Goal: Contribute content: Contribute content

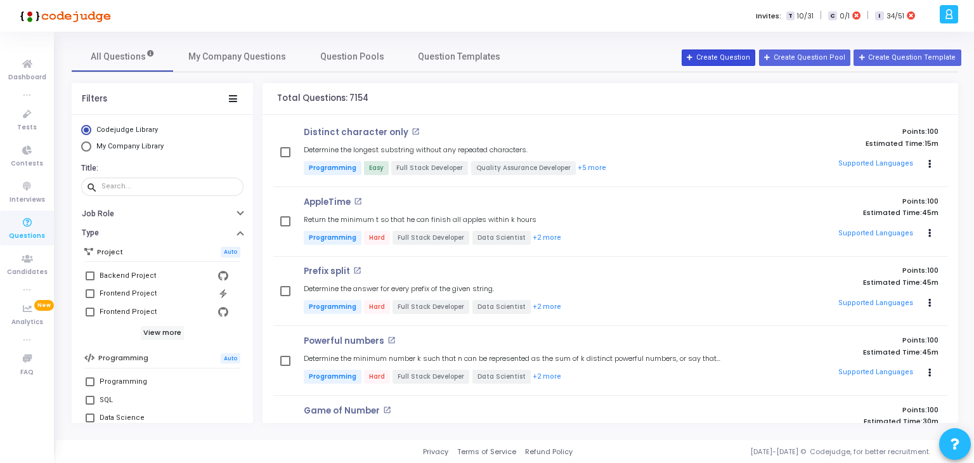
click at [737, 58] on button "Create Question" at bounding box center [719, 57] width 74 height 16
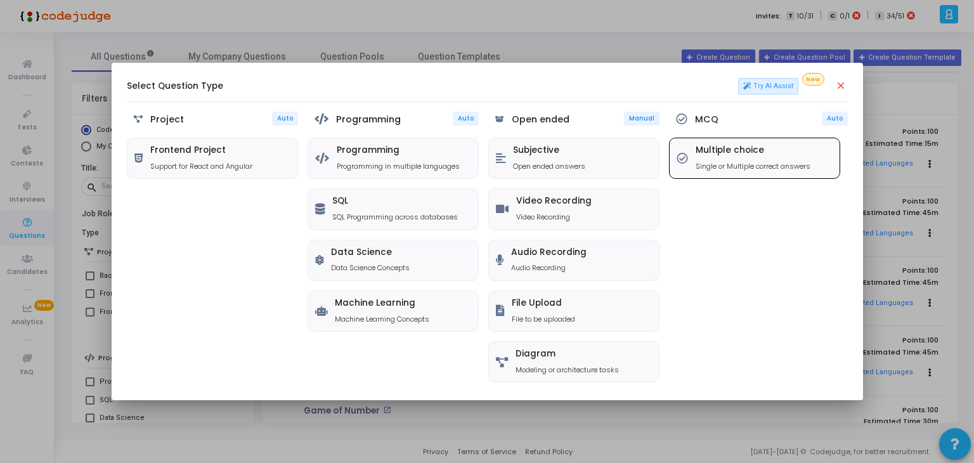
click at [758, 156] on div "Multiple choice Single or Multiple correct answers" at bounding box center [753, 158] width 115 height 26
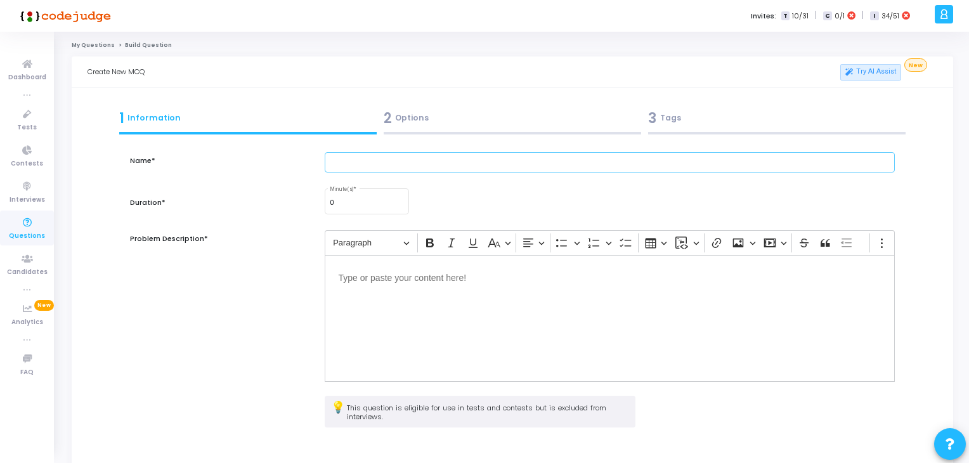
click at [509, 166] on input "text" at bounding box center [610, 162] width 571 height 21
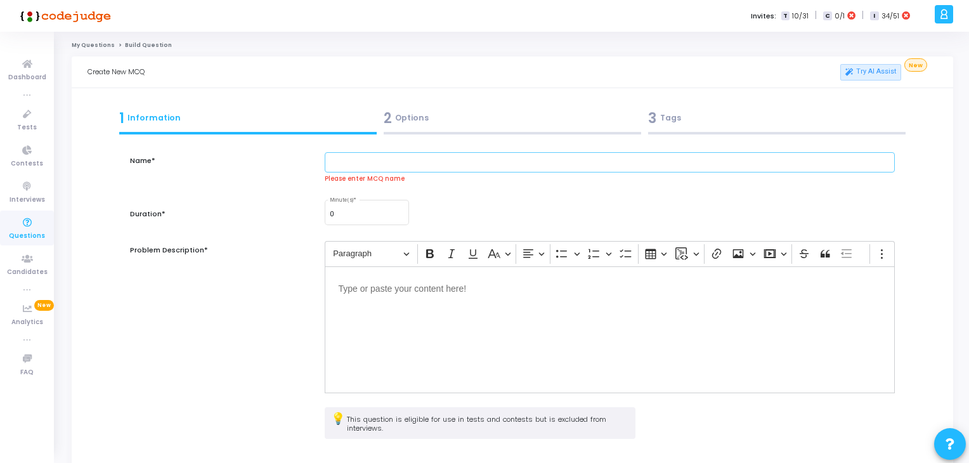
paste input "A developer integrates AWS WAF with an API Gateway. Which of the following is t…"
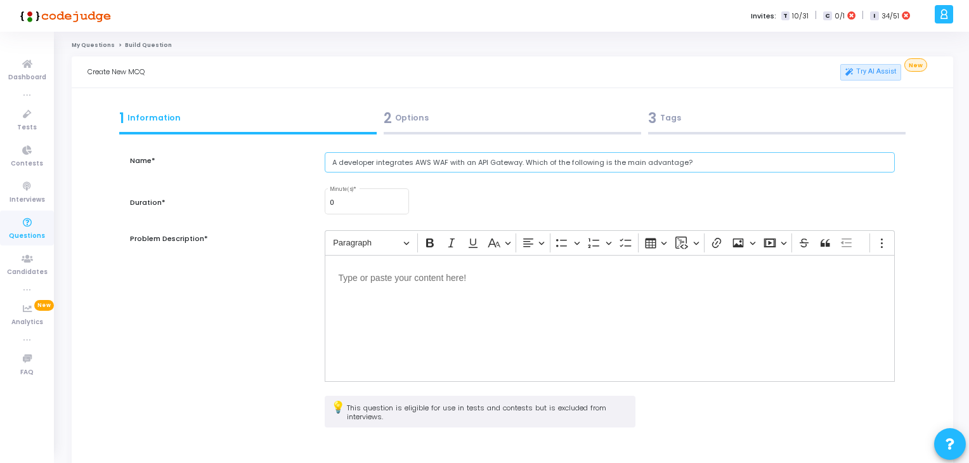
type input "A developer integrates AWS WAF with an API Gateway. Which of the following is t…"
type input "1"
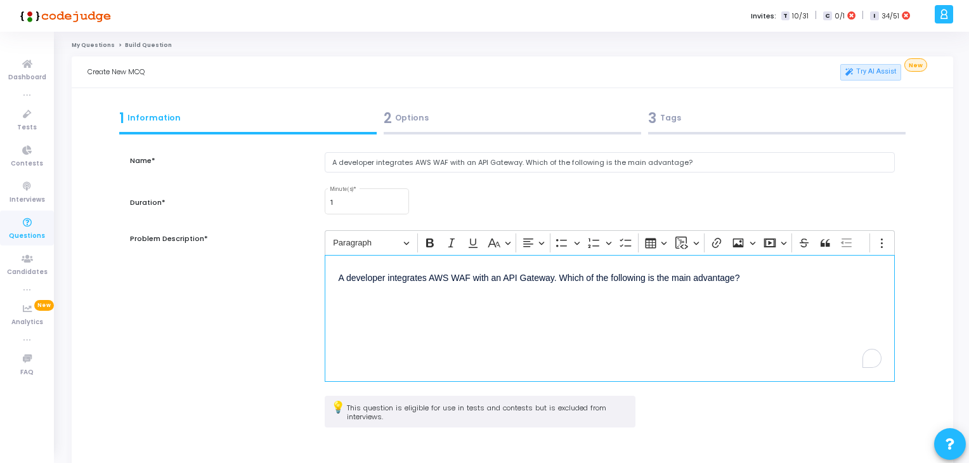
scroll to position [115, 0]
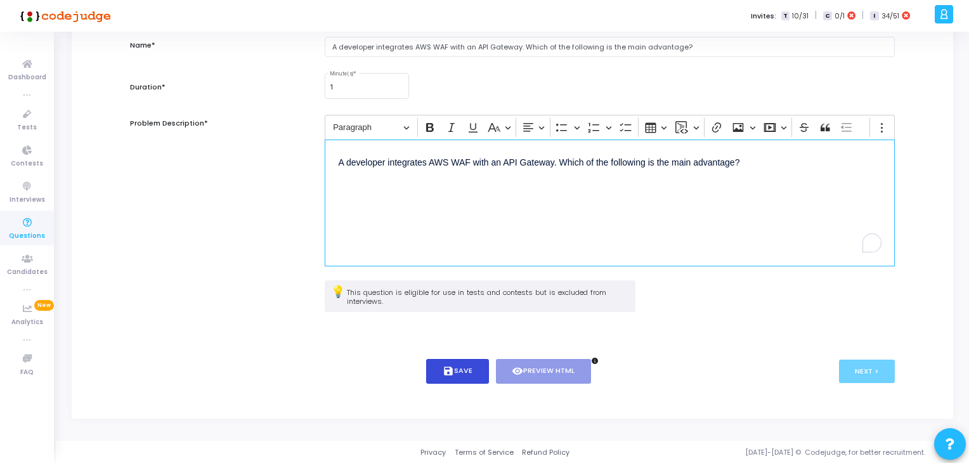
click at [443, 361] on button "save Save" at bounding box center [457, 371] width 63 height 25
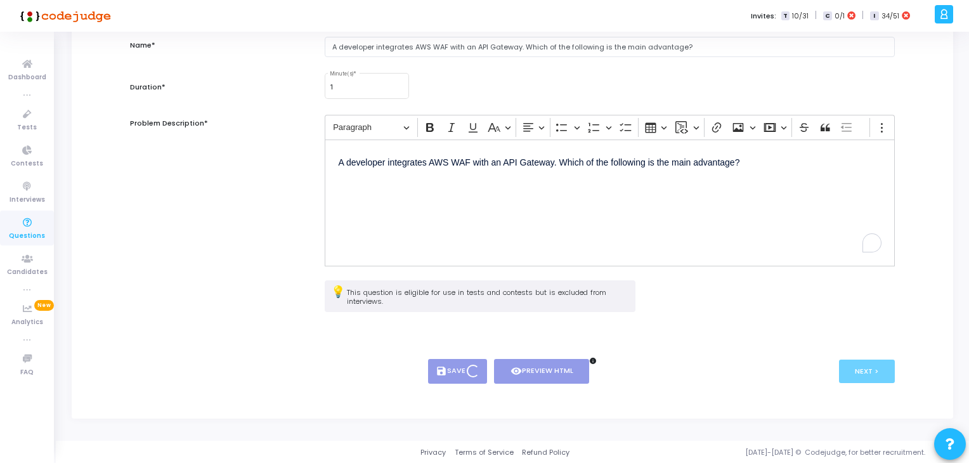
scroll to position [0, 0]
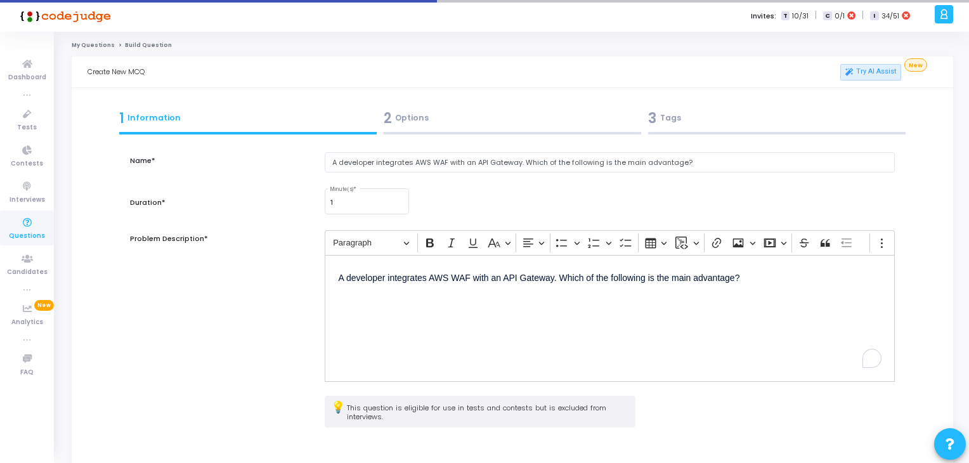
click at [410, 119] on div "2 Options" at bounding box center [513, 118] width 258 height 21
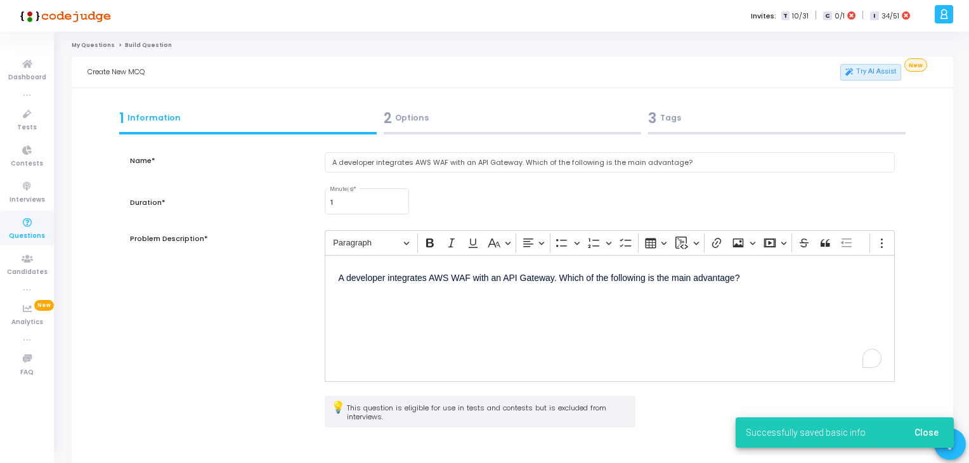
click at [407, 120] on div "2 Options" at bounding box center [513, 118] width 258 height 21
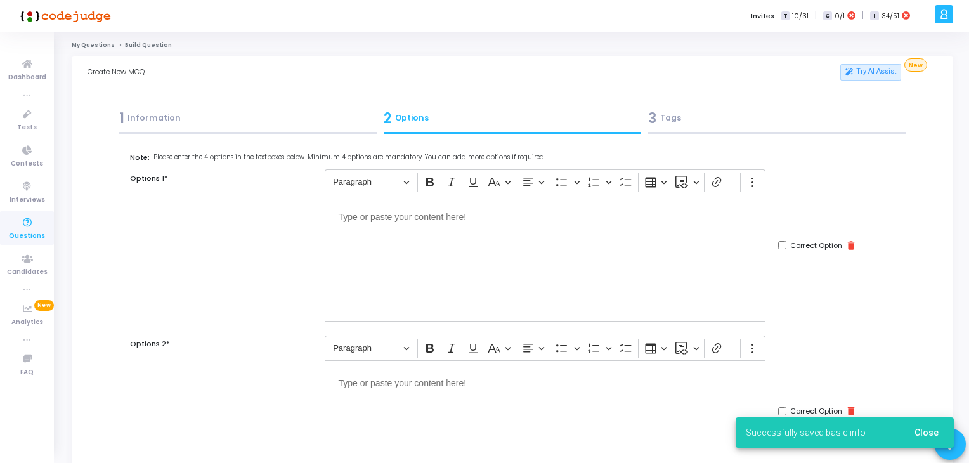
click at [423, 228] on div "Editor editing area: main" at bounding box center [545, 258] width 441 height 127
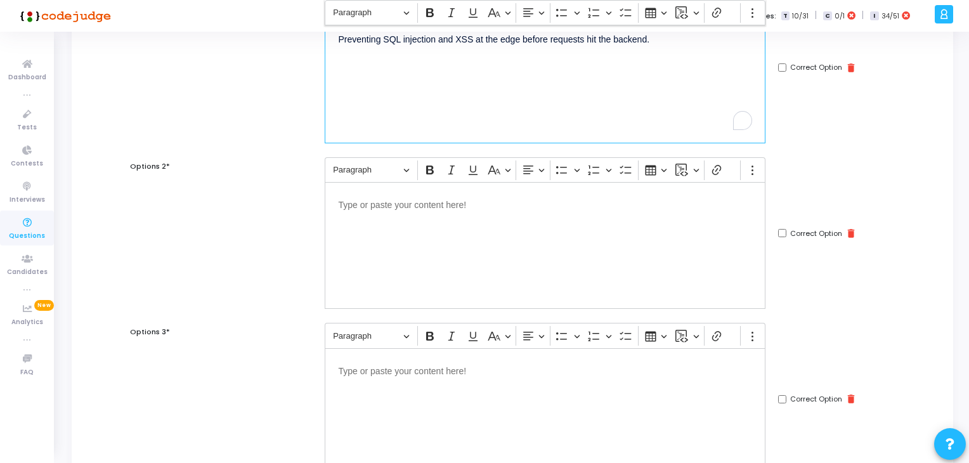
scroll to position [216, 0]
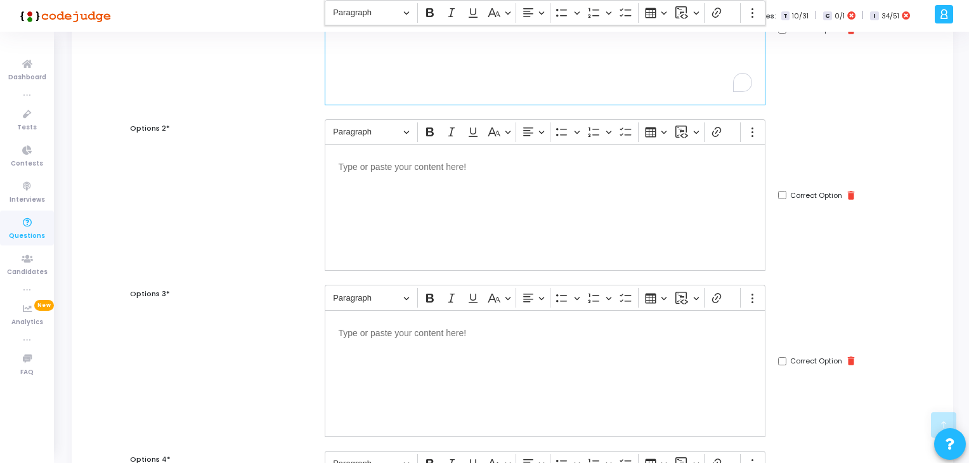
click at [429, 231] on div "Editor editing area: main" at bounding box center [545, 207] width 441 height 127
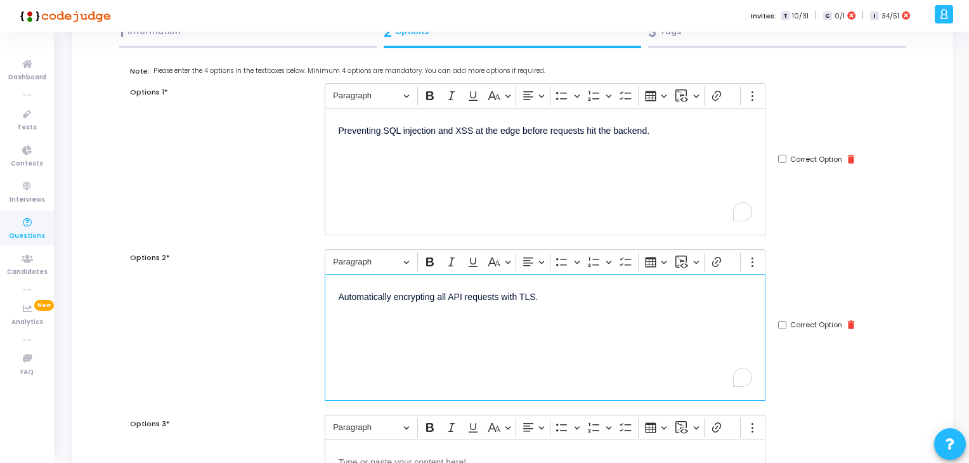
scroll to position [58, 0]
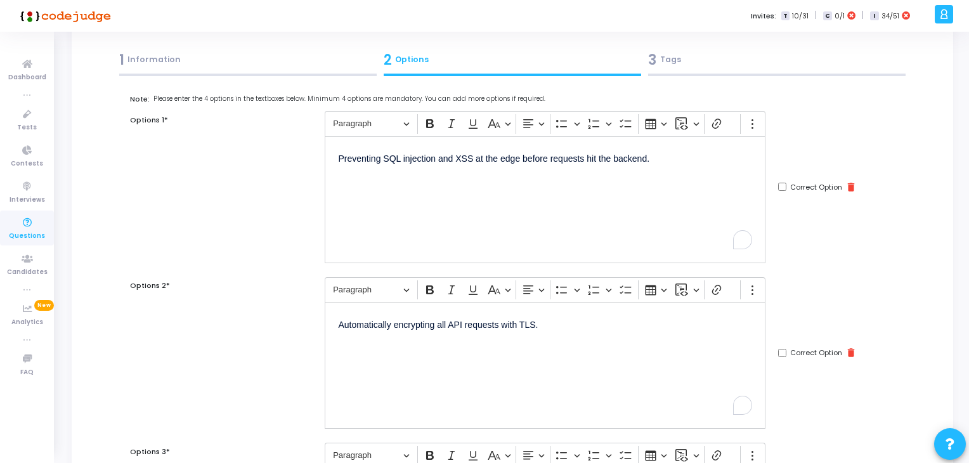
click at [780, 186] on input "Correct Option" at bounding box center [782, 187] width 8 height 8
checkbox input "true"
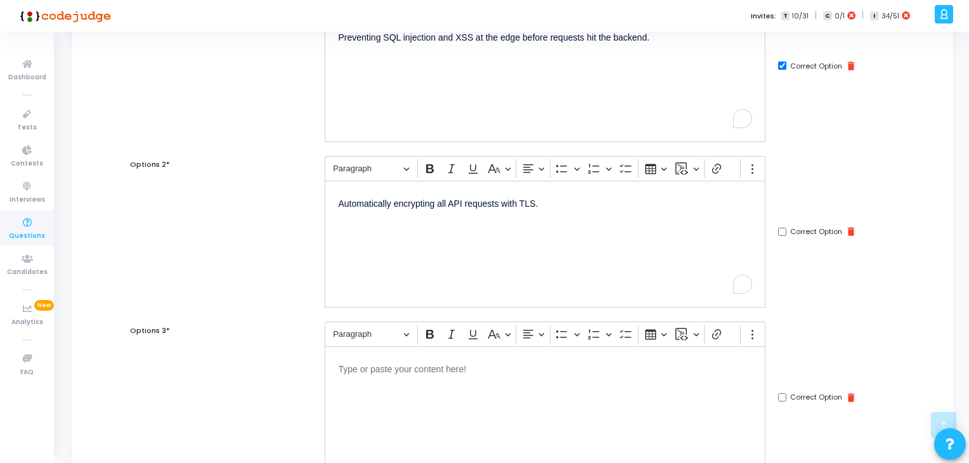
scroll to position [223, 0]
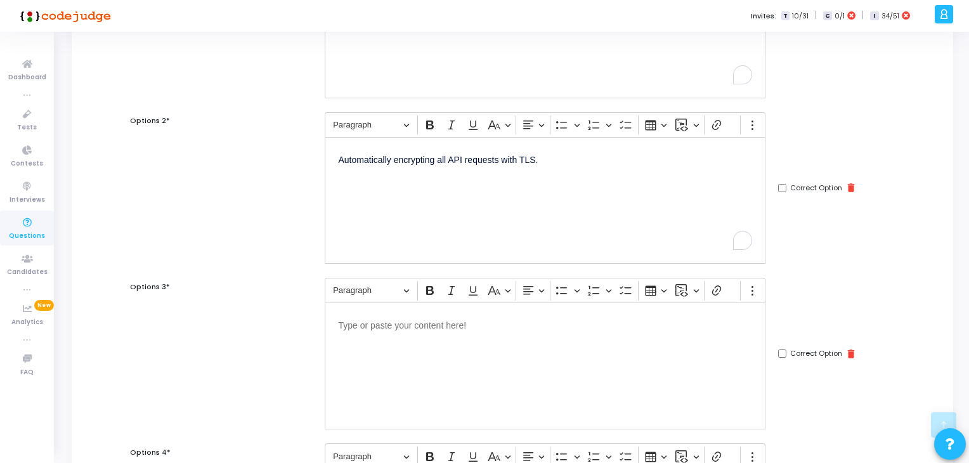
click at [538, 356] on div "Editor editing area: main" at bounding box center [545, 366] width 441 height 127
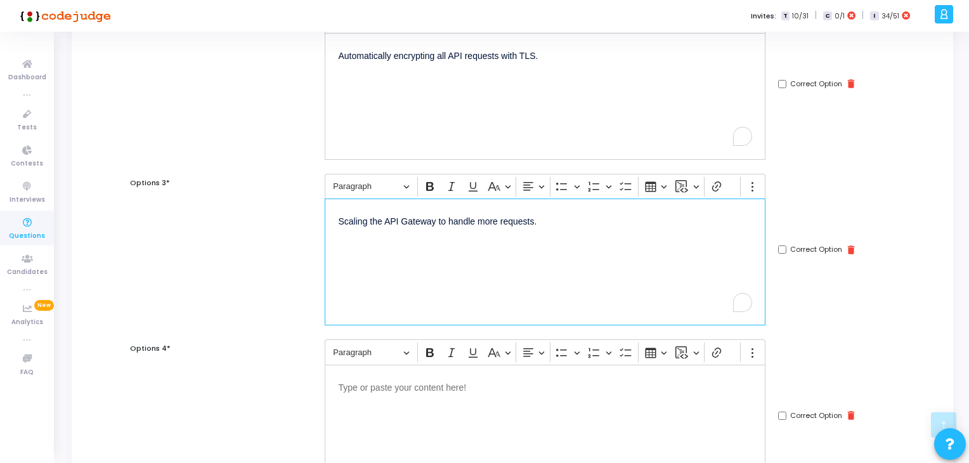
scroll to position [330, 0]
click at [396, 394] on div "Editor editing area: main" at bounding box center [545, 425] width 441 height 127
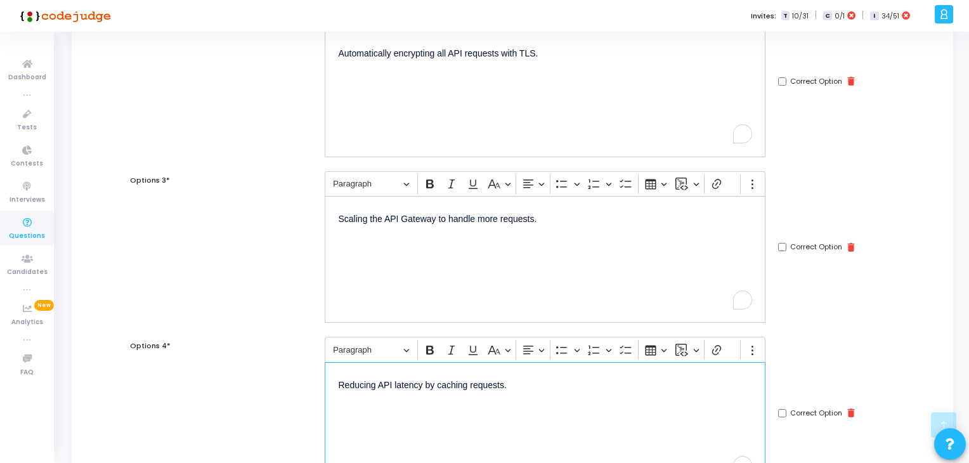
scroll to position [552, 0]
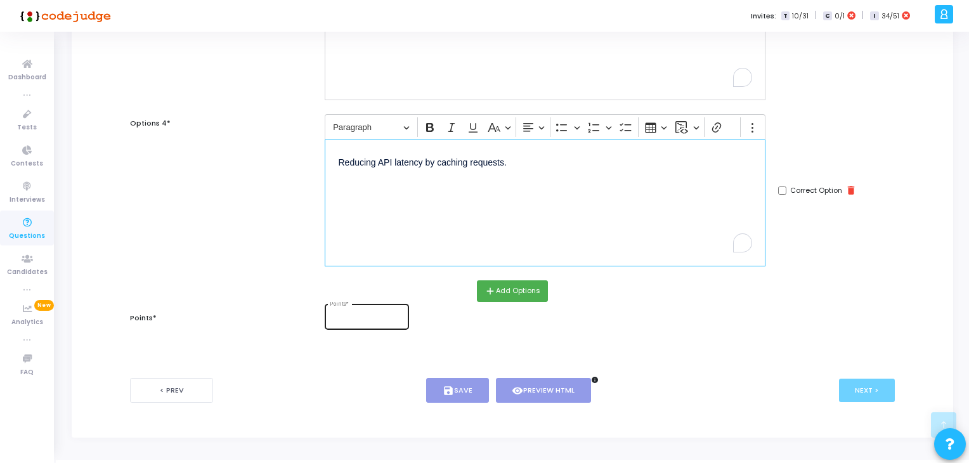
click at [340, 318] on input "Points *" at bounding box center [367, 319] width 74 height 8
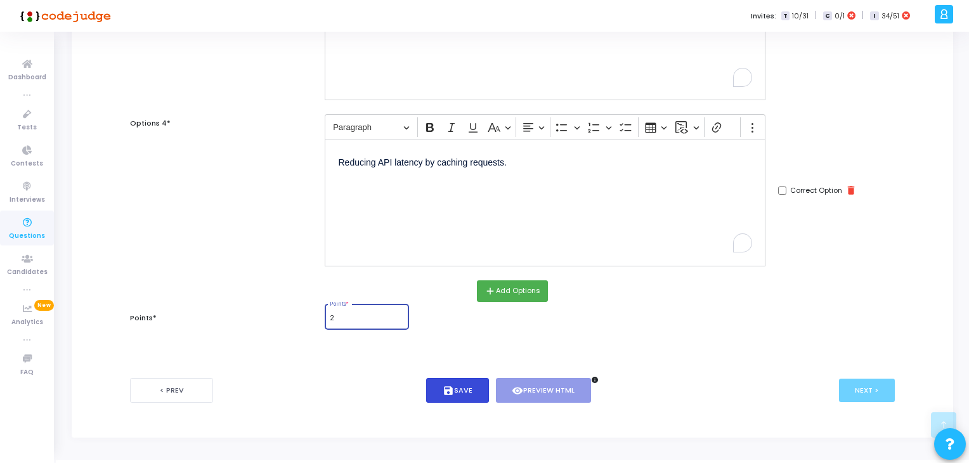
type input "2"
click at [464, 386] on button "save Save" at bounding box center [457, 390] width 63 height 25
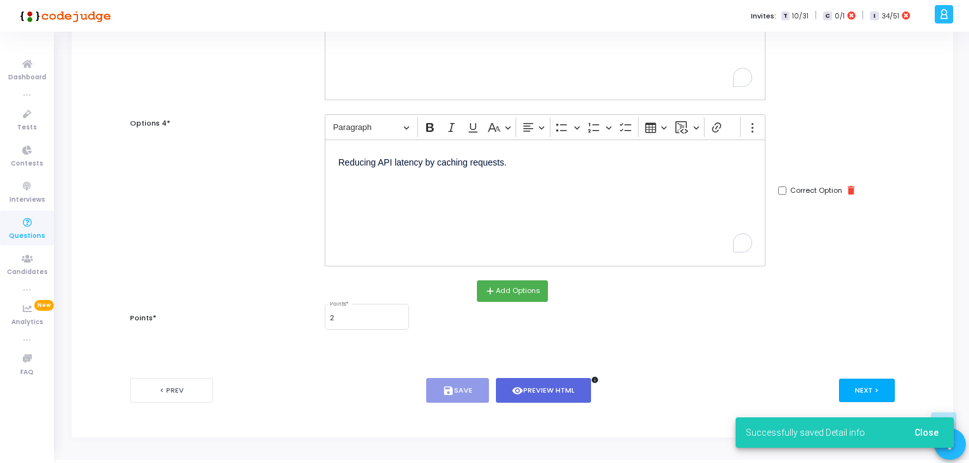
click at [863, 386] on button "Next >" at bounding box center [867, 390] width 56 height 23
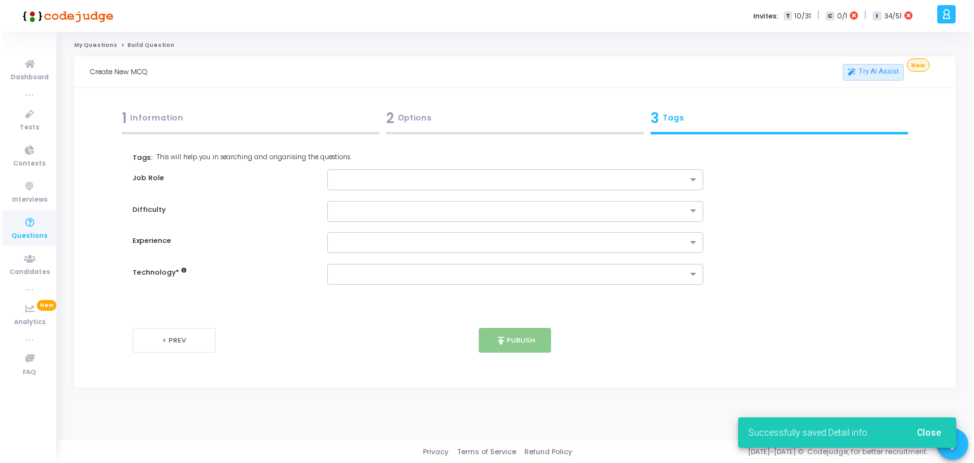
scroll to position [0, 0]
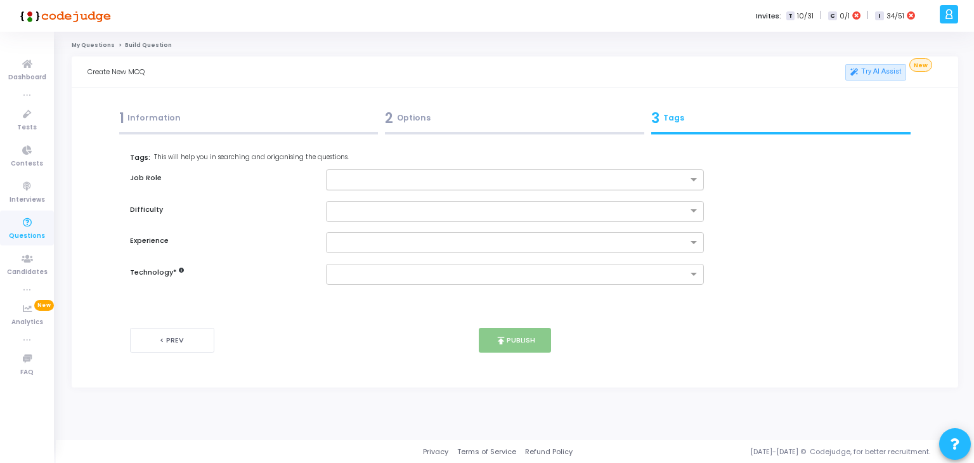
click at [502, 186] on div at bounding box center [509, 181] width 357 height 13
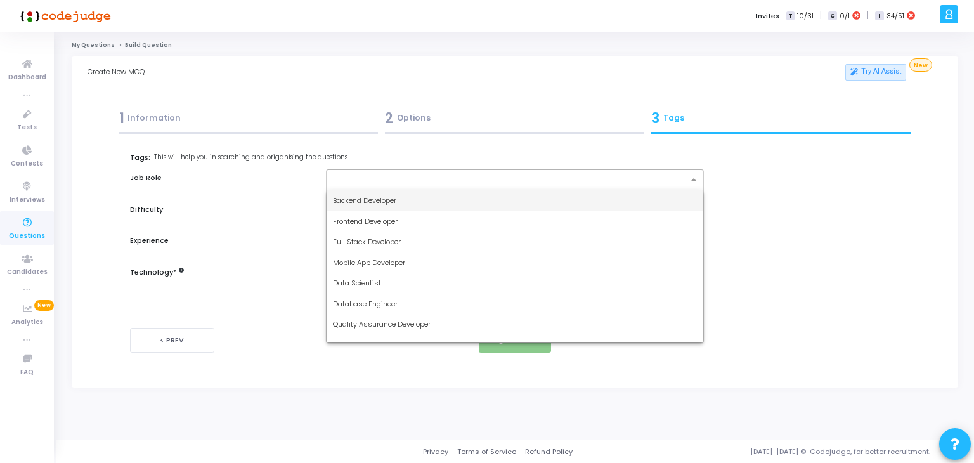
click at [431, 181] on input "text" at bounding box center [510, 180] width 355 height 11
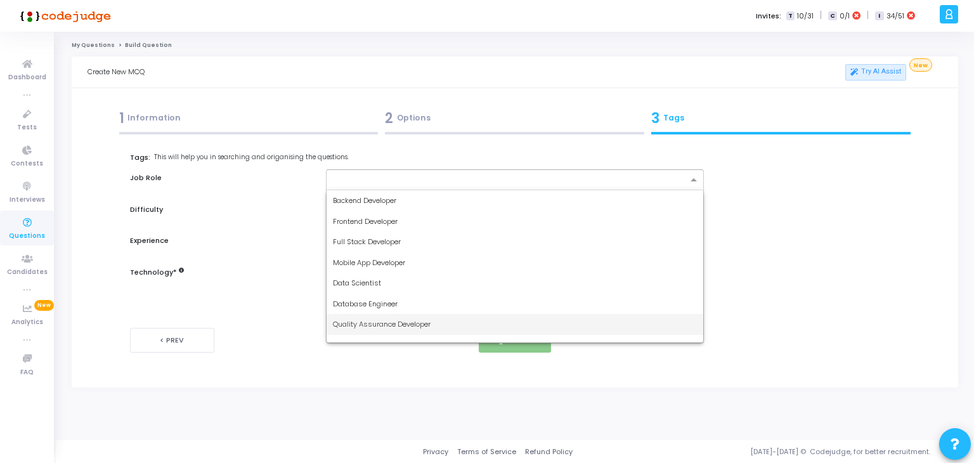
scroll to position [24, 0]
click at [386, 320] on span "DevOps Engineer" at bounding box center [362, 321] width 58 height 10
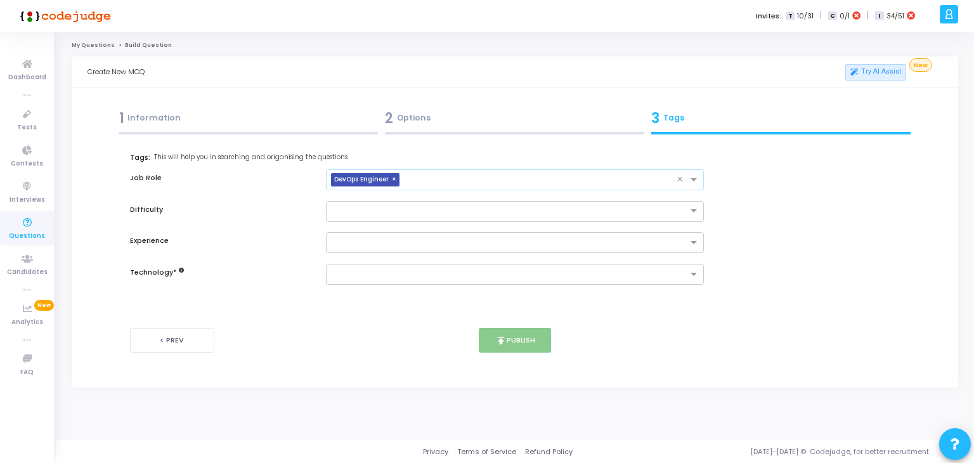
click at [472, 177] on input "text" at bounding box center [541, 180] width 273 height 11
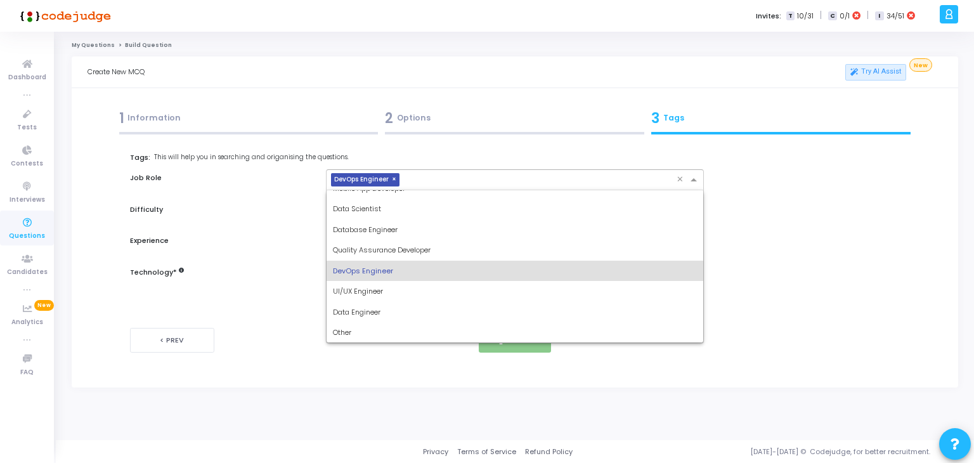
scroll to position [41, 0]
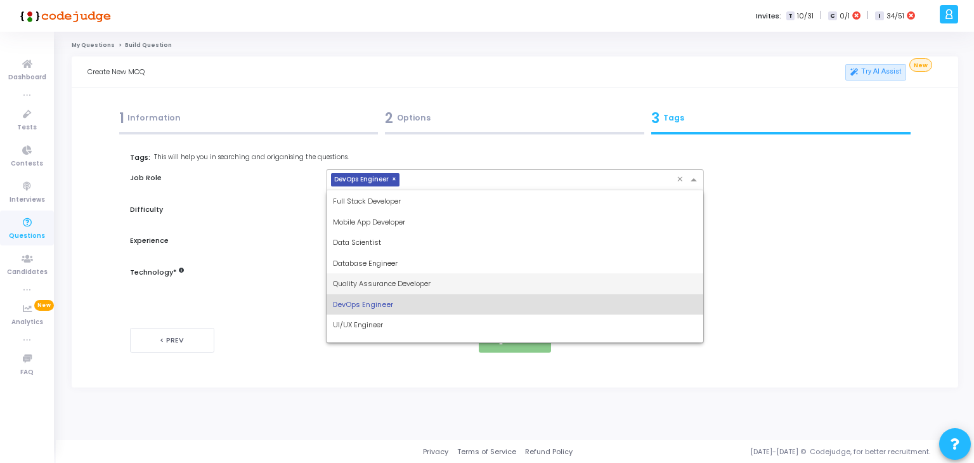
click at [421, 278] on span "Quality Assurance Developer" at bounding box center [382, 283] width 98 height 10
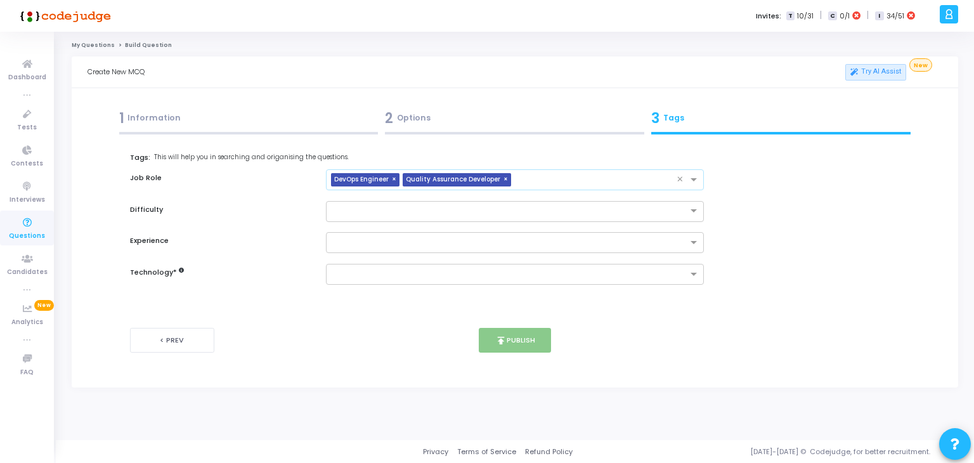
click at [537, 183] on input "text" at bounding box center [596, 180] width 161 height 11
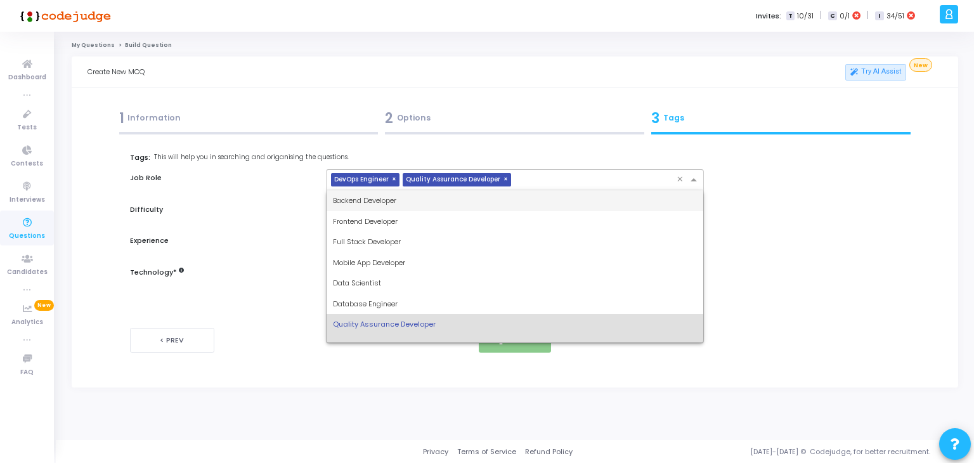
click at [379, 200] on span "Backend Developer" at bounding box center [364, 200] width 63 height 10
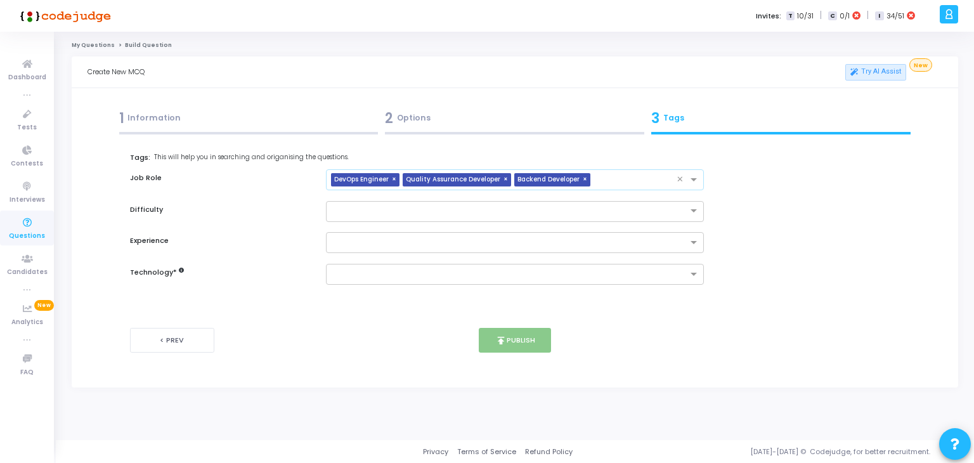
click at [604, 176] on input "text" at bounding box center [637, 180] width 82 height 11
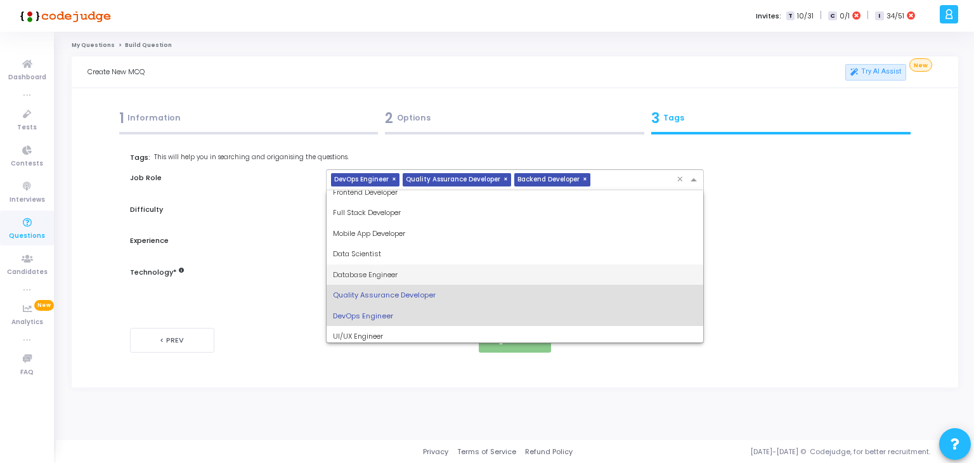
scroll to position [30, 0]
click at [475, 272] on div "Database Engineer" at bounding box center [515, 274] width 377 height 21
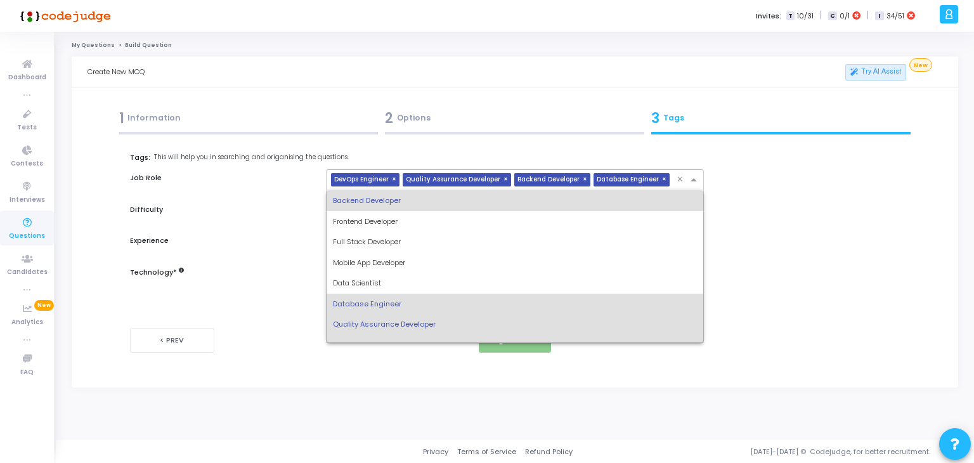
click at [615, 179] on span "Database Engineer" at bounding box center [628, 179] width 68 height 13
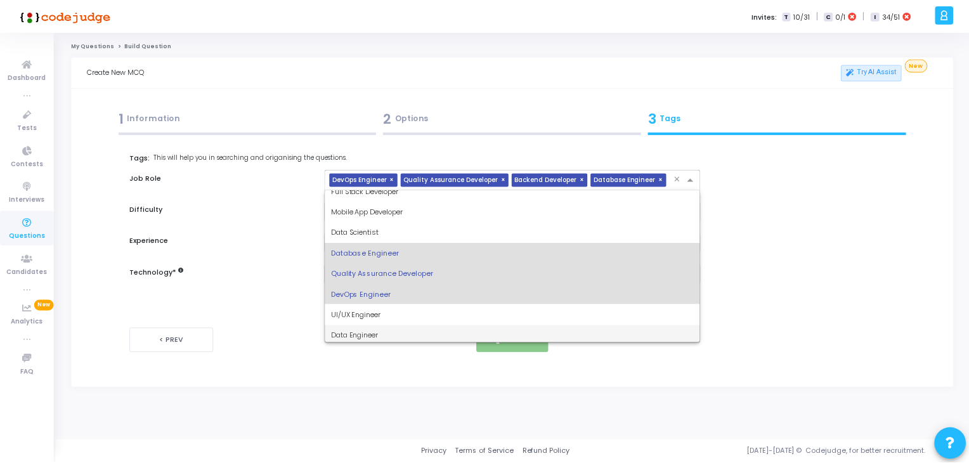
scroll to position [0, 0]
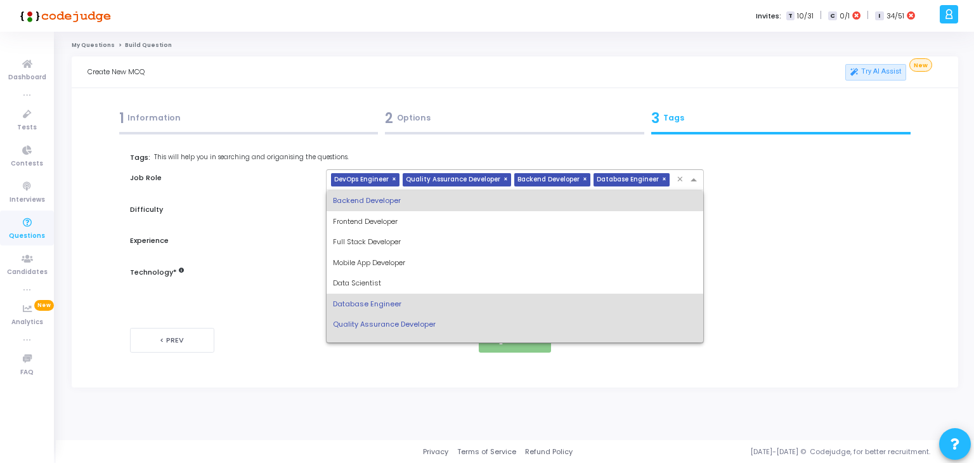
click at [772, 294] on div "Tags: This will help you in searching and origanising the questions. Job Role ×…" at bounding box center [514, 230] width 769 height 157
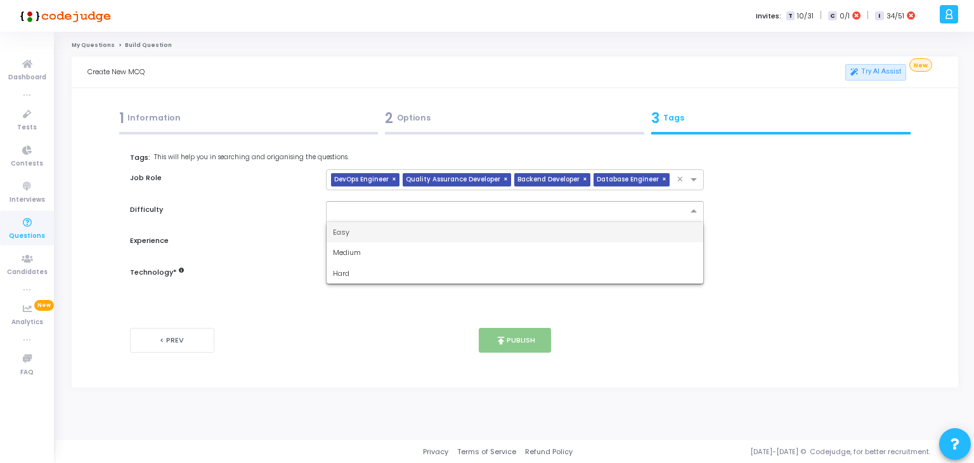
click at [358, 202] on div at bounding box center [515, 211] width 379 height 21
click at [386, 254] on div "Medium" at bounding box center [515, 252] width 377 height 21
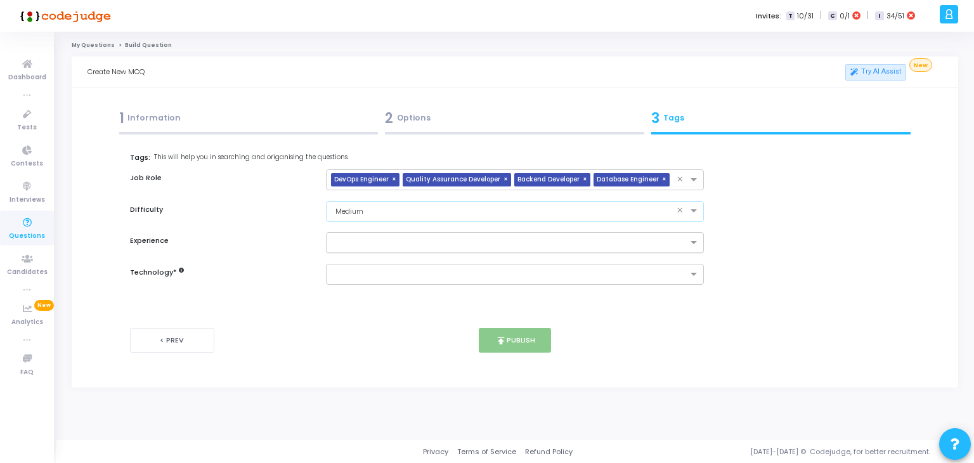
click at [410, 243] on input "text" at bounding box center [510, 243] width 355 height 11
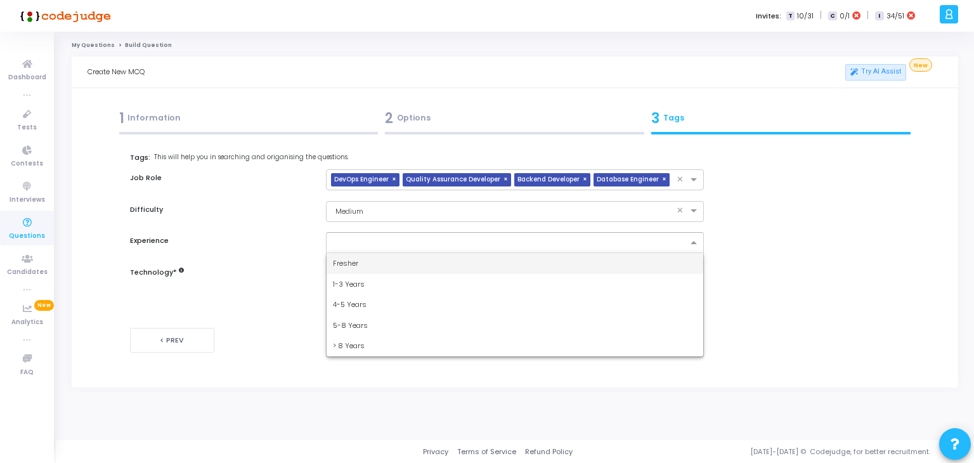
click at [393, 284] on div "1-3 Years" at bounding box center [515, 284] width 377 height 21
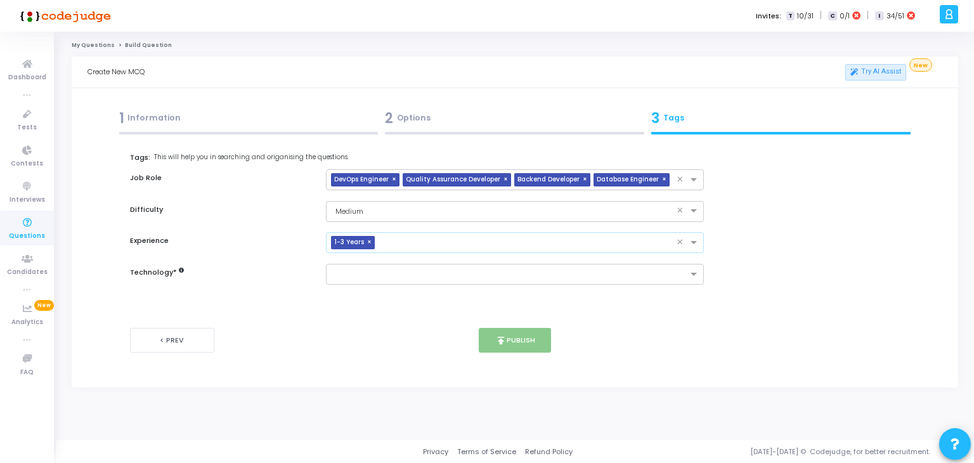
click at [459, 244] on input "text" at bounding box center [528, 243] width 297 height 11
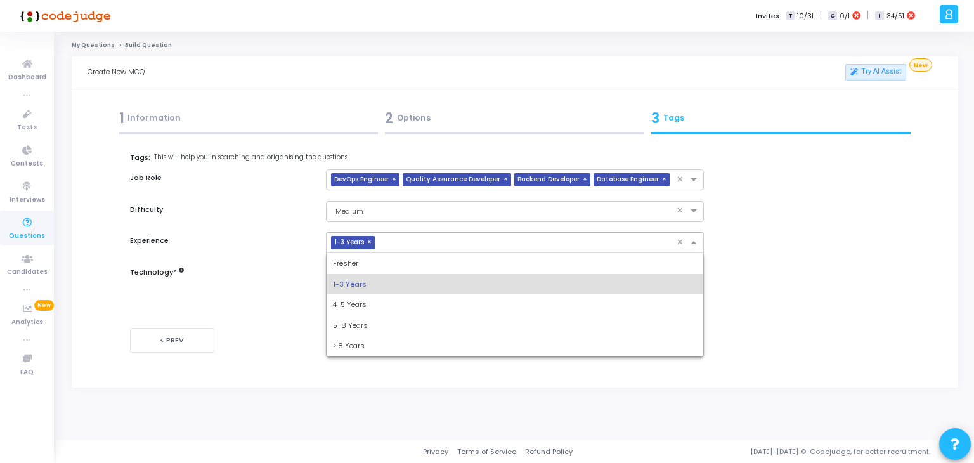
click at [378, 305] on div "4-5 Years" at bounding box center [515, 304] width 377 height 21
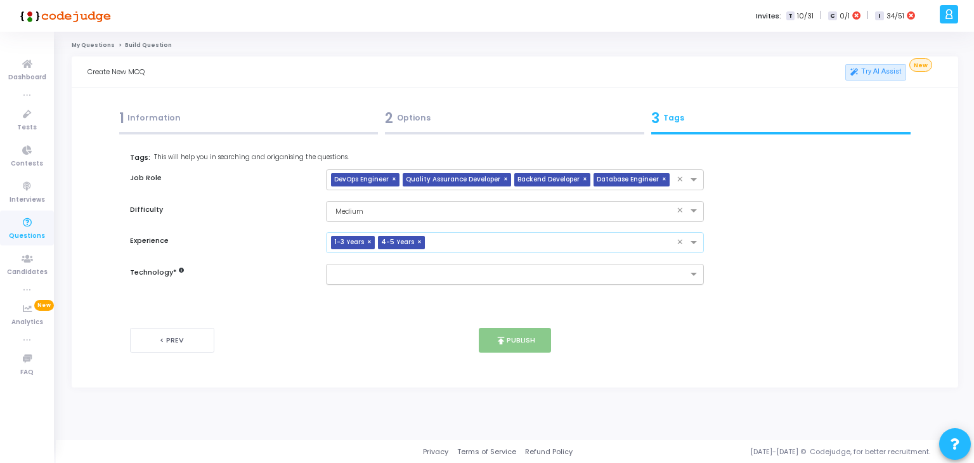
click at [417, 271] on input "text" at bounding box center [510, 275] width 355 height 11
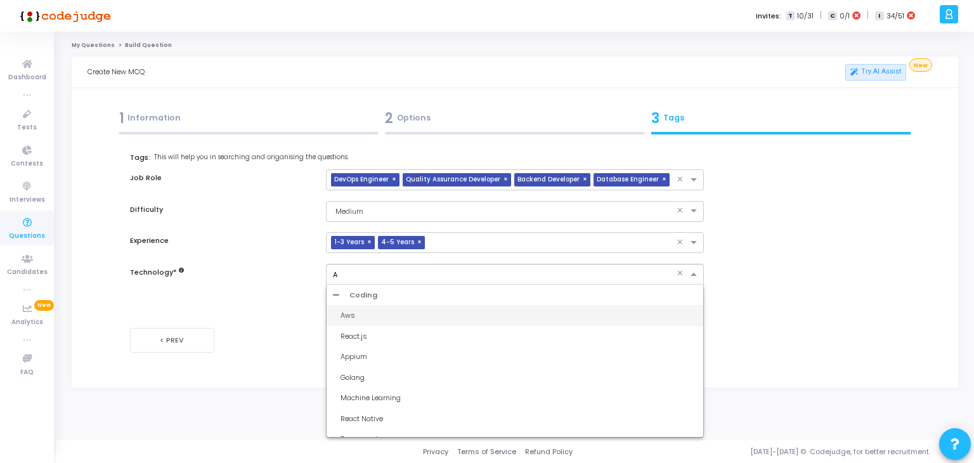
type input "AW"
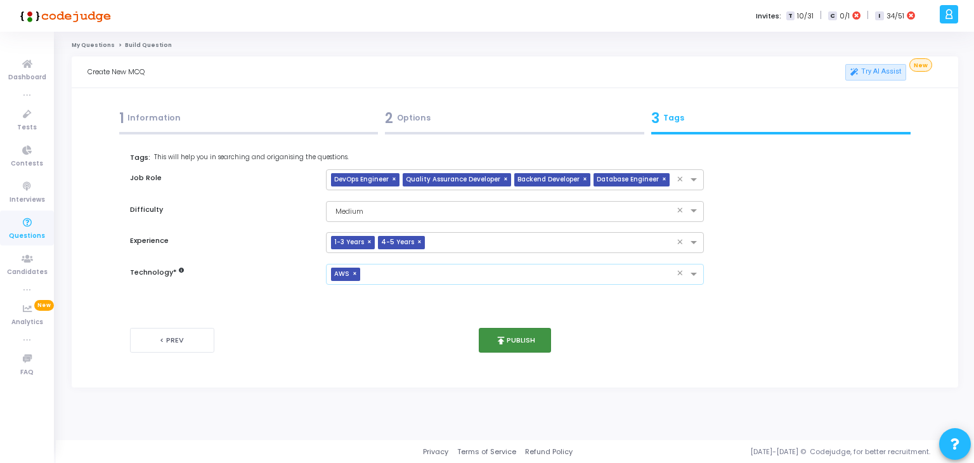
click at [518, 340] on button "publish Publish" at bounding box center [515, 340] width 73 height 25
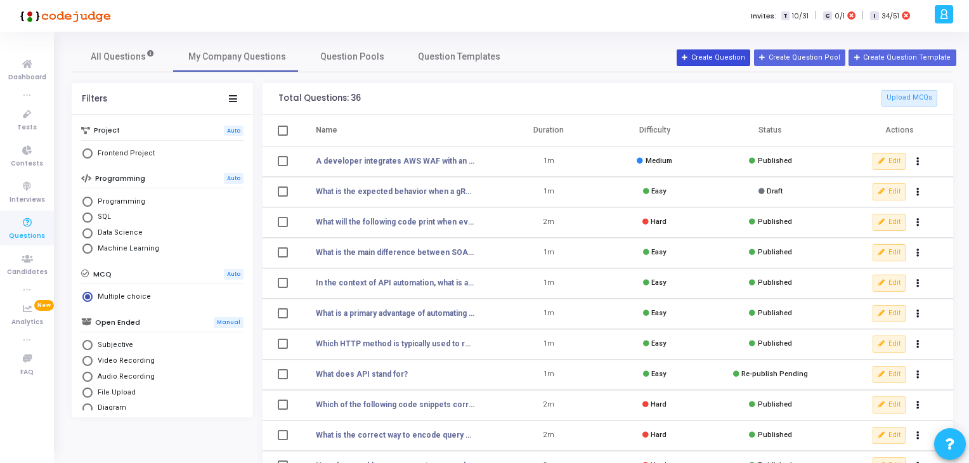
click at [750, 64] on button "Create Question" at bounding box center [714, 57] width 74 height 16
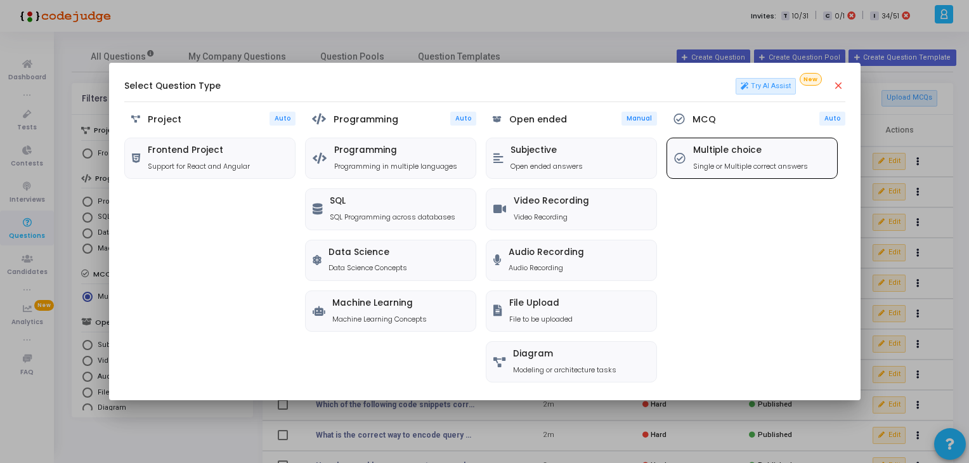
click at [733, 138] on div "Multiple choice Single or Multiple correct answers" at bounding box center [752, 158] width 170 height 40
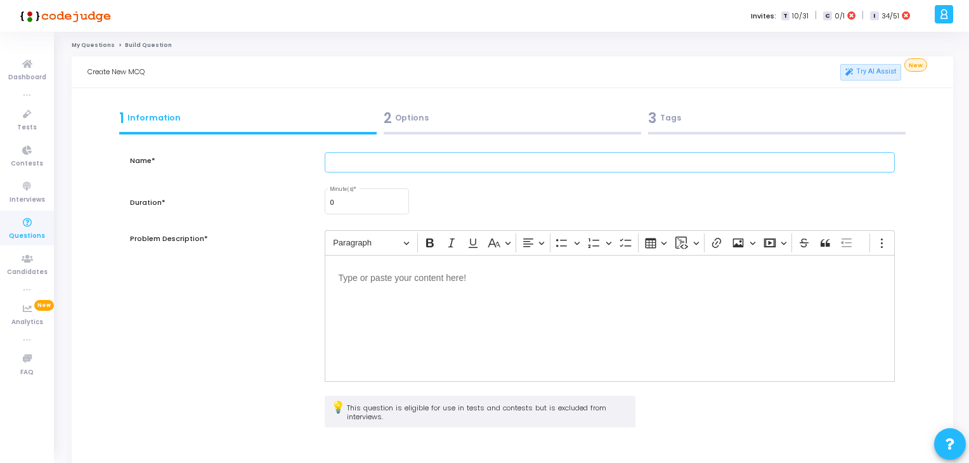
click at [372, 159] on input "text" at bounding box center [610, 162] width 571 height 21
paste input "When writing a WAF rule to block requests based on IP reputation lists, which m…"
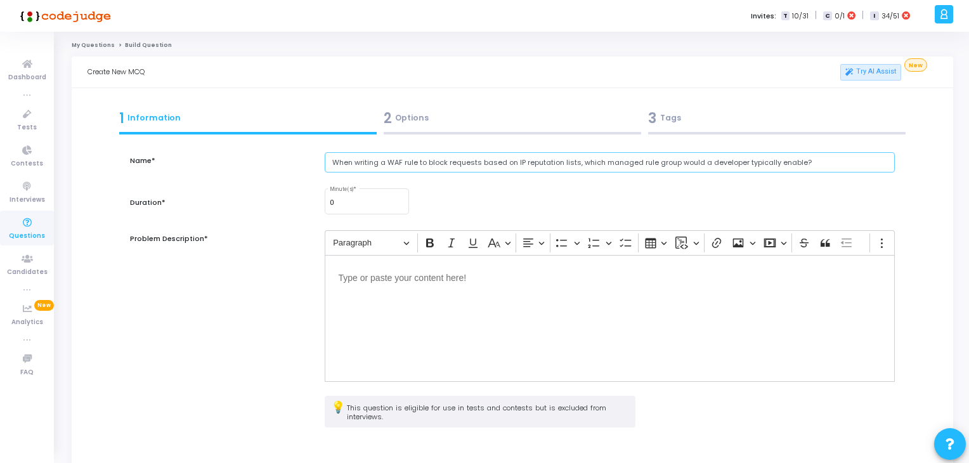
type input "When writing a WAF rule to block requests based on IP reputation lists, which m…"
type input "1"
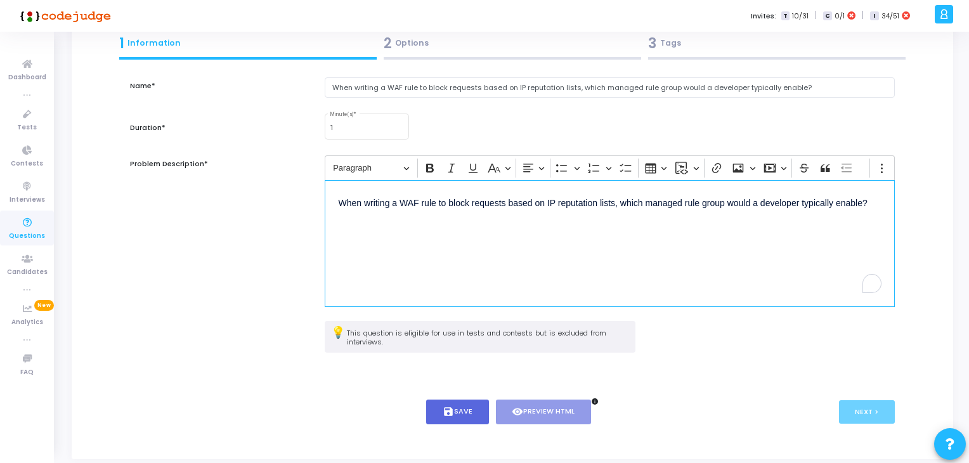
scroll to position [90, 0]
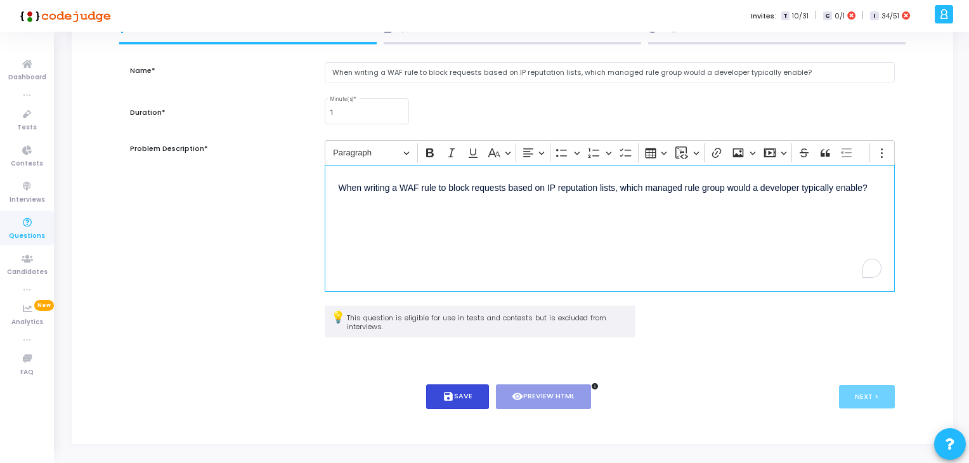
click at [442, 407] on button "save Save" at bounding box center [457, 396] width 63 height 25
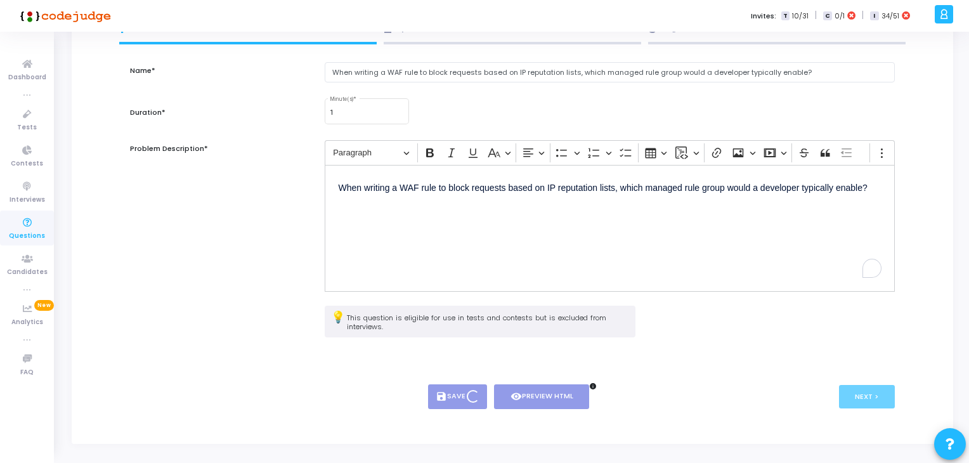
scroll to position [0, 0]
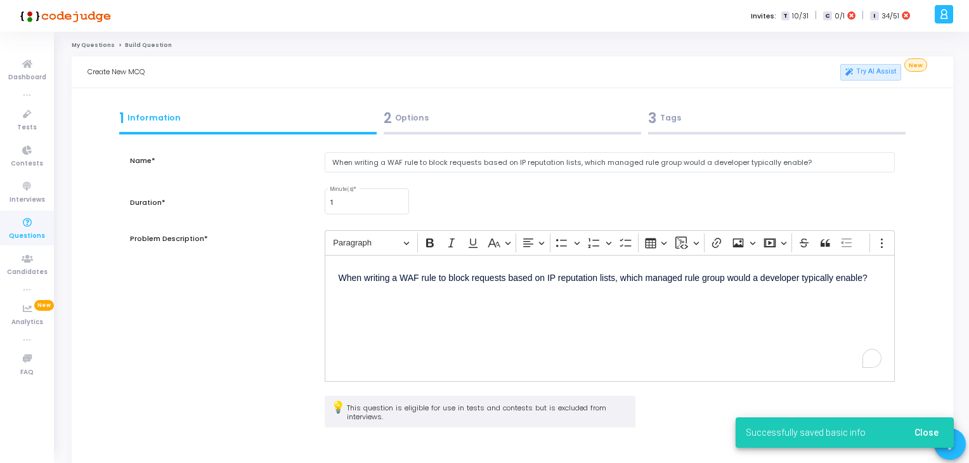
click at [414, 119] on div "2 Options" at bounding box center [513, 118] width 258 height 21
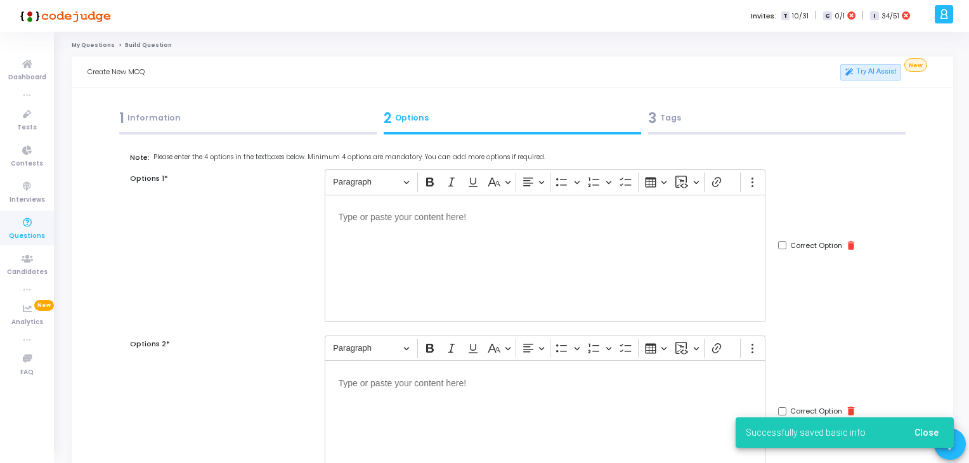
click at [479, 249] on div "Editor editing area: main" at bounding box center [545, 258] width 441 height 127
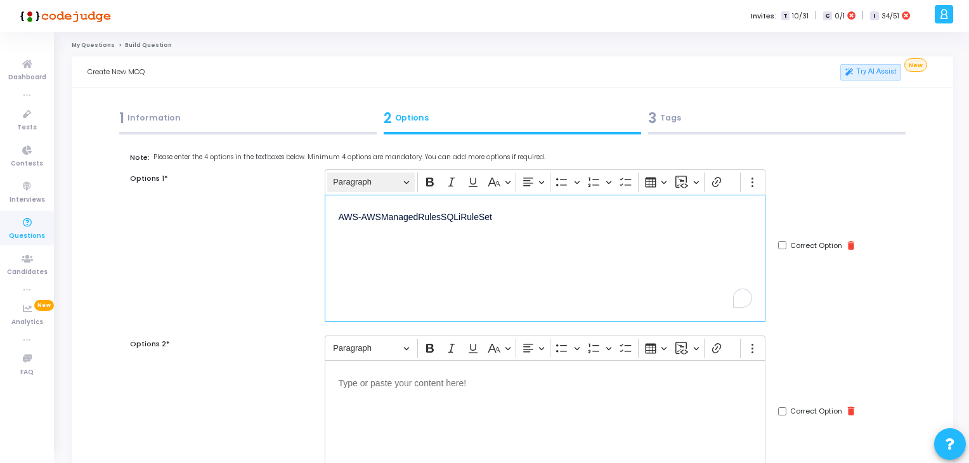
scroll to position [119, 0]
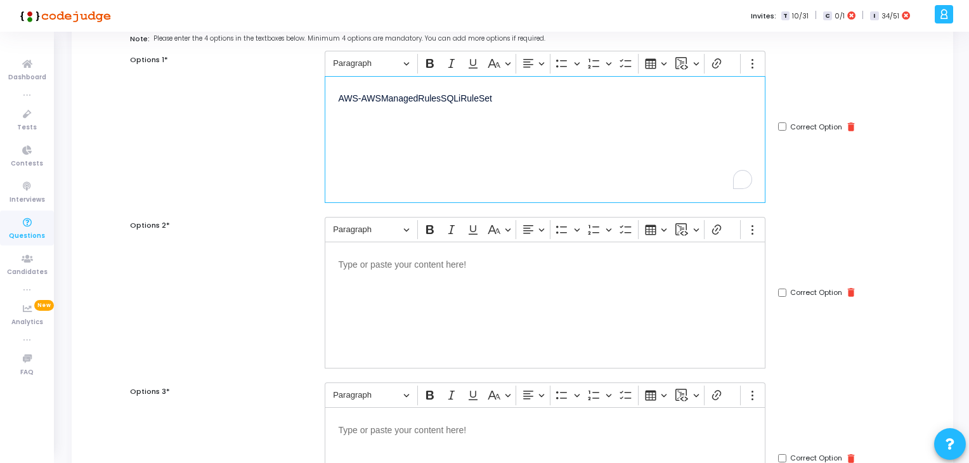
click at [426, 299] on div "Editor editing area: main" at bounding box center [545, 305] width 441 height 127
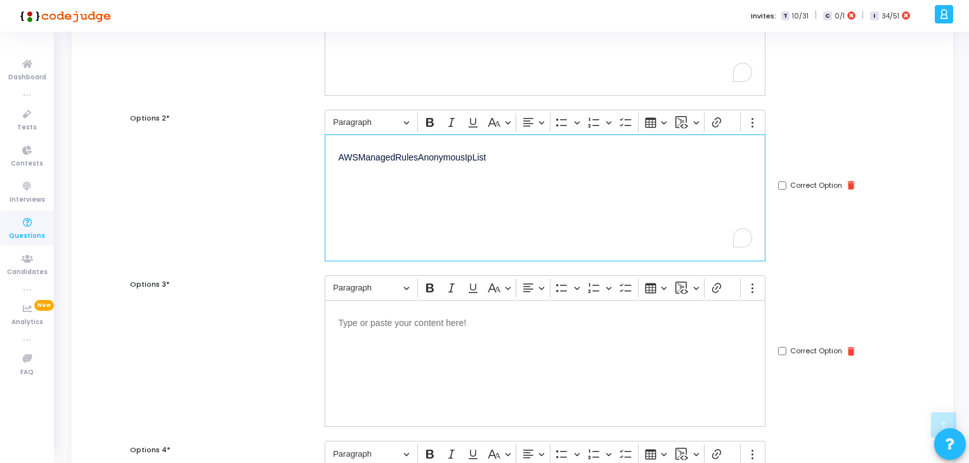
scroll to position [227, 0]
click at [434, 346] on div "Editor editing area: main" at bounding box center [545, 362] width 441 height 127
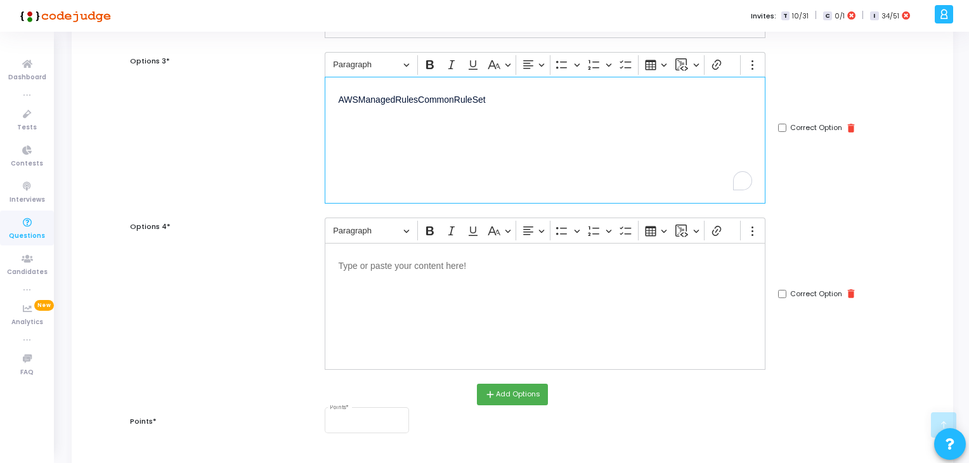
scroll to position [500, 0]
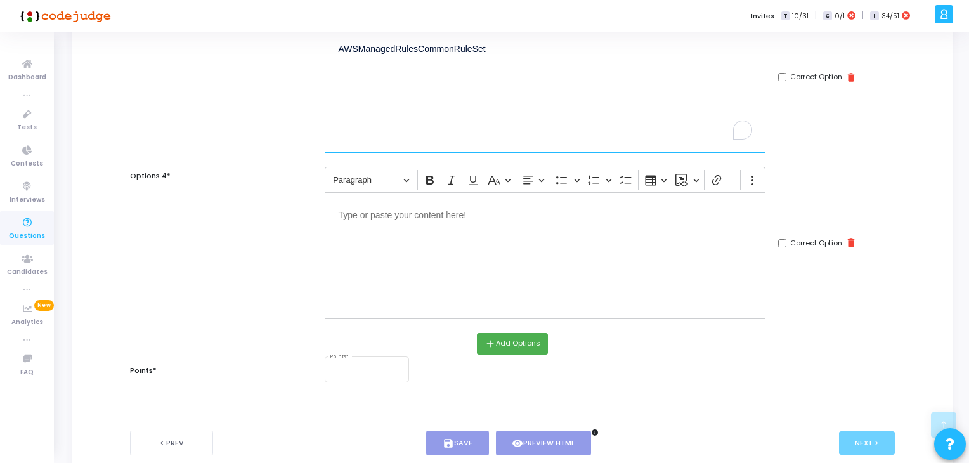
click at [382, 295] on div "Editor editing area: main" at bounding box center [545, 255] width 441 height 127
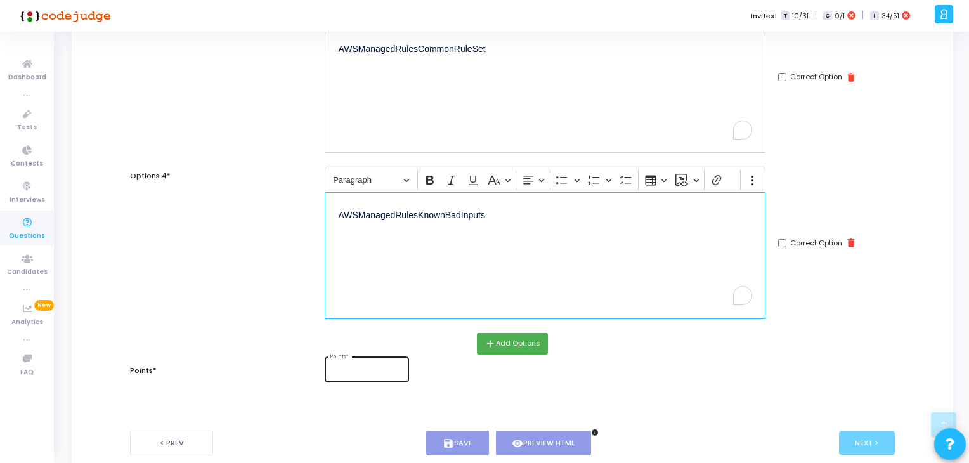
click at [363, 367] on input "Points *" at bounding box center [367, 371] width 74 height 8
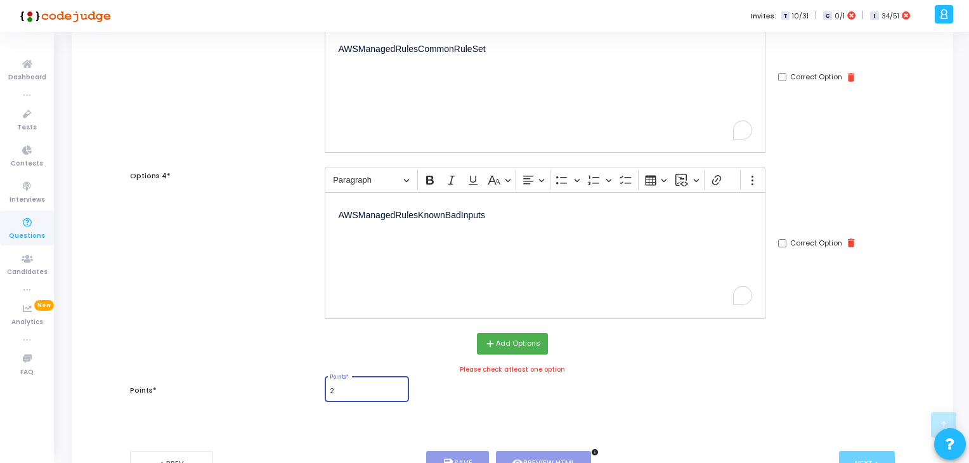
scroll to position [525, 0]
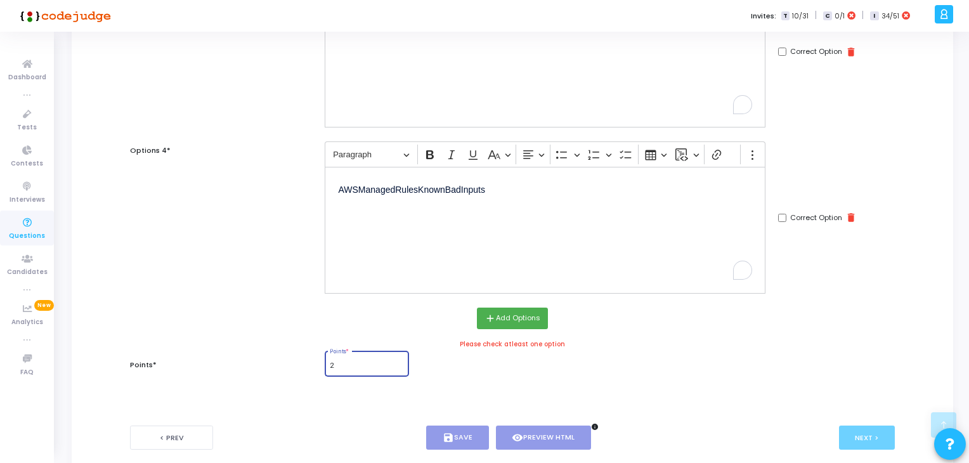
type input "2"
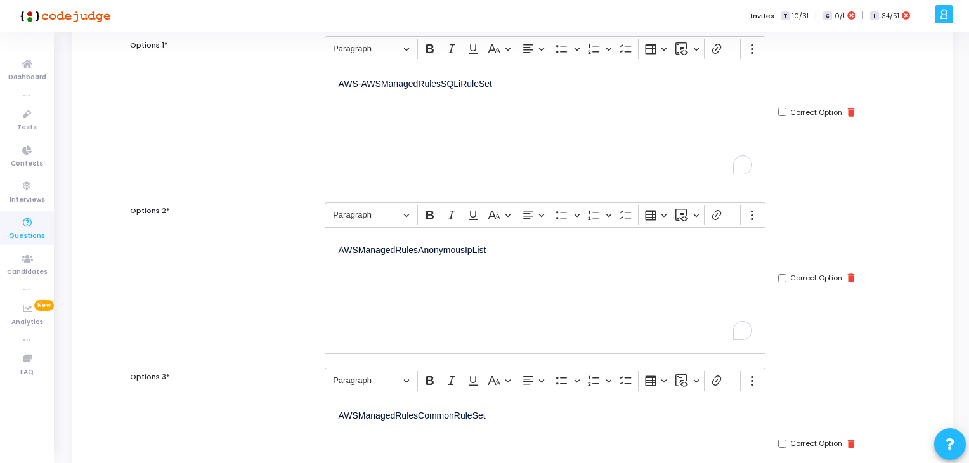
scroll to position [132, 0]
click at [803, 285] on div "Correct Option delete" at bounding box center [836, 280] width 129 height 152
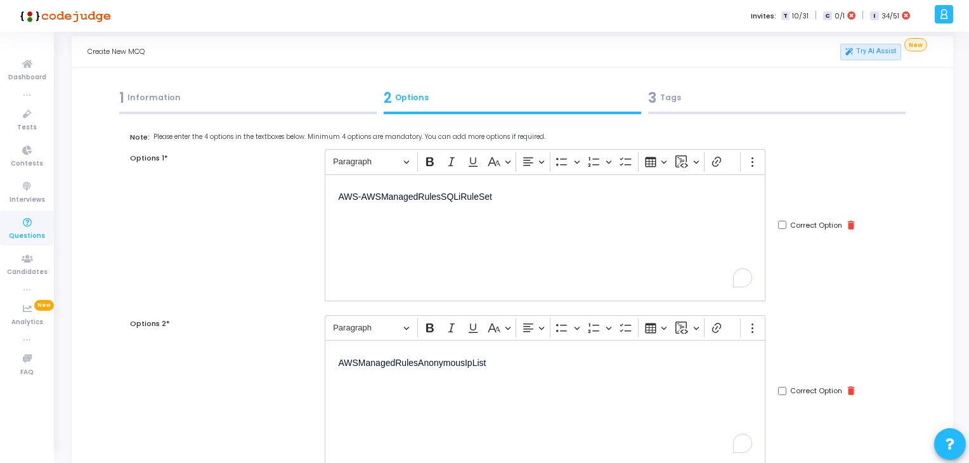
scroll to position [20, 0]
click at [782, 391] on input "Correct Option" at bounding box center [782, 392] width 8 height 8
checkbox input "true"
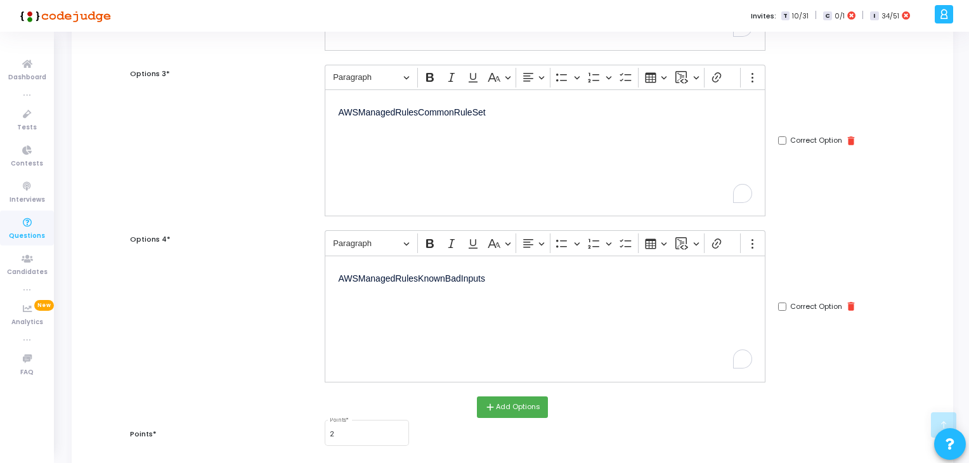
scroll to position [571, 0]
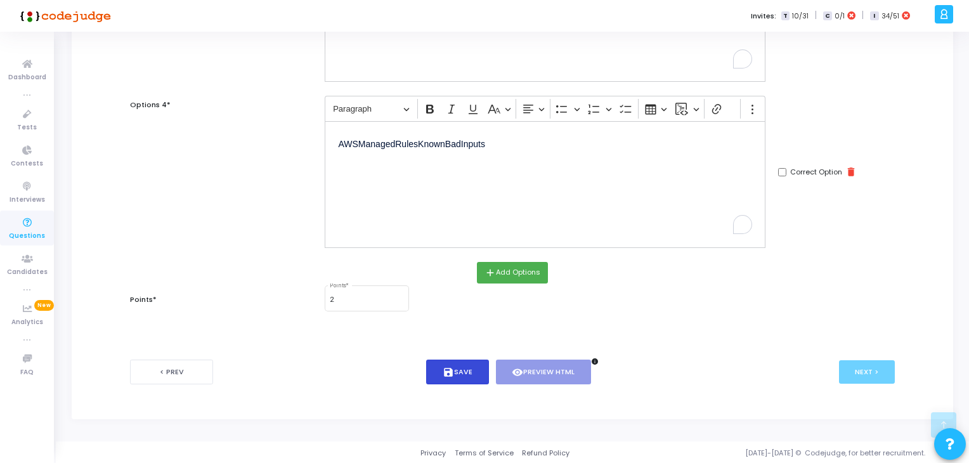
click at [441, 371] on button "save Save" at bounding box center [457, 372] width 63 height 25
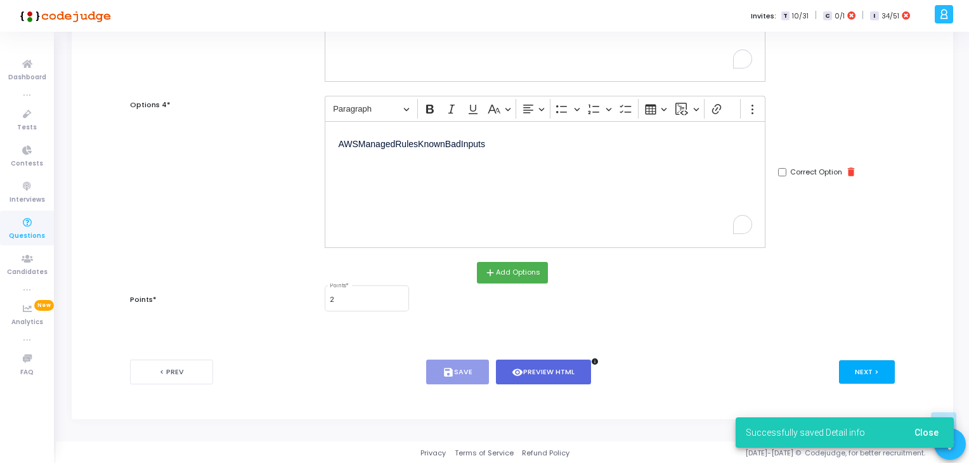
click at [856, 365] on button "Next >" at bounding box center [867, 371] width 56 height 23
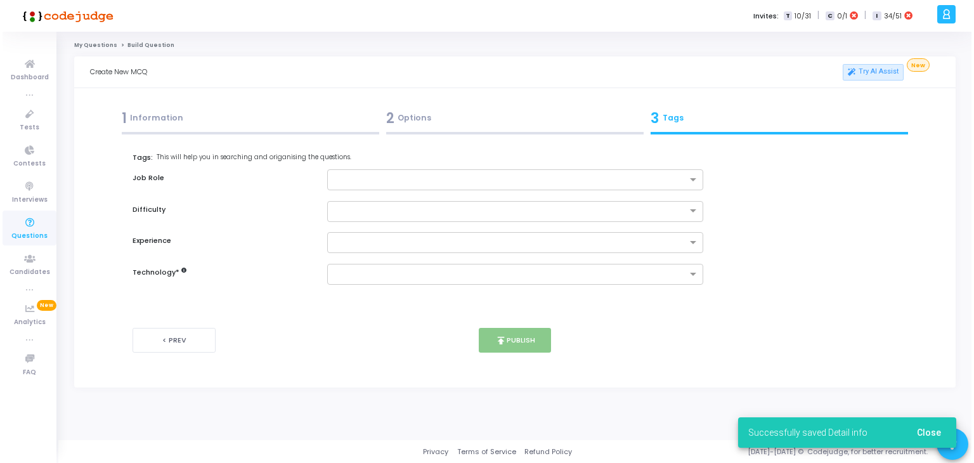
scroll to position [0, 0]
click at [479, 180] on input "text" at bounding box center [510, 180] width 355 height 11
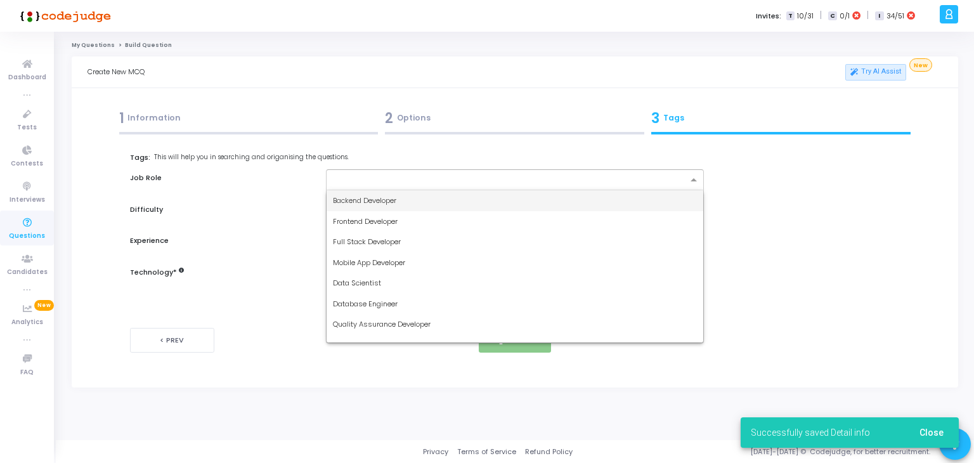
click at [424, 223] on div "Frontend Developer" at bounding box center [515, 221] width 377 height 21
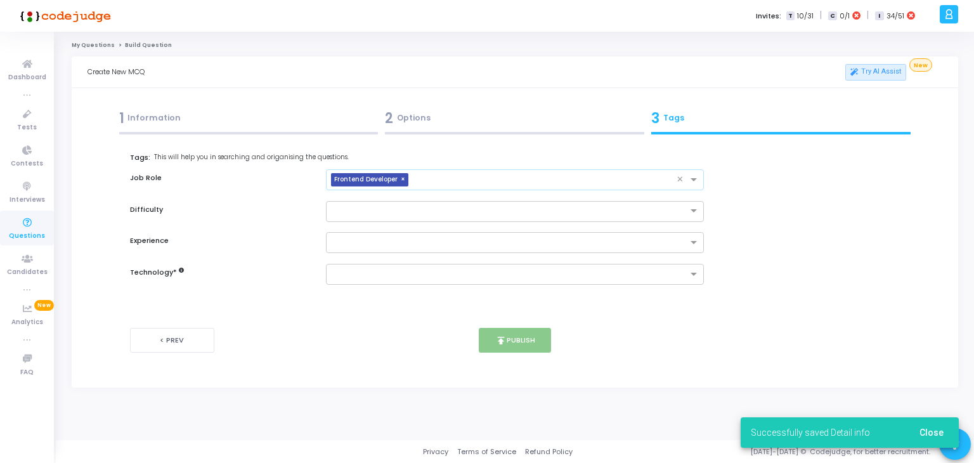
click at [392, 182] on span "Frontend Developer" at bounding box center [366, 179] width 70 height 13
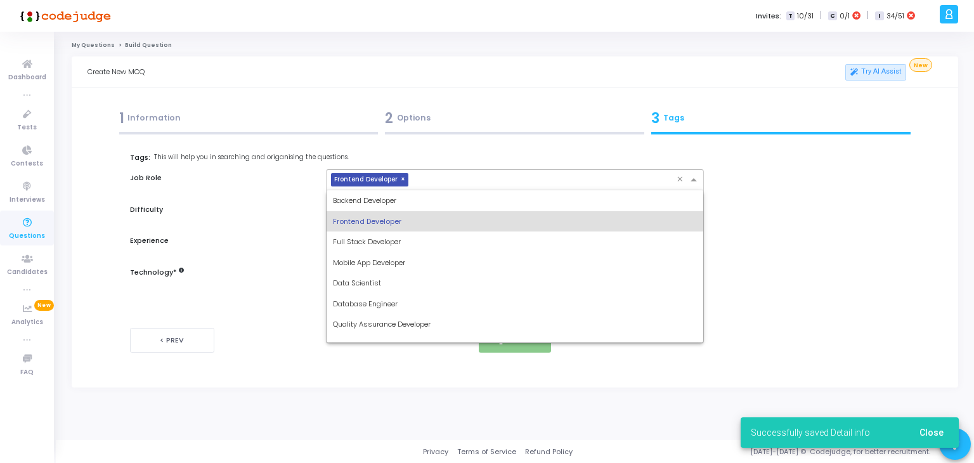
click at [435, 177] on input "text" at bounding box center [546, 180] width 264 height 11
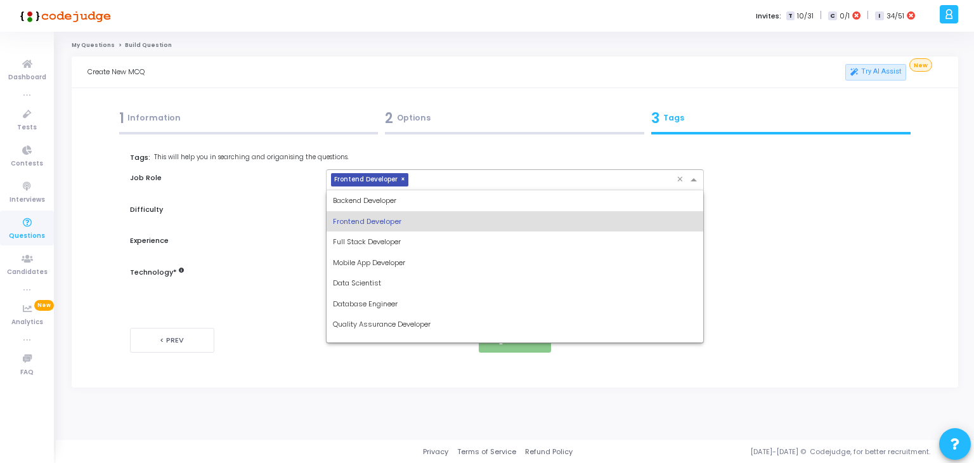
click at [388, 216] on span "Frontend Developer" at bounding box center [367, 221] width 68 height 10
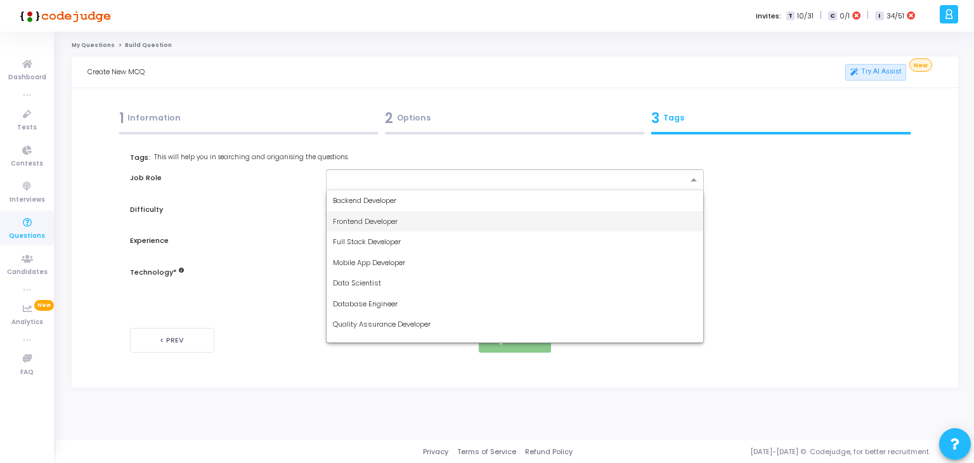
click at [386, 199] on span "Backend Developer" at bounding box center [364, 200] width 63 height 10
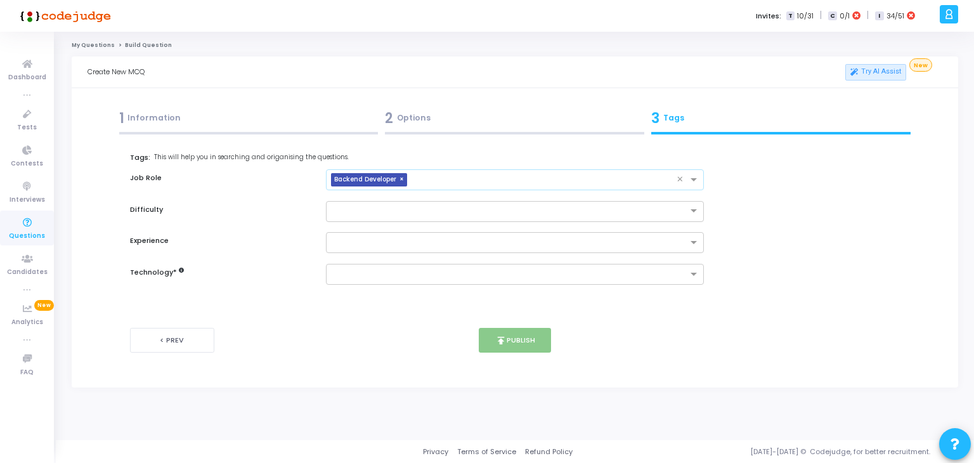
click at [497, 178] on input "text" at bounding box center [544, 180] width 265 height 11
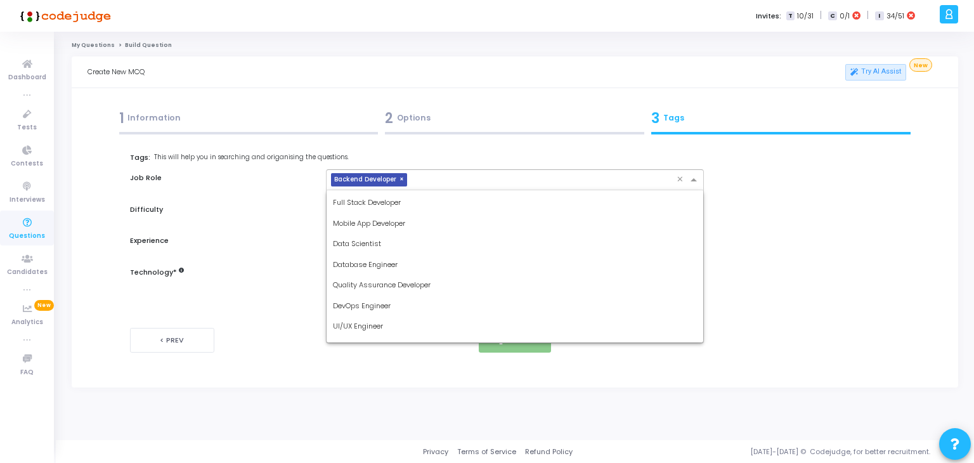
scroll to position [46, 0]
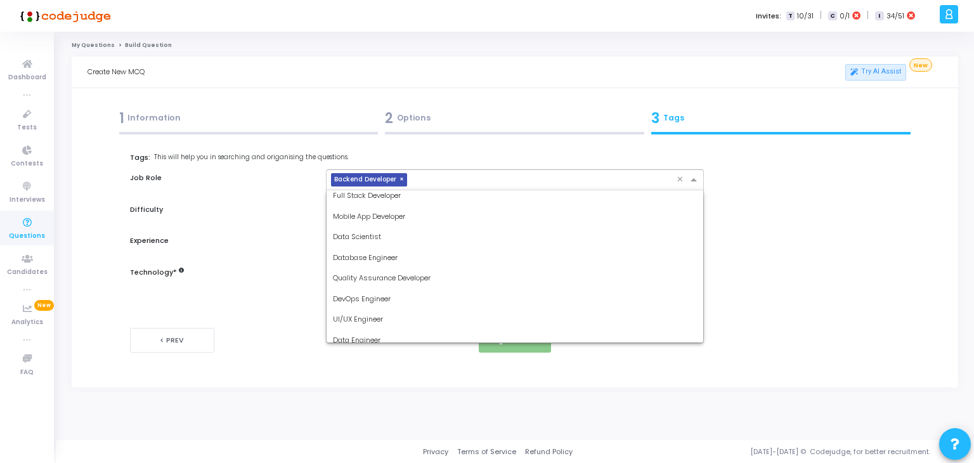
click at [401, 284] on div "Quality Assurance Developer" at bounding box center [515, 278] width 377 height 21
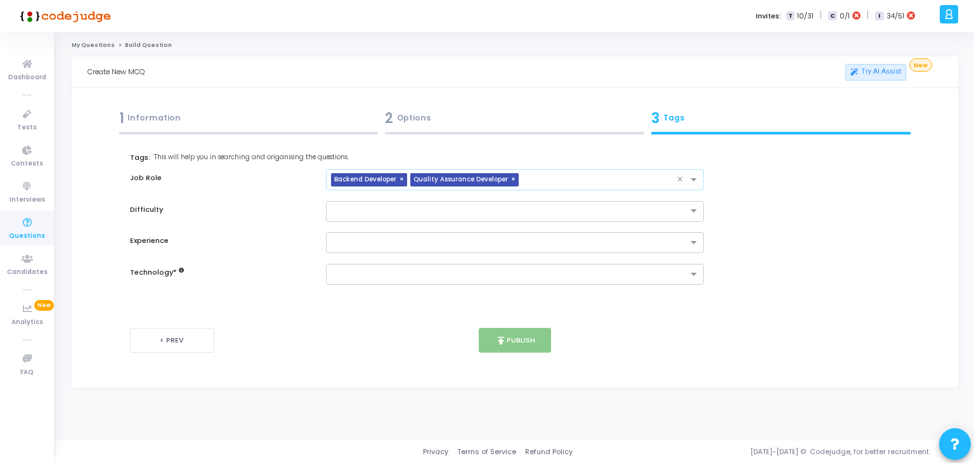
click at [575, 180] on input "text" at bounding box center [600, 180] width 153 height 11
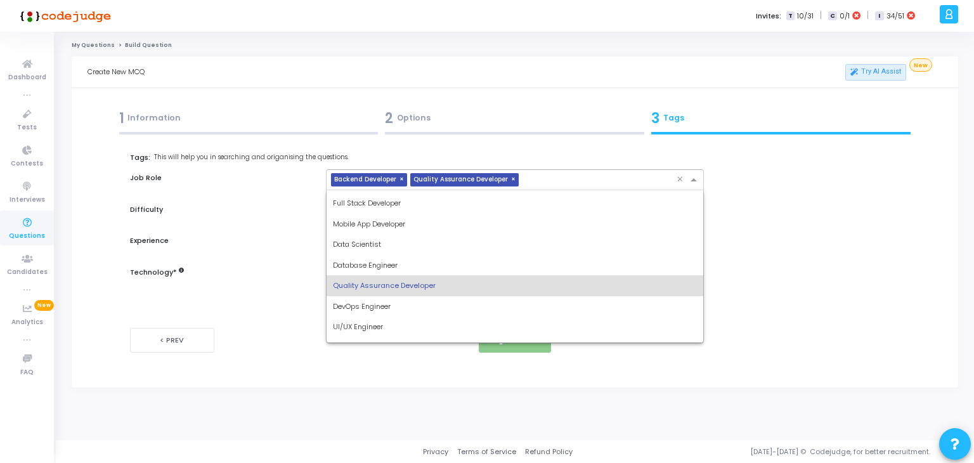
scroll to position [40, 0]
click at [394, 311] on div "DevOps Engineer" at bounding box center [515, 305] width 377 height 21
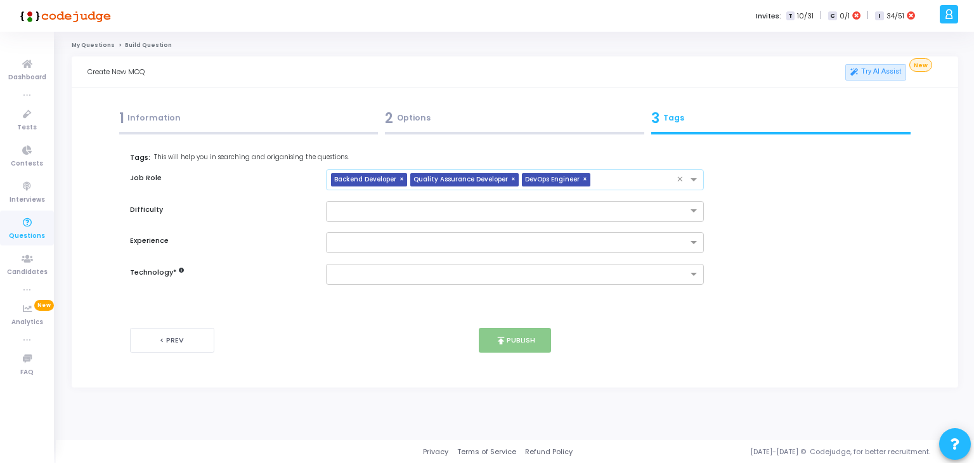
click at [632, 183] on input "text" at bounding box center [637, 180] width 82 height 11
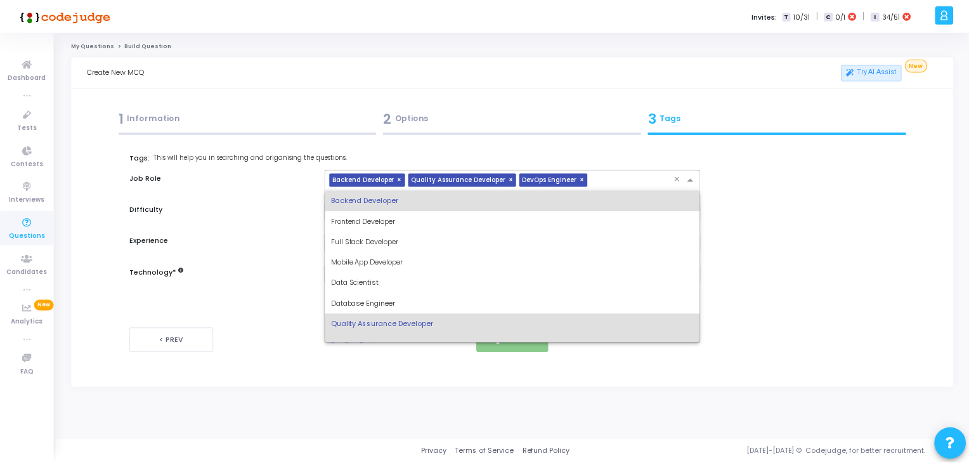
scroll to position [74, 0]
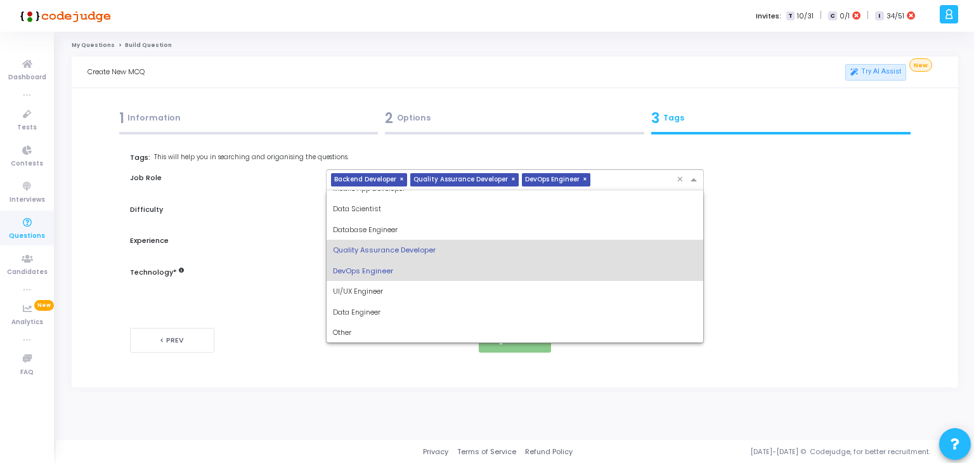
click at [412, 231] on div "Database Engineer" at bounding box center [515, 229] width 377 height 21
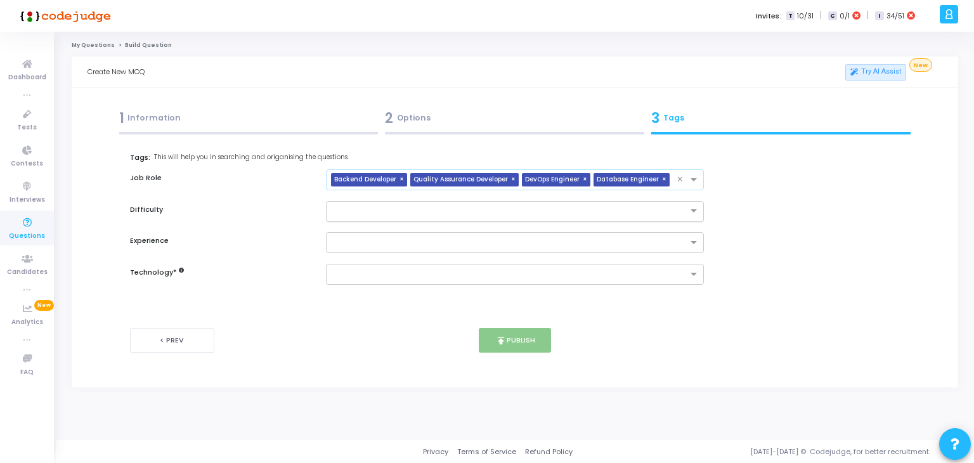
click at [449, 213] on input "text" at bounding box center [502, 210] width 339 height 11
click at [398, 251] on div "Medium" at bounding box center [515, 252] width 377 height 21
click at [415, 242] on input "text" at bounding box center [510, 243] width 355 height 11
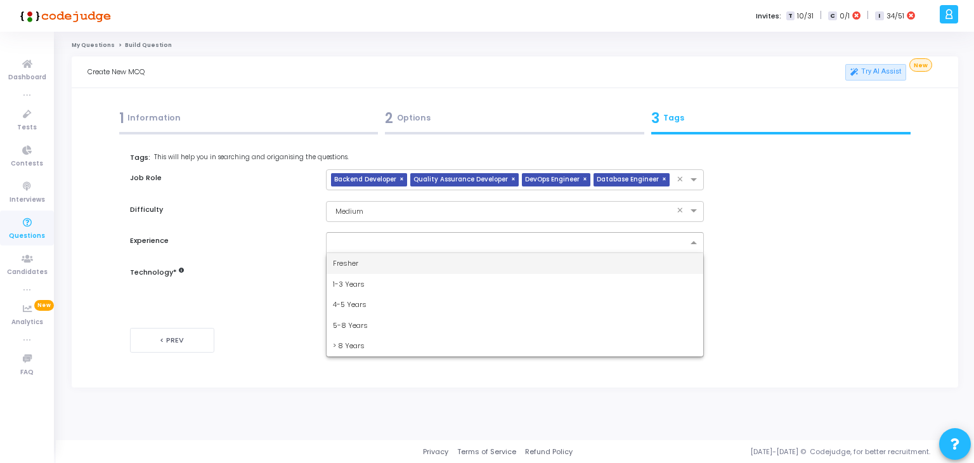
click at [389, 292] on div "1-3 Years" at bounding box center [515, 284] width 377 height 21
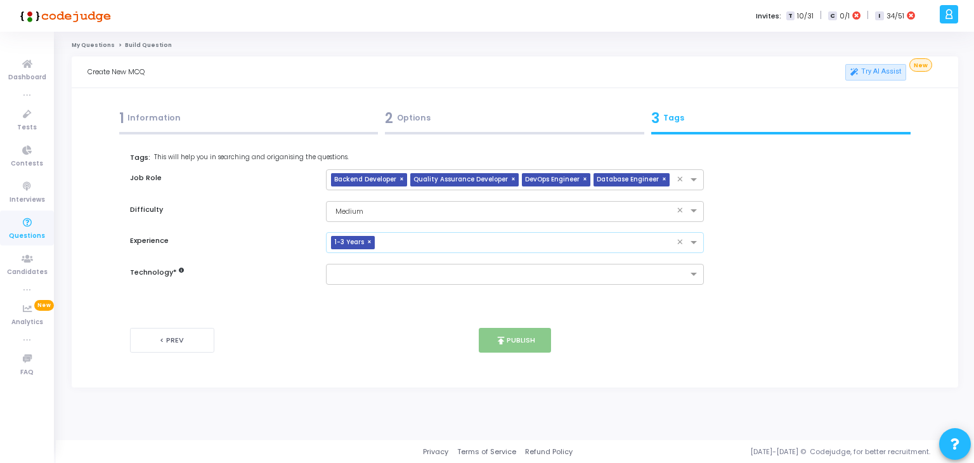
click at [447, 246] on input "text" at bounding box center [528, 243] width 297 height 11
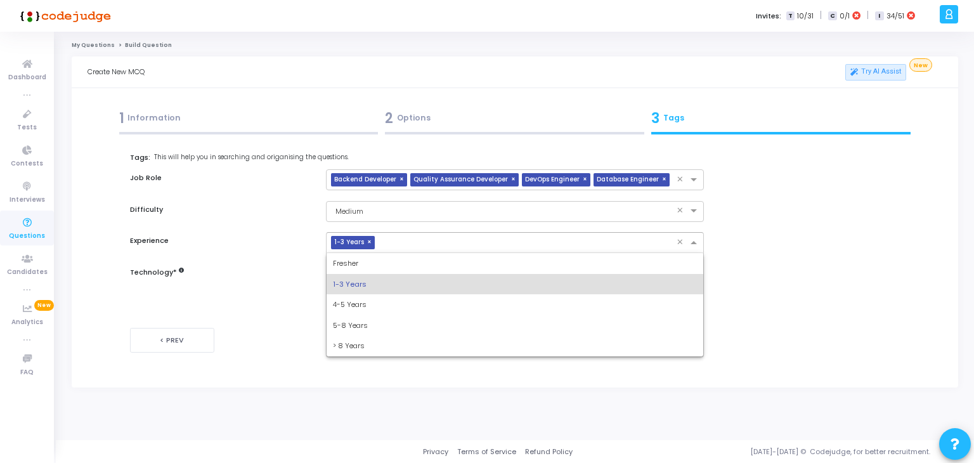
click at [389, 311] on div "4-5 Years" at bounding box center [515, 304] width 377 height 21
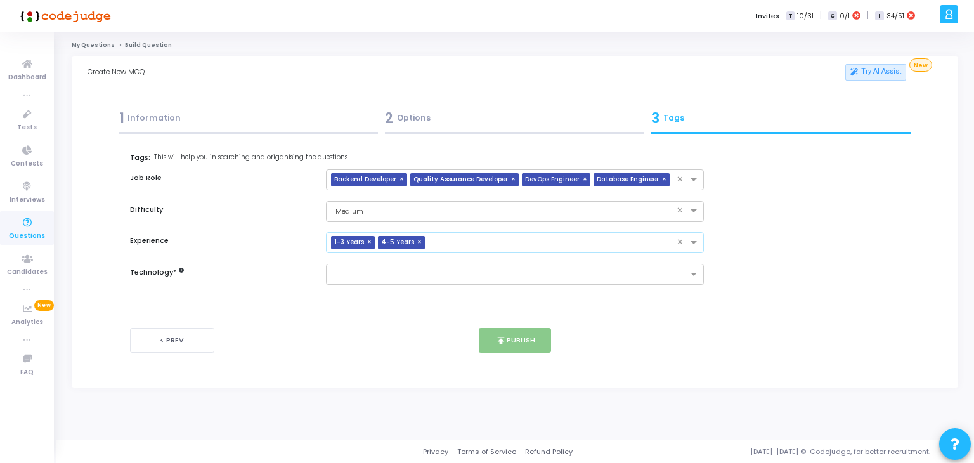
click at [422, 277] on input "text" at bounding box center [510, 275] width 355 height 11
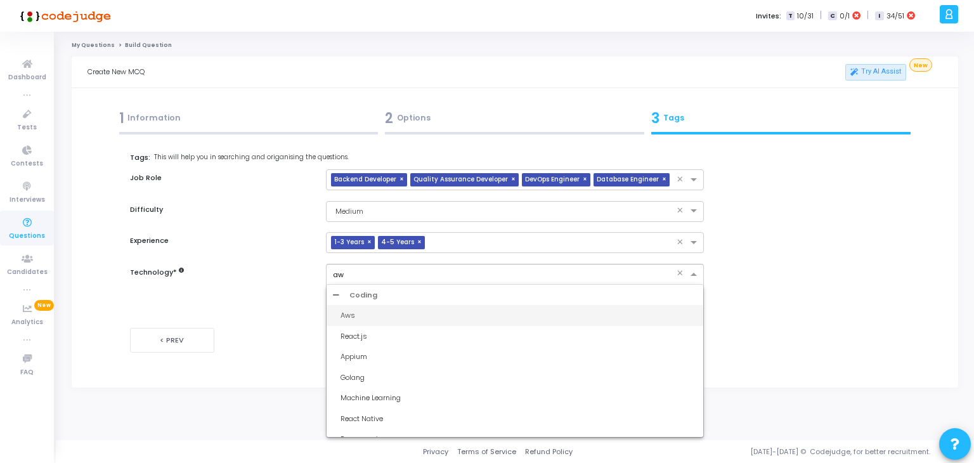
type input "aws"
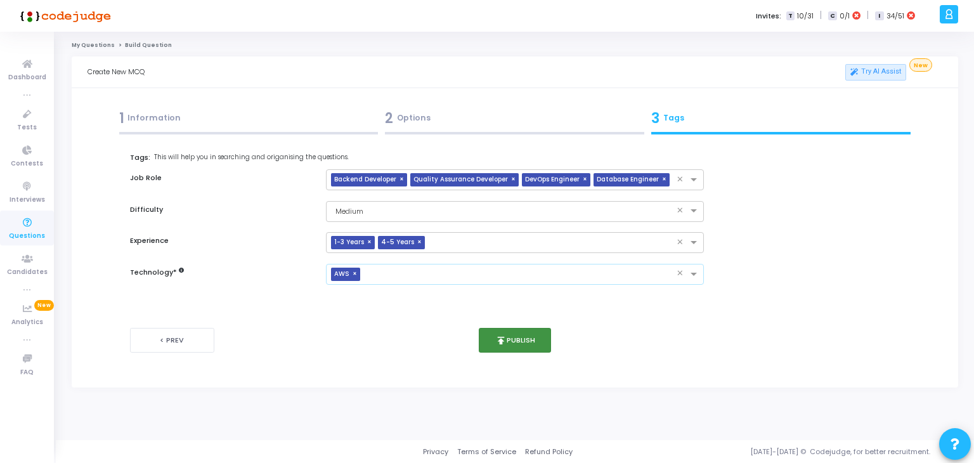
click at [518, 328] on button "publish Publish" at bounding box center [515, 340] width 73 height 25
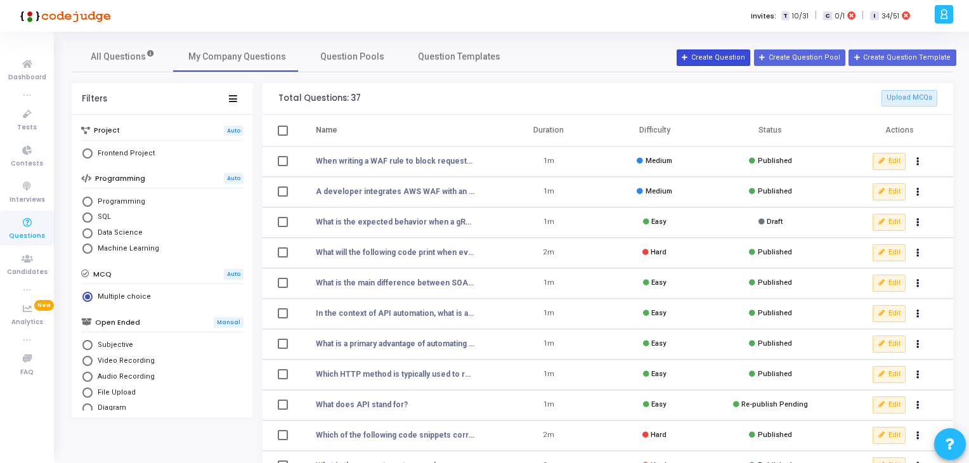
click at [718, 59] on button "Create Question" at bounding box center [714, 57] width 74 height 16
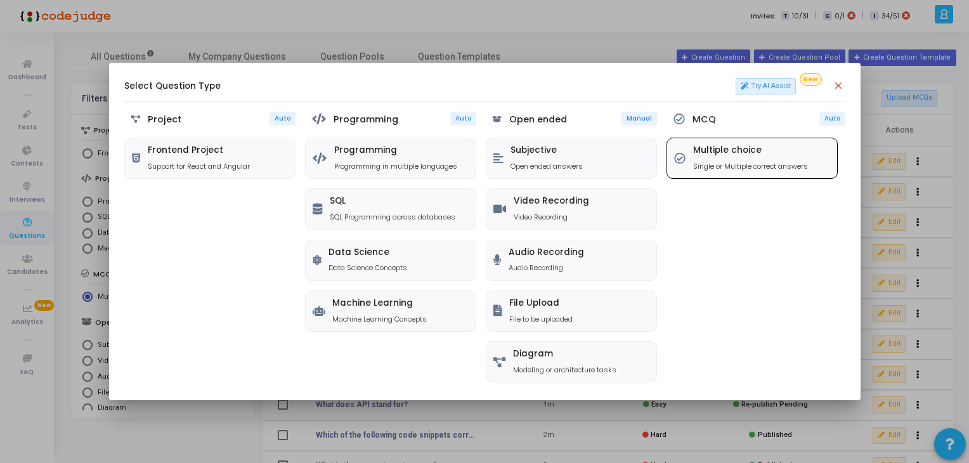
click at [734, 167] on p "Single or Multiple correct answers" at bounding box center [750, 166] width 115 height 11
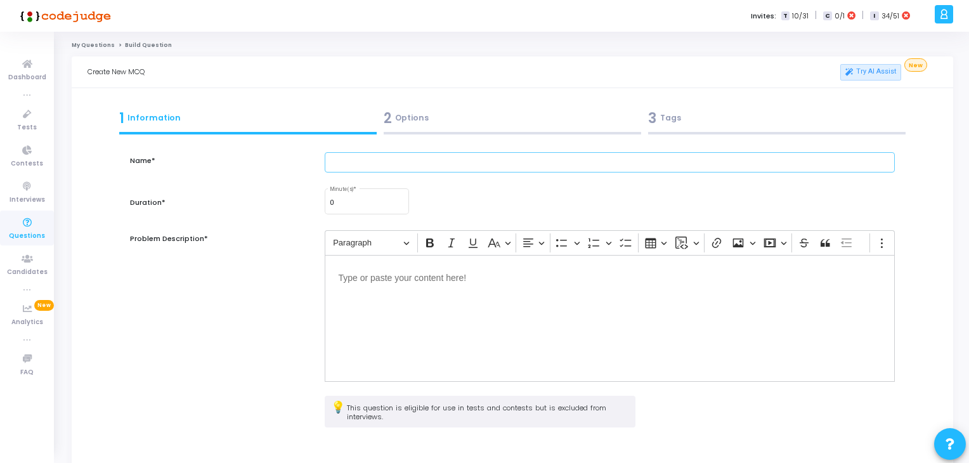
click at [350, 168] on input "text" at bounding box center [610, 162] width 571 height 21
paste input "A developer creates a WAF rule with a RegexPatternSet to block requests where t…"
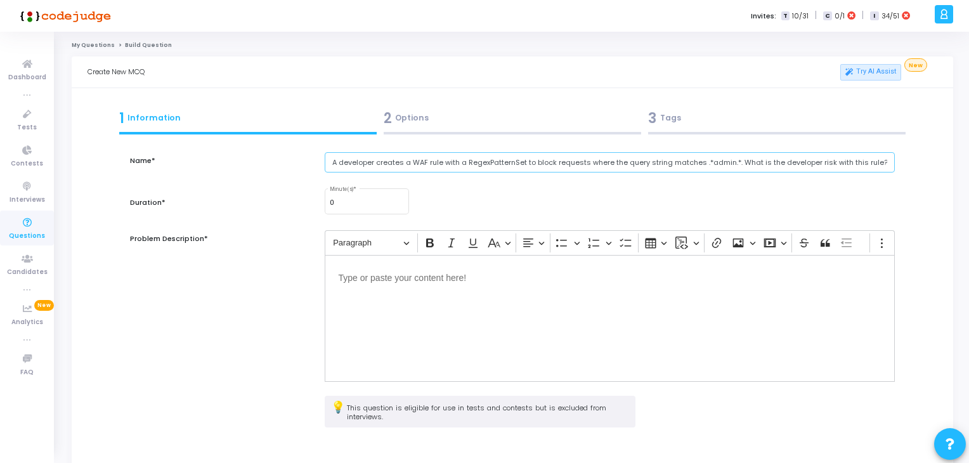
type input "A developer creates a WAF rule with a RegexPatternSet to block requests where t…"
type input "1"
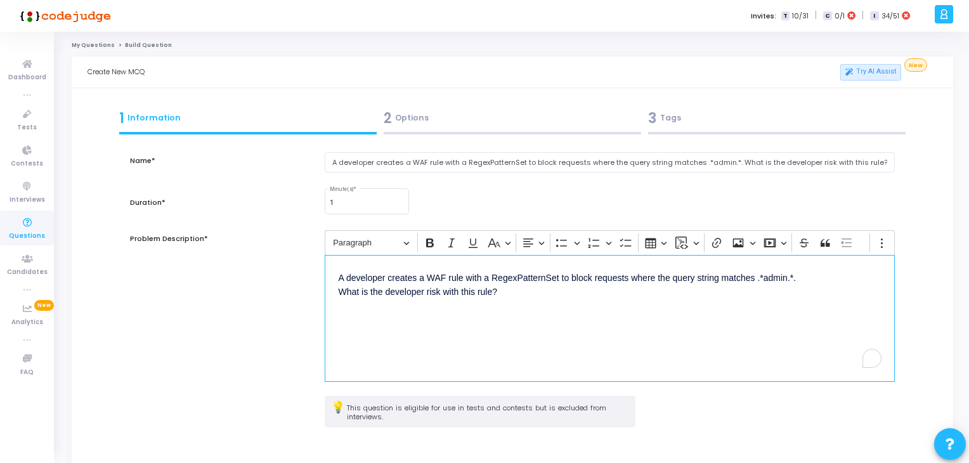
scroll to position [99, 0]
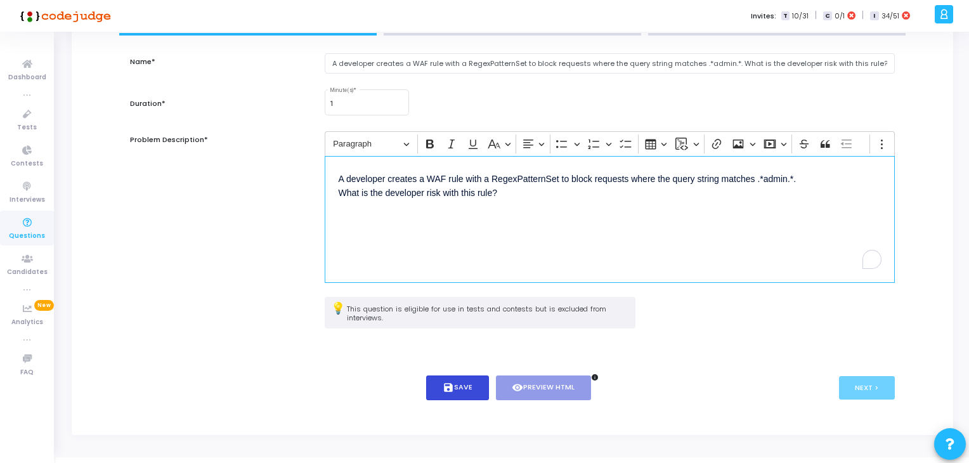
click at [461, 384] on button "save Save" at bounding box center [457, 387] width 63 height 25
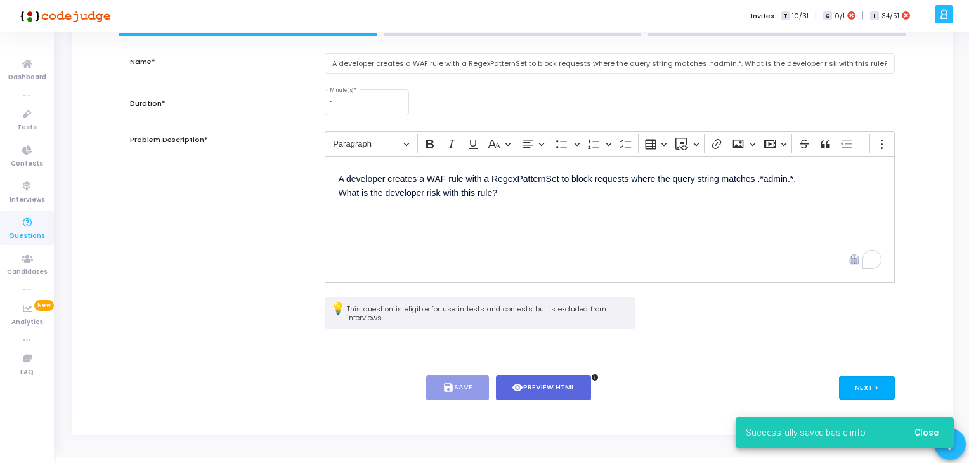
click at [851, 376] on button "Next >" at bounding box center [867, 387] width 56 height 23
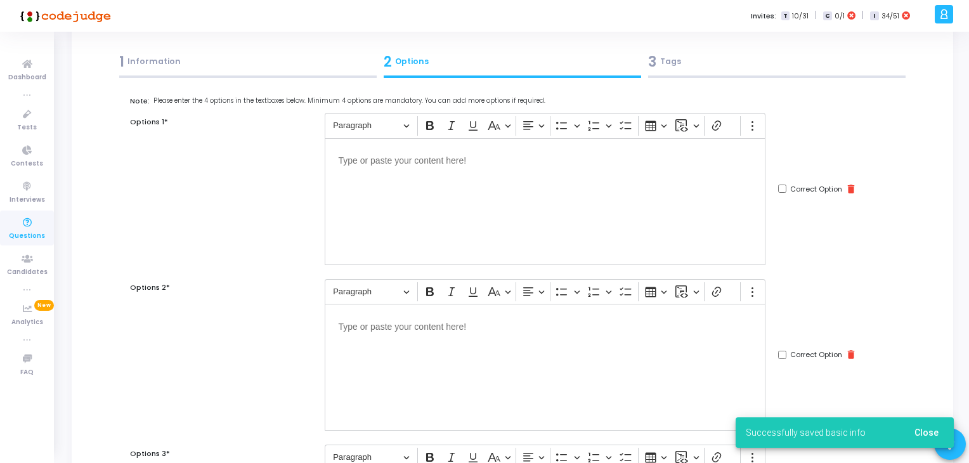
click at [479, 180] on div "Editor editing area: main" at bounding box center [545, 201] width 441 height 127
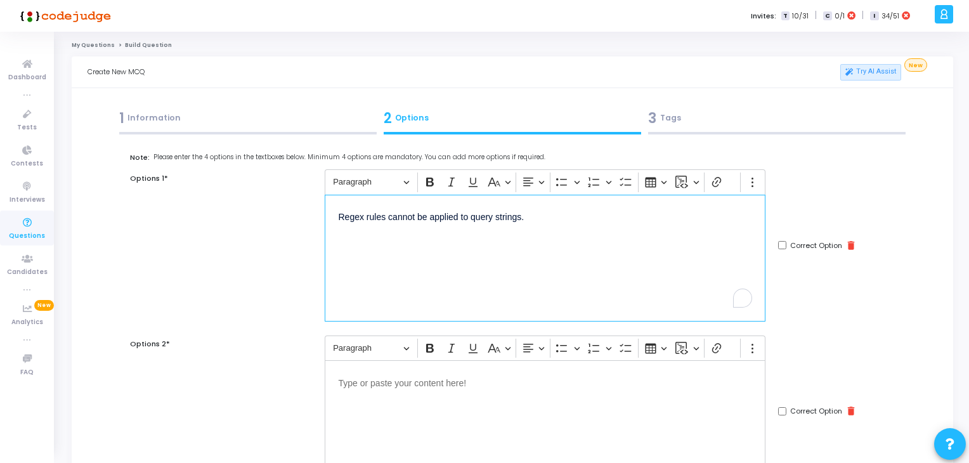
scroll to position [89, 0]
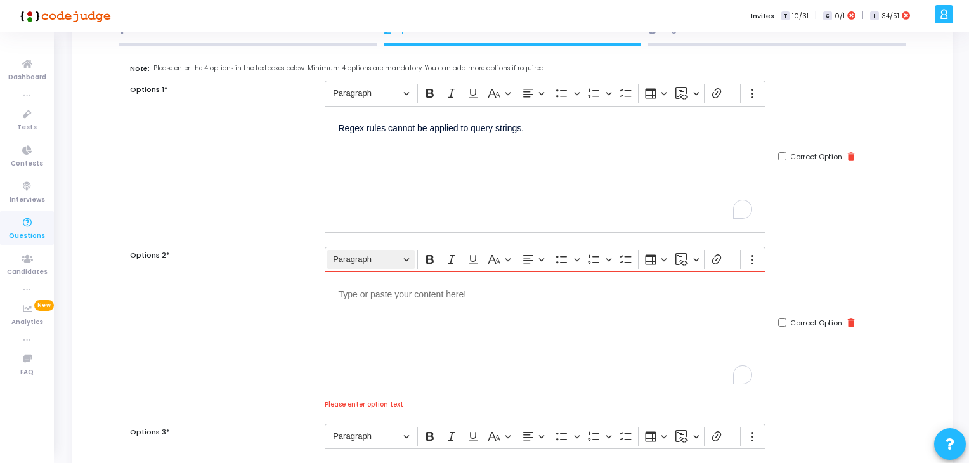
scroll to position [89, 0]
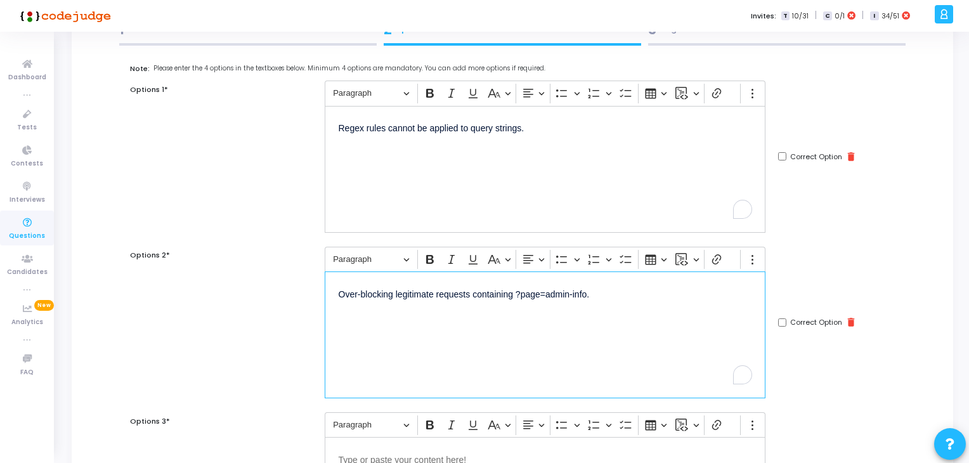
click at [784, 315] on div "Correct Option delete" at bounding box center [836, 323] width 129 height 152
click at [784, 321] on input "Correct Option" at bounding box center [782, 322] width 8 height 8
checkbox input "true"
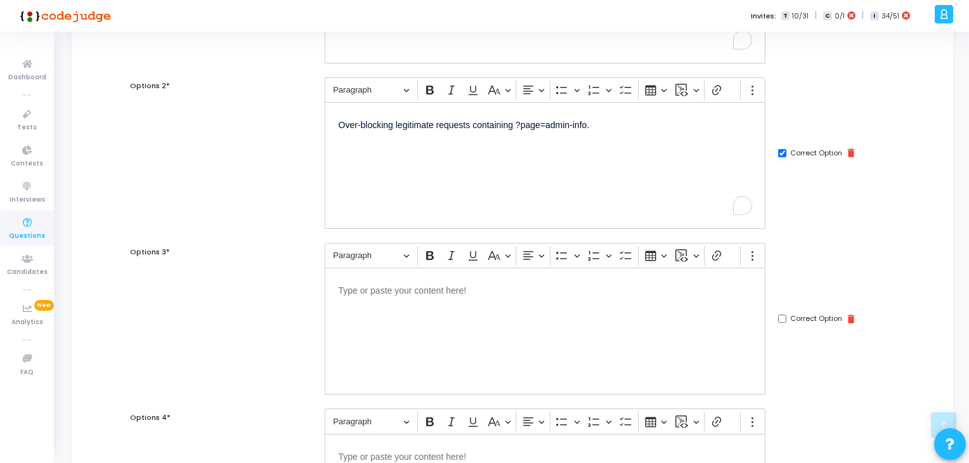
click at [508, 329] on div "Editor editing area: main" at bounding box center [545, 331] width 441 height 127
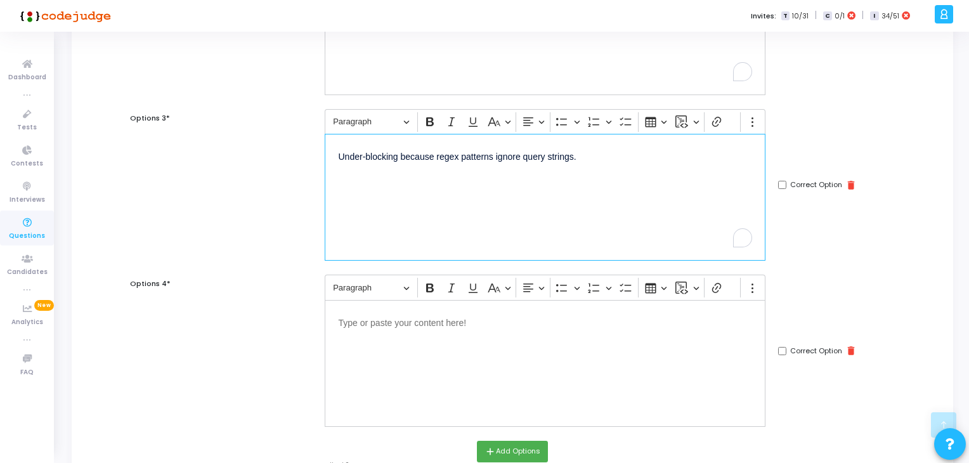
scroll to position [395, 0]
click at [444, 369] on div "Editor editing area: main" at bounding box center [545, 360] width 441 height 127
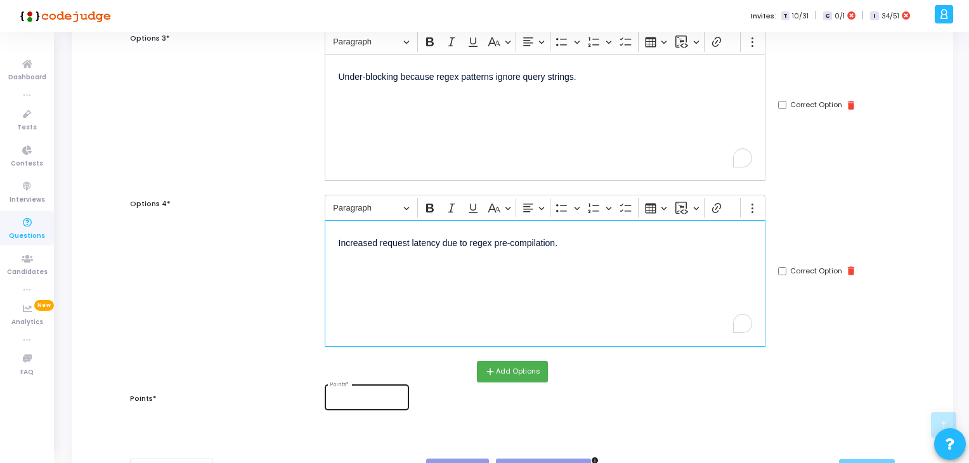
scroll to position [471, 0]
click at [368, 396] on input "Points *" at bounding box center [367, 400] width 74 height 8
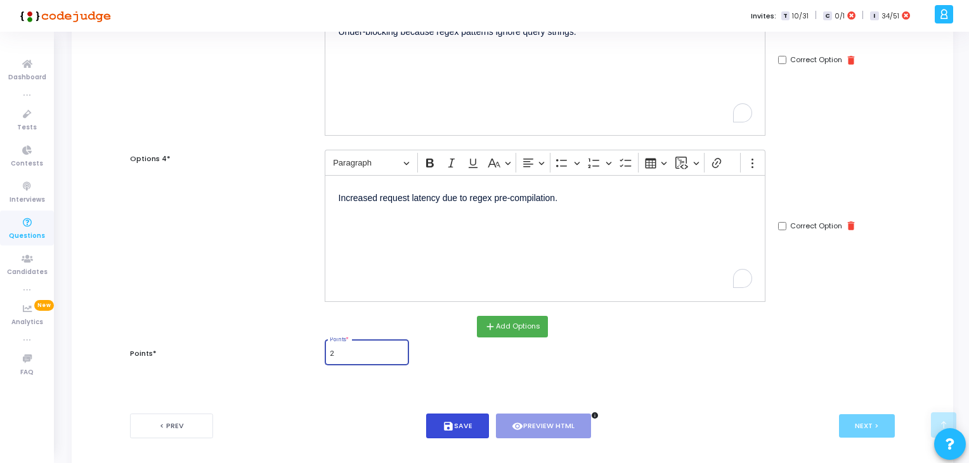
scroll to position [519, 0]
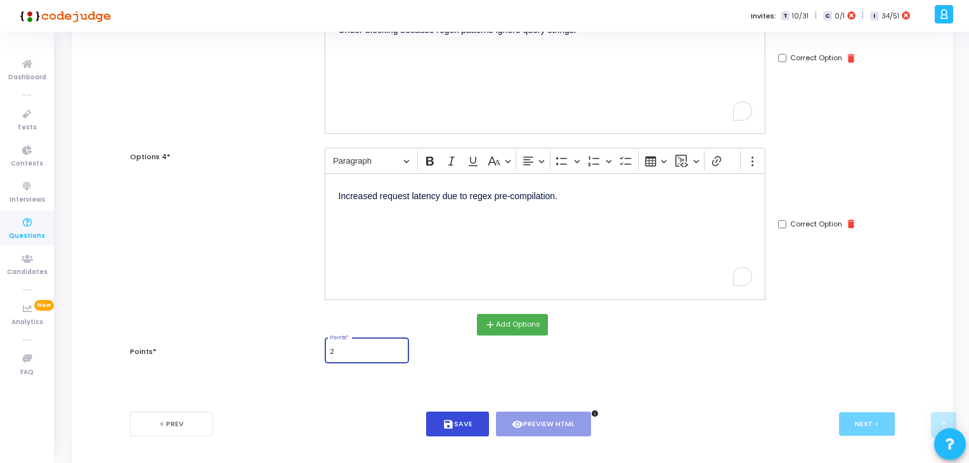
type input "2"
click at [473, 431] on button "save Save" at bounding box center [457, 424] width 63 height 25
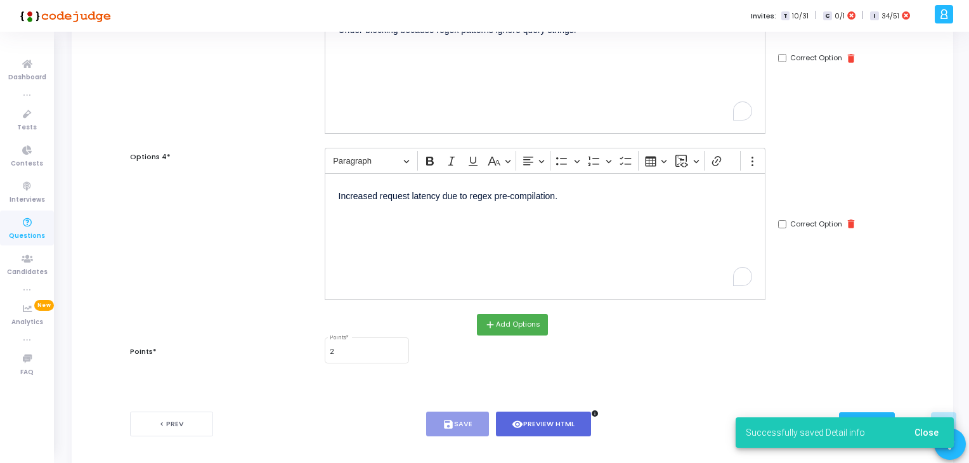
scroll to position [535, 0]
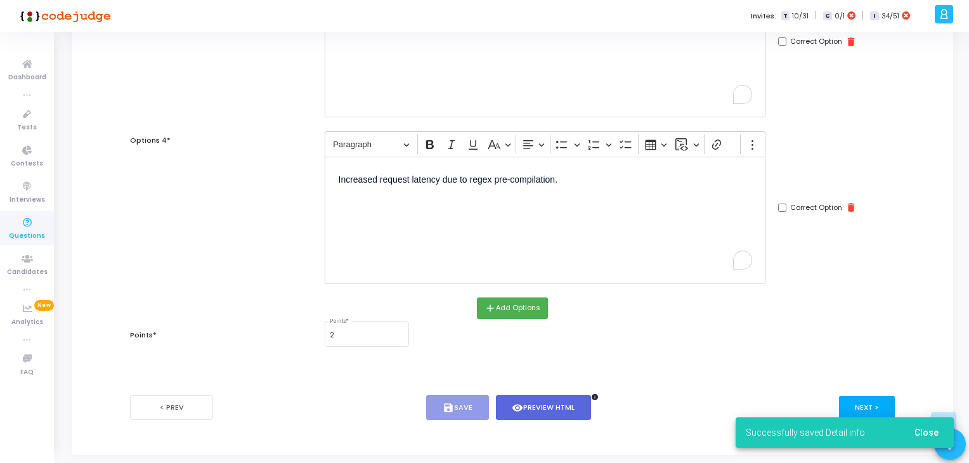
click at [855, 398] on button "Next >" at bounding box center [867, 407] width 56 height 23
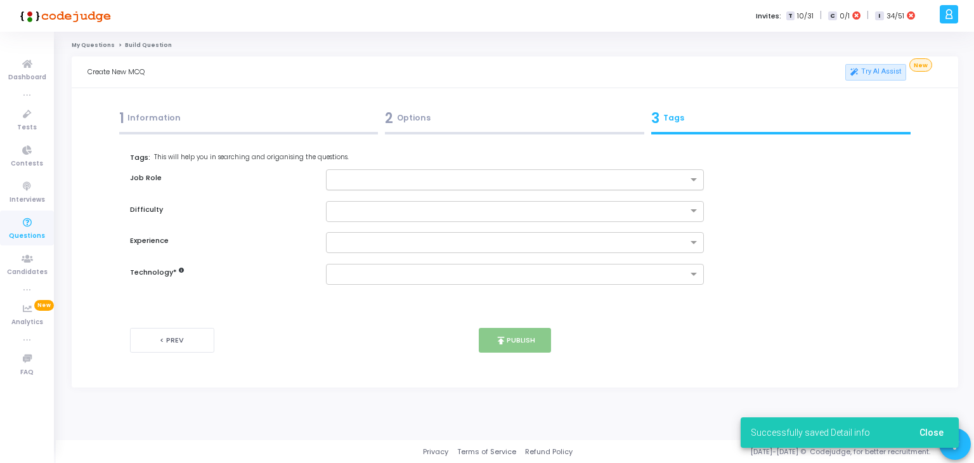
click at [391, 172] on div at bounding box center [508, 180] width 362 height 16
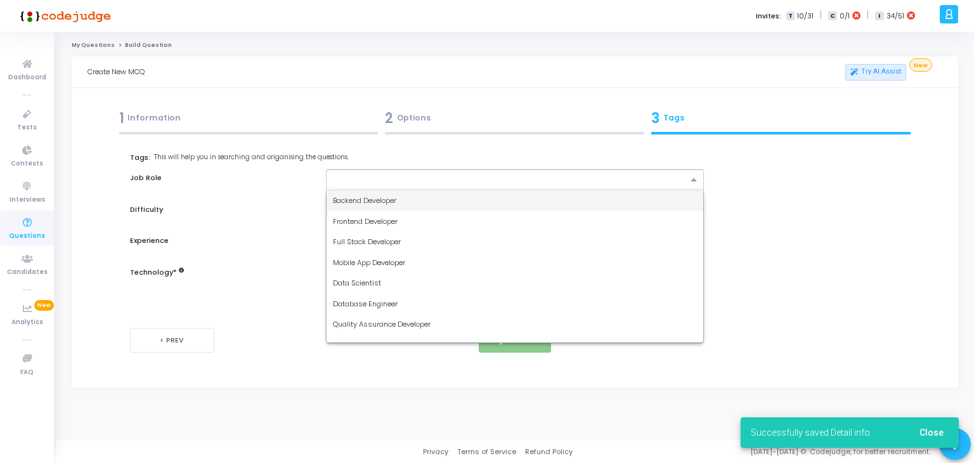
click at [419, 197] on div "Backend Developer" at bounding box center [515, 200] width 377 height 21
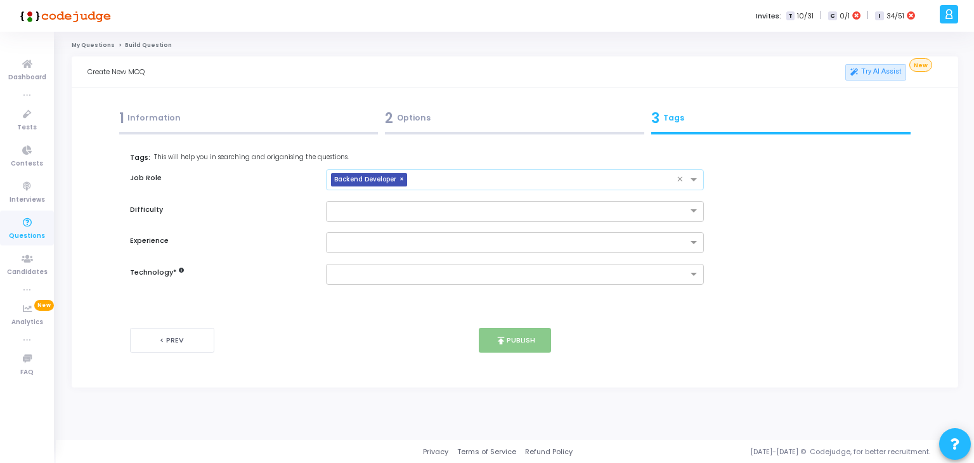
click at [477, 177] on input "text" at bounding box center [544, 180] width 265 height 11
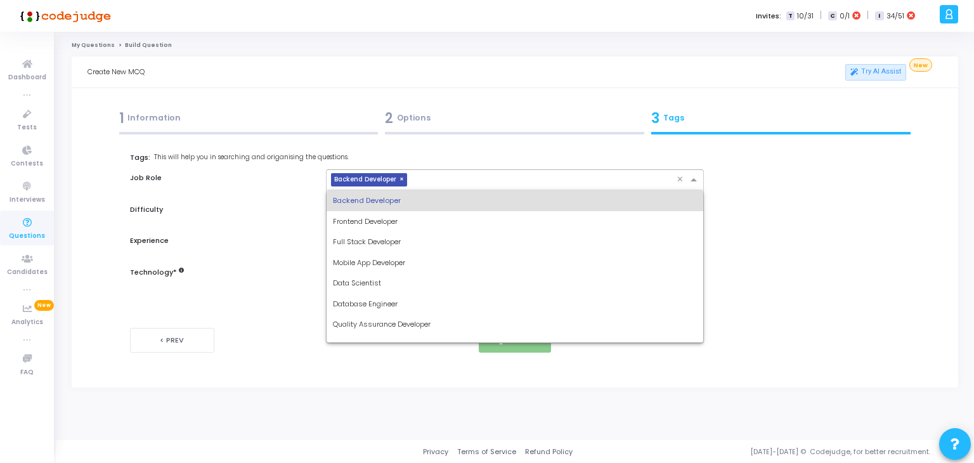
click at [377, 322] on span "Quality Assurance Developer" at bounding box center [382, 324] width 98 height 10
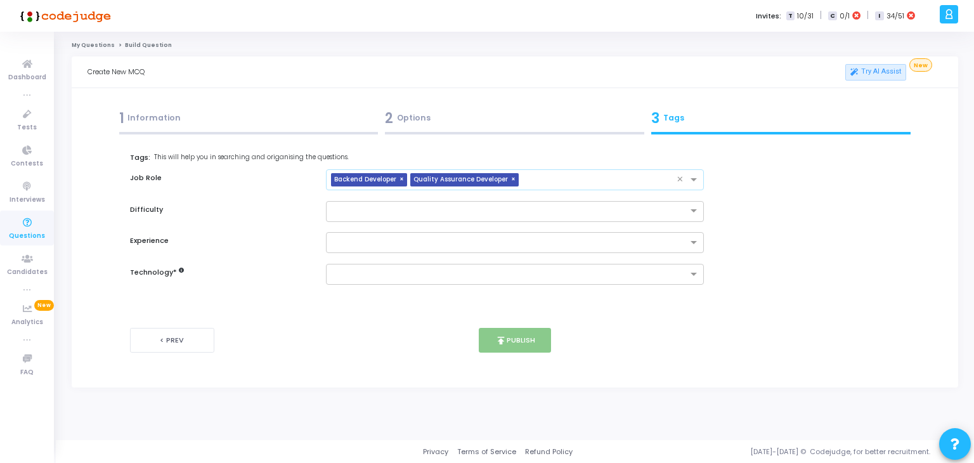
click at [558, 183] on input "text" at bounding box center [600, 180] width 153 height 11
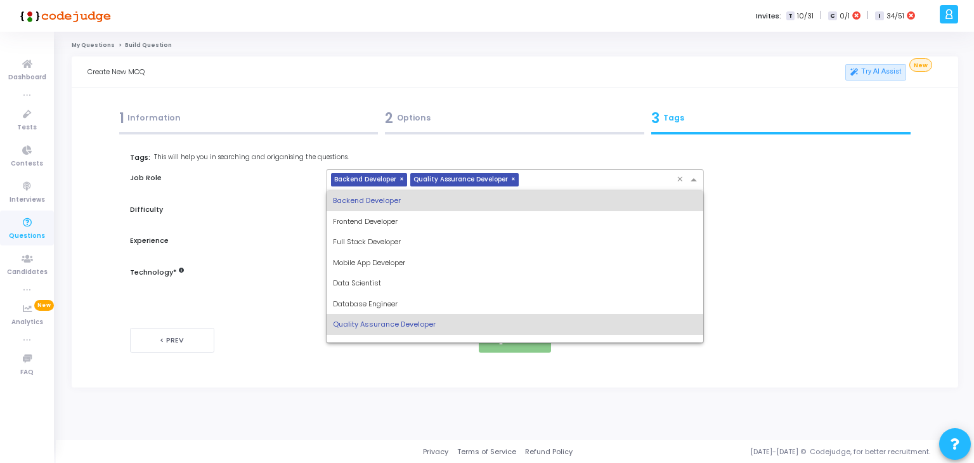
click at [393, 304] on span "Database Engineer" at bounding box center [365, 304] width 65 height 10
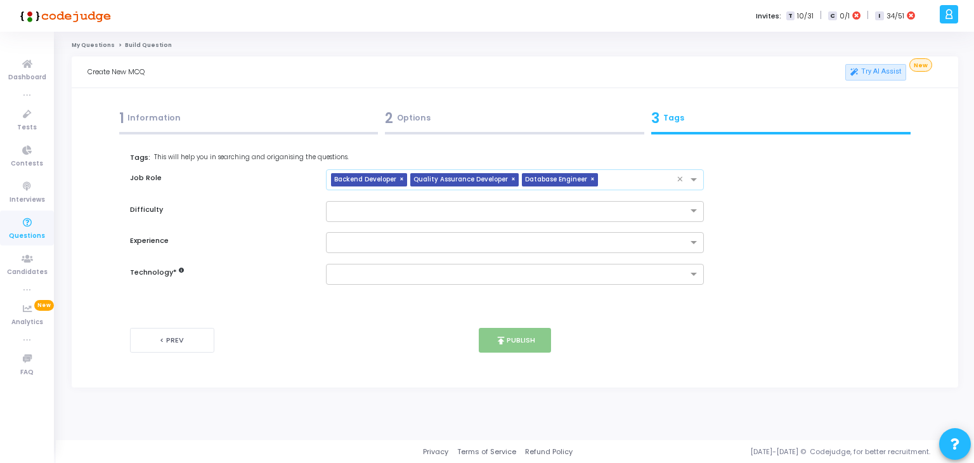
click at [625, 180] on input "text" at bounding box center [640, 180] width 74 height 11
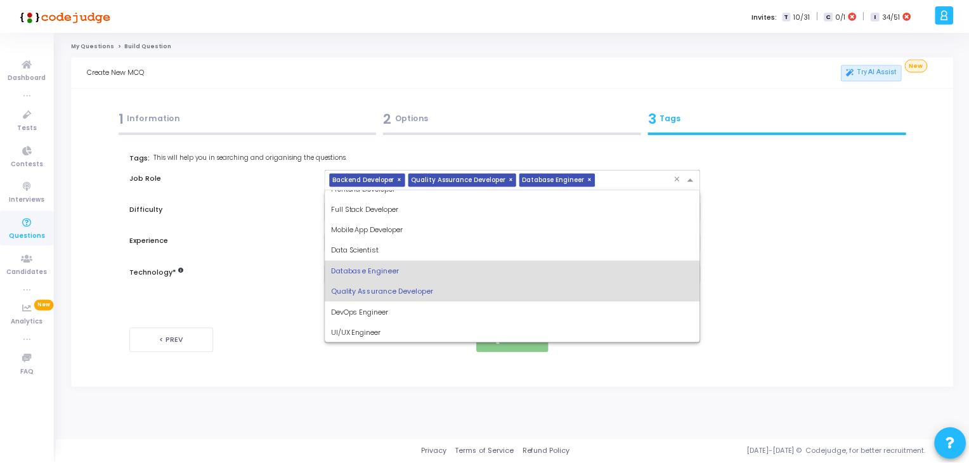
scroll to position [43, 0]
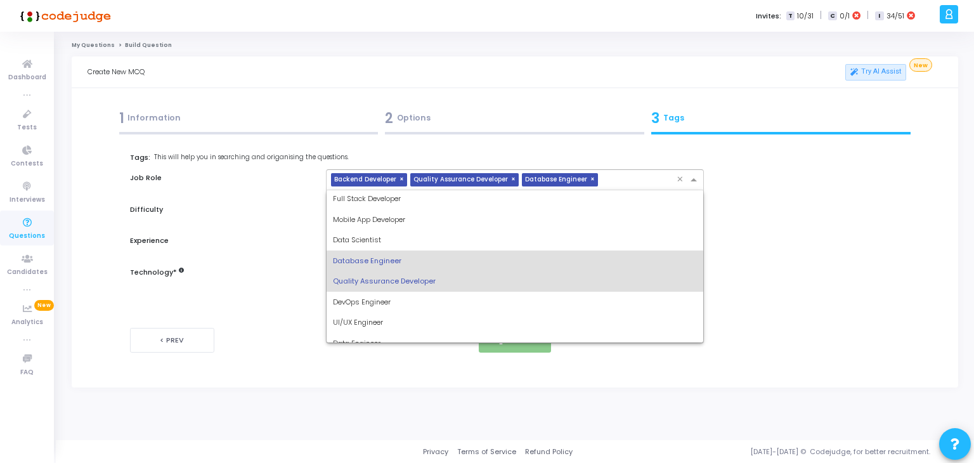
click at [377, 305] on span "DevOps Engineer" at bounding box center [362, 302] width 58 height 10
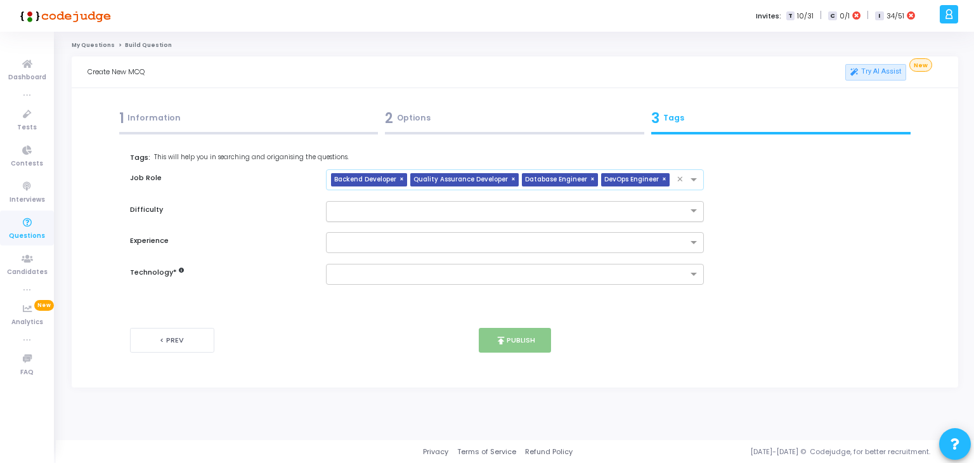
click at [448, 213] on input "text" at bounding box center [502, 210] width 339 height 11
click at [385, 249] on div "Medium" at bounding box center [515, 252] width 377 height 21
click at [433, 240] on input "text" at bounding box center [510, 243] width 355 height 11
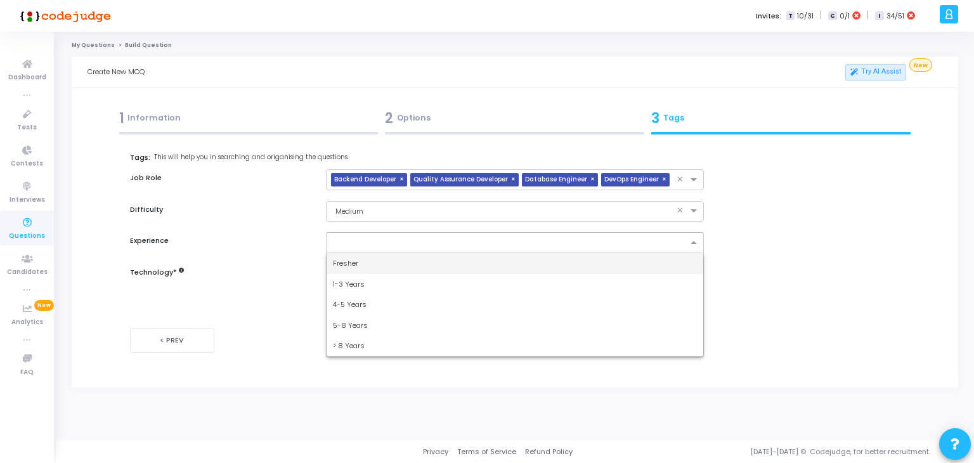
click at [401, 289] on div "1-3 Years" at bounding box center [515, 284] width 377 height 21
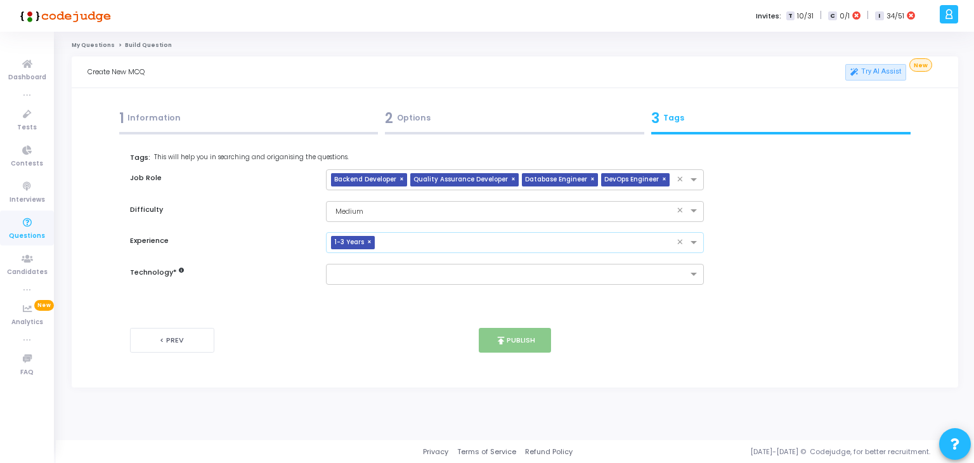
click at [478, 246] on input "text" at bounding box center [528, 243] width 297 height 11
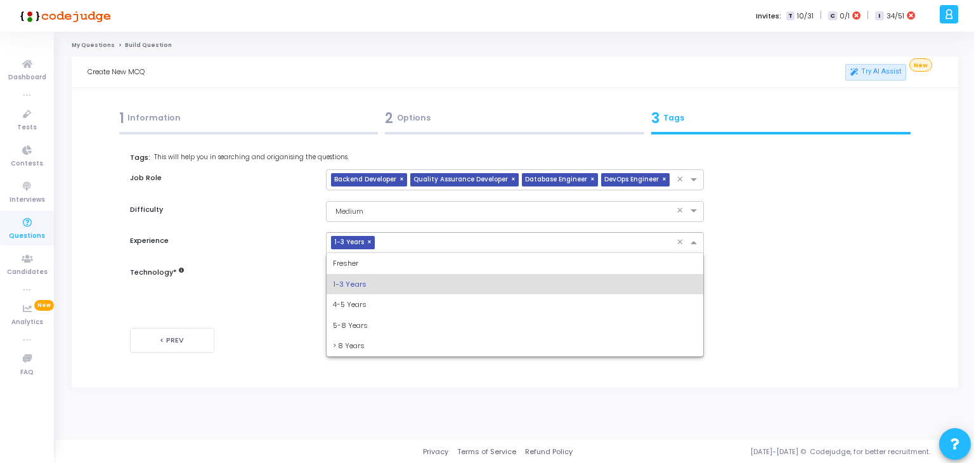
click at [389, 310] on div "4-5 Years" at bounding box center [515, 304] width 377 height 21
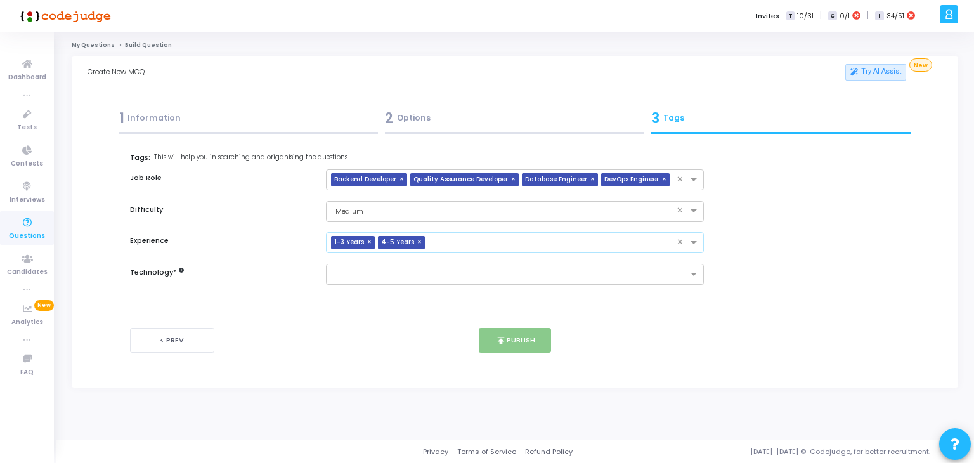
click at [464, 272] on input "text" at bounding box center [510, 275] width 355 height 11
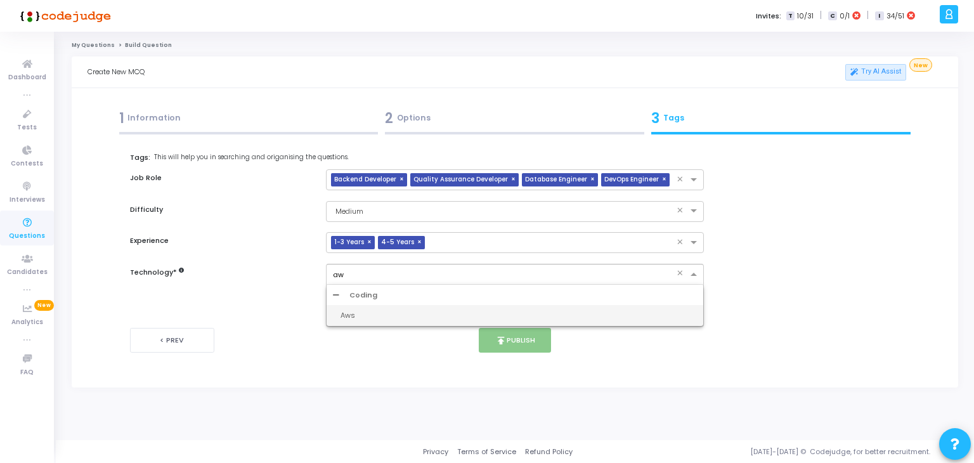
type input "aws"
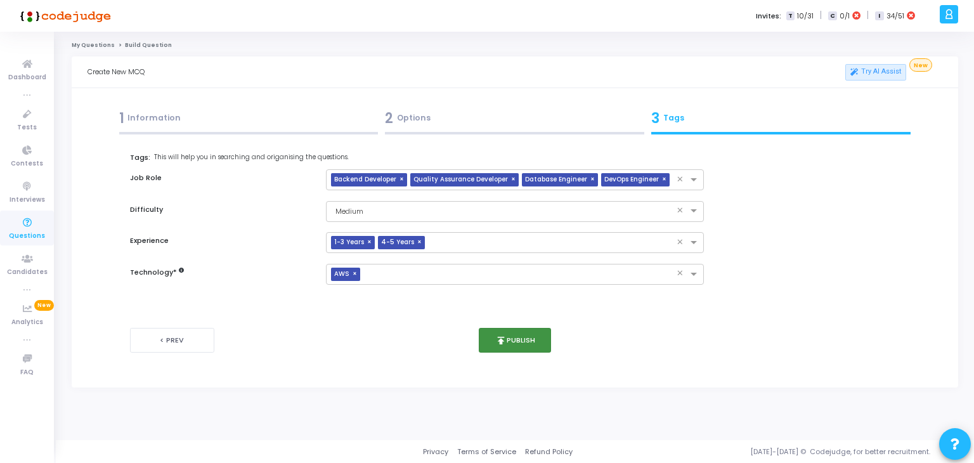
click at [519, 347] on button "publish Publish" at bounding box center [515, 340] width 73 height 25
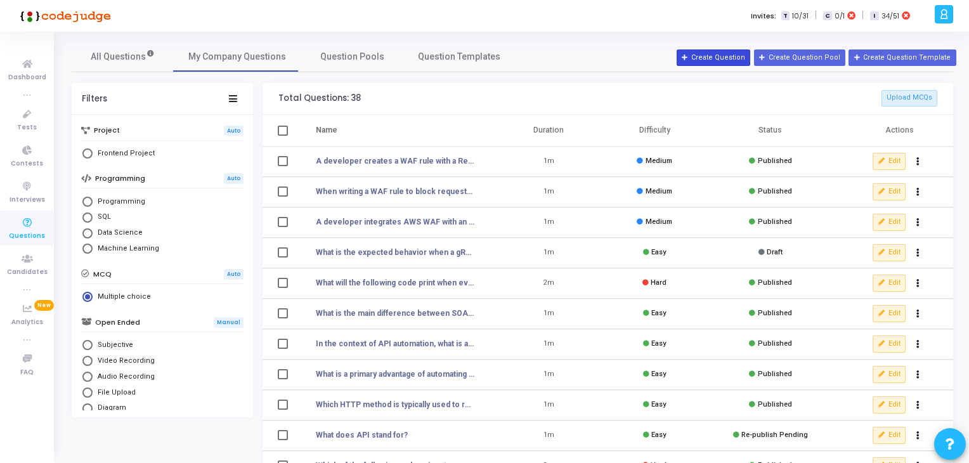
click at [737, 53] on button "Create Question" at bounding box center [714, 57] width 74 height 16
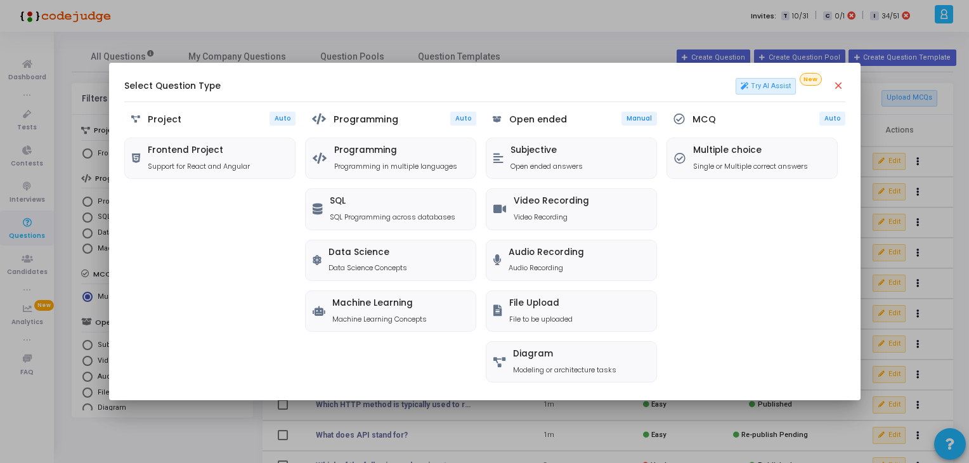
click at [725, 191] on div "MCQ Auto Multiple choice Single or Multiple correct answers" at bounding box center [756, 248] width 179 height 273
click at [701, 150] on h5 "Multiple choice" at bounding box center [750, 150] width 115 height 11
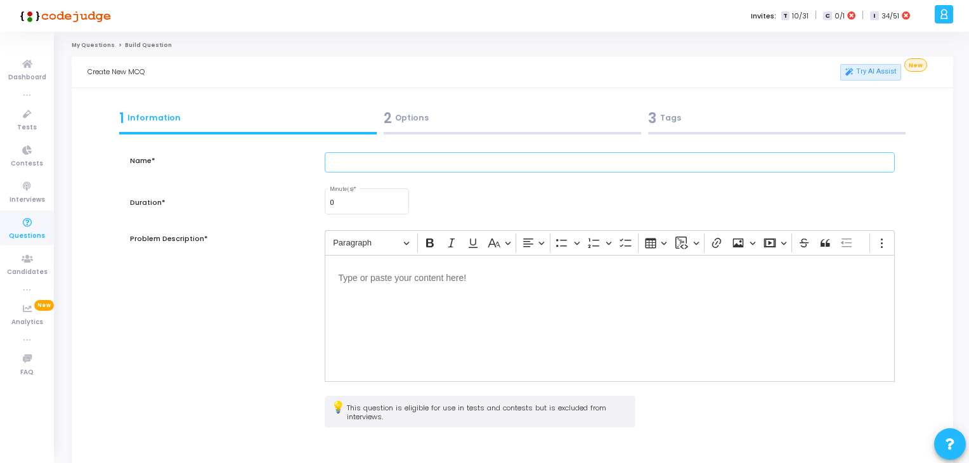
click at [363, 160] on input "text" at bounding box center [610, 162] width 571 height 21
paste input "A developer deploys WAF on CloudFront with these rules in priority order: Rate-…"
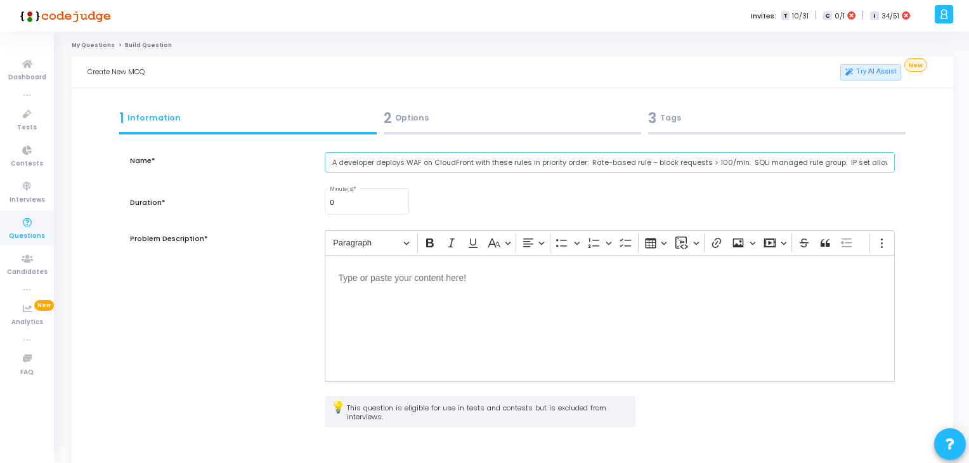
scroll to position [0, 298]
type input "A developer deploys WAF on CloudFront with these rules in priority order: Rate-…"
click at [361, 201] on input "0" at bounding box center [367, 203] width 74 height 8
type input "1"
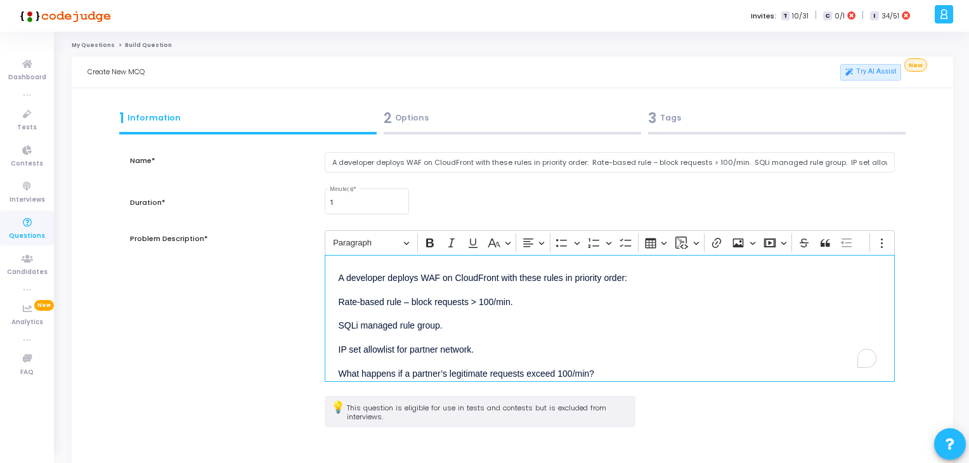
click at [339, 293] on p "Rate-based rule – block requests > 100/min." at bounding box center [610, 301] width 543 height 16
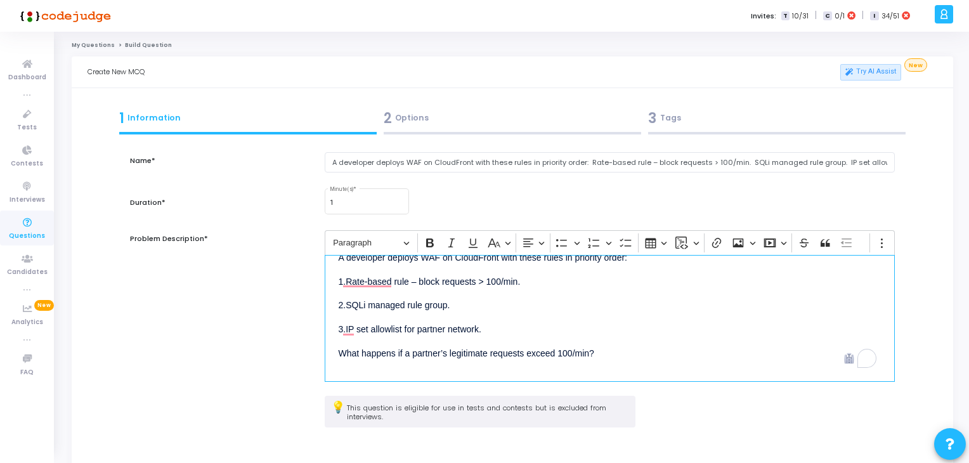
click at [344, 350] on p "What happens if a partner’s legitimate requests exceed 100/min?" at bounding box center [610, 352] width 543 height 16
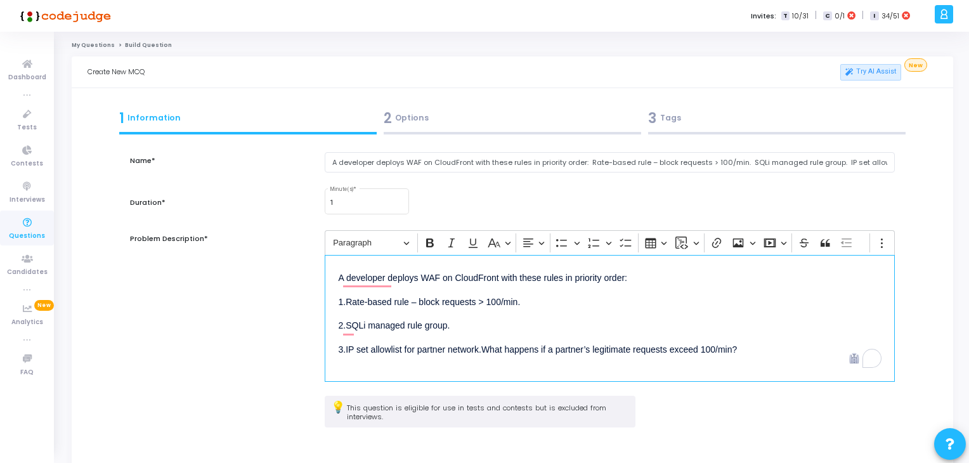
scroll to position [0, 0]
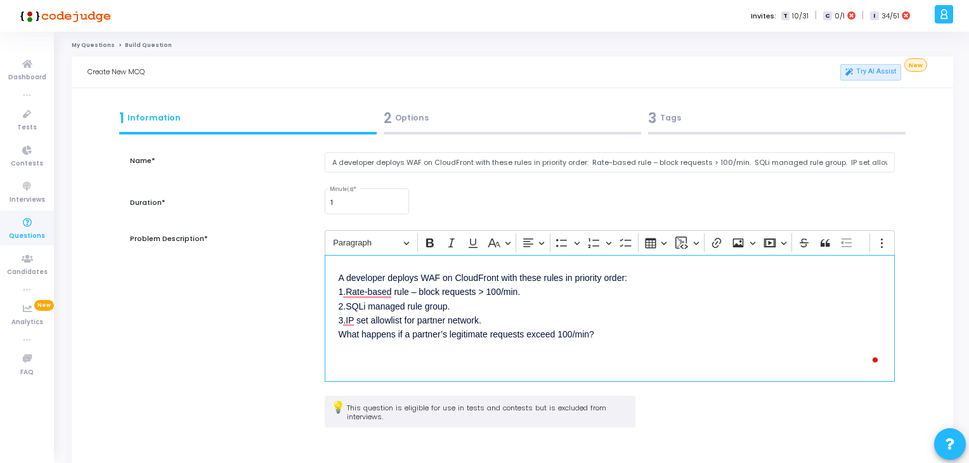
click at [457, 369] on div "A developer deploys WAF on CloudFront with these rules in priority order: 1.Rat…" at bounding box center [610, 318] width 571 height 127
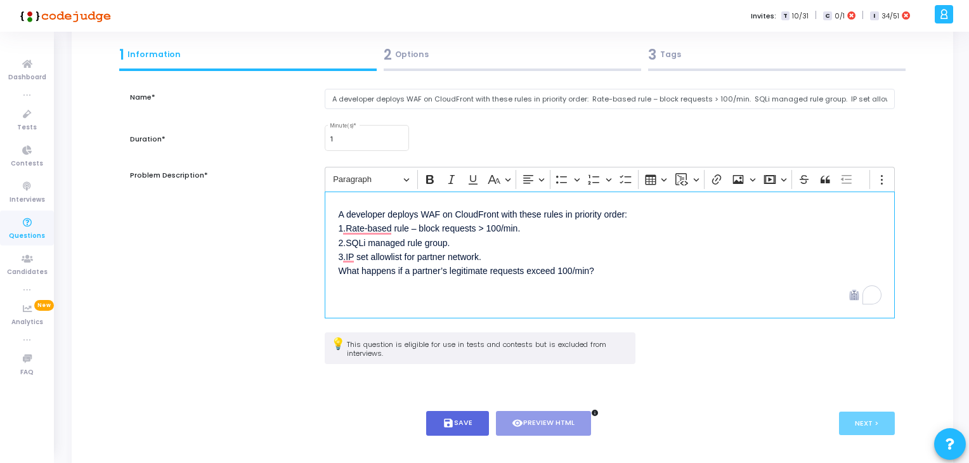
scroll to position [66, 0]
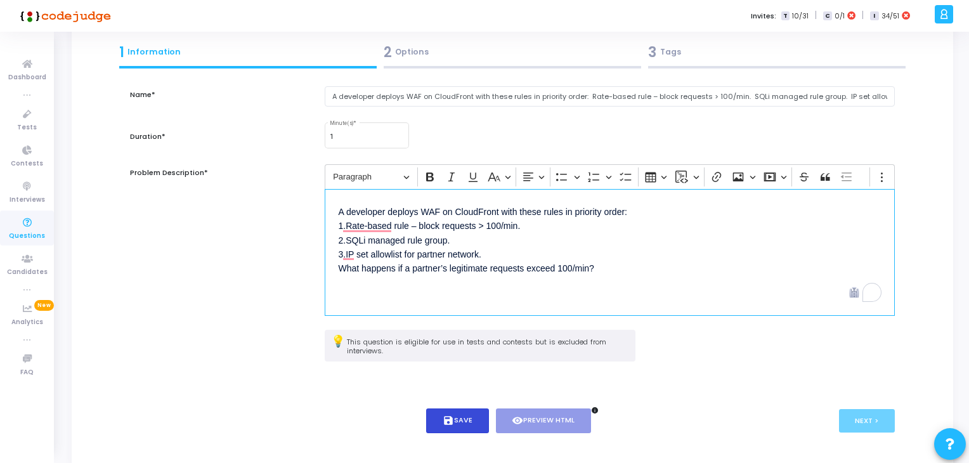
click at [448, 423] on icon "save" at bounding box center [448, 420] width 11 height 11
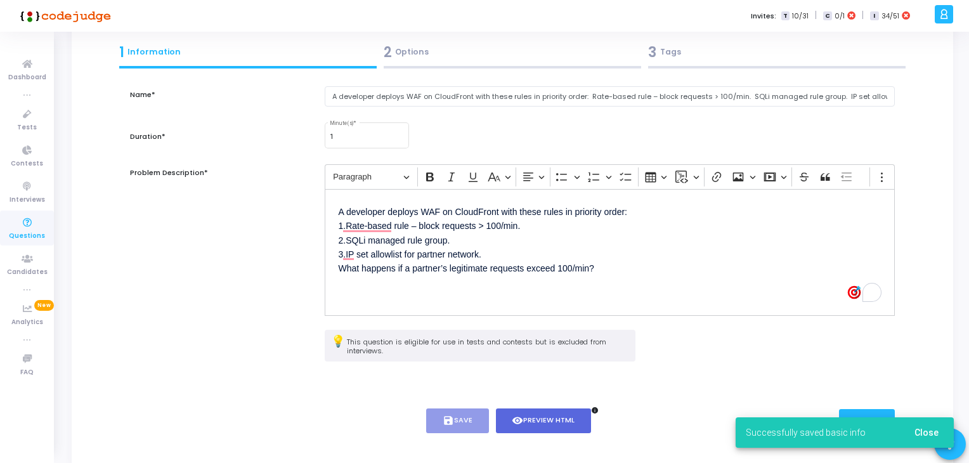
scroll to position [98, 0]
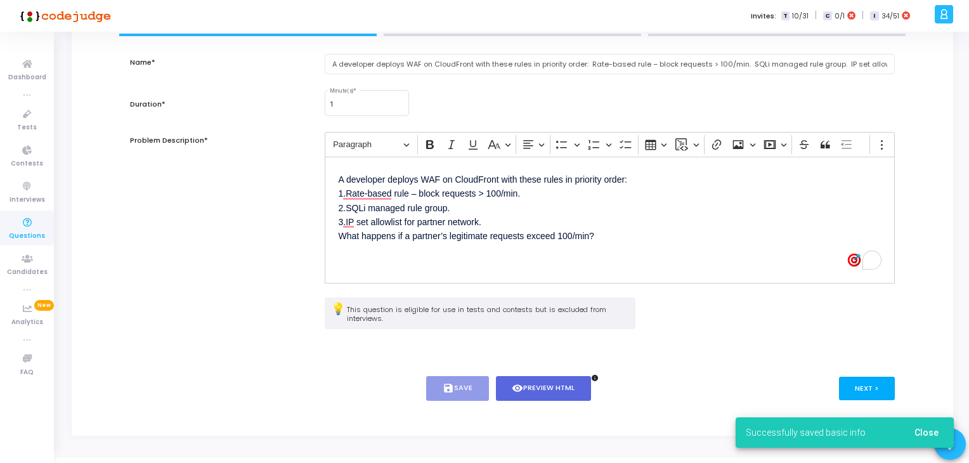
click at [865, 390] on button "Next >" at bounding box center [867, 388] width 56 height 23
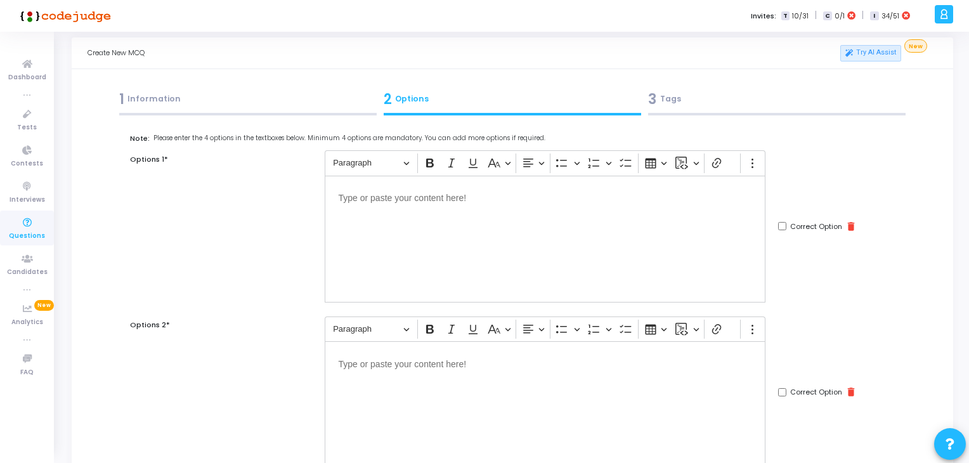
scroll to position [25, 0]
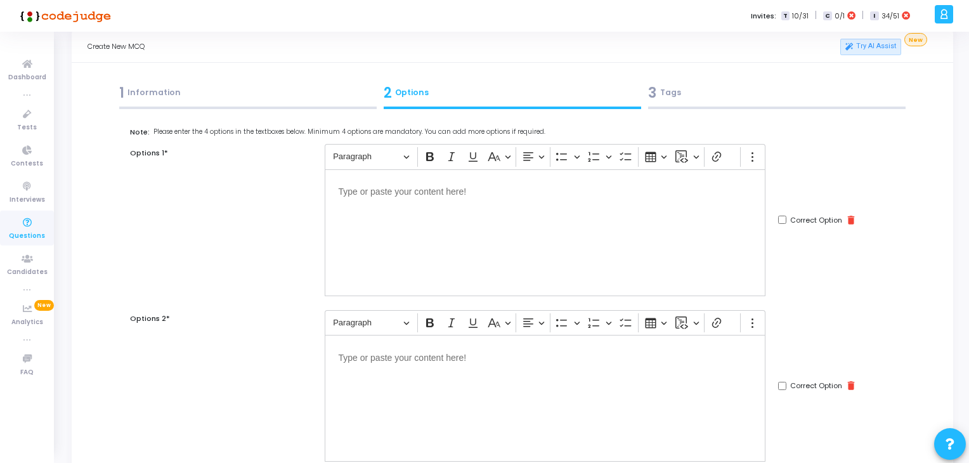
click at [396, 239] on div "Editor editing area: main" at bounding box center [545, 232] width 441 height 127
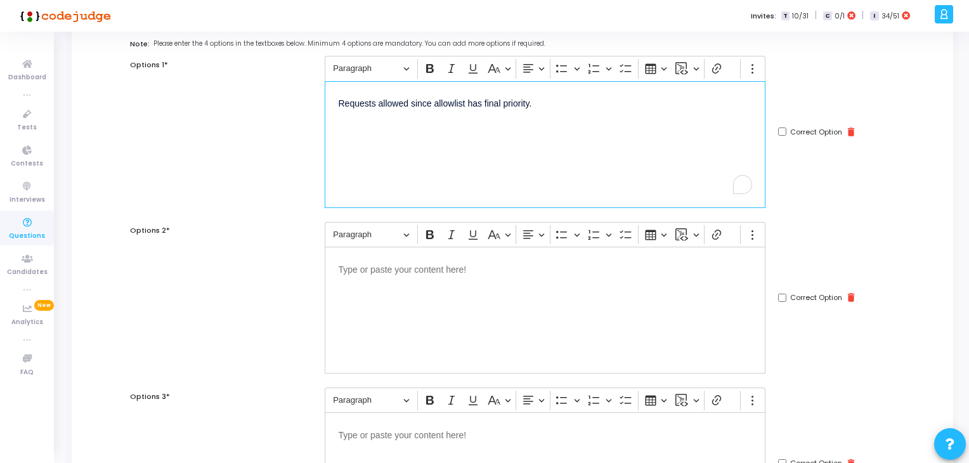
scroll to position [114, 0]
click at [420, 314] on div "Editor editing area: main" at bounding box center [545, 309] width 441 height 127
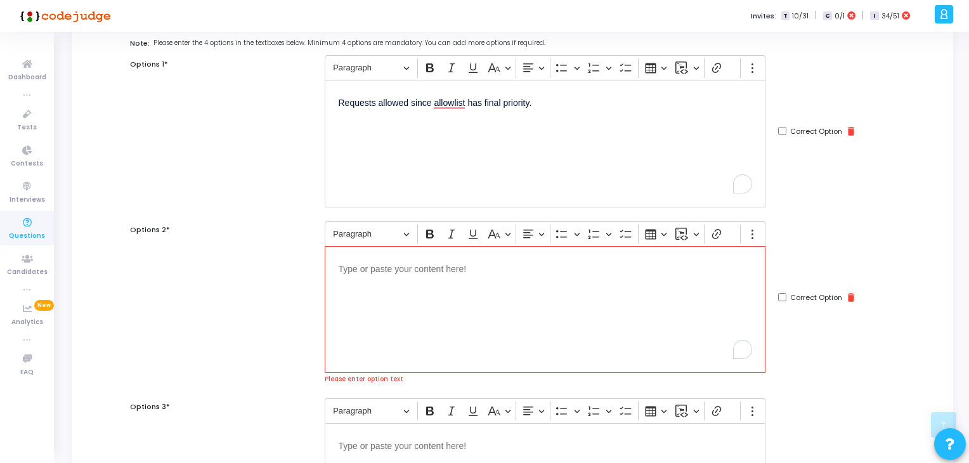
scroll to position [216, 0]
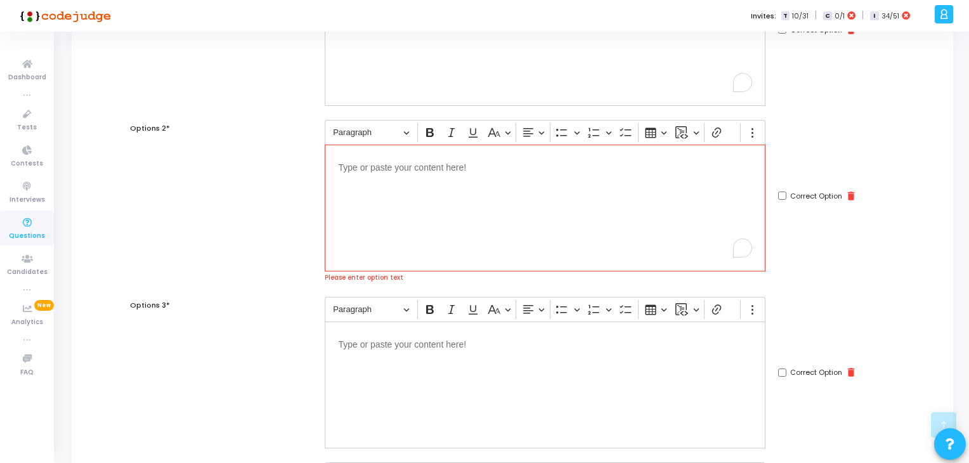
click at [426, 363] on div "Editor editing area: main" at bounding box center [545, 385] width 441 height 127
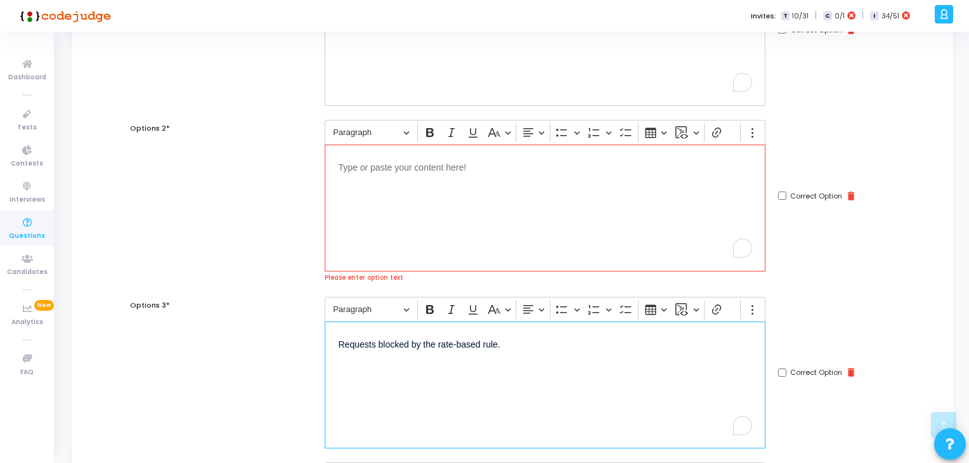
click at [779, 375] on input "Correct Option" at bounding box center [782, 372] width 8 height 8
checkbox input "true"
click at [521, 218] on div "Editor editing area: main" at bounding box center [545, 208] width 441 height 127
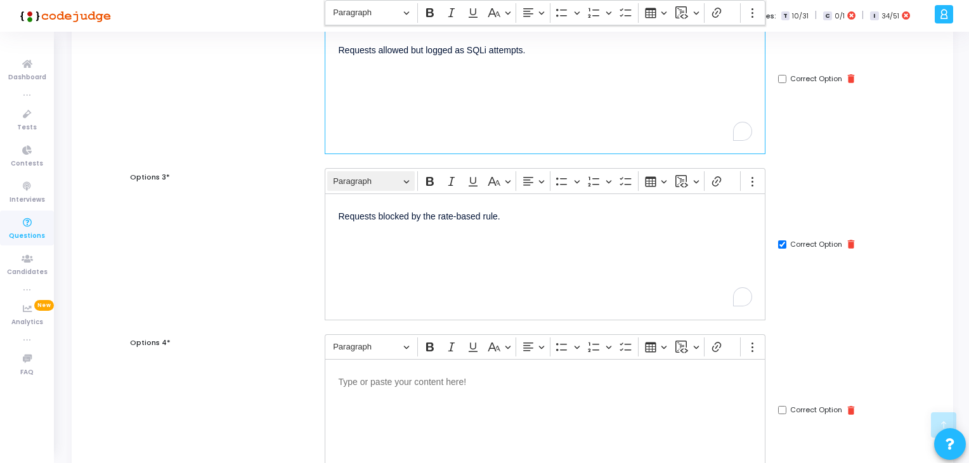
scroll to position [345, 0]
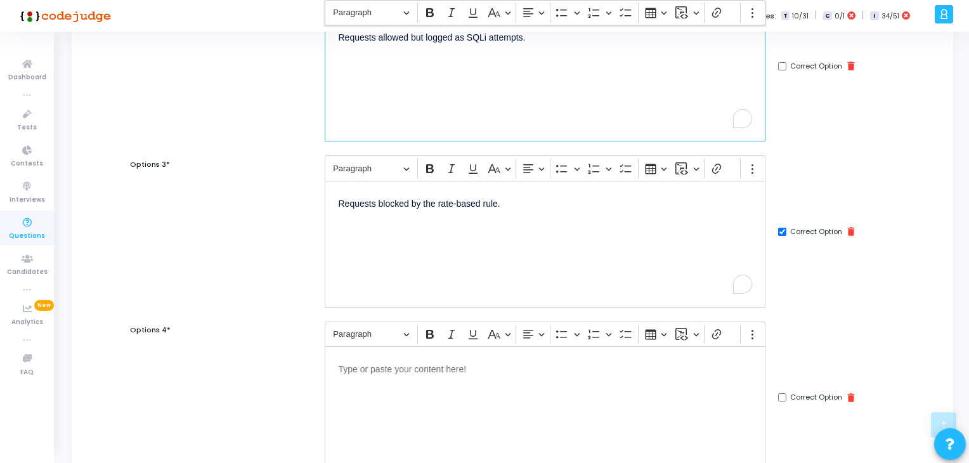
click at [419, 401] on div "Editor editing area: main" at bounding box center [545, 409] width 441 height 127
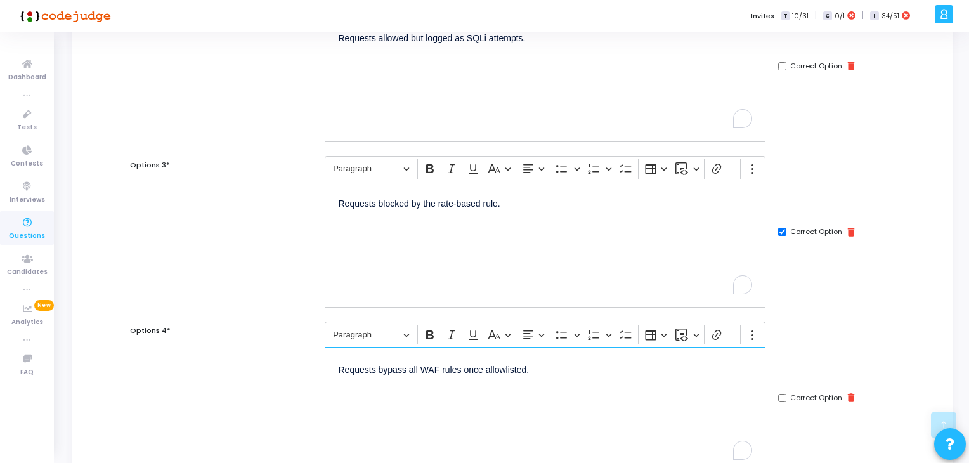
scroll to position [501, 0]
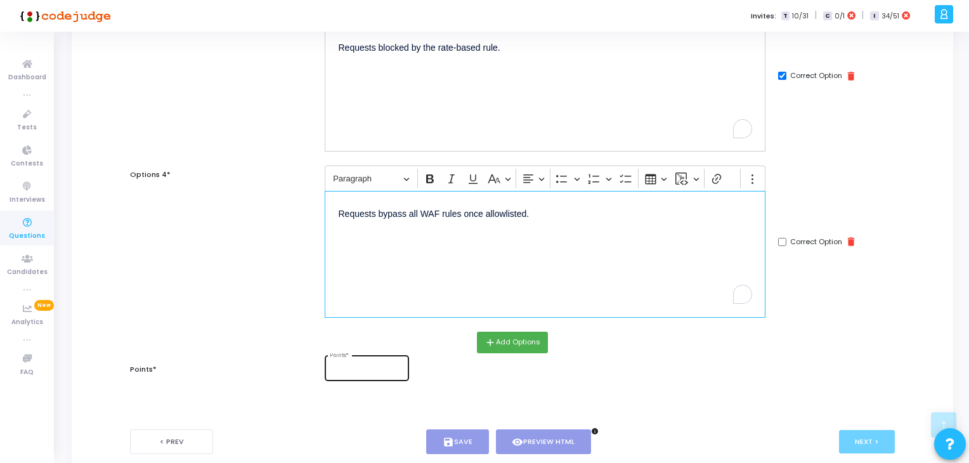
click at [352, 376] on div "Points *" at bounding box center [367, 366] width 74 height 27
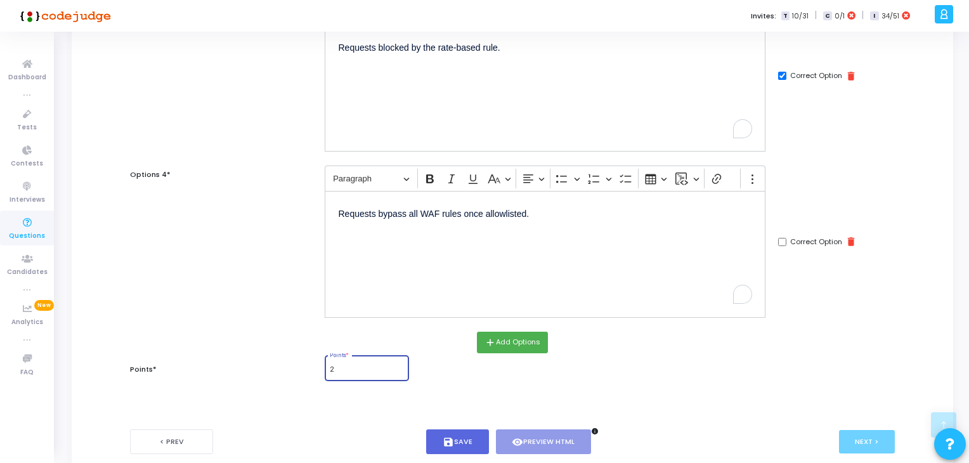
type input "2"
click at [465, 420] on div "< Prev save Save visibility Preview HTML info Next >" at bounding box center [512, 441] width 765 height 63
click at [470, 437] on button "save Save" at bounding box center [457, 441] width 63 height 25
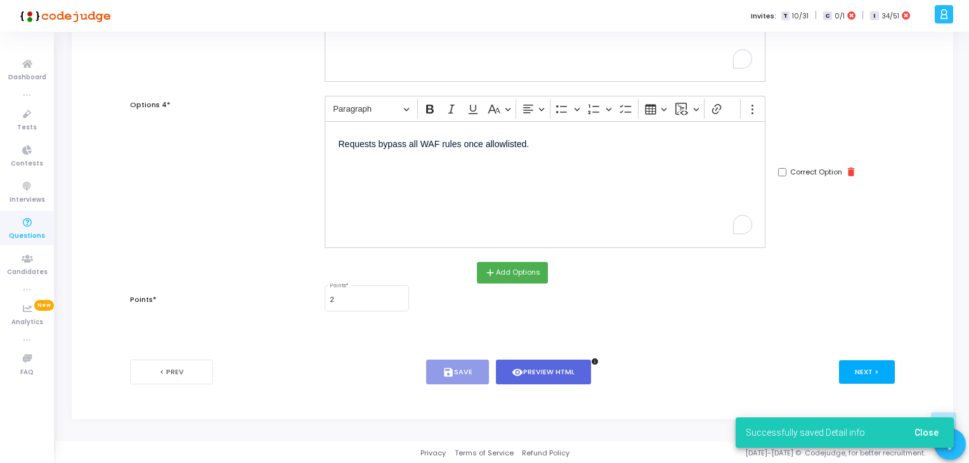
click at [853, 365] on button "Next >" at bounding box center [867, 371] width 56 height 23
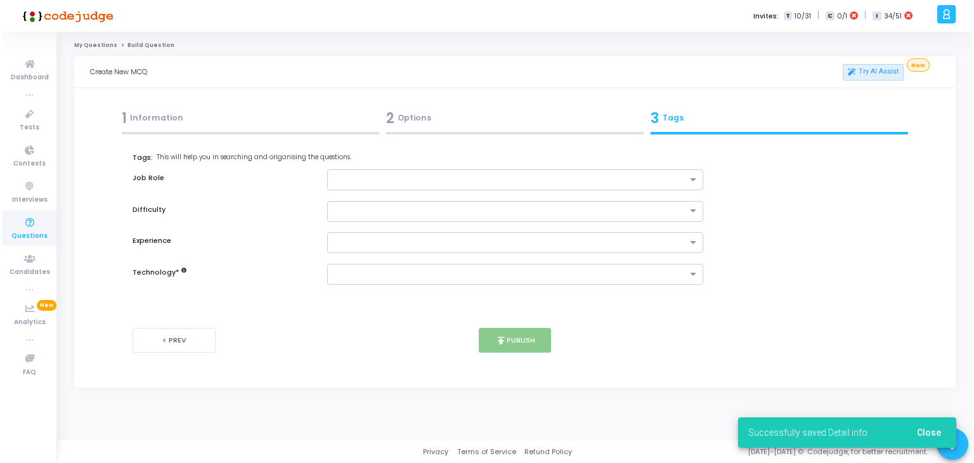
scroll to position [0, 0]
click at [456, 176] on input "text" at bounding box center [510, 180] width 355 height 11
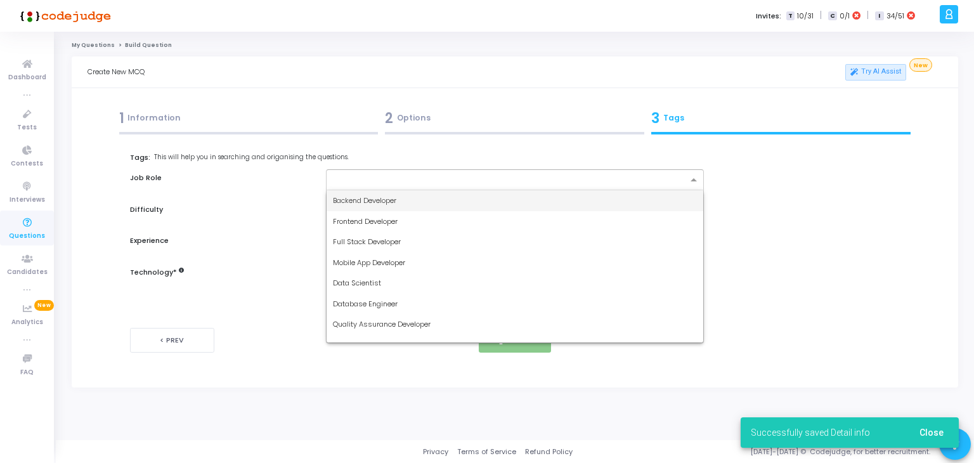
click at [426, 205] on div "Backend Developer" at bounding box center [515, 200] width 377 height 21
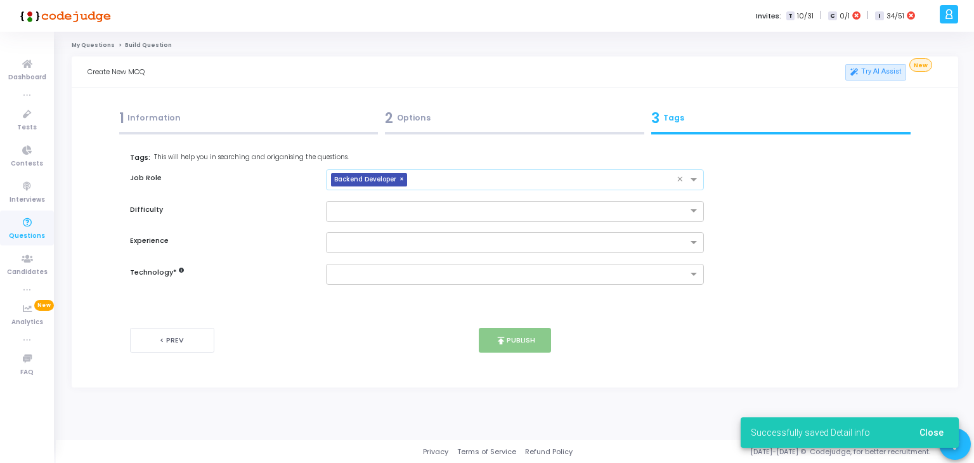
click at [490, 185] on input "text" at bounding box center [544, 180] width 265 height 11
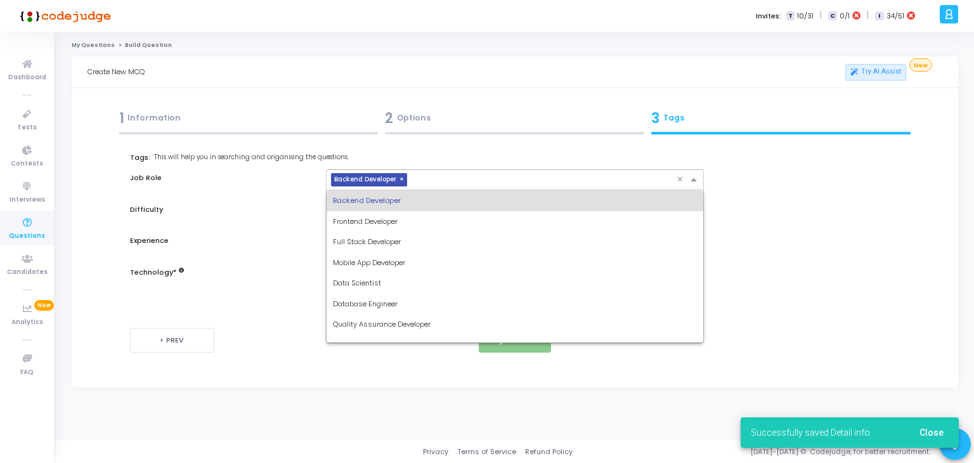
click at [393, 310] on div "Database Engineer" at bounding box center [515, 304] width 377 height 21
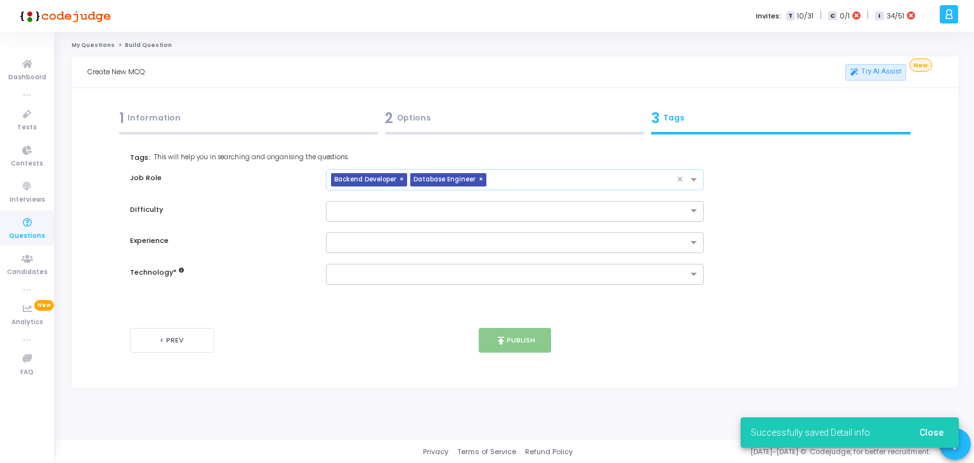
click at [547, 183] on input "text" at bounding box center [585, 180] width 186 height 11
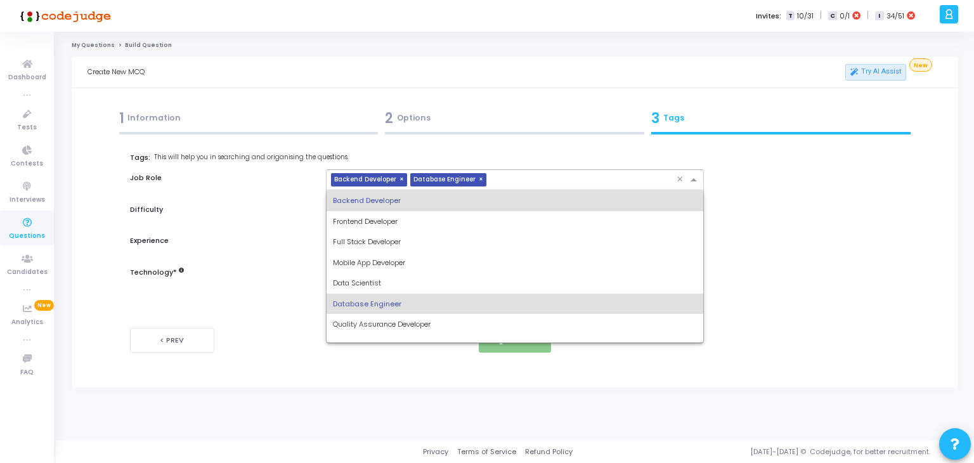
click at [401, 331] on div "Quality Assurance Developer" at bounding box center [515, 324] width 377 height 21
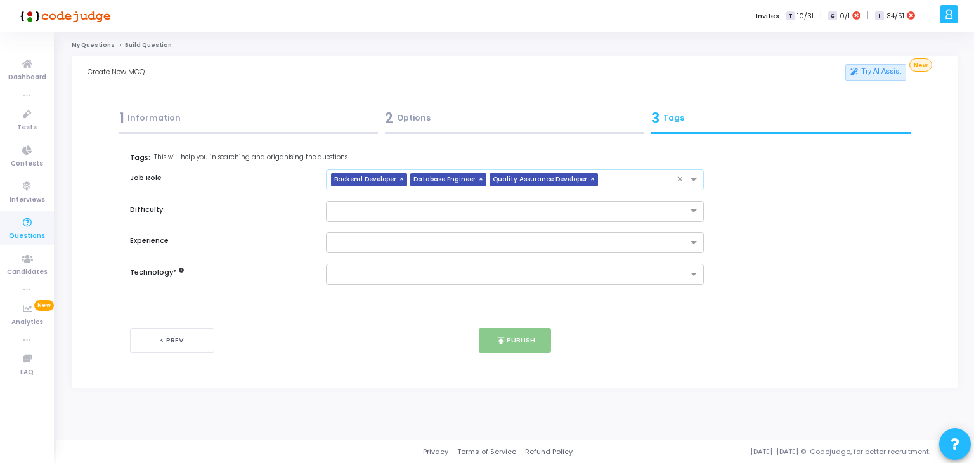
click at [591, 179] on span "×" at bounding box center [594, 179] width 8 height 13
click at [545, 183] on input "text" at bounding box center [585, 180] width 186 height 11
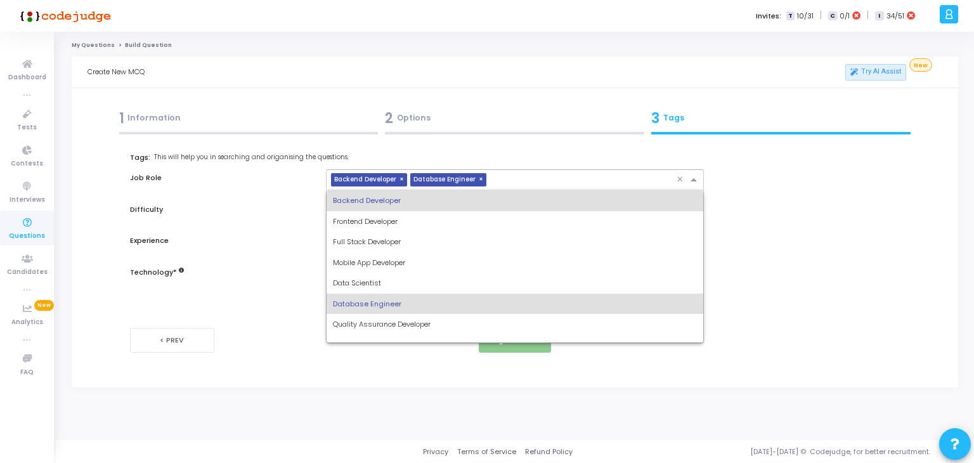
click at [393, 332] on div "Quality Assurance Developer" at bounding box center [515, 324] width 377 height 21
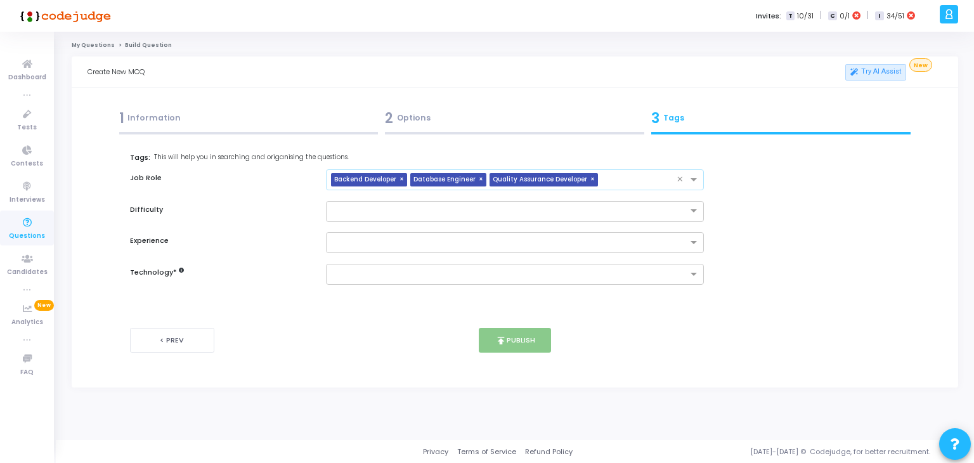
click at [620, 181] on input "text" at bounding box center [640, 180] width 74 height 11
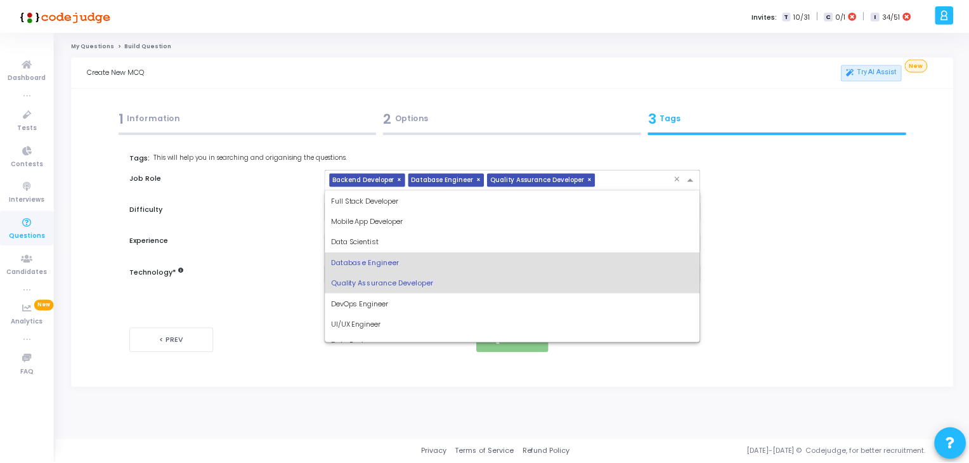
scroll to position [42, 0]
click at [400, 304] on div "DevOps Engineer" at bounding box center [515, 303] width 377 height 21
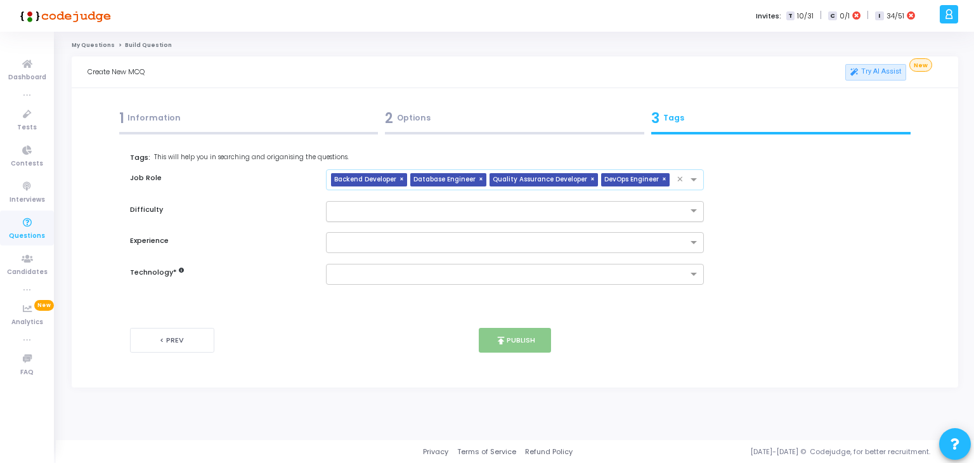
click at [482, 214] on input "text" at bounding box center [502, 210] width 339 height 11
click at [398, 269] on div "Hard" at bounding box center [515, 273] width 377 height 21
click at [467, 211] on input "text" at bounding box center [502, 210] width 339 height 11
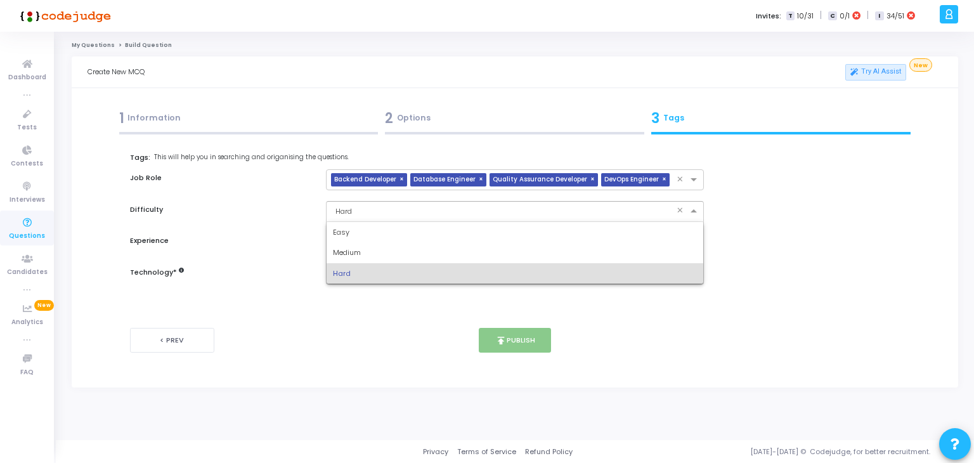
click at [403, 256] on div "Medium" at bounding box center [515, 252] width 377 height 21
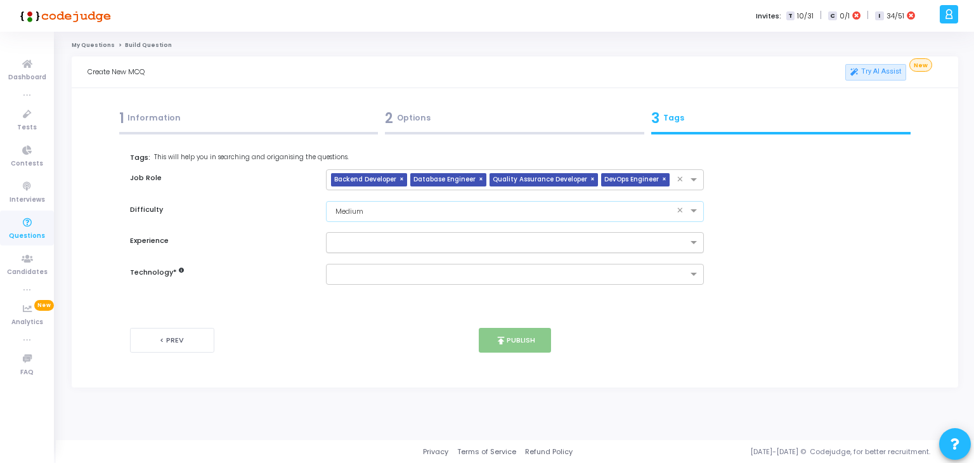
click at [412, 251] on div at bounding box center [515, 242] width 379 height 21
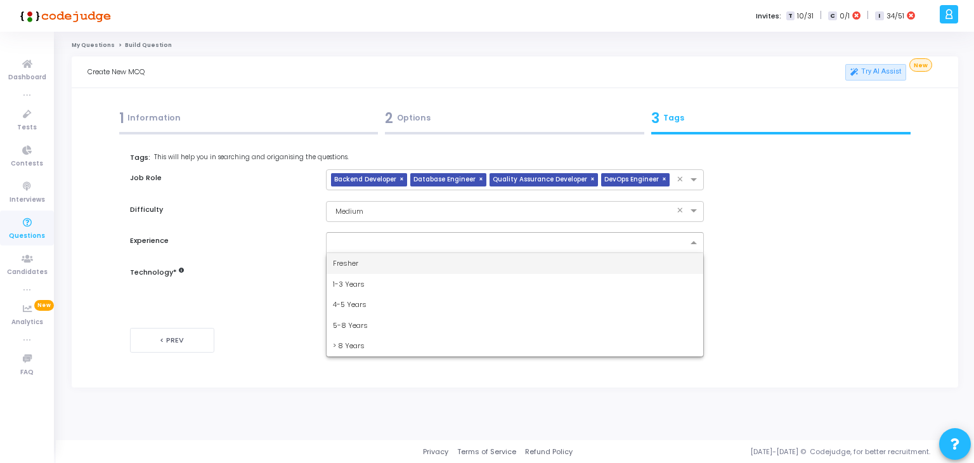
click at [386, 300] on div "4-5 Years" at bounding box center [515, 304] width 377 height 21
click at [464, 238] on input "text" at bounding box center [510, 243] width 355 height 11
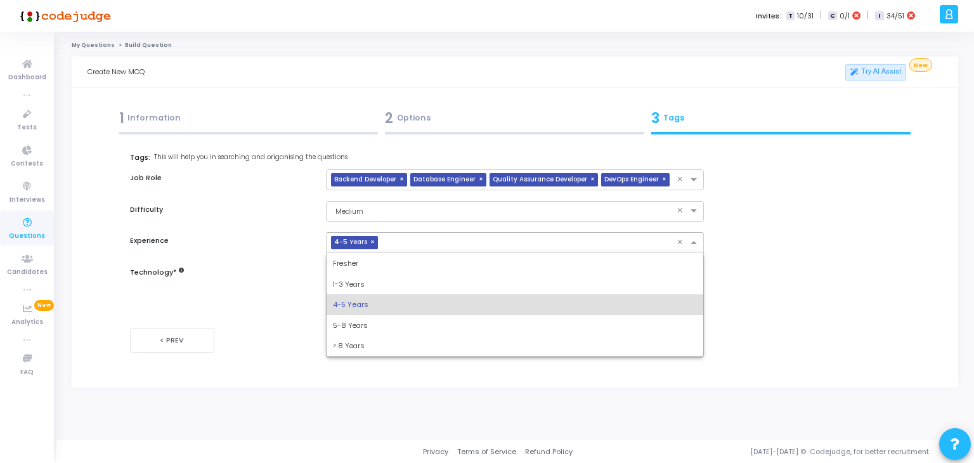
click at [398, 286] on div "1-3 Years" at bounding box center [515, 284] width 377 height 21
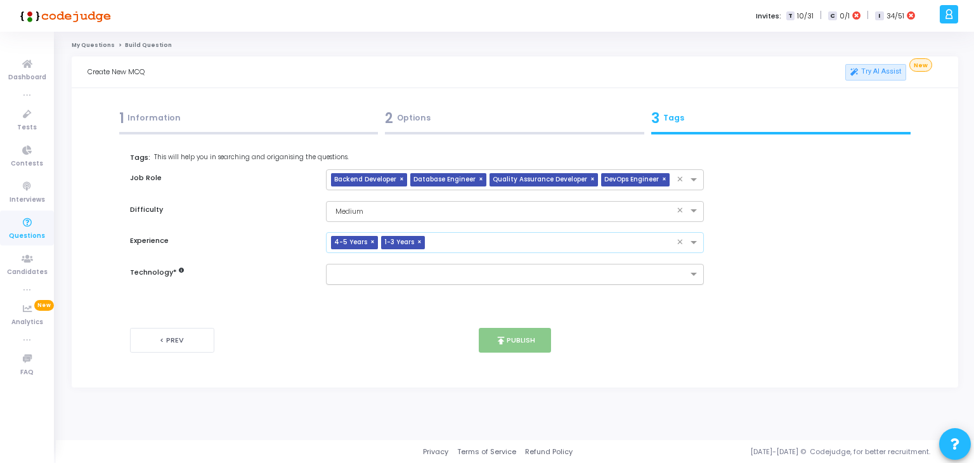
click at [424, 276] on input "text" at bounding box center [510, 275] width 355 height 11
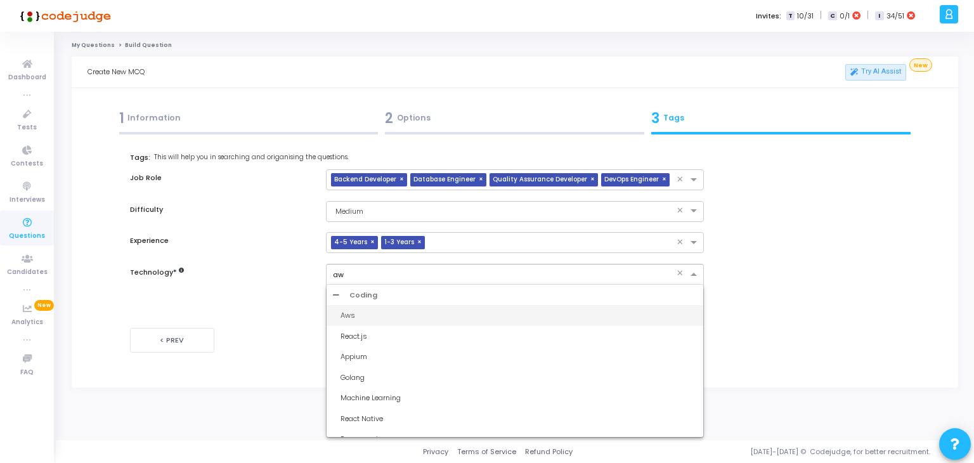
type input "aws"
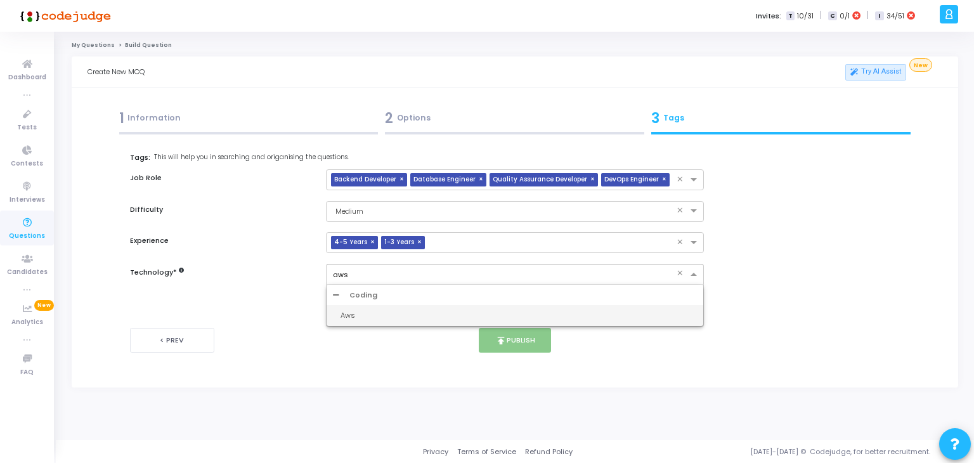
click at [383, 319] on div "Aws" at bounding box center [519, 315] width 357 height 11
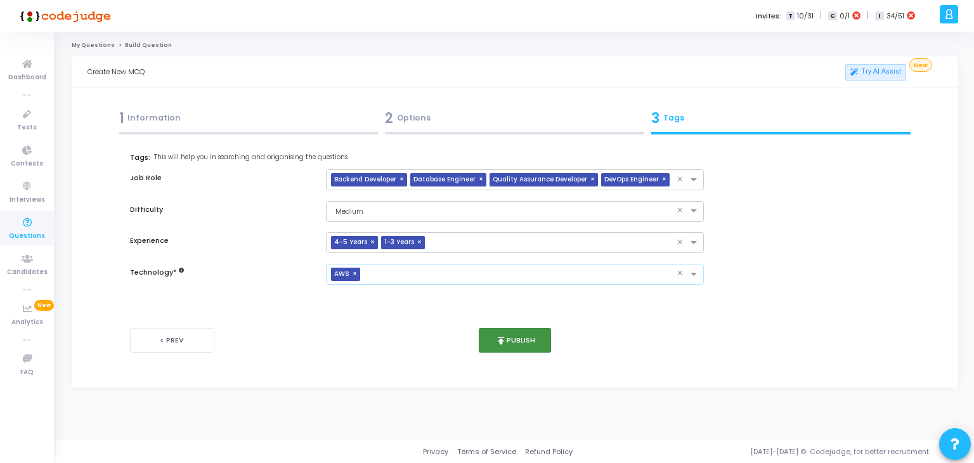
click at [512, 336] on button "publish Publish" at bounding box center [515, 340] width 73 height 25
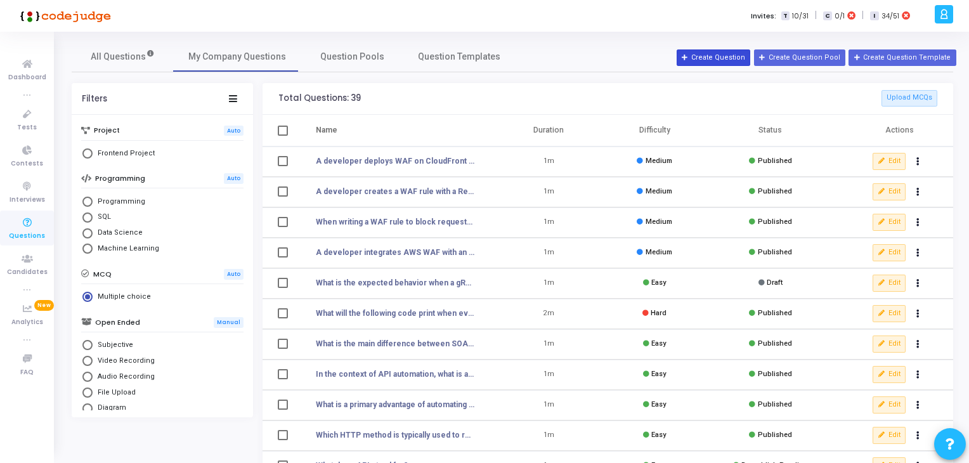
click at [727, 58] on button "Create Question" at bounding box center [714, 57] width 74 height 16
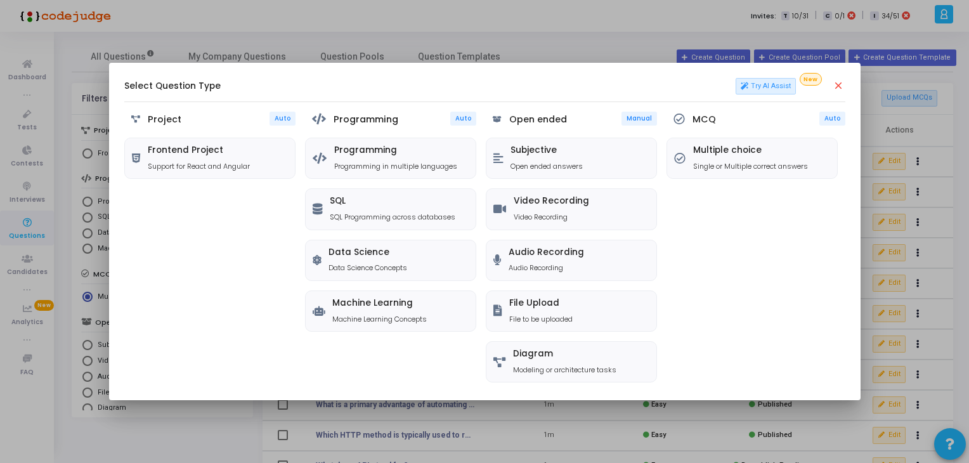
click at [754, 186] on div "MCQ Auto Multiple choice Single or Multiple correct answers" at bounding box center [756, 248] width 179 height 273
click at [733, 168] on p "Single or Multiple correct answers" at bounding box center [750, 166] width 115 height 11
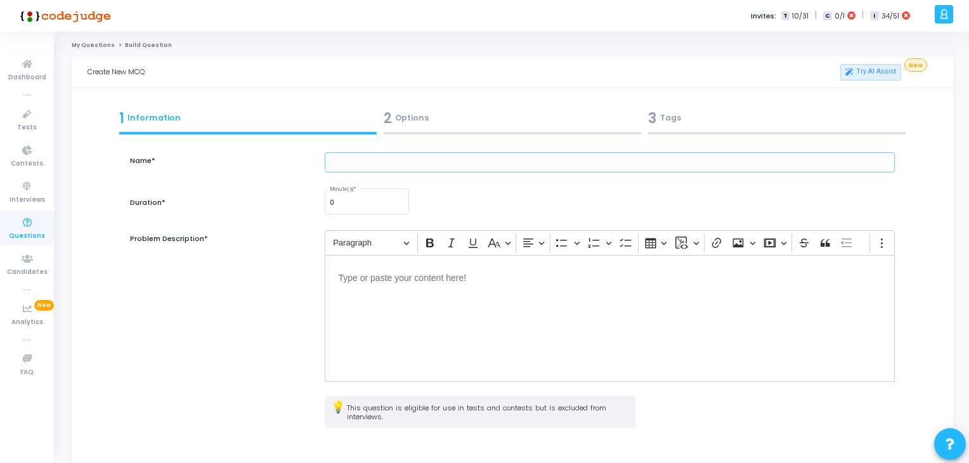
click at [407, 162] on input "text" at bounding box center [610, 162] width 571 height 21
paste input "A developer configures a WAF rule using RegexPatternSet to block select.*from i…"
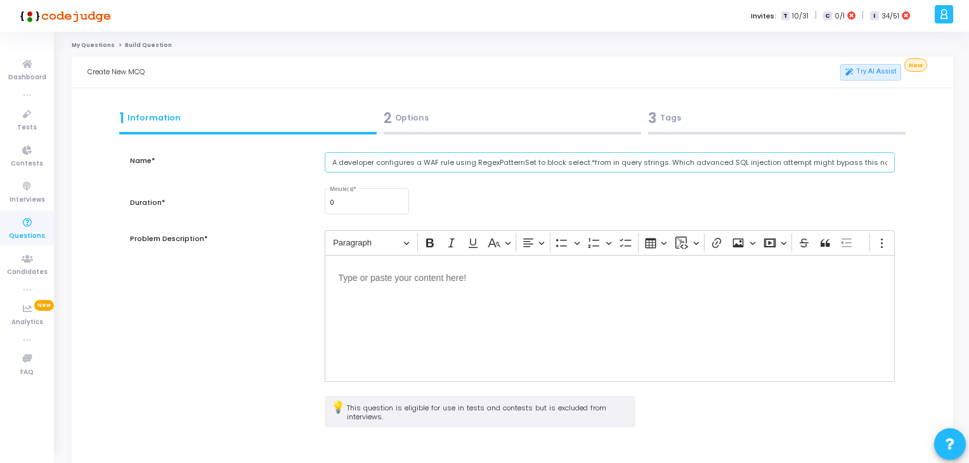
scroll to position [0, 15]
type input "A developer configures a WAF rule using RegexPatternSet to block select.*from i…"
type input "1"
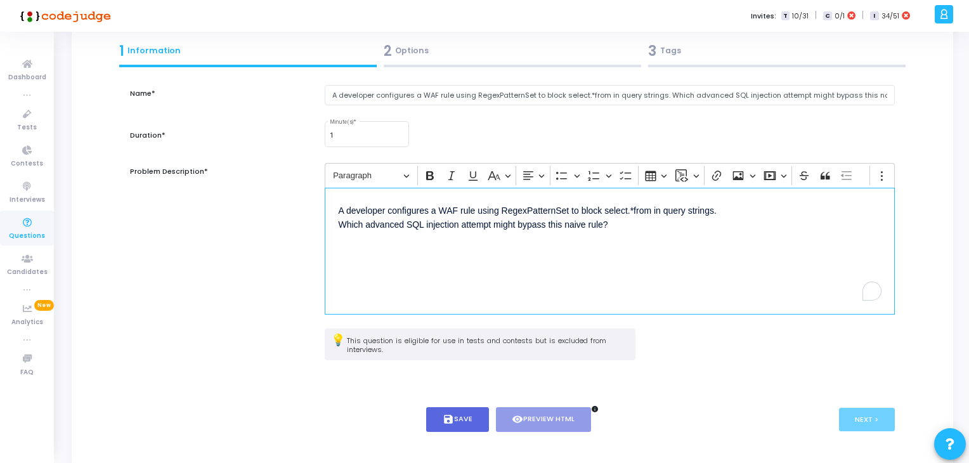
scroll to position [91, 0]
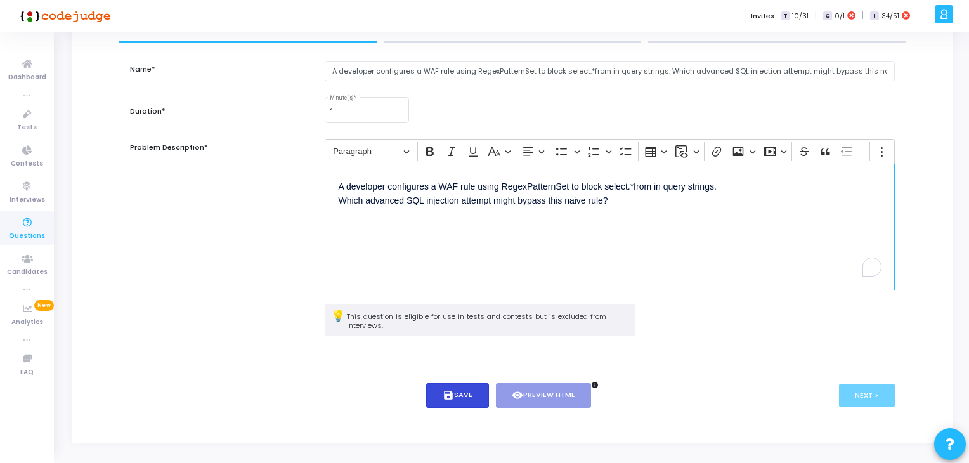
click at [451, 389] on icon "save" at bounding box center [448, 394] width 11 height 11
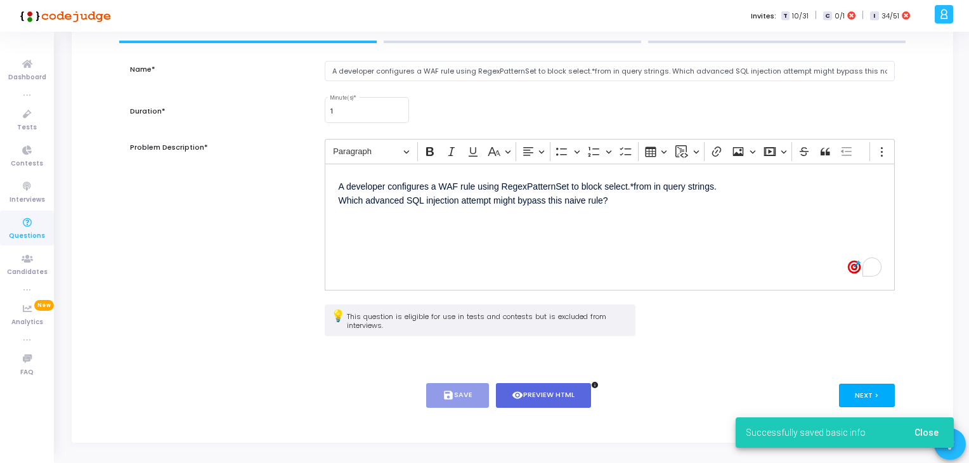
click at [852, 393] on button "Next >" at bounding box center [867, 395] width 56 height 23
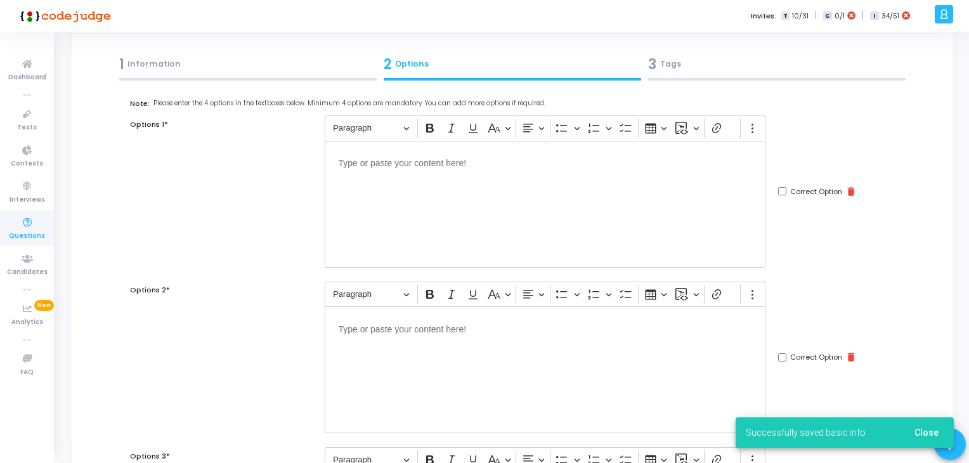
scroll to position [33, 0]
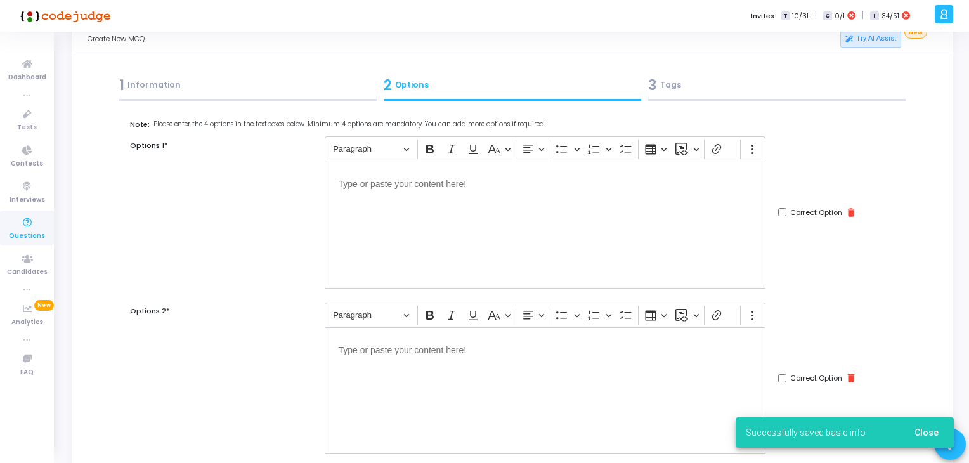
click at [461, 219] on div "Editor editing area: main" at bounding box center [545, 225] width 441 height 127
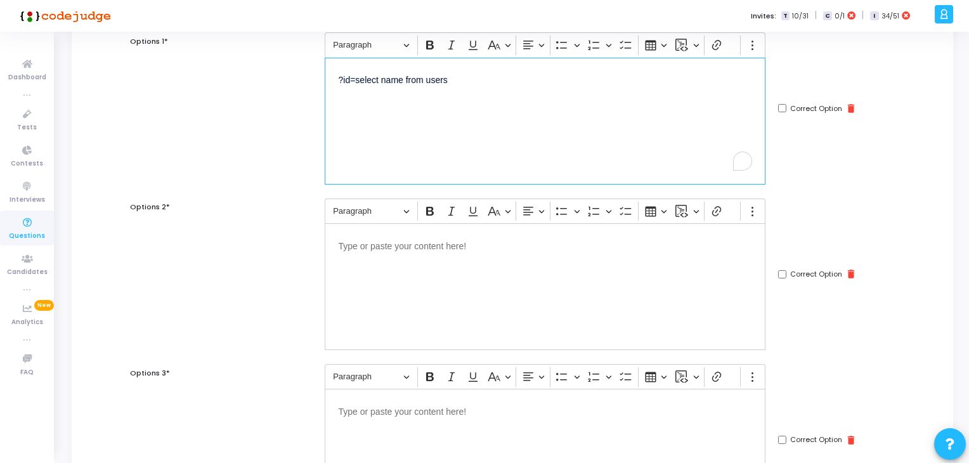
scroll to position [145, 0]
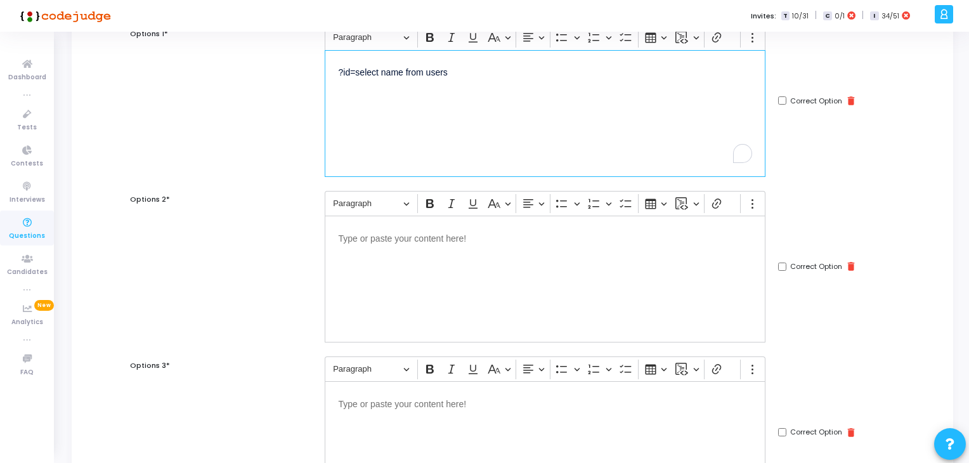
click at [443, 304] on div "Editor editing area: main" at bounding box center [545, 279] width 441 height 127
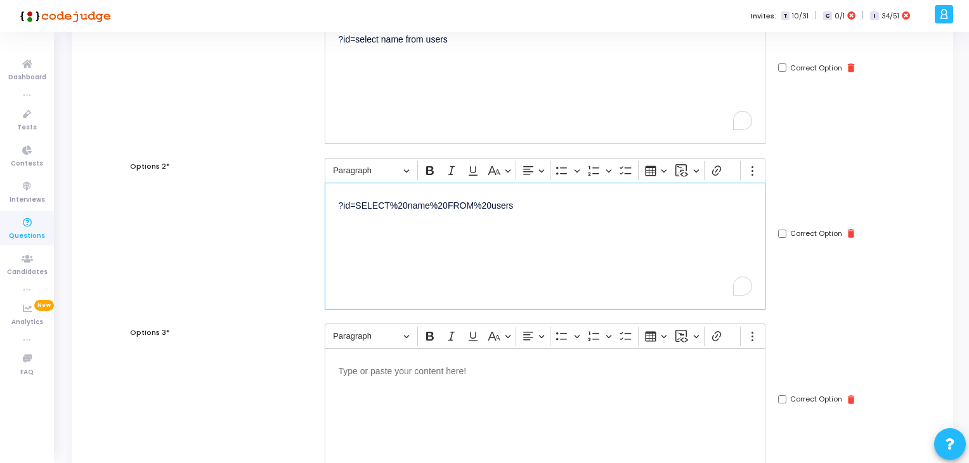
scroll to position [185, 0]
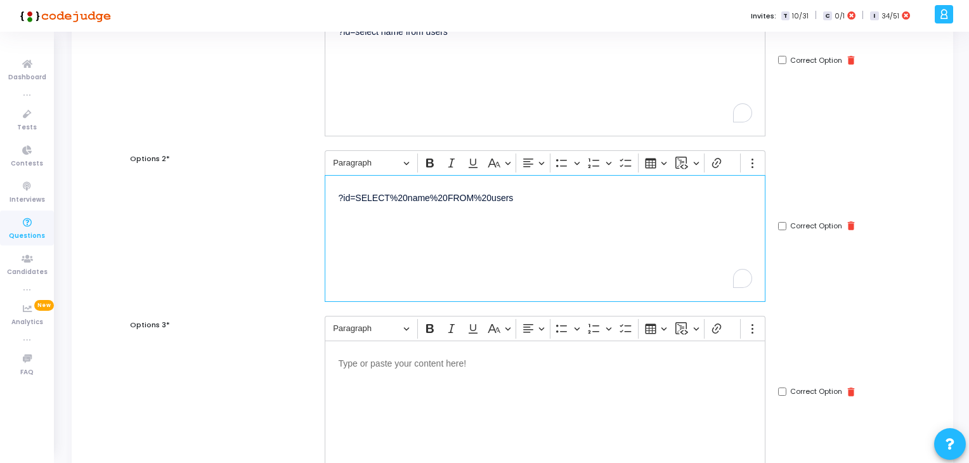
click at [426, 380] on div "Editor editing area: main" at bounding box center [545, 404] width 441 height 127
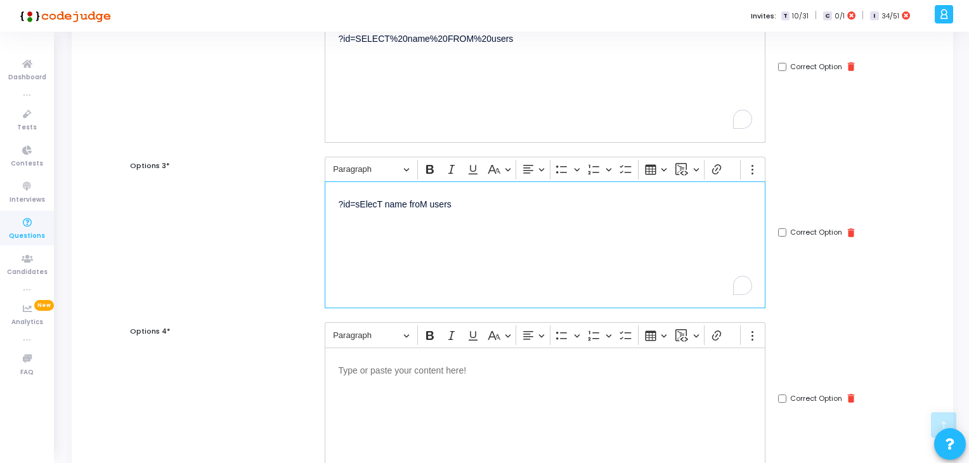
scroll to position [348, 0]
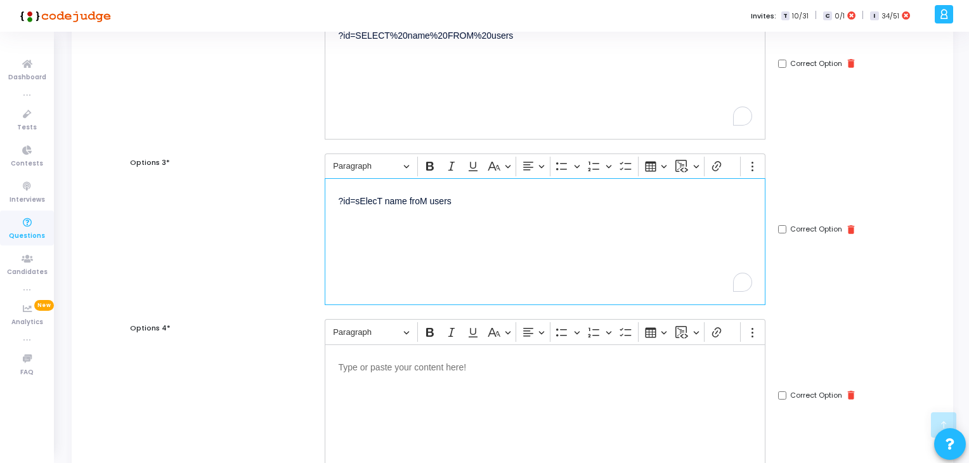
click at [459, 368] on p "Editor editing area: main" at bounding box center [545, 366] width 413 height 16
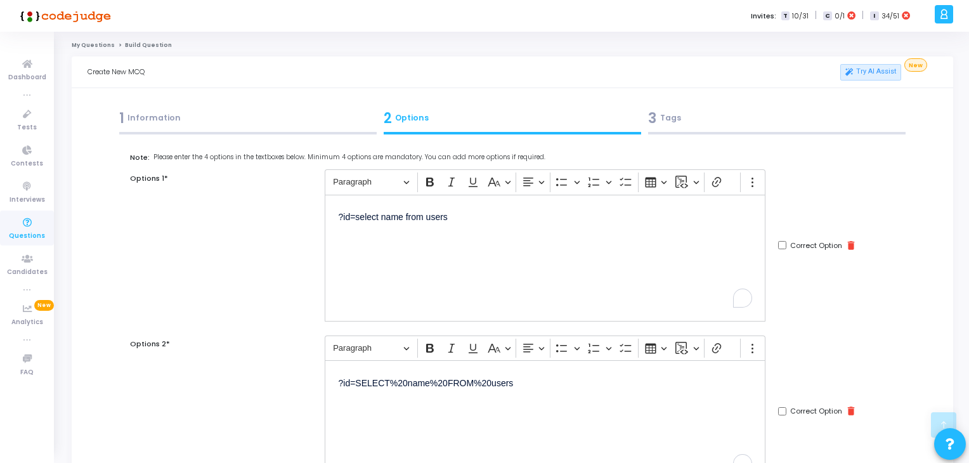
checkbox input "true"
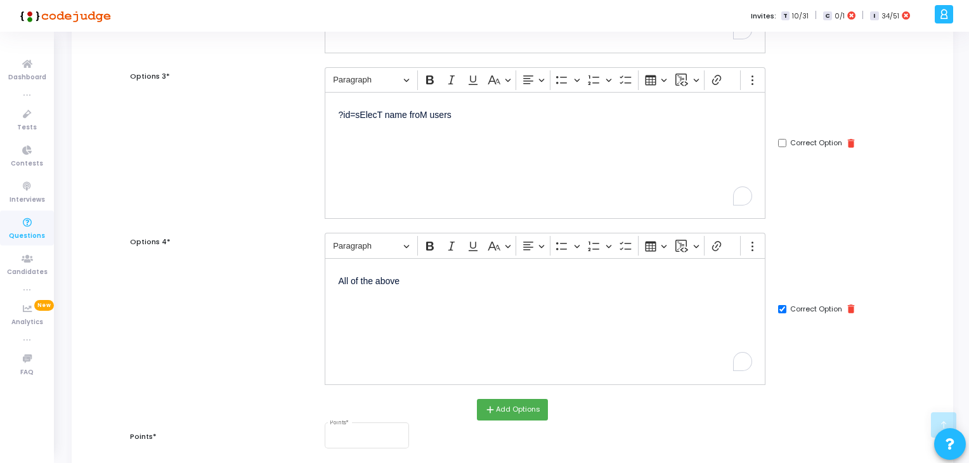
scroll to position [511, 0]
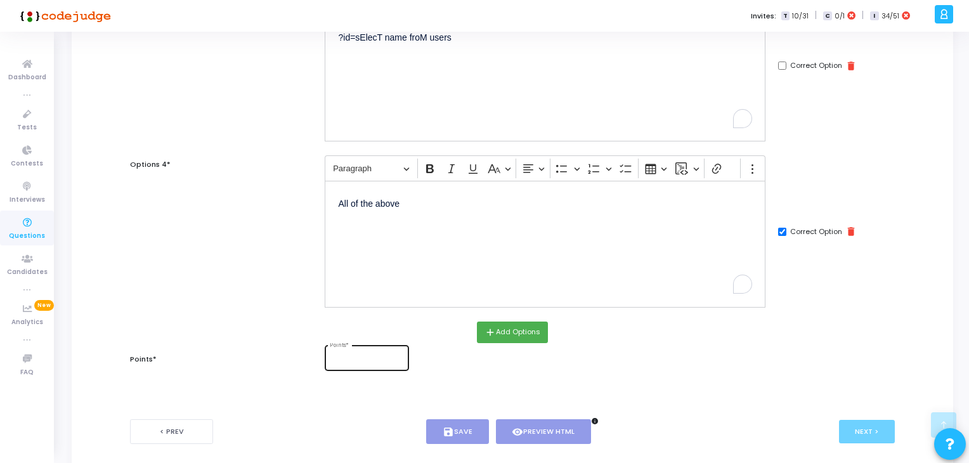
click at [343, 362] on div "Points *" at bounding box center [367, 356] width 74 height 27
type input "2"
click at [472, 435] on button "save Save" at bounding box center [457, 431] width 63 height 25
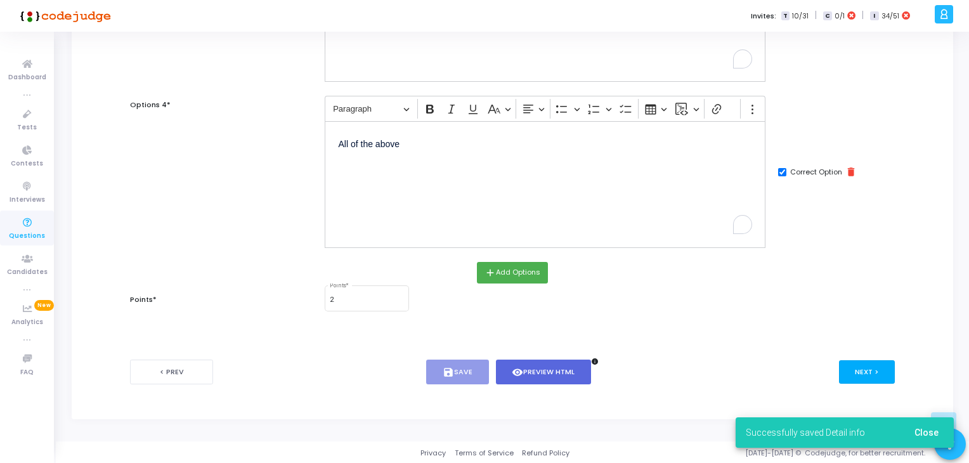
click at [855, 364] on button "Next >" at bounding box center [867, 371] width 56 height 23
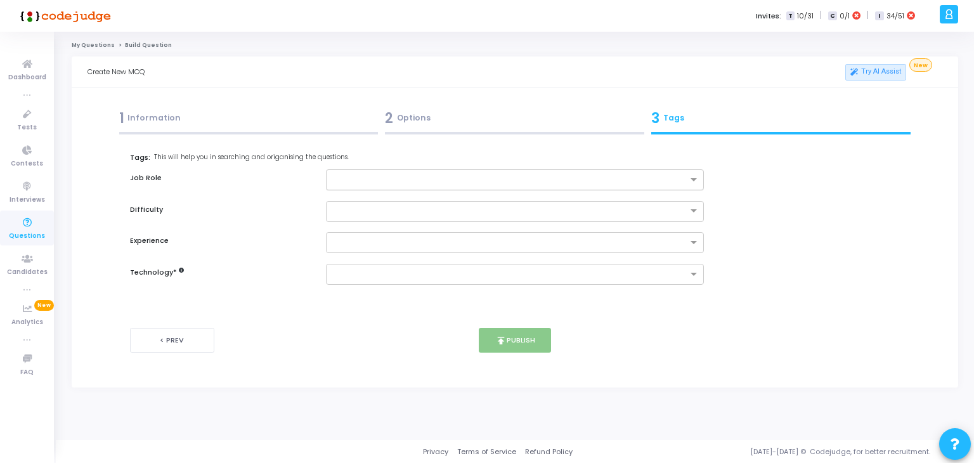
click at [438, 183] on input "text" at bounding box center [510, 180] width 355 height 11
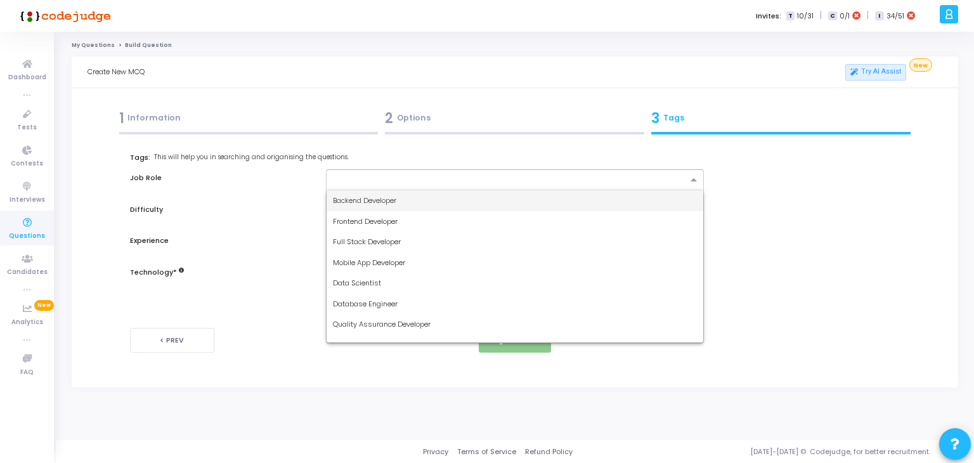
click at [441, 203] on div "Backend Developer" at bounding box center [515, 200] width 377 height 21
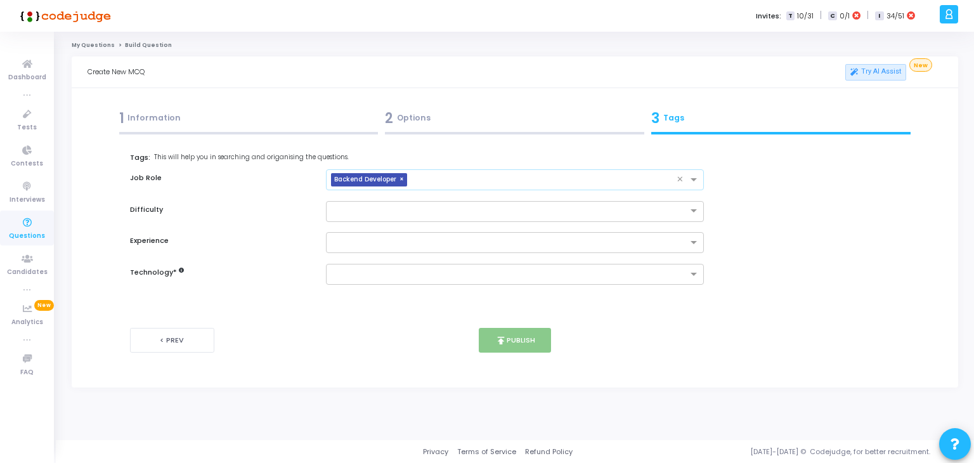
click at [499, 184] on input "text" at bounding box center [544, 180] width 265 height 11
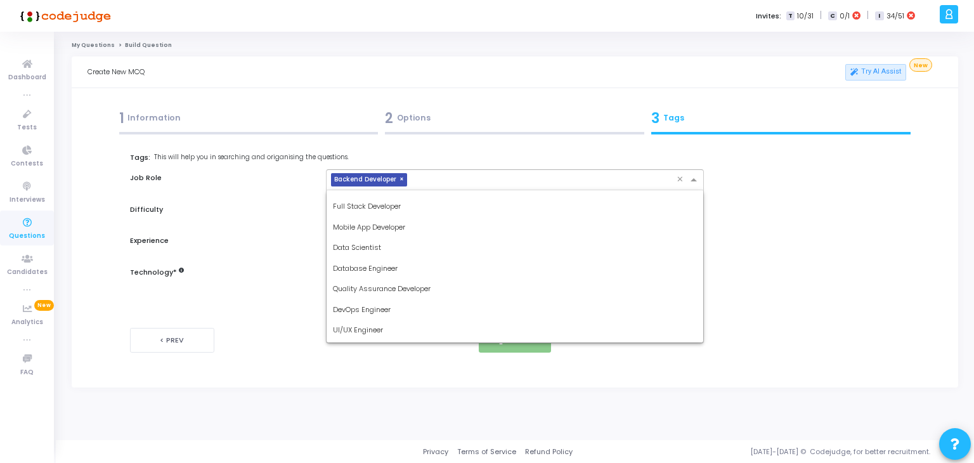
scroll to position [36, 0]
click at [400, 268] on div "Database Engineer" at bounding box center [515, 268] width 377 height 21
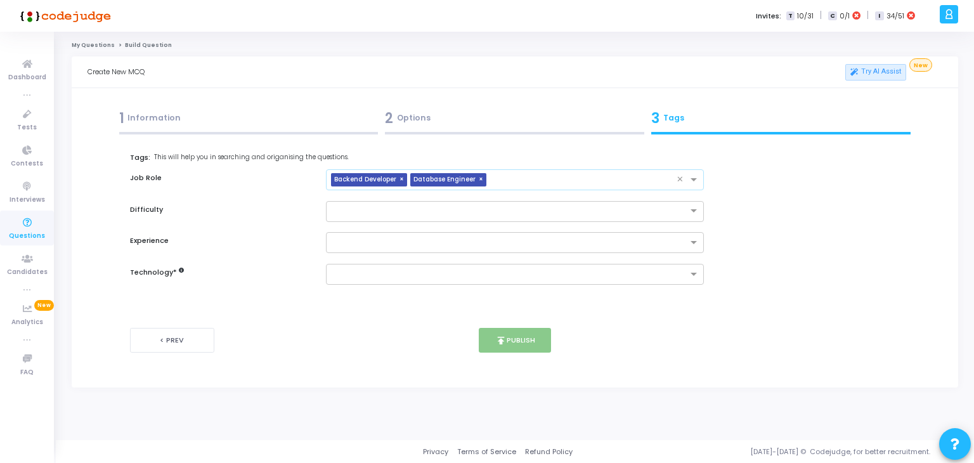
click at [577, 178] on input "text" at bounding box center [585, 180] width 186 height 11
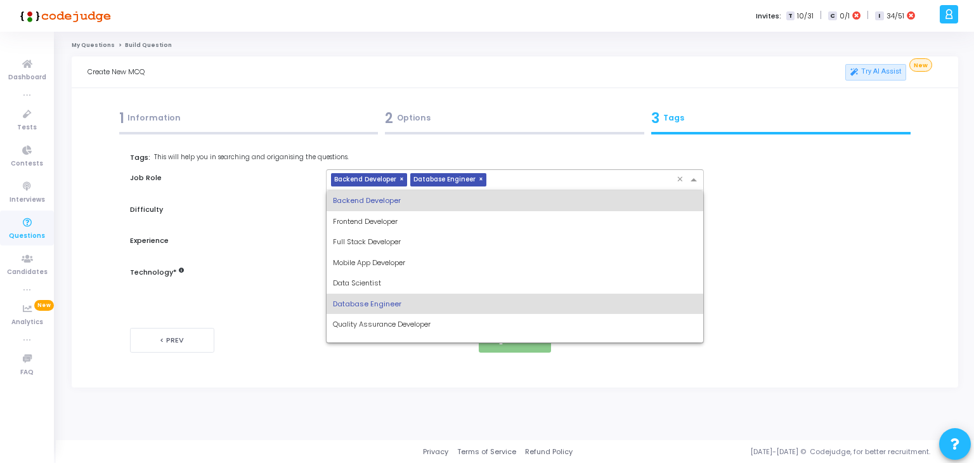
click at [382, 332] on div "Quality Assurance Developer" at bounding box center [515, 324] width 377 height 21
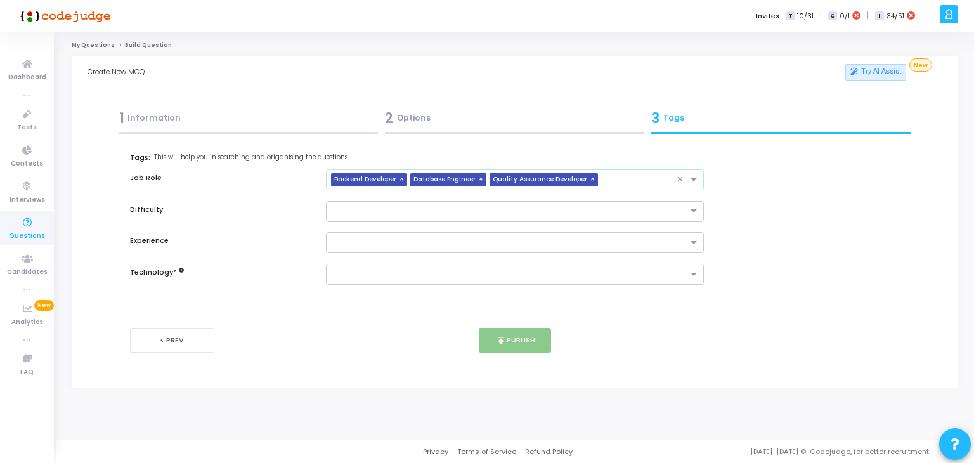
click at [611, 176] on input "text" at bounding box center [640, 180] width 74 height 11
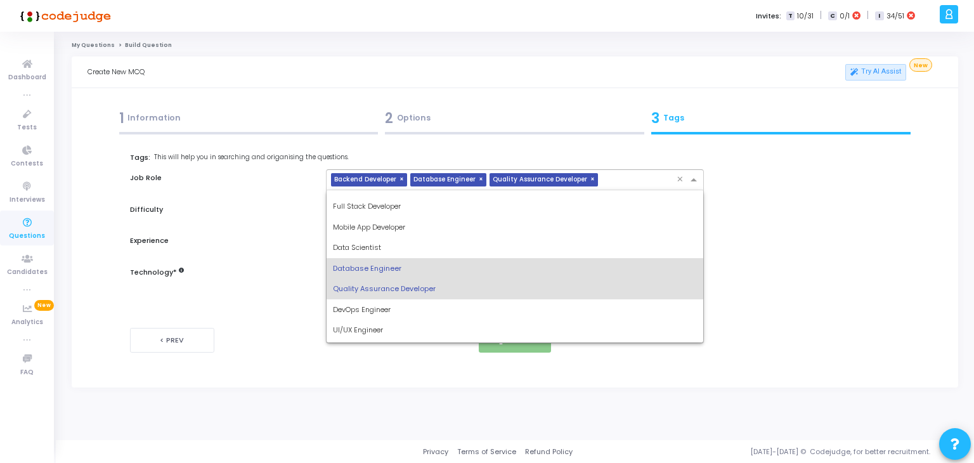
click at [378, 312] on span "DevOps Engineer" at bounding box center [362, 309] width 58 height 10
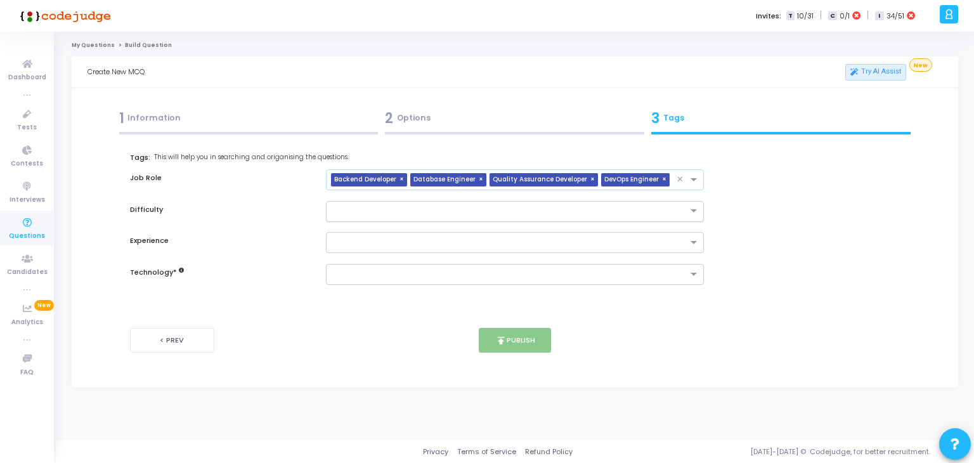
click at [457, 221] on ng-select at bounding box center [515, 211] width 379 height 21
click at [394, 256] on div "Medium" at bounding box center [515, 252] width 377 height 21
click at [436, 238] on input "text" at bounding box center [510, 243] width 355 height 11
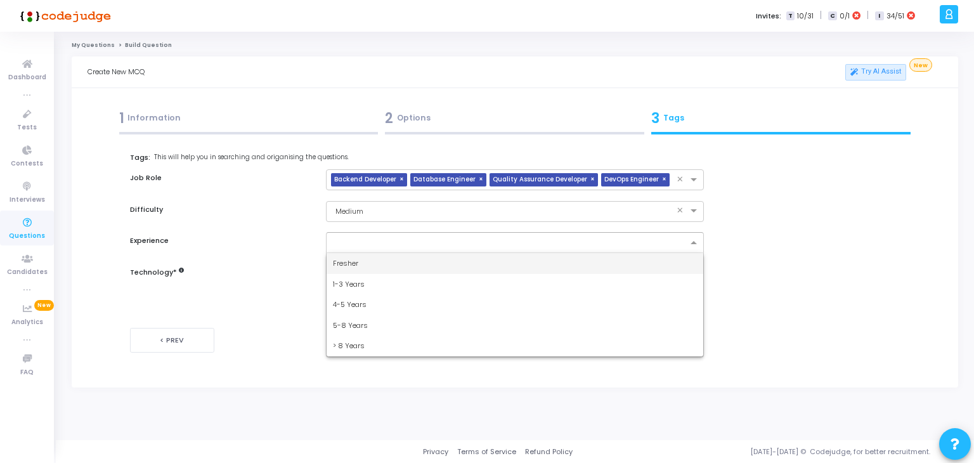
click at [378, 300] on div "4-5 Years" at bounding box center [515, 304] width 377 height 21
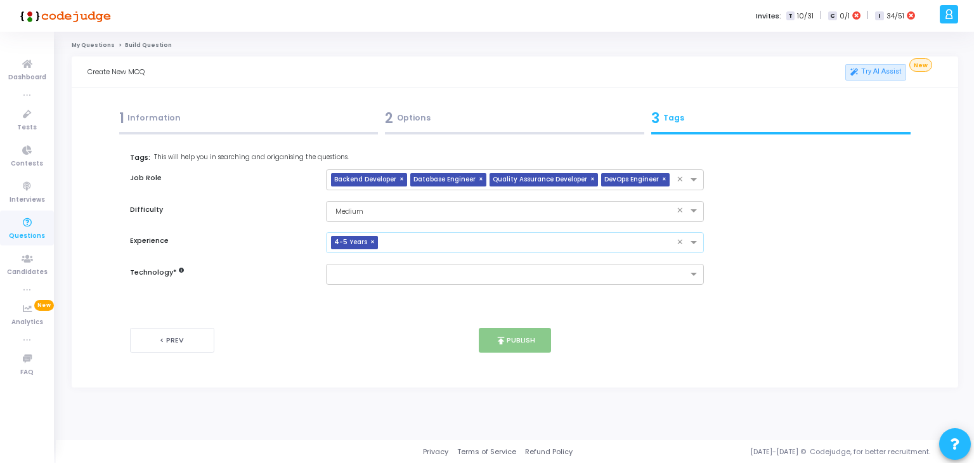
click at [473, 239] on input "text" at bounding box center [530, 243] width 294 height 11
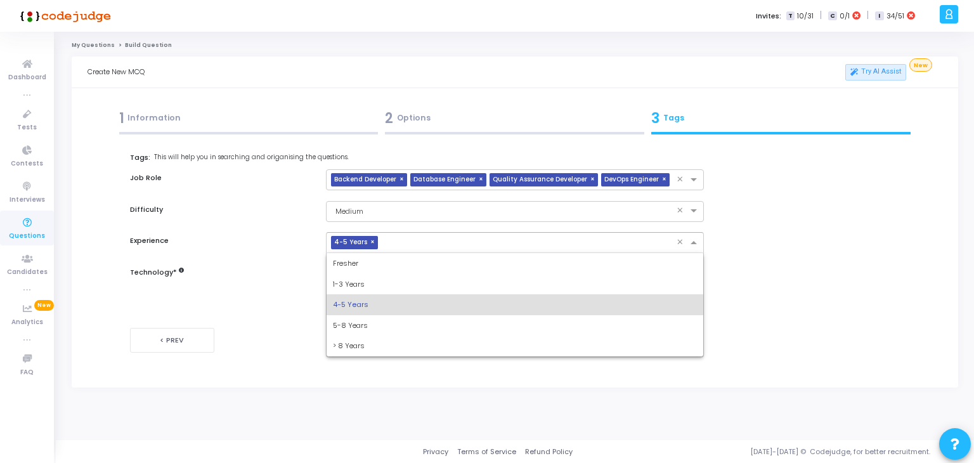
click at [393, 287] on div "1-3 Years" at bounding box center [515, 284] width 377 height 21
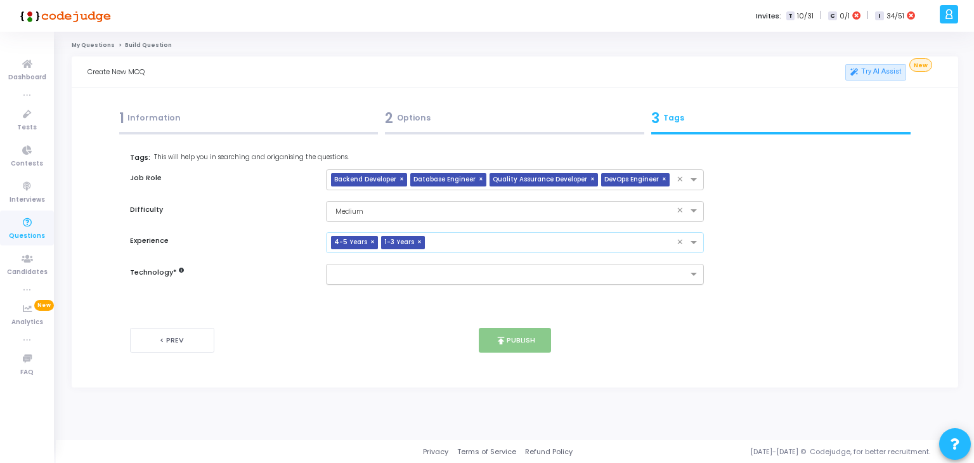
click at [426, 270] on input "text" at bounding box center [510, 275] width 355 height 11
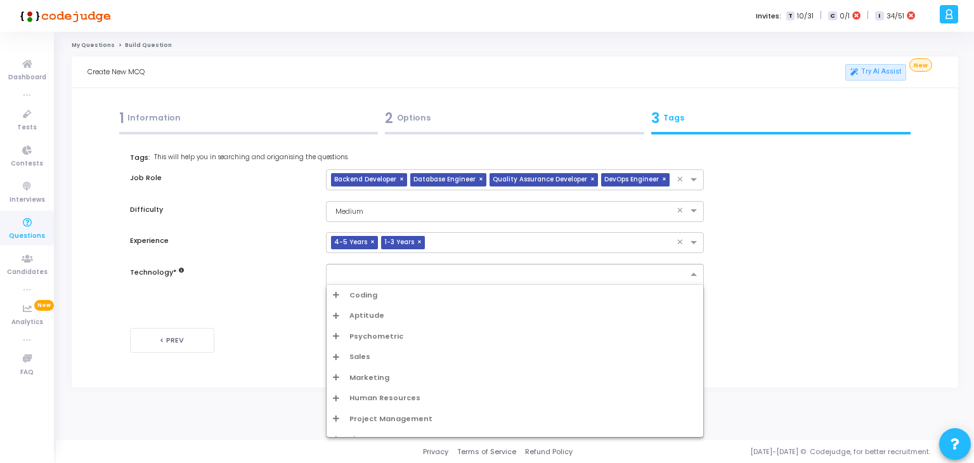
type input "m"
type input "a"
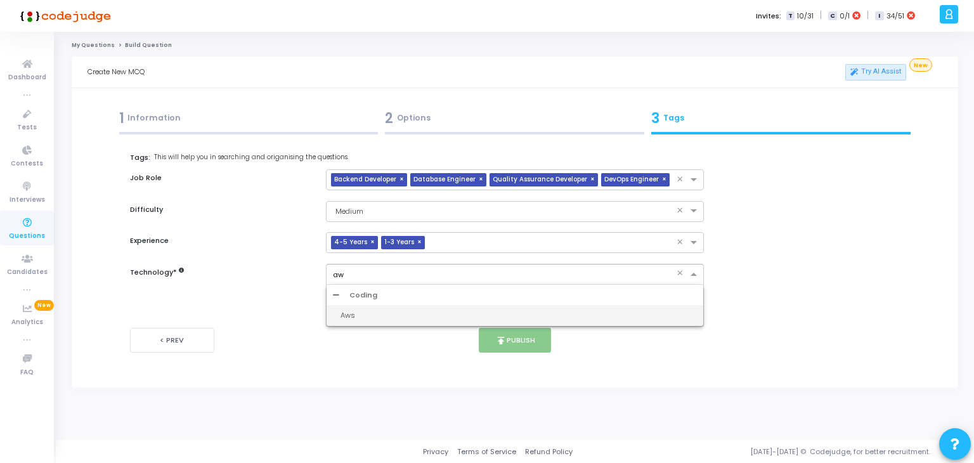
type input "aws"
click at [372, 313] on div "Aws" at bounding box center [519, 315] width 357 height 11
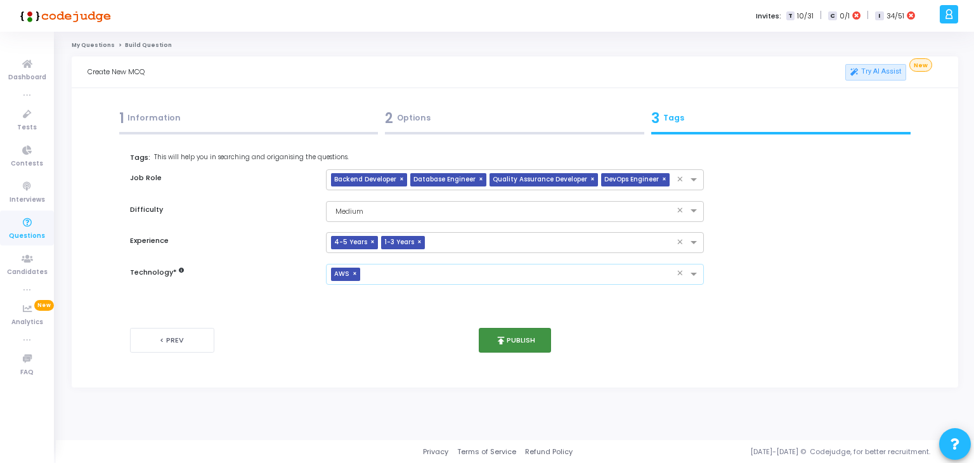
click at [512, 336] on button "publish Publish" at bounding box center [515, 340] width 73 height 25
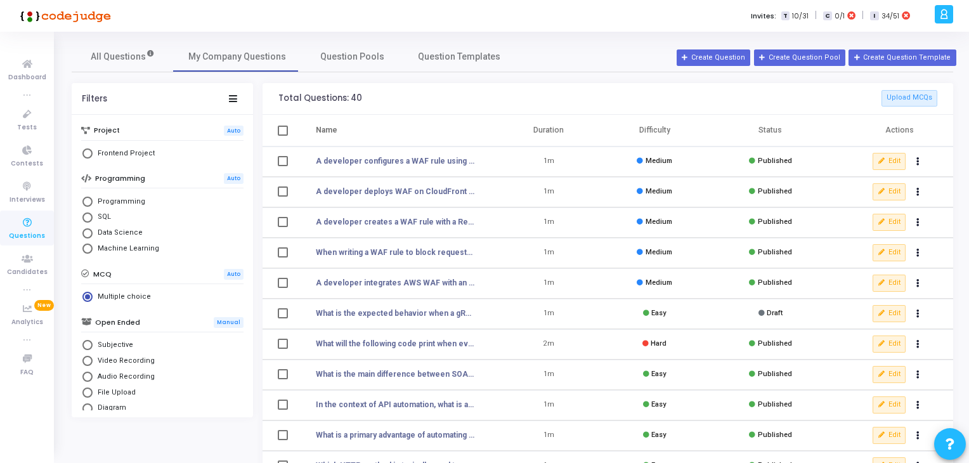
click at [723, 74] on div "All Questions My Company Questions Question Pools Question Templates Filters Pr…" at bounding box center [512, 339] width 894 height 597
click at [689, 60] on icon at bounding box center [685, 58] width 7 height 7
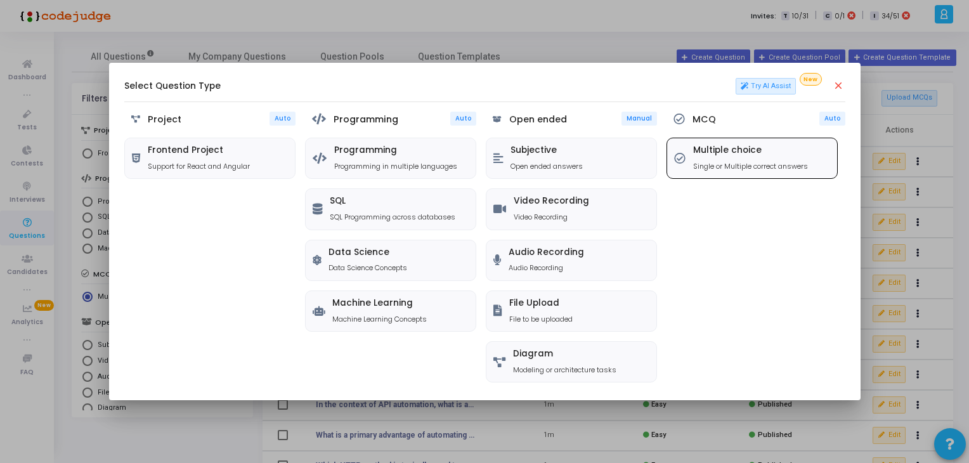
click at [715, 171] on div "Multiple choice Single or Multiple correct answers" at bounding box center [752, 158] width 170 height 40
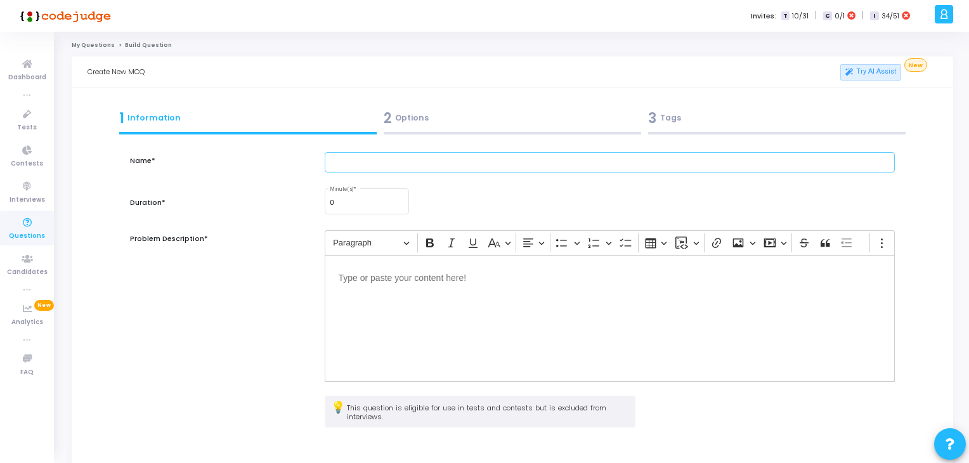
click at [358, 165] on input "text" at bounding box center [610, 162] width 571 height 21
paste input "A developer sets WAF default action = Allow, and creates rules: Rule 1 (priorit…"
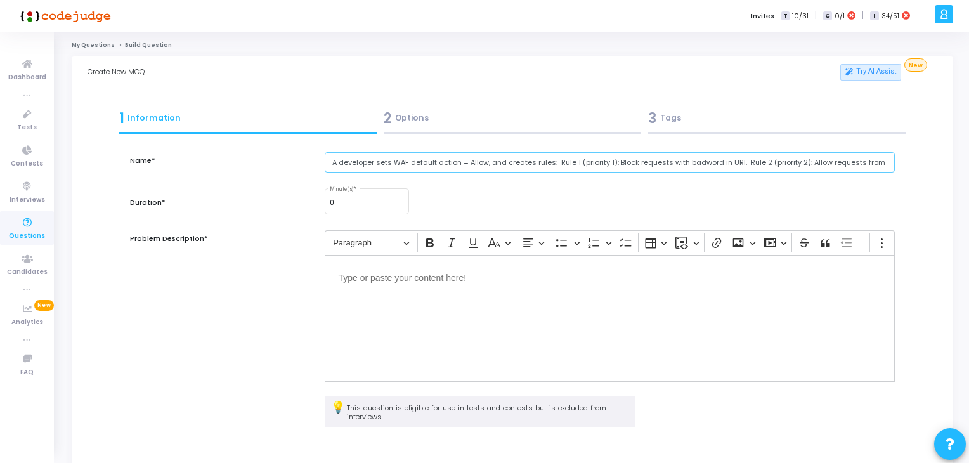
scroll to position [0, 258]
type input "A developer sets WAF default action = Allow, and creates rules: Rule 1 (priorit…"
type input "1"
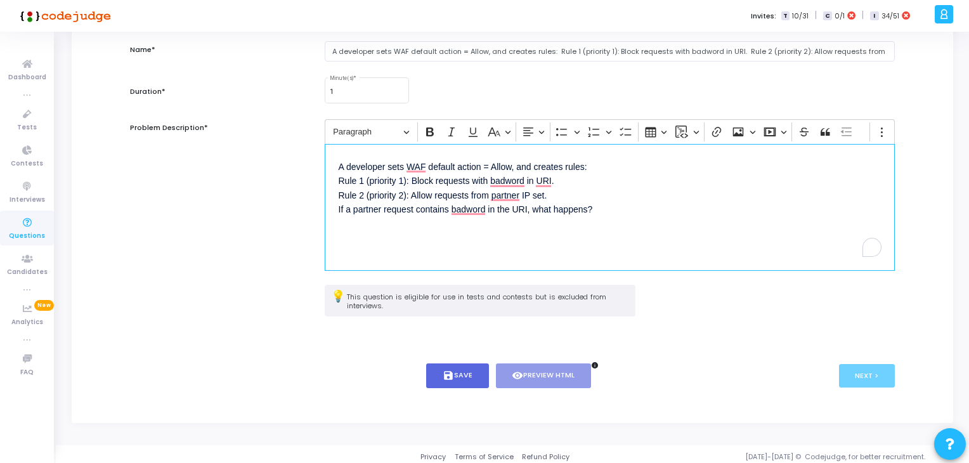
scroll to position [115, 0]
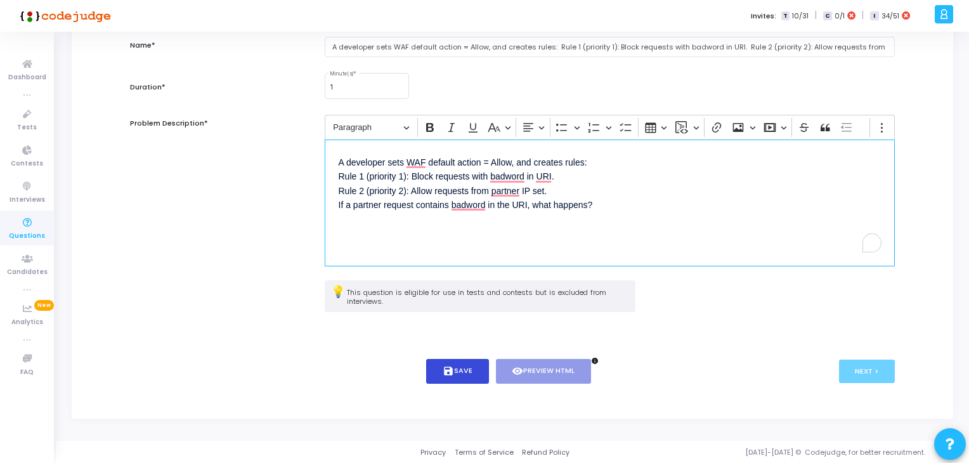
click at [450, 374] on icon "save" at bounding box center [448, 370] width 11 height 11
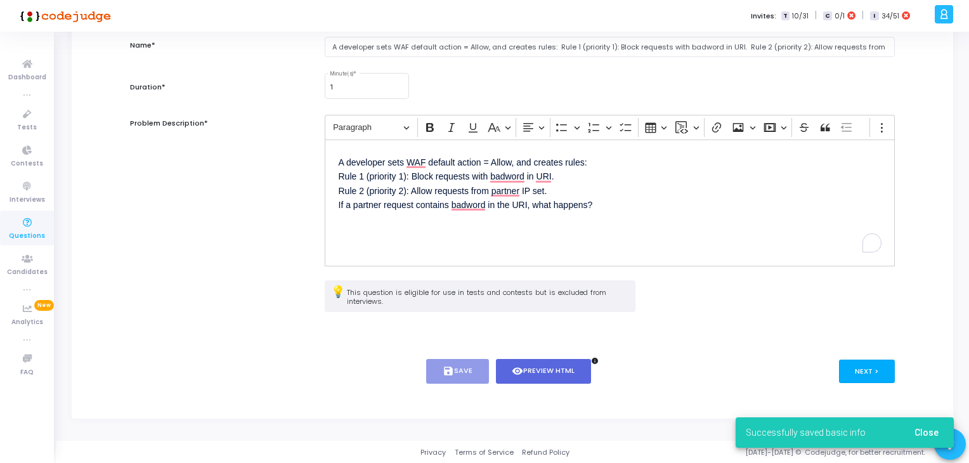
click at [850, 365] on button "Next >" at bounding box center [867, 371] width 56 height 23
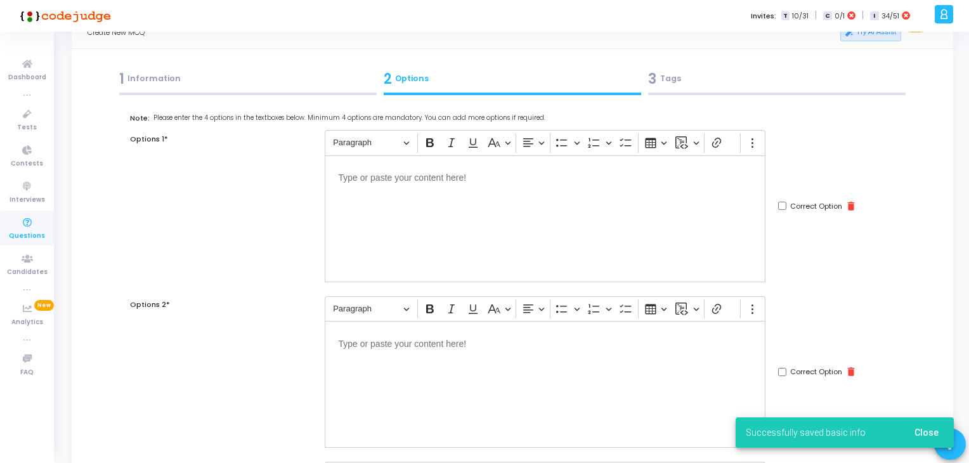
scroll to position [13, 0]
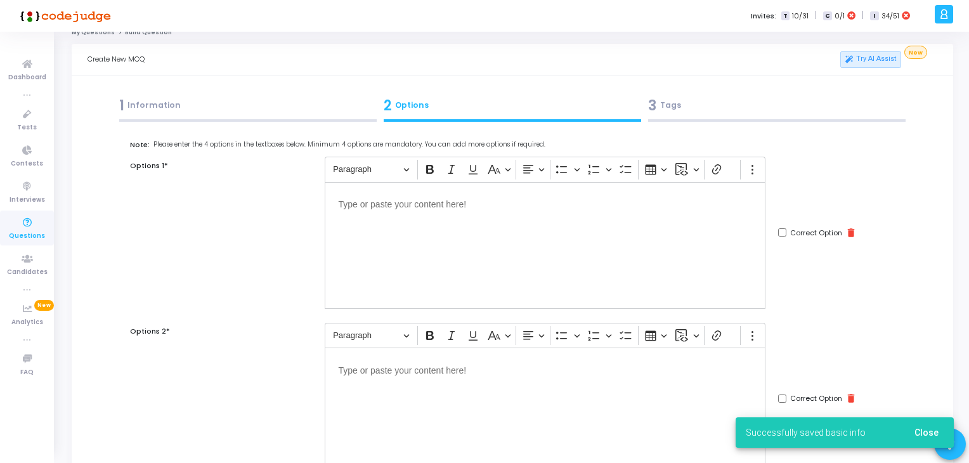
click at [460, 265] on div "Editor editing area: main" at bounding box center [545, 245] width 441 height 127
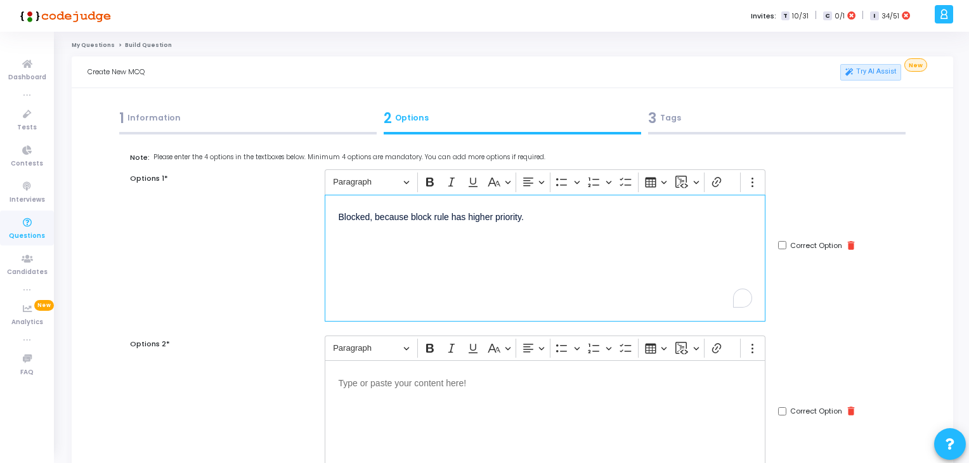
scroll to position [108, 0]
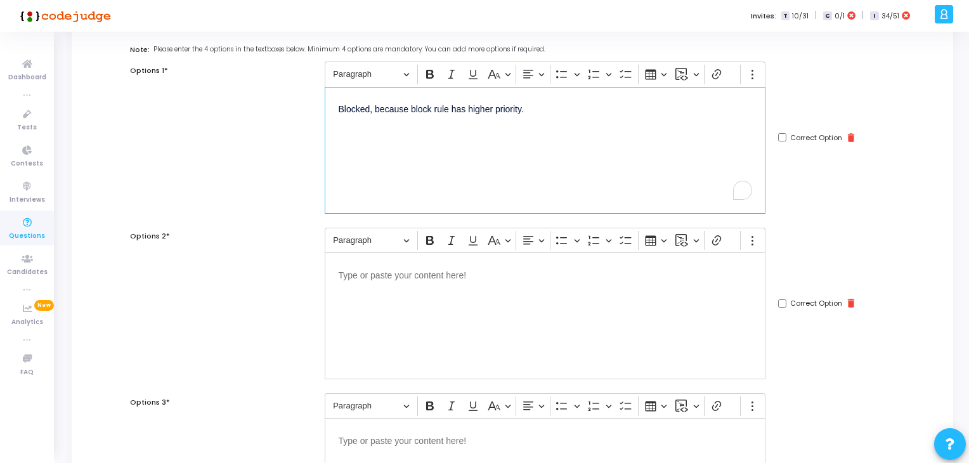
click at [409, 305] on div "Editor editing area: main" at bounding box center [545, 315] width 441 height 127
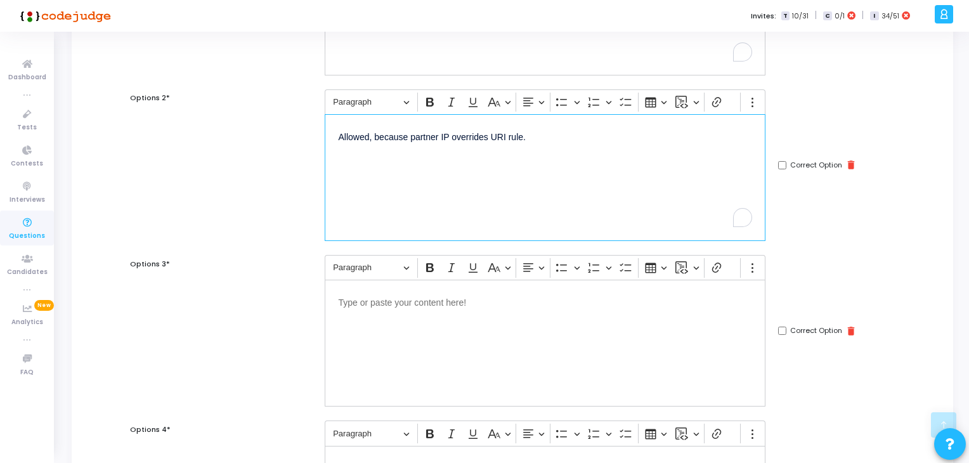
scroll to position [246, 0]
click at [426, 368] on div "Editor editing area: main" at bounding box center [545, 343] width 441 height 127
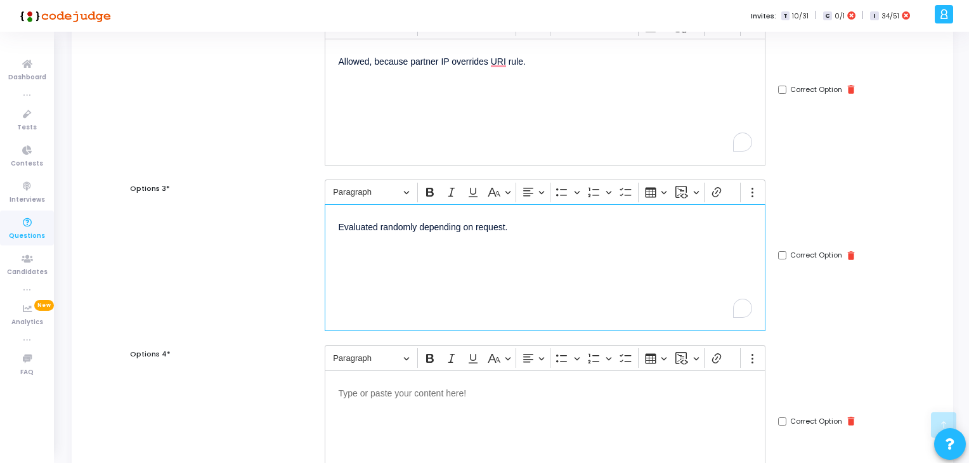
scroll to position [326, 0]
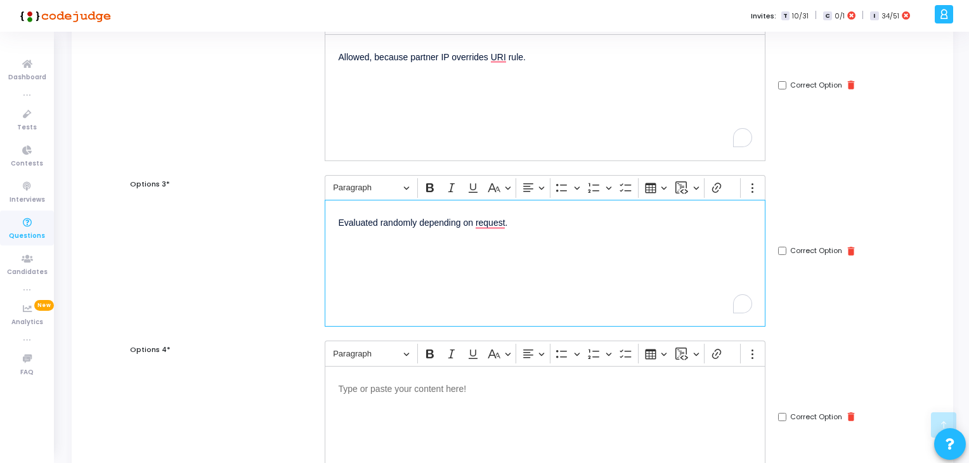
click at [402, 401] on div "Editor editing area: main" at bounding box center [545, 429] width 441 height 127
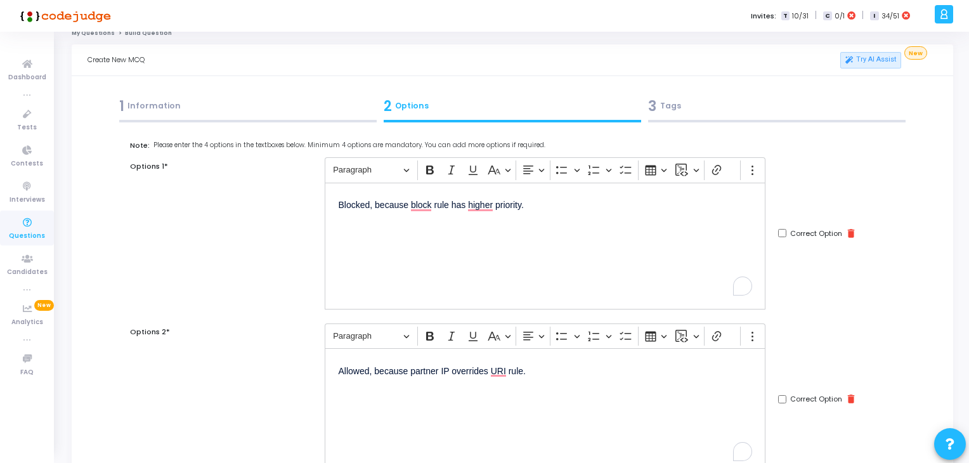
scroll to position [0, 0]
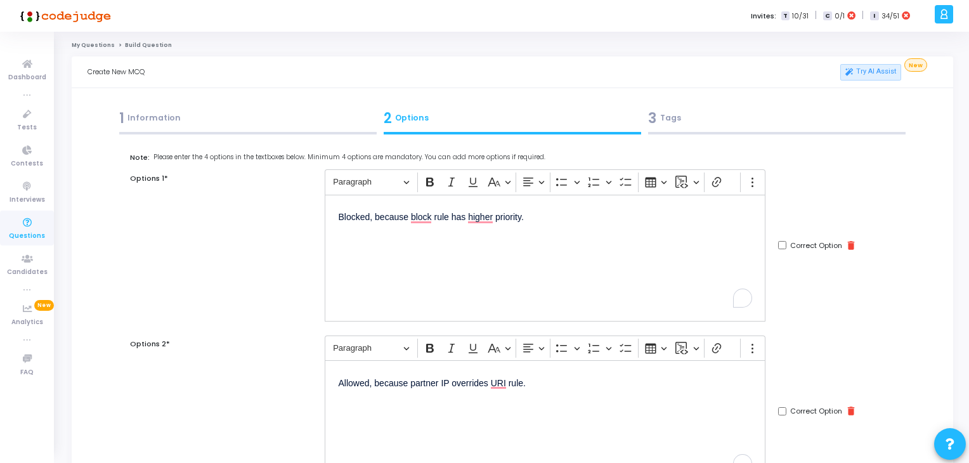
click at [780, 244] on input "Correct Option" at bounding box center [782, 245] width 8 height 8
checkbox input "true"
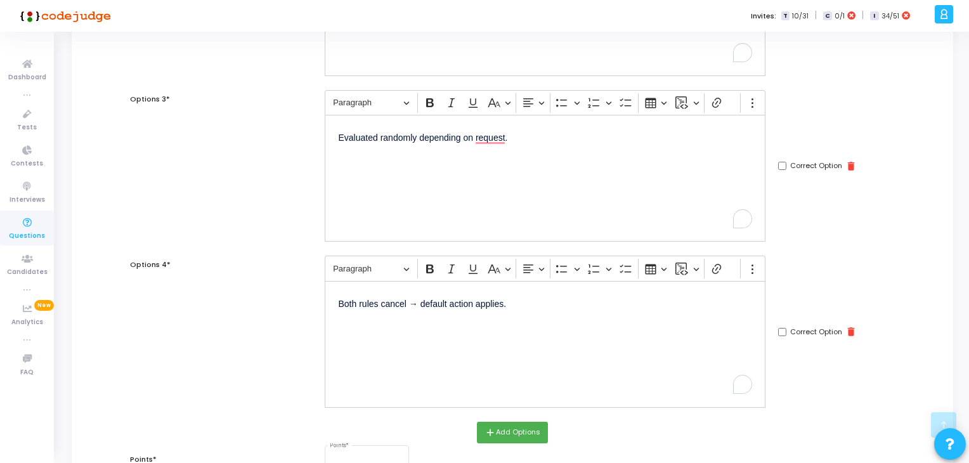
scroll to position [433, 0]
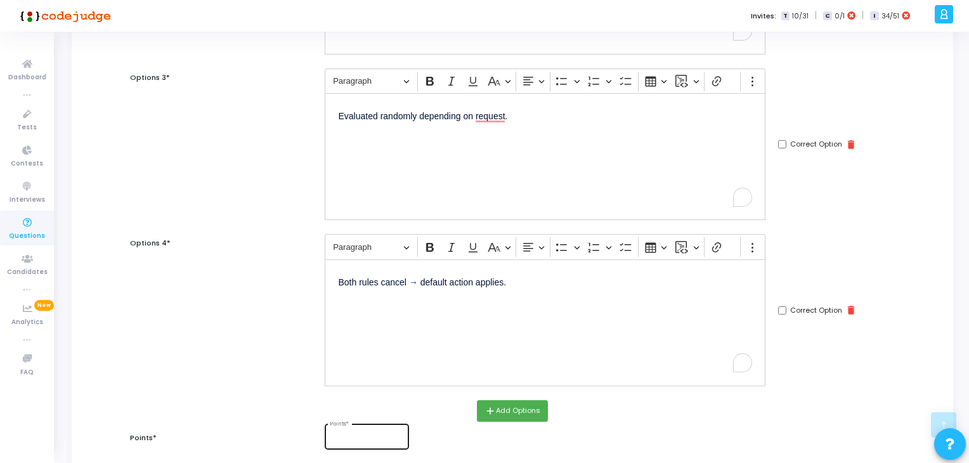
click at [388, 436] on input "Points *" at bounding box center [367, 438] width 74 height 8
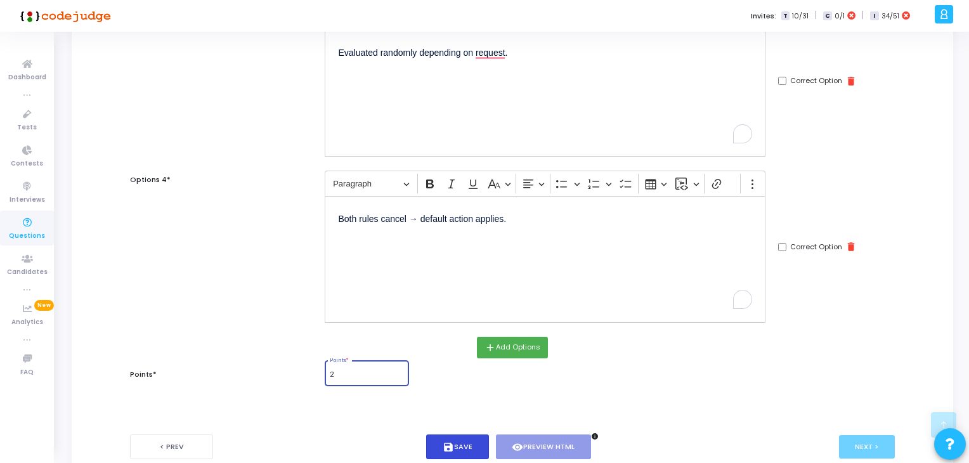
type input "2"
click at [462, 442] on button "save Save" at bounding box center [457, 446] width 63 height 25
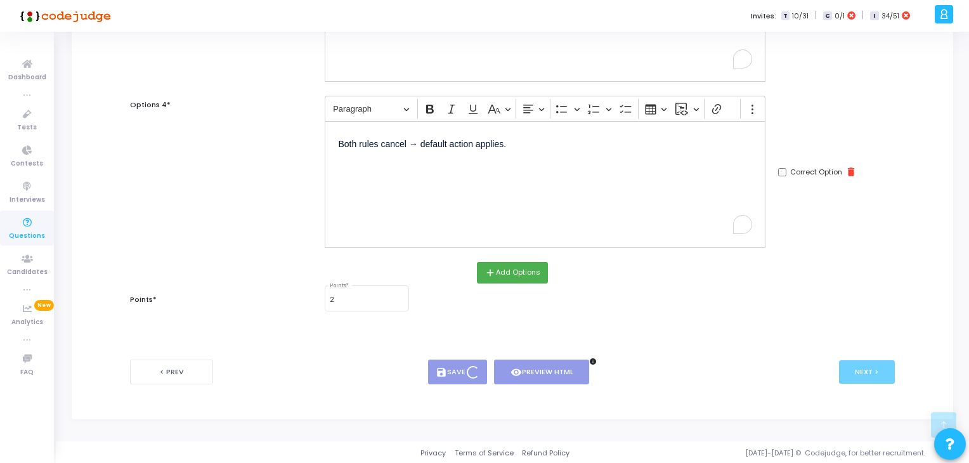
click at [878, 367] on button "Next >" at bounding box center [867, 371] width 56 height 23
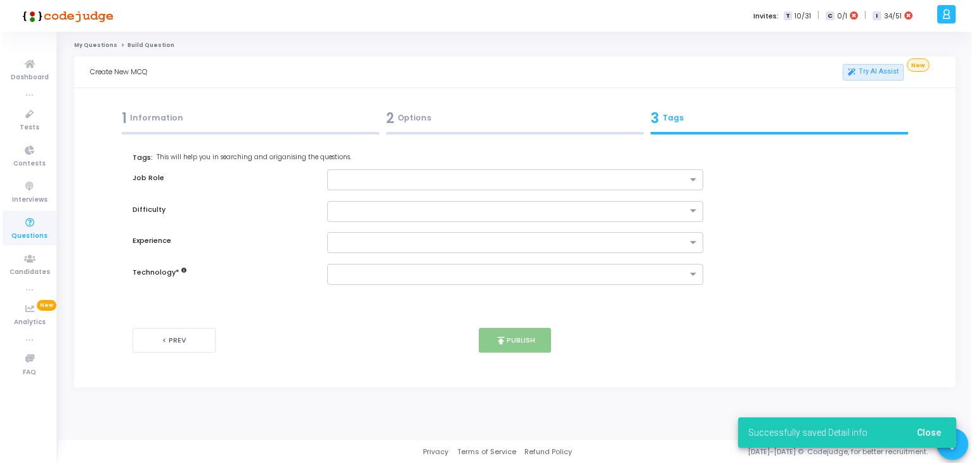
scroll to position [0, 0]
click at [381, 179] on input "text" at bounding box center [510, 180] width 355 height 11
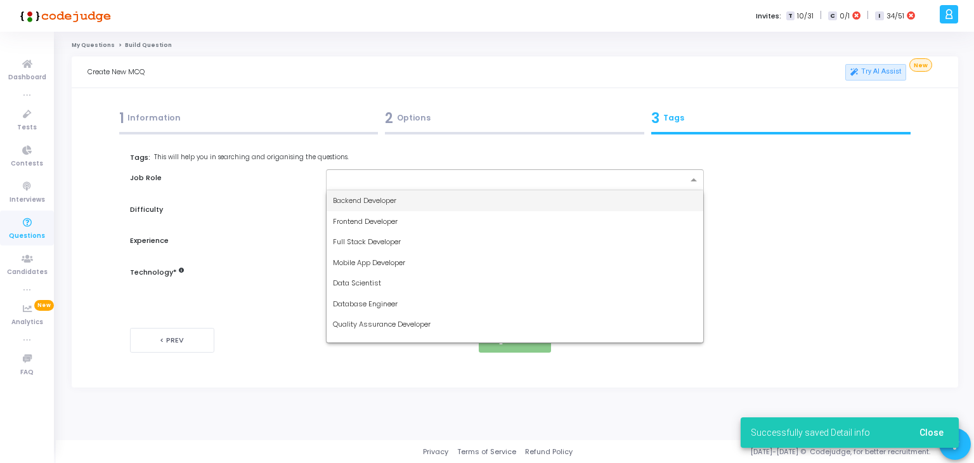
click at [417, 199] on div "Backend Developer" at bounding box center [515, 200] width 377 height 21
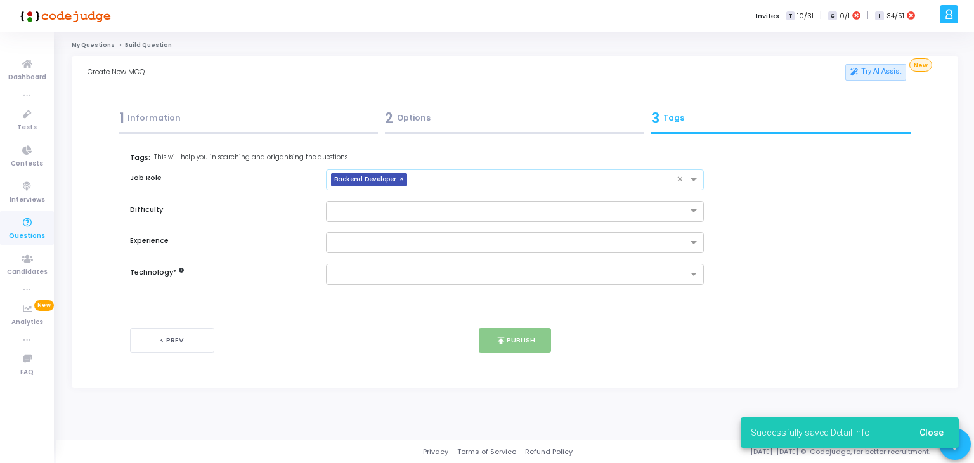
click at [502, 178] on input "text" at bounding box center [544, 180] width 265 height 11
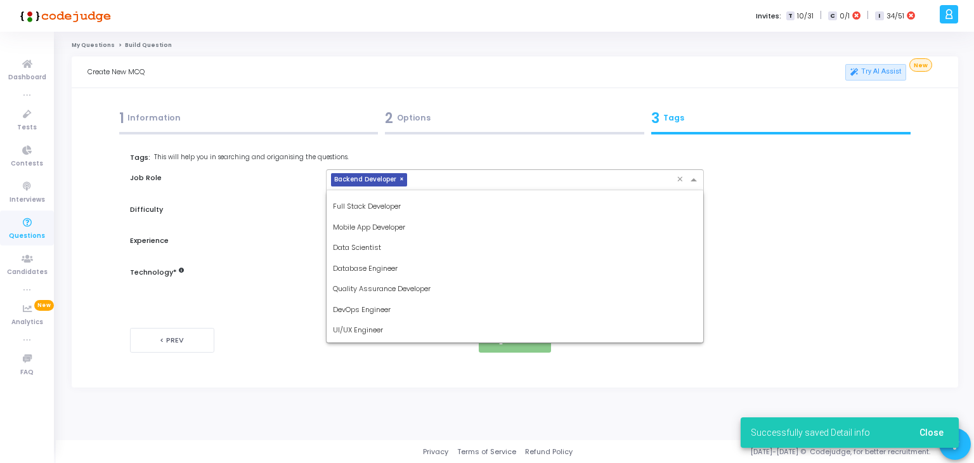
scroll to position [36, 0]
click at [391, 265] on span "Database Engineer" at bounding box center [365, 268] width 65 height 10
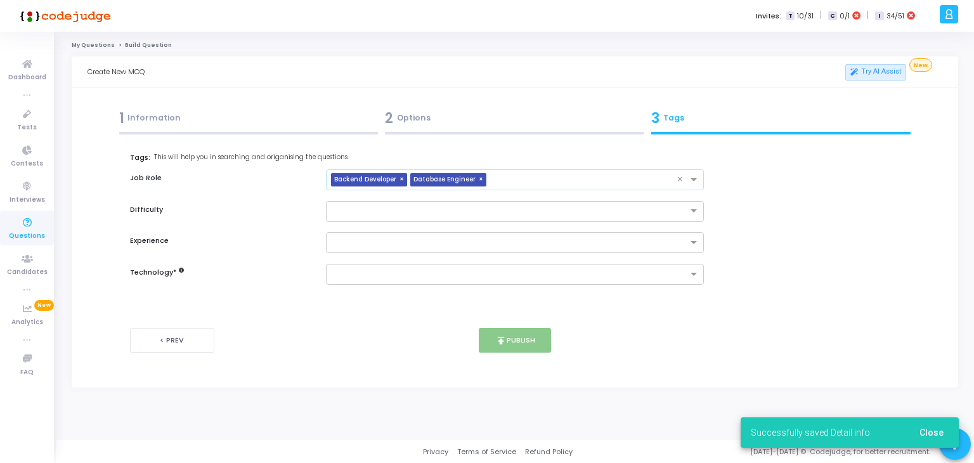
click at [557, 180] on input "text" at bounding box center [585, 180] width 186 height 11
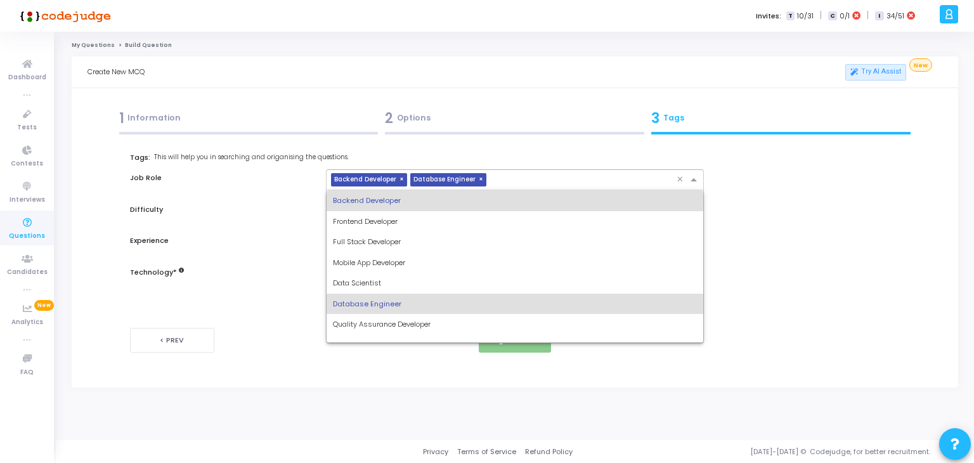
click at [379, 325] on span "Quality Assurance Developer" at bounding box center [382, 324] width 98 height 10
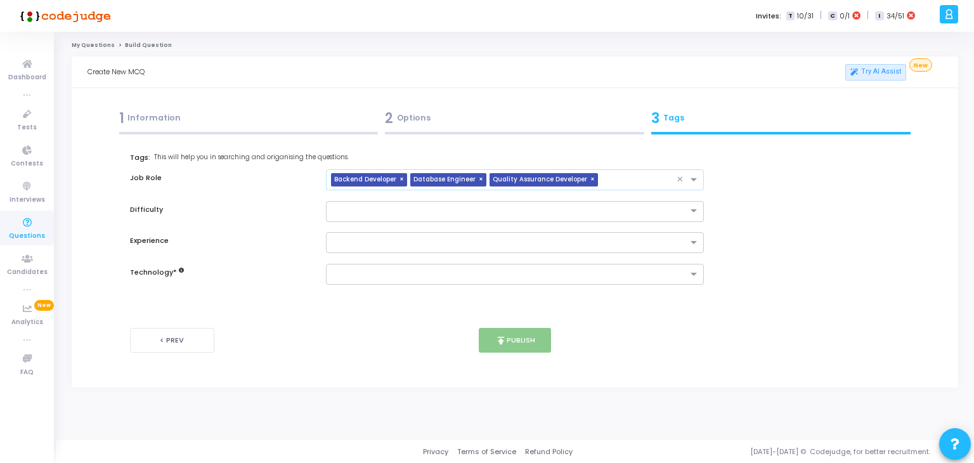
click at [590, 178] on span "×" at bounding box center [594, 179] width 8 height 13
click at [535, 183] on input "text" at bounding box center [585, 180] width 186 height 11
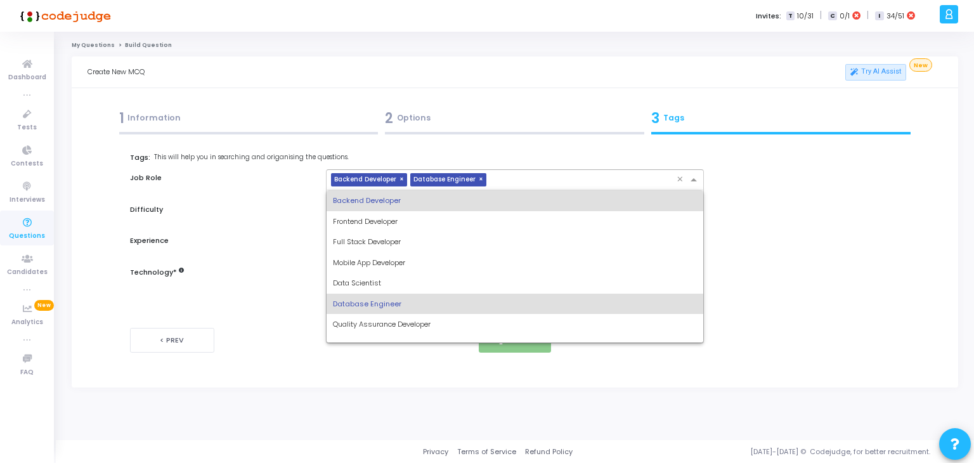
click at [391, 322] on span "Quality Assurance Developer" at bounding box center [382, 324] width 98 height 10
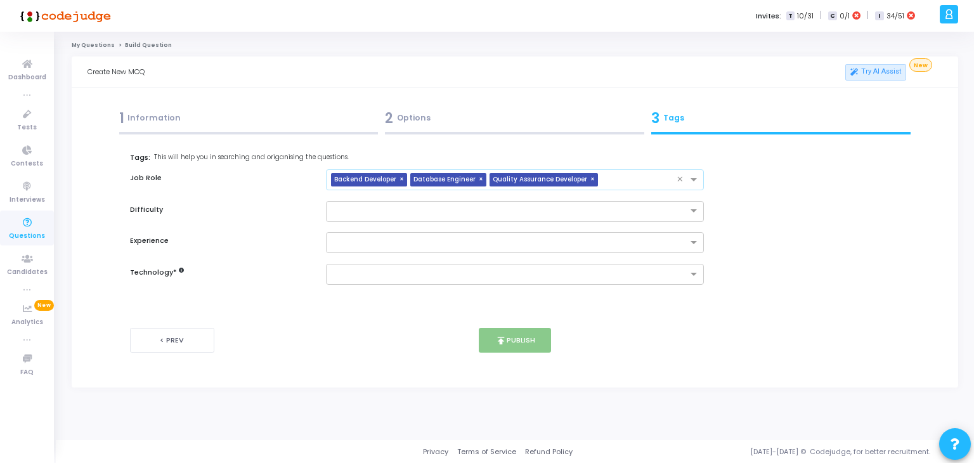
click at [625, 182] on input "text" at bounding box center [640, 180] width 74 height 11
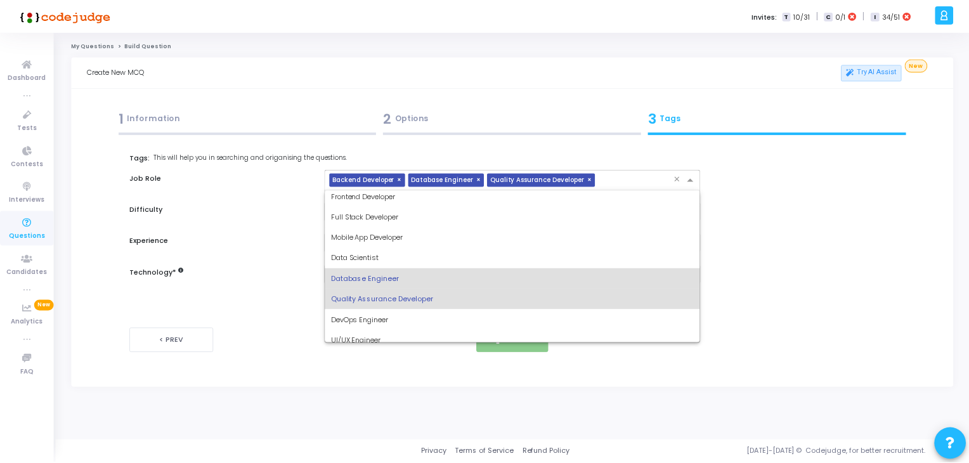
scroll to position [26, 0]
click at [375, 318] on span "DevOps Engineer" at bounding box center [362, 319] width 58 height 10
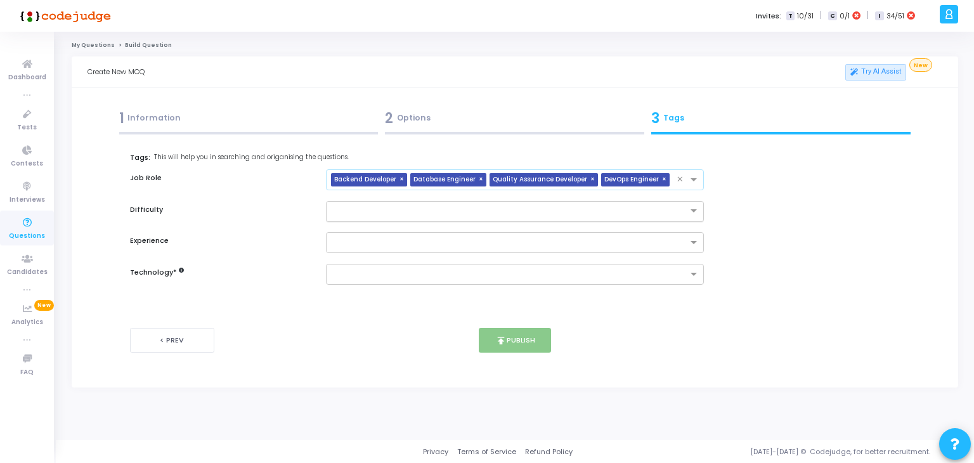
click at [447, 211] on input "text" at bounding box center [502, 210] width 339 height 11
click at [388, 254] on div "Medium" at bounding box center [515, 252] width 377 height 21
click at [402, 248] on input "text" at bounding box center [510, 243] width 355 height 11
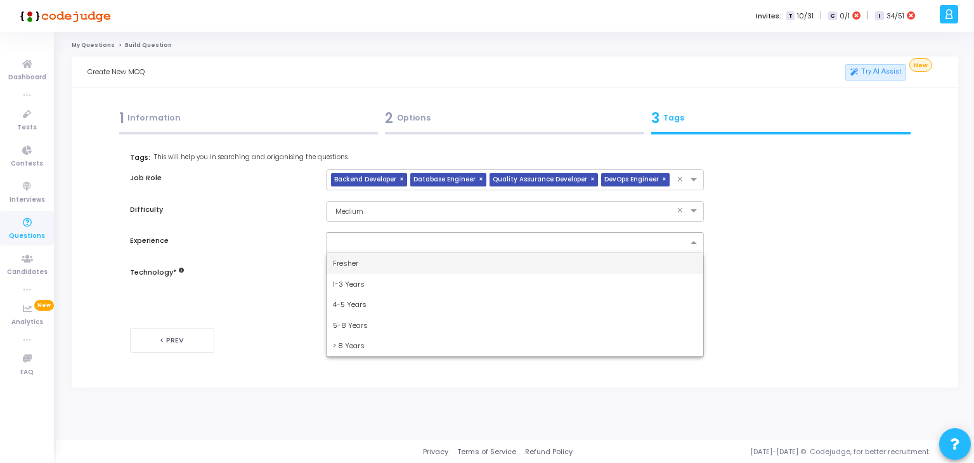
click at [365, 302] on span "4-5 Years" at bounding box center [350, 304] width 34 height 10
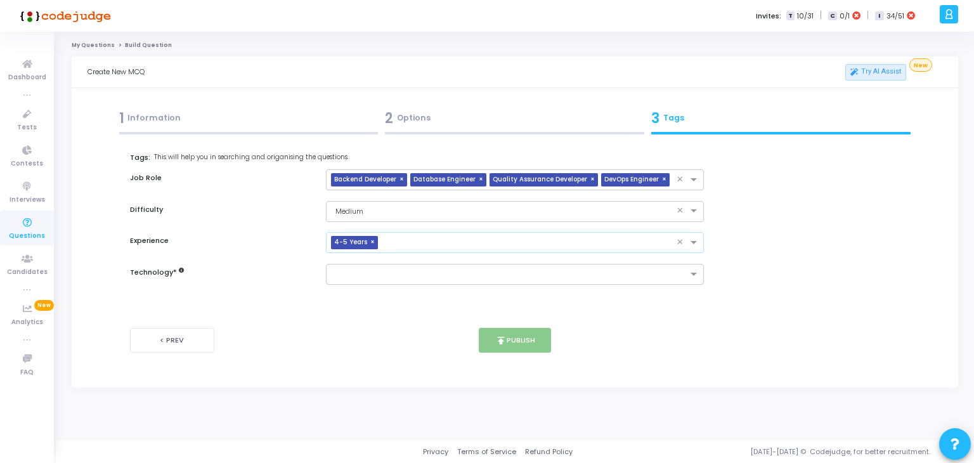
click at [459, 234] on div "× 4-5 Years" at bounding box center [502, 243] width 351 height 20
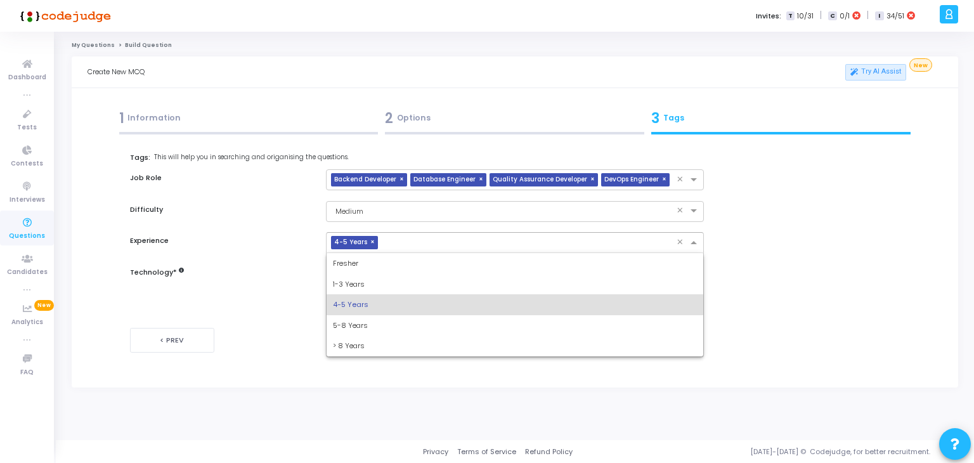
click at [379, 283] on div "1-3 Years" at bounding box center [515, 284] width 377 height 21
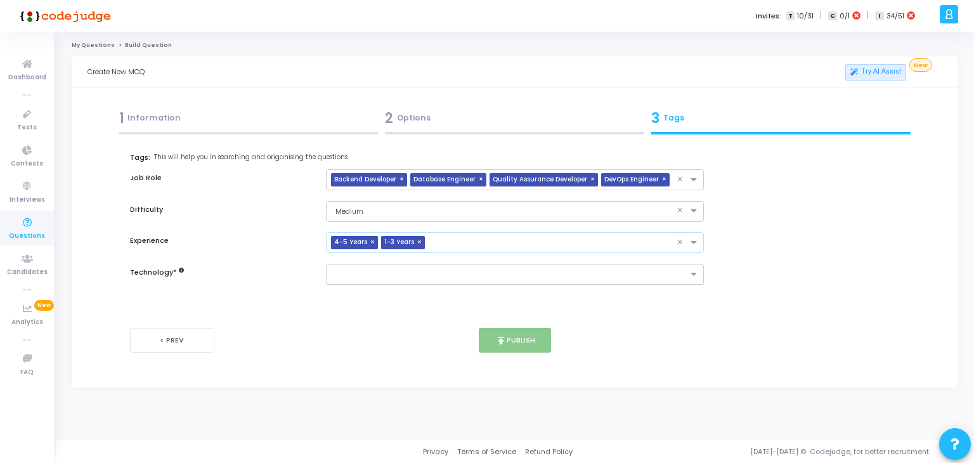
click at [422, 270] on input "text" at bounding box center [510, 275] width 355 height 11
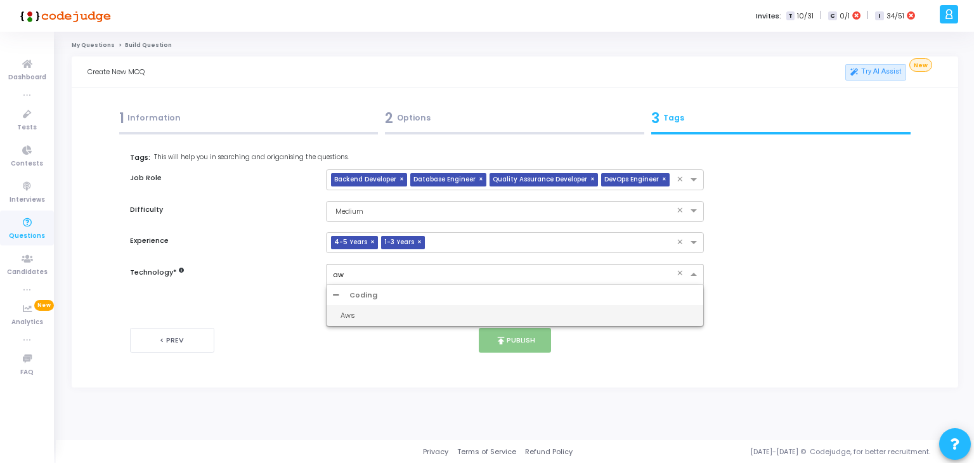
type input "aws"
click at [384, 323] on div "Aws" at bounding box center [515, 315] width 377 height 21
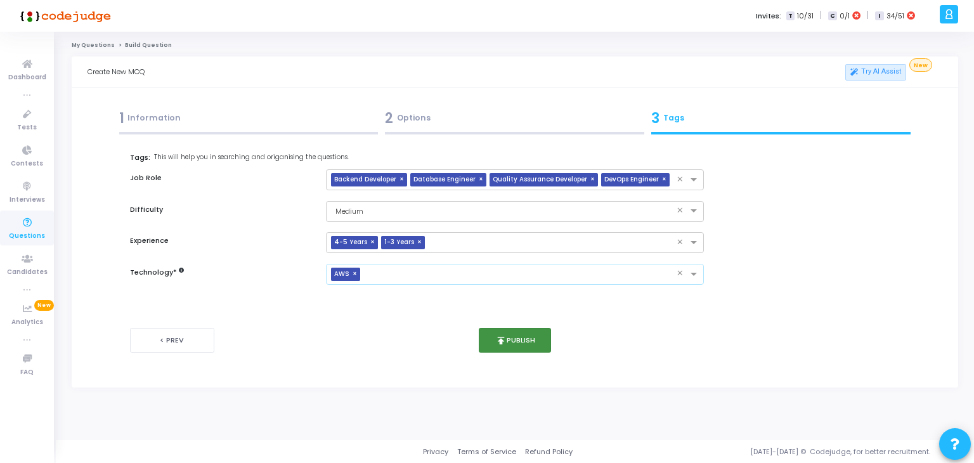
click at [508, 333] on button "publish Publish" at bounding box center [515, 340] width 73 height 25
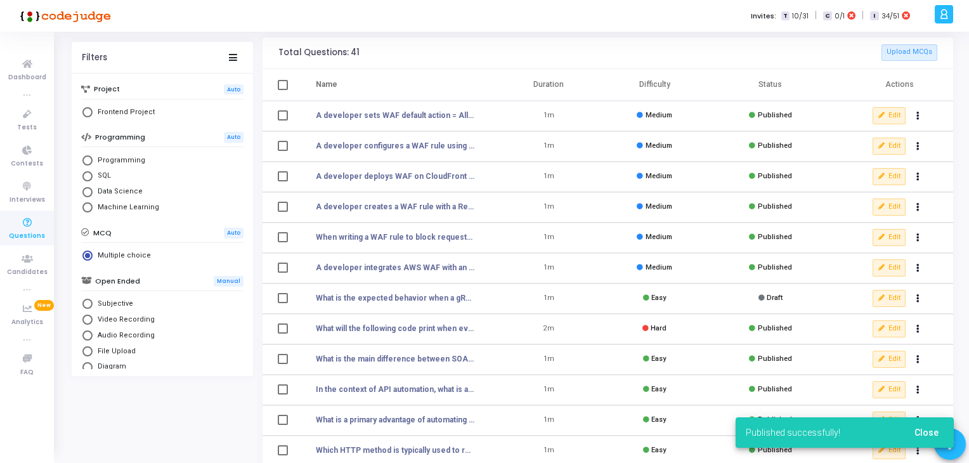
scroll to position [18, 0]
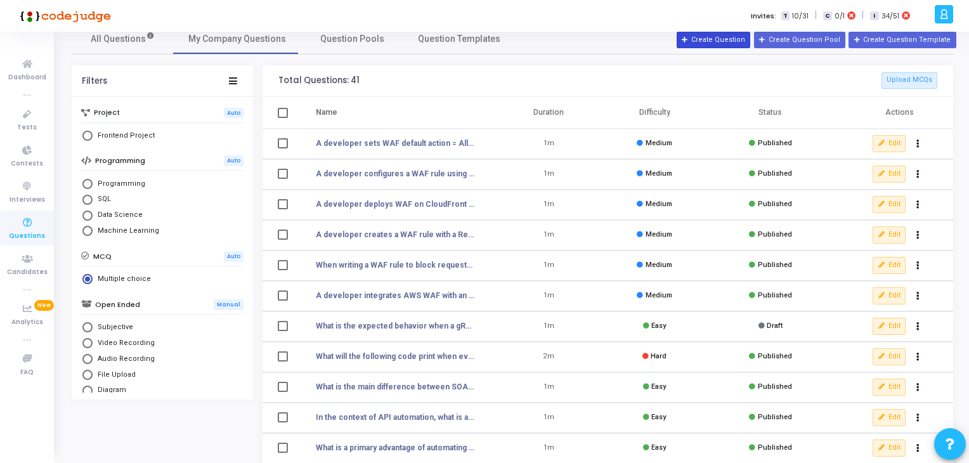
click at [742, 39] on button "Create Question" at bounding box center [714, 40] width 74 height 16
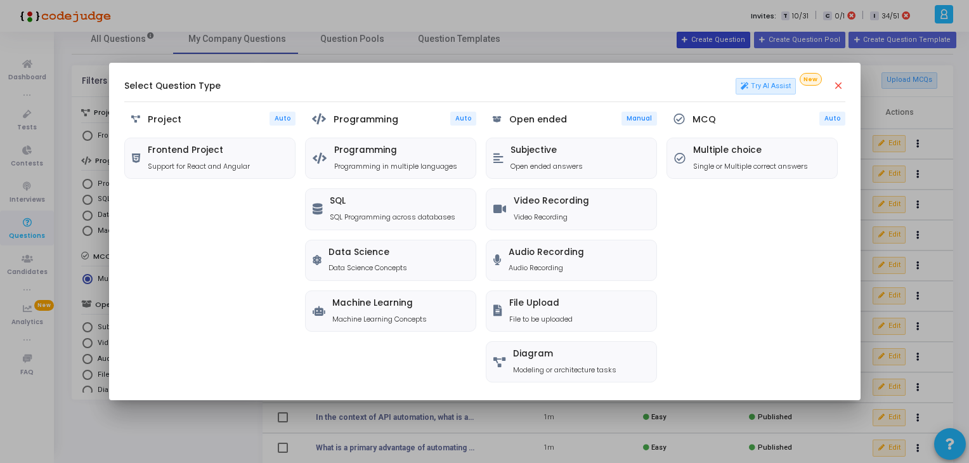
scroll to position [0, 0]
click at [723, 157] on div "Multiple choice Single or Multiple correct answers" at bounding box center [750, 158] width 115 height 26
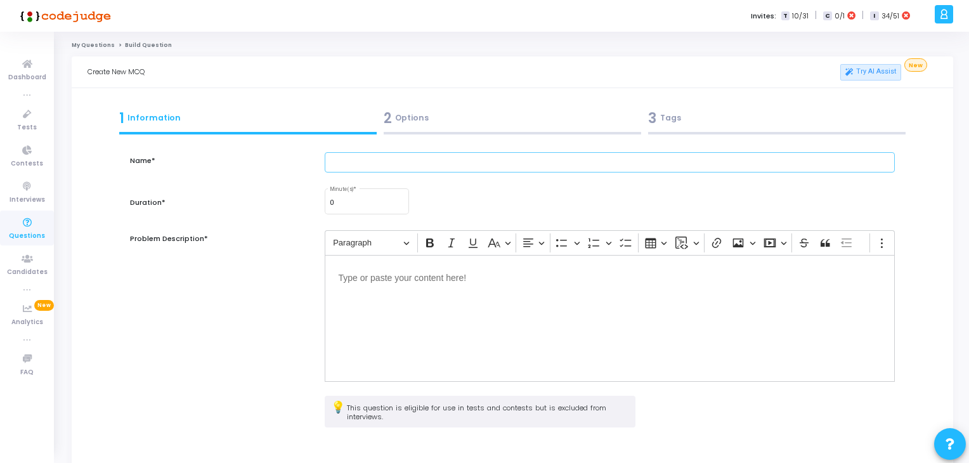
click at [358, 153] on input "text" at bounding box center [610, 162] width 571 height 21
paste input "An application is hosted behind CloudFront with AWS WAF enabled. Both AWS Manag…"
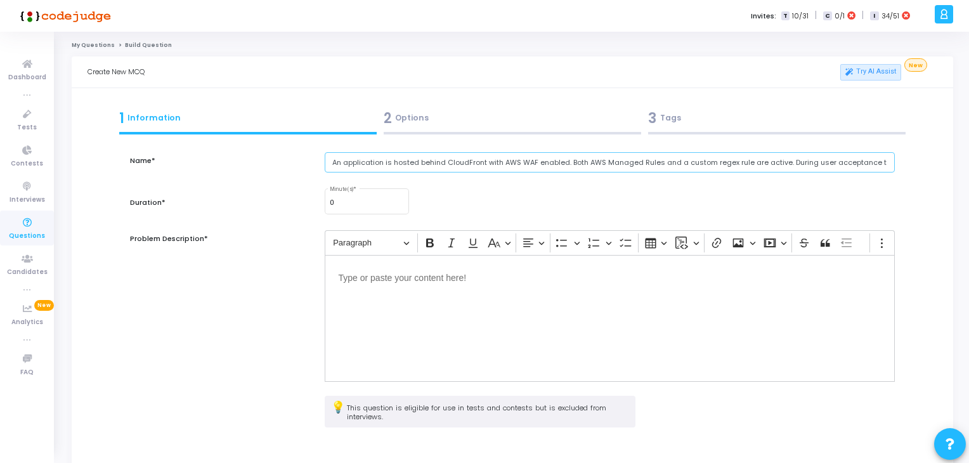
scroll to position [0, 458]
type input "An application is hosted behind CloudFront with AWS WAF enabled. Both AWS Manag…"
click at [375, 204] on input "0" at bounding box center [367, 203] width 74 height 8
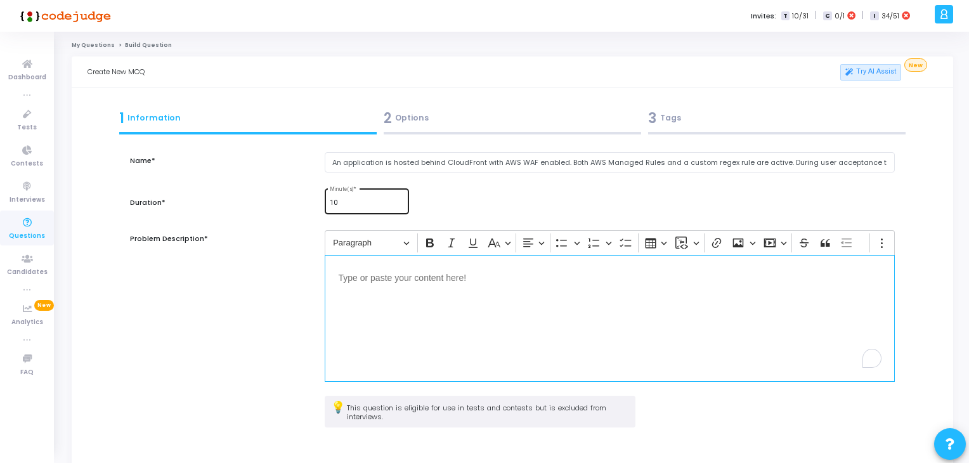
click at [375, 204] on input "10" at bounding box center [367, 203] width 74 height 8
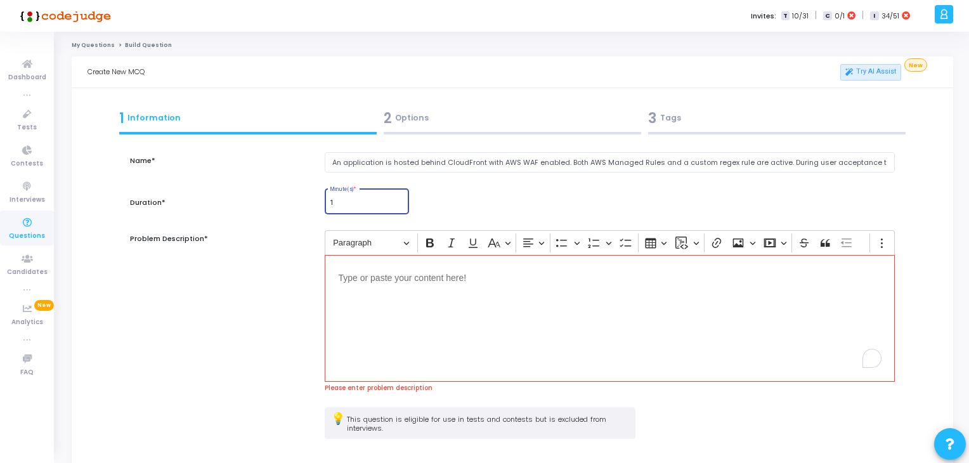
type input "1"
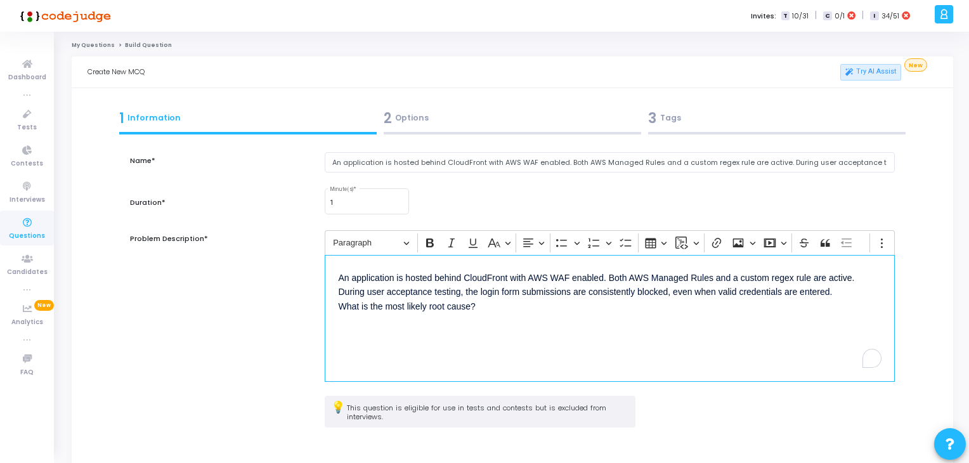
click at [451, 330] on div "An application is hosted behind CloudFront with AWS WAF enabled. Both AWS Manag…" at bounding box center [610, 318] width 571 height 127
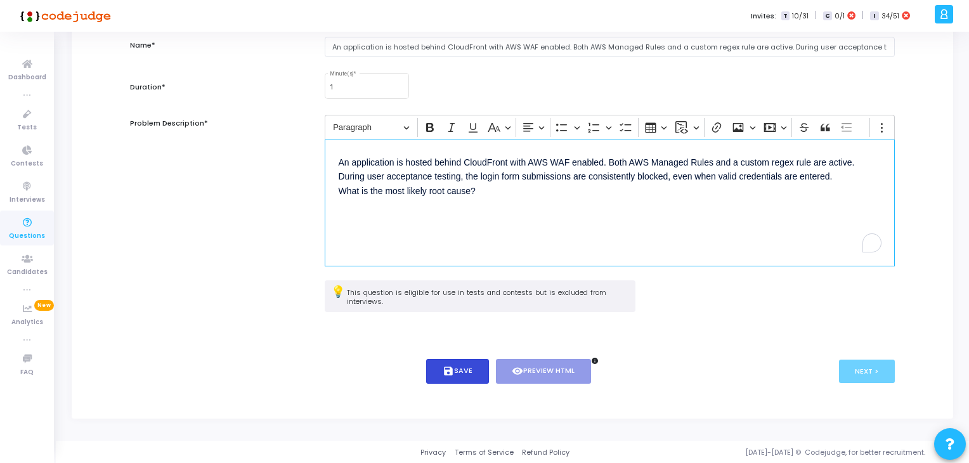
click at [465, 374] on button "save Save" at bounding box center [457, 371] width 63 height 25
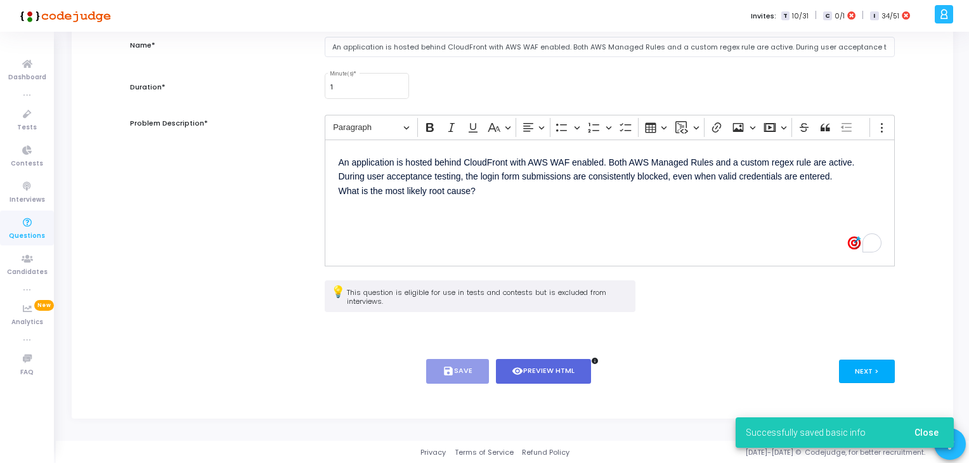
click at [863, 363] on button "Next >" at bounding box center [867, 371] width 56 height 23
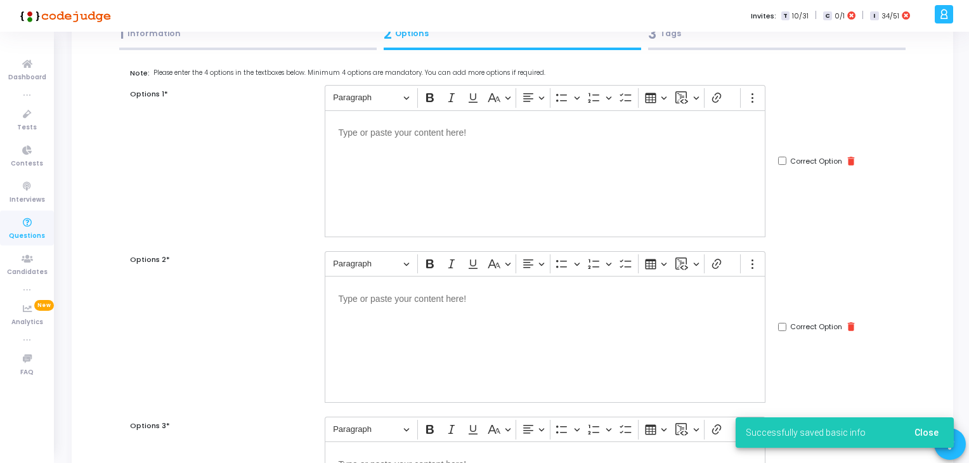
scroll to position [61, 0]
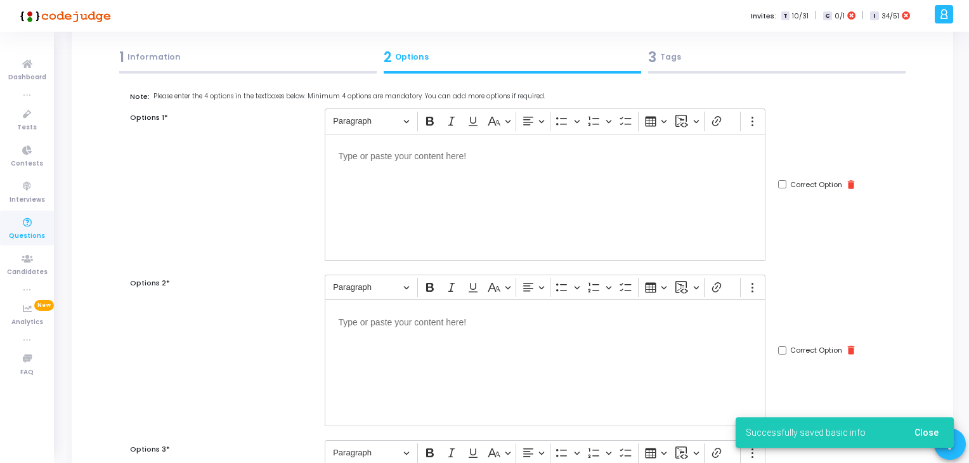
click at [384, 226] on div "Editor editing area: main" at bounding box center [545, 197] width 441 height 127
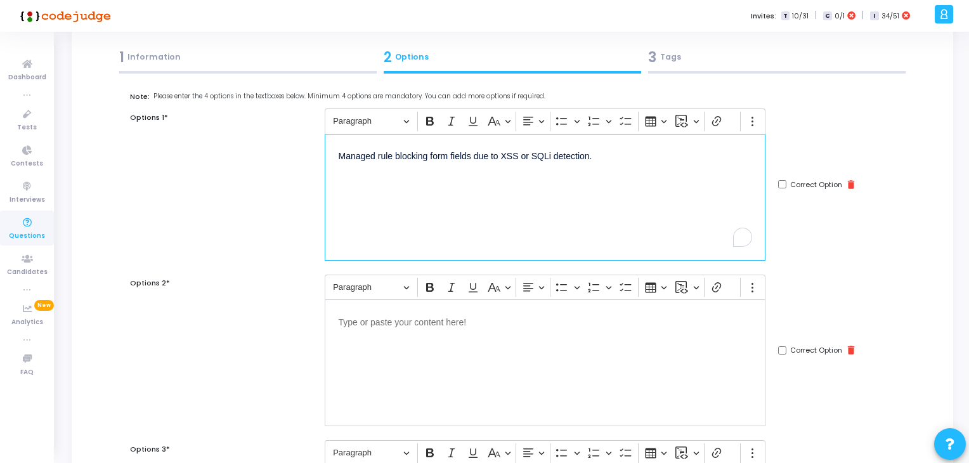
scroll to position [76, 0]
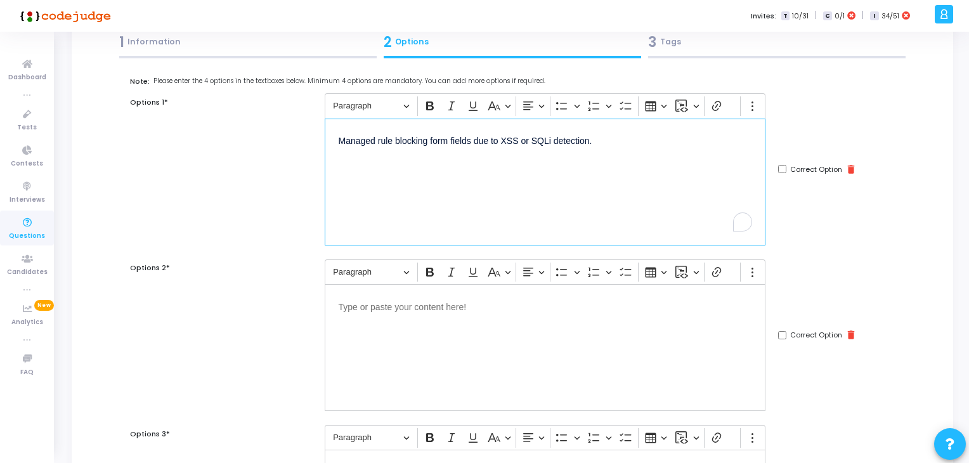
click at [403, 327] on div "Editor editing area: main" at bounding box center [545, 347] width 441 height 127
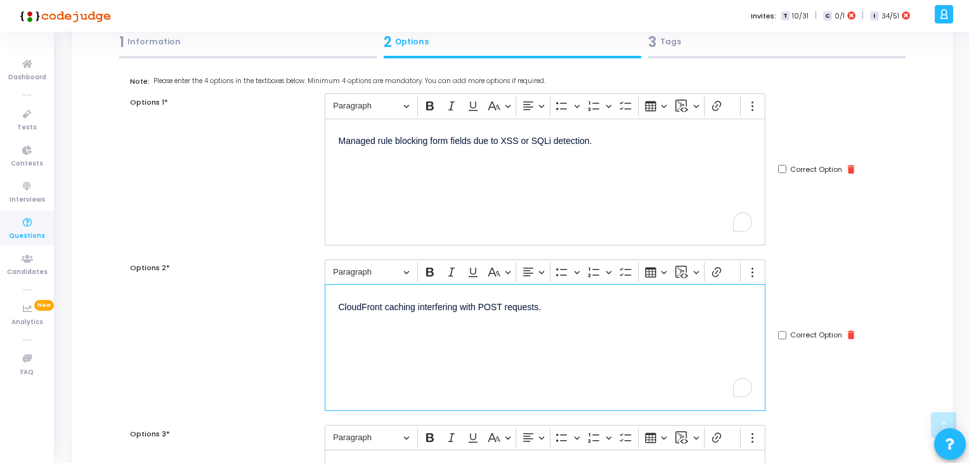
scroll to position [205, 0]
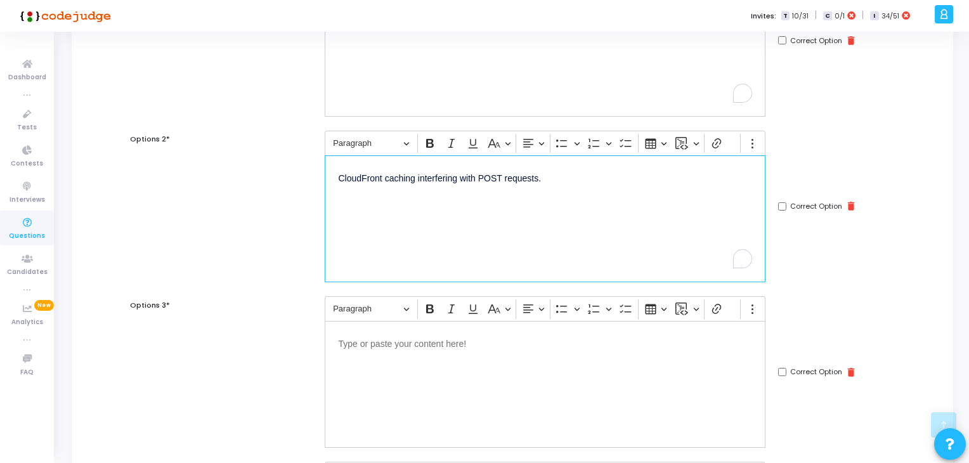
click at [443, 401] on div "Editor editing area: main" at bounding box center [545, 384] width 441 height 127
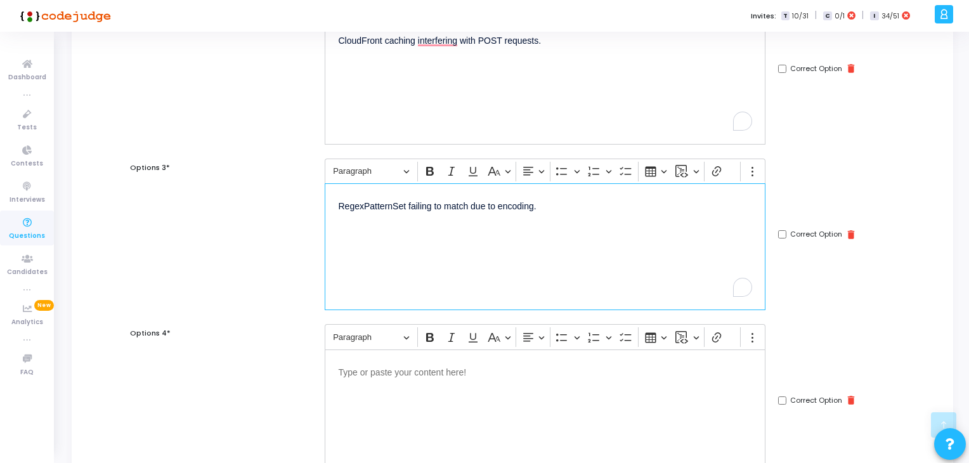
scroll to position [345, 0]
click at [401, 377] on div "Editor editing area: main" at bounding box center [545, 410] width 441 height 127
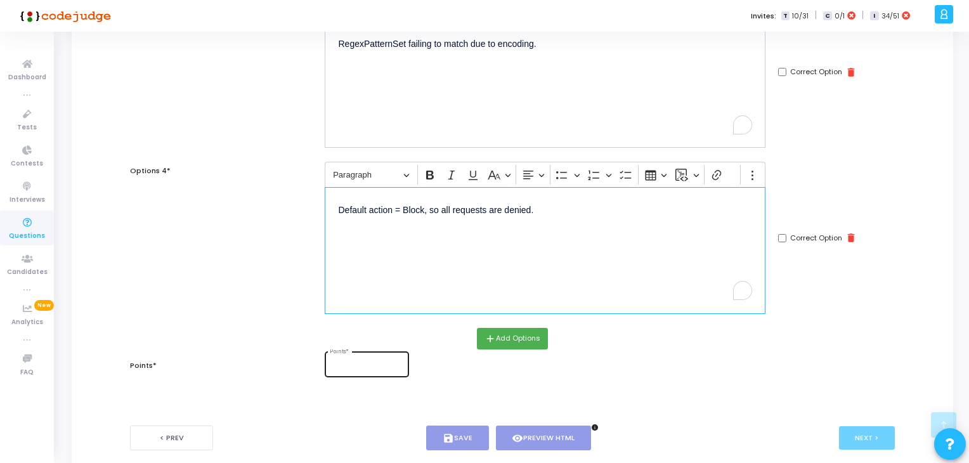
scroll to position [514, 0]
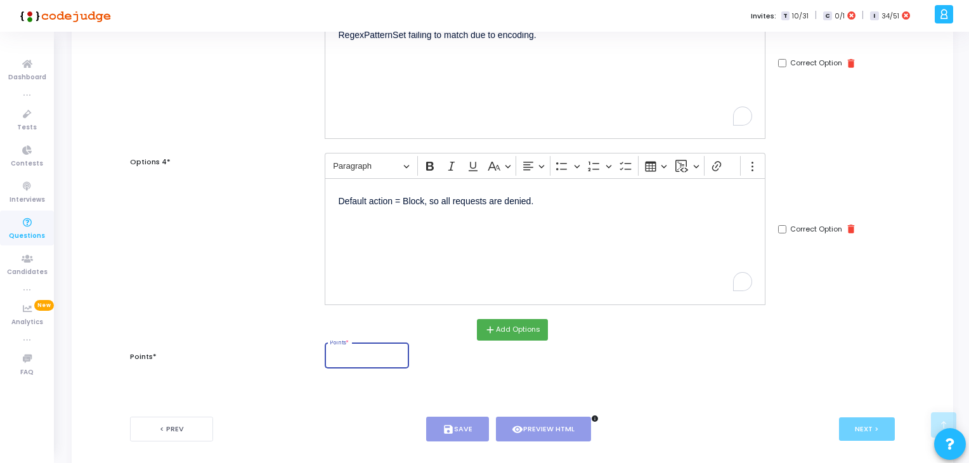
click at [365, 356] on input "Points *" at bounding box center [367, 357] width 74 height 8
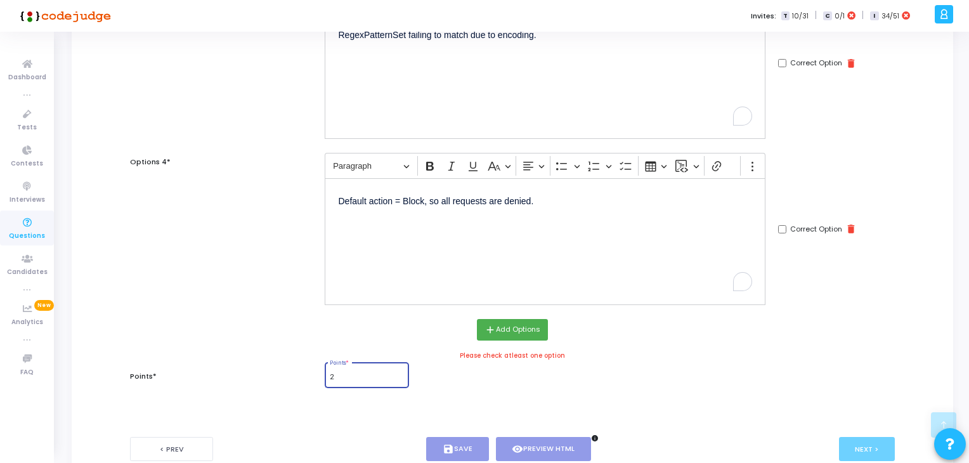
type input "2"
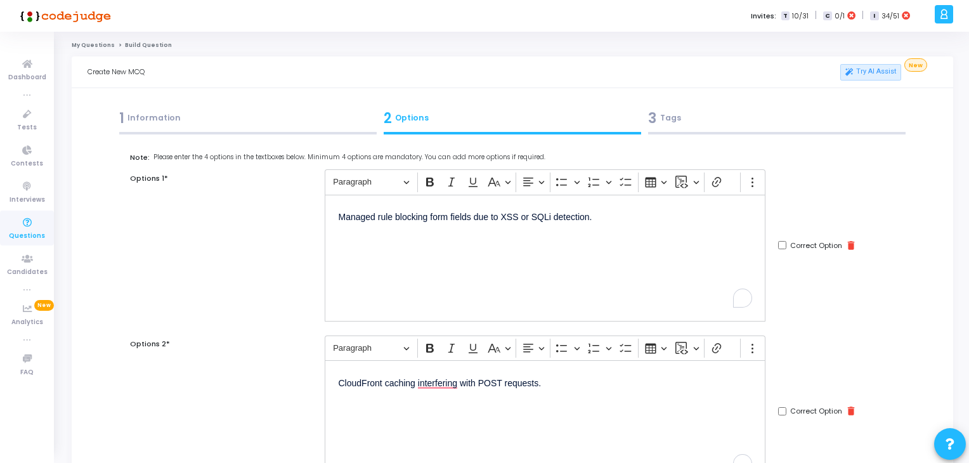
click at [784, 246] on input "Correct Option" at bounding box center [782, 245] width 8 height 8
checkbox input "true"
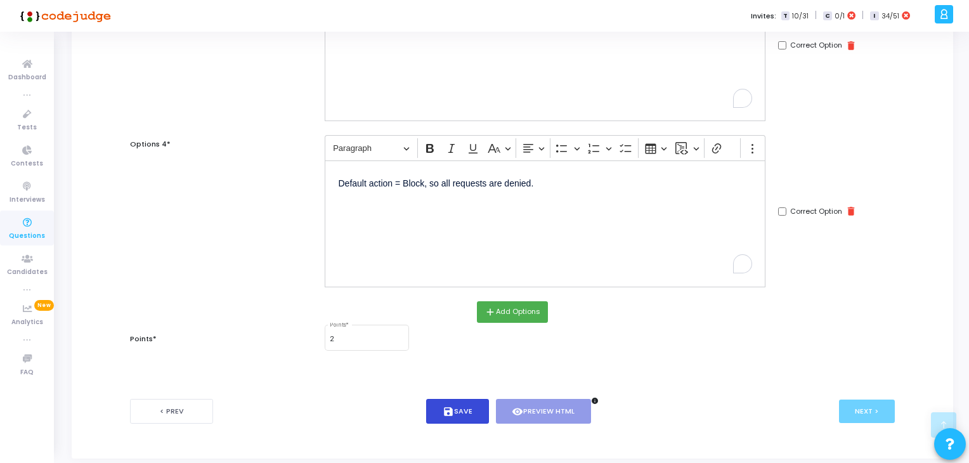
click at [457, 399] on button "save Save" at bounding box center [457, 411] width 63 height 25
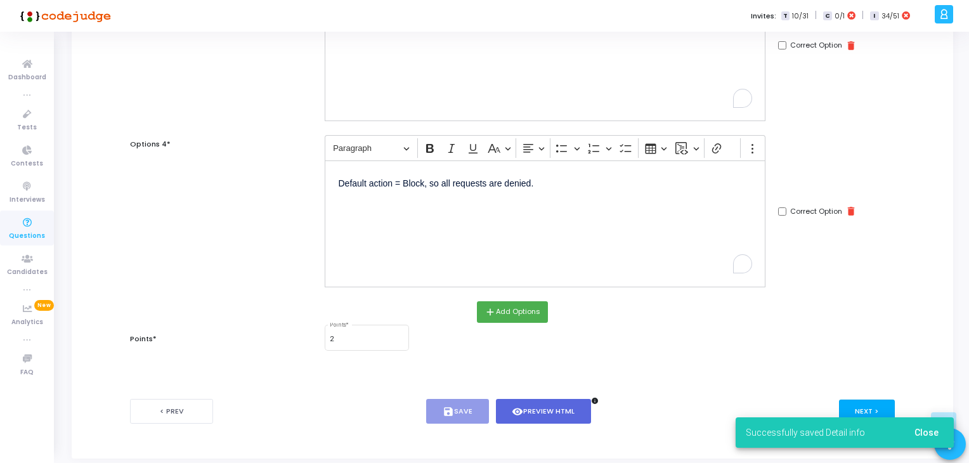
click at [870, 407] on div "Successfully saved Detail info Close" at bounding box center [844, 432] width 249 height 61
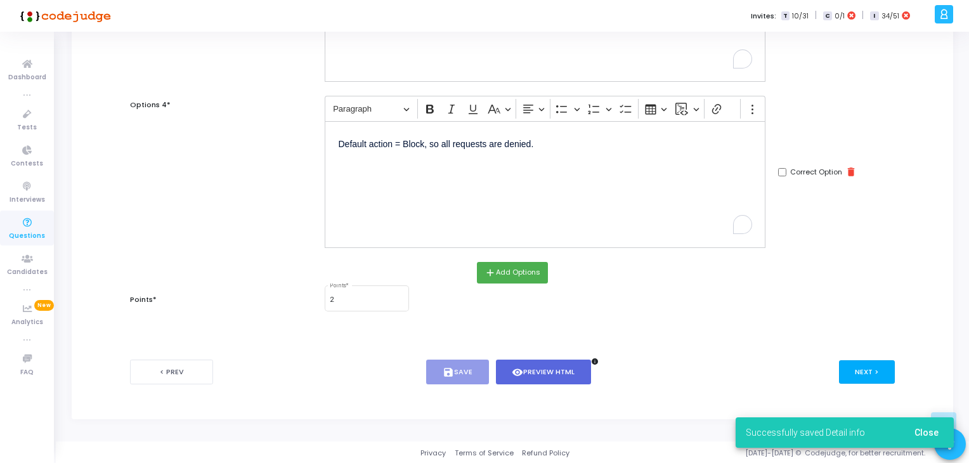
click at [847, 366] on button "Next >" at bounding box center [867, 371] width 56 height 23
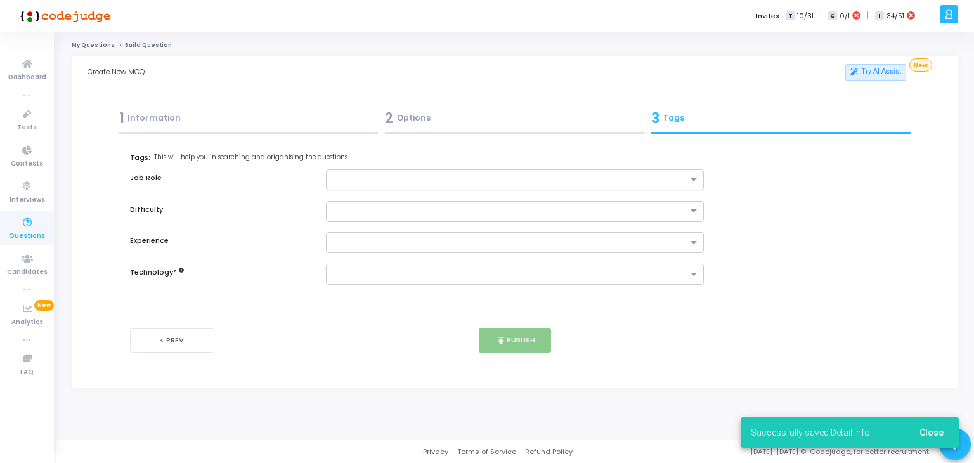
click at [401, 178] on input "text" at bounding box center [510, 180] width 355 height 11
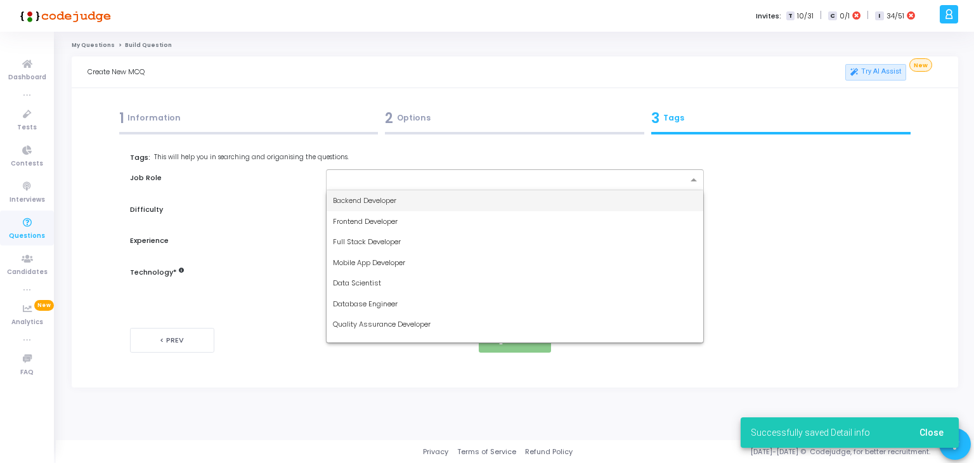
click at [381, 198] on span "Backend Developer" at bounding box center [364, 200] width 63 height 10
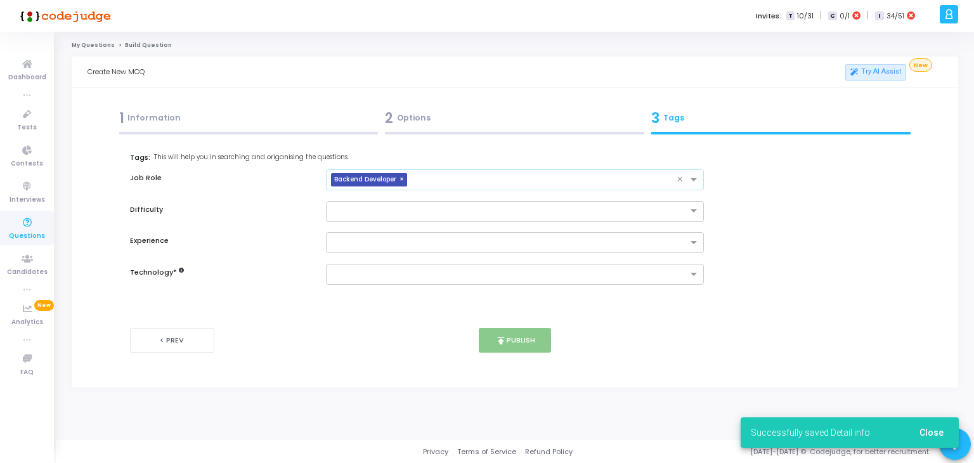
click at [464, 180] on input "text" at bounding box center [544, 180] width 265 height 11
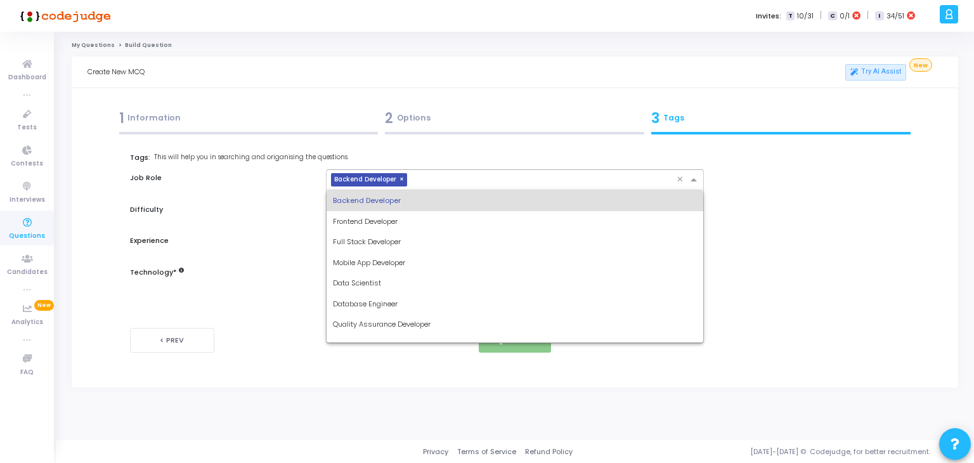
click at [390, 300] on span "Database Engineer" at bounding box center [365, 304] width 65 height 10
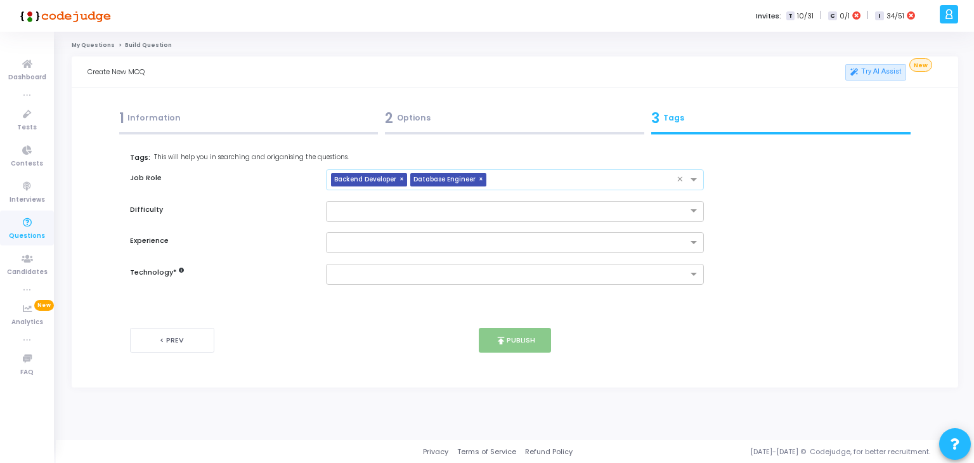
click at [553, 181] on input "text" at bounding box center [585, 180] width 186 height 11
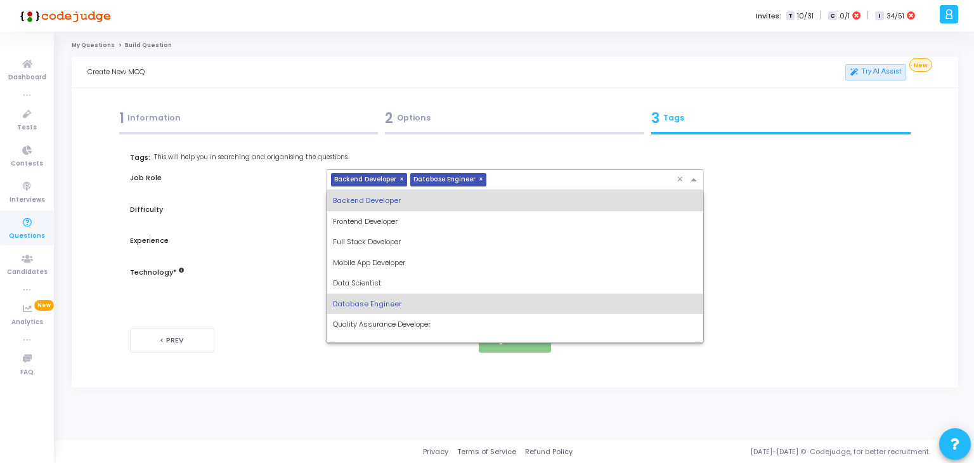
click at [400, 327] on span "Quality Assurance Developer" at bounding box center [382, 324] width 98 height 10
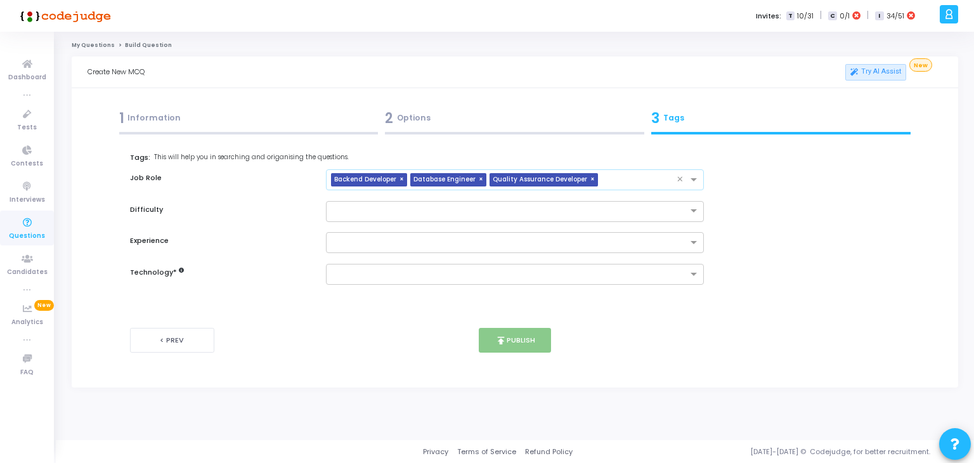
click at [606, 181] on input "text" at bounding box center [640, 180] width 74 height 11
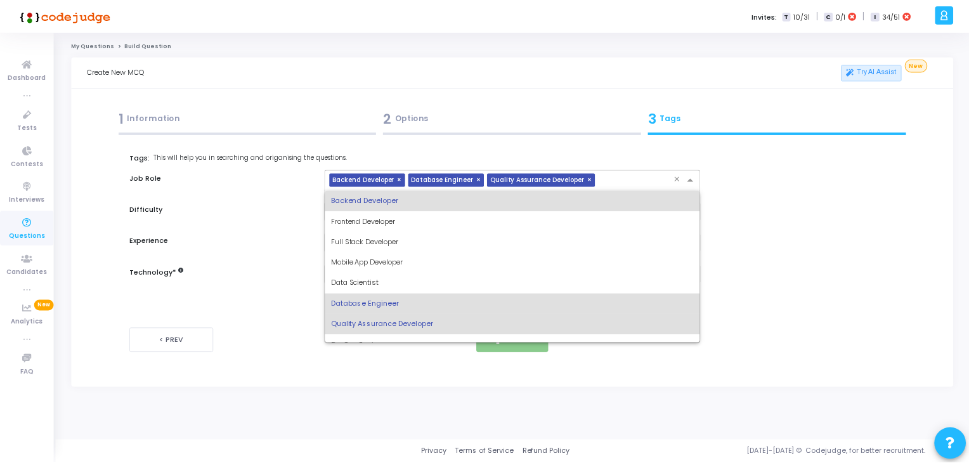
scroll to position [61, 0]
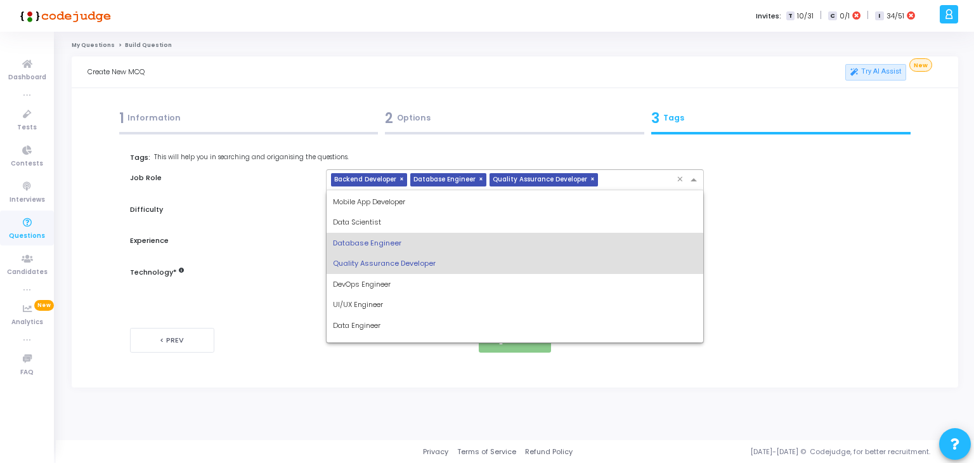
click at [390, 286] on span "DevOps Engineer" at bounding box center [362, 284] width 58 height 10
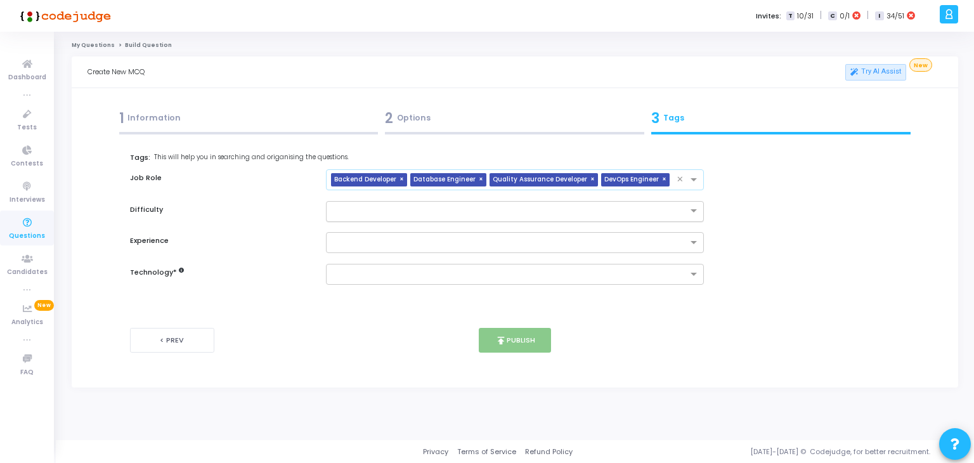
click at [465, 207] on input "text" at bounding box center [502, 210] width 339 height 11
click at [381, 257] on div "Medium" at bounding box center [515, 252] width 377 height 21
click at [419, 241] on input "text" at bounding box center [510, 243] width 355 height 11
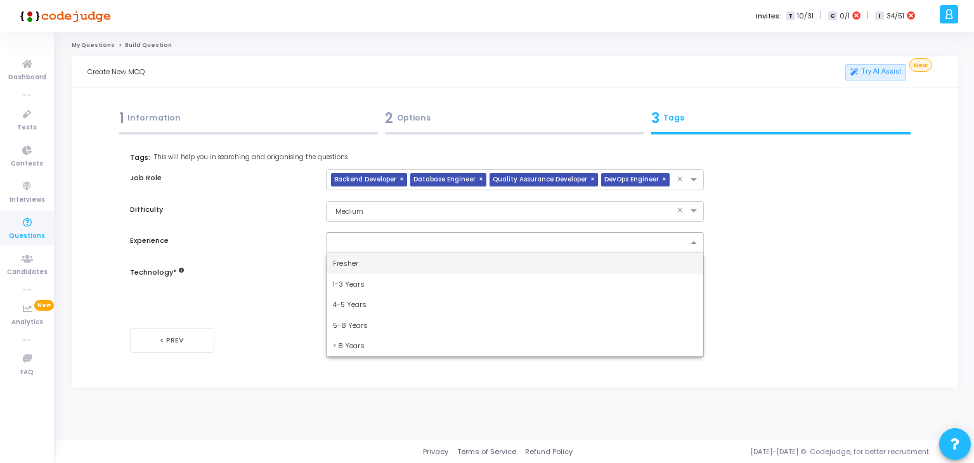
click at [377, 284] on div "1-3 Years" at bounding box center [515, 284] width 377 height 21
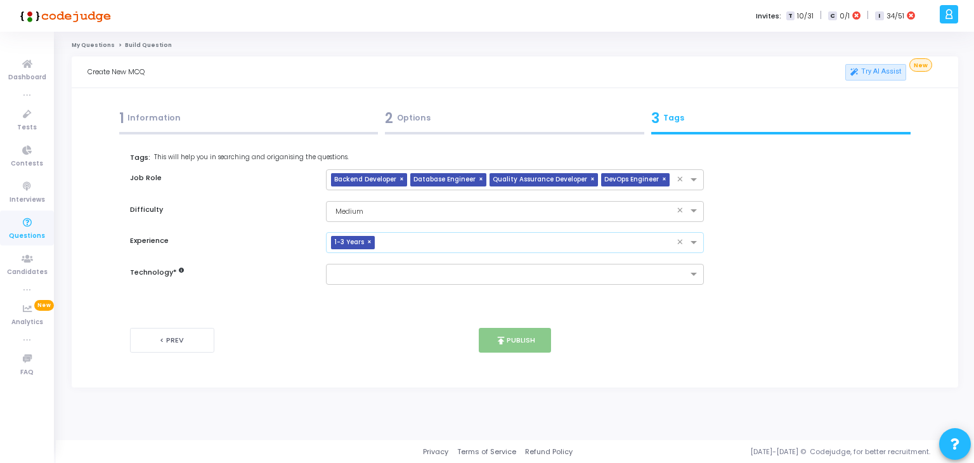
click at [441, 238] on input "text" at bounding box center [528, 243] width 297 height 11
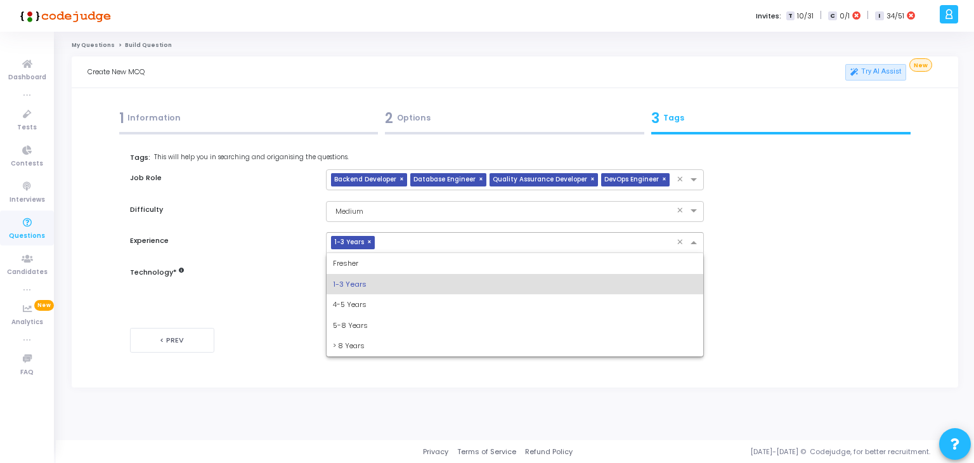
click at [380, 309] on div "4-5 Years" at bounding box center [515, 304] width 377 height 21
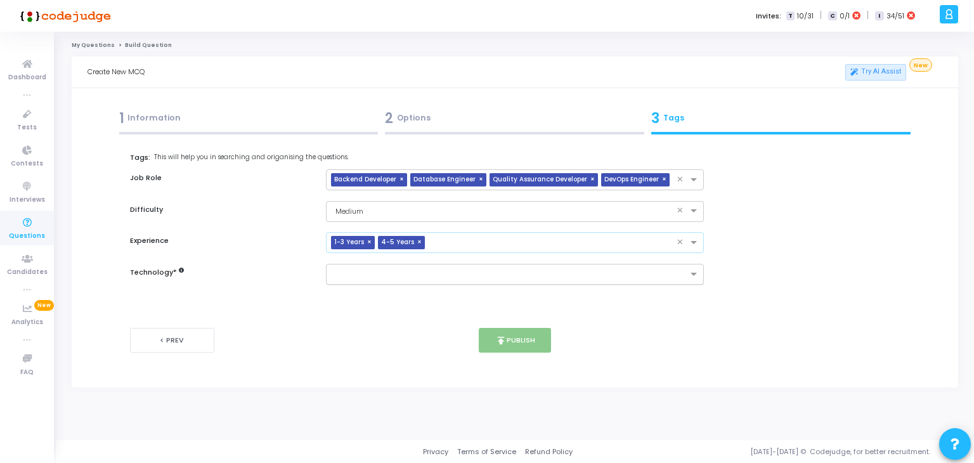
click at [419, 277] on input "text" at bounding box center [510, 275] width 355 height 11
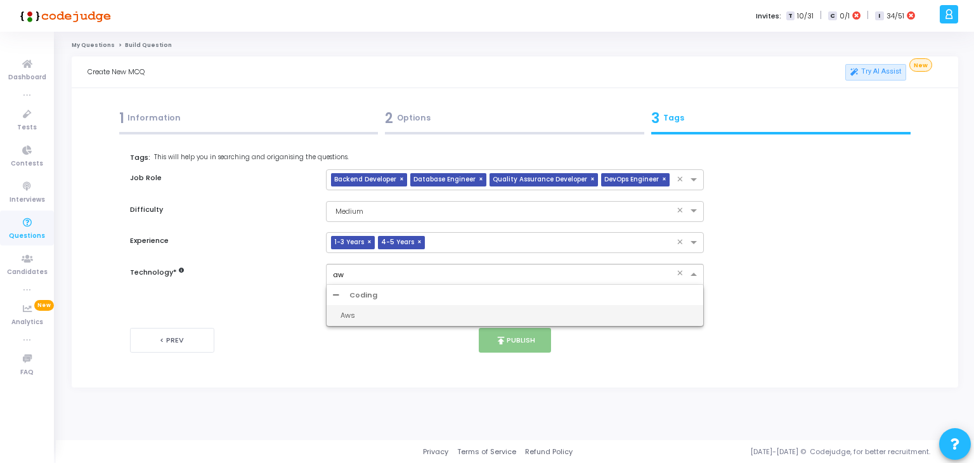
type input "aws"
click at [396, 311] on div "Aws" at bounding box center [519, 315] width 357 height 11
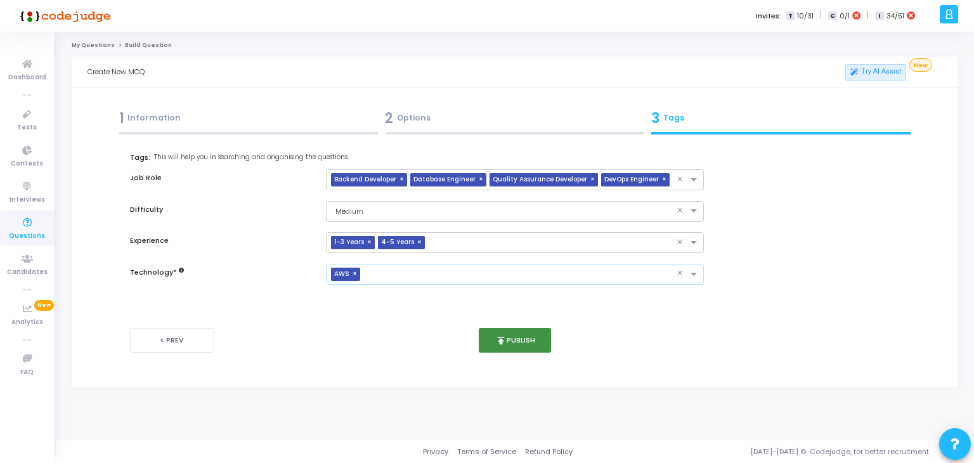
click at [500, 329] on button "publish Publish" at bounding box center [515, 340] width 73 height 25
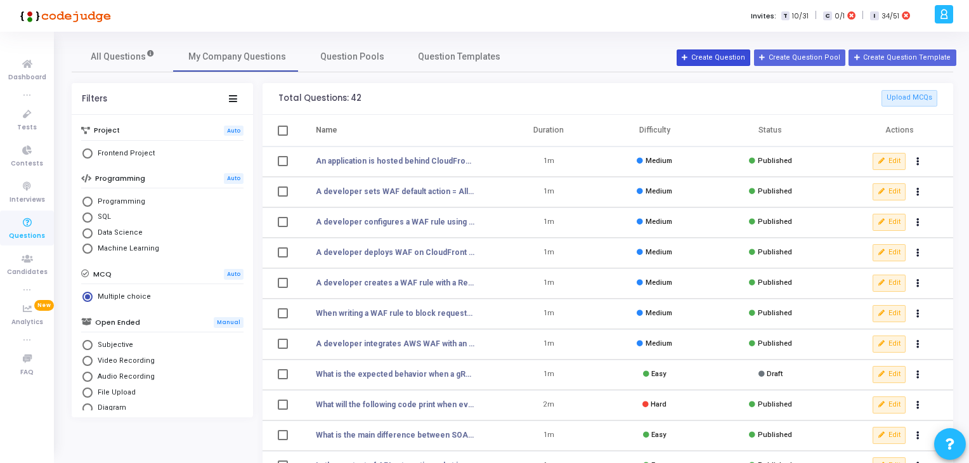
click at [724, 57] on button "Create Question" at bounding box center [714, 57] width 74 height 16
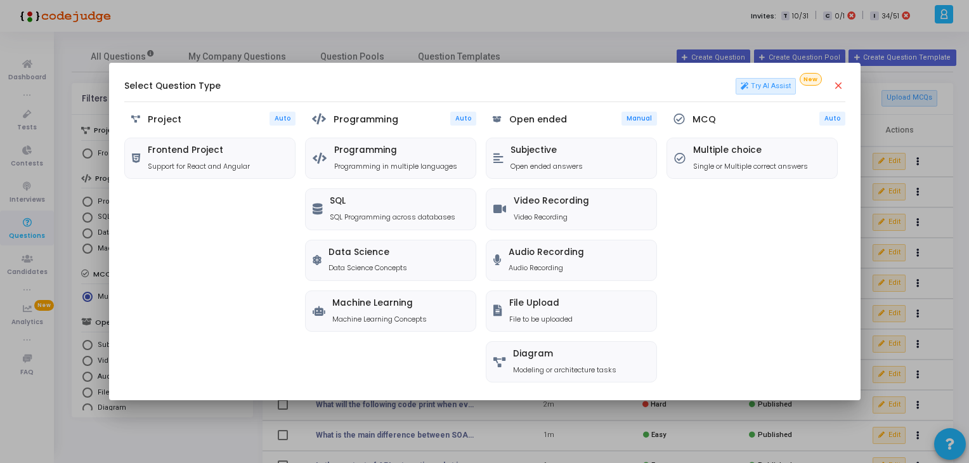
click at [712, 202] on div "MCQ Auto Multiple choice Single or Multiple correct answers" at bounding box center [756, 248] width 179 height 273
click at [700, 178] on div "MCQ Auto Multiple choice Single or Multiple correct answers" at bounding box center [756, 248] width 179 height 273
click at [693, 168] on div "Multiple choice Single or Multiple correct answers" at bounding box center [752, 158] width 170 height 40
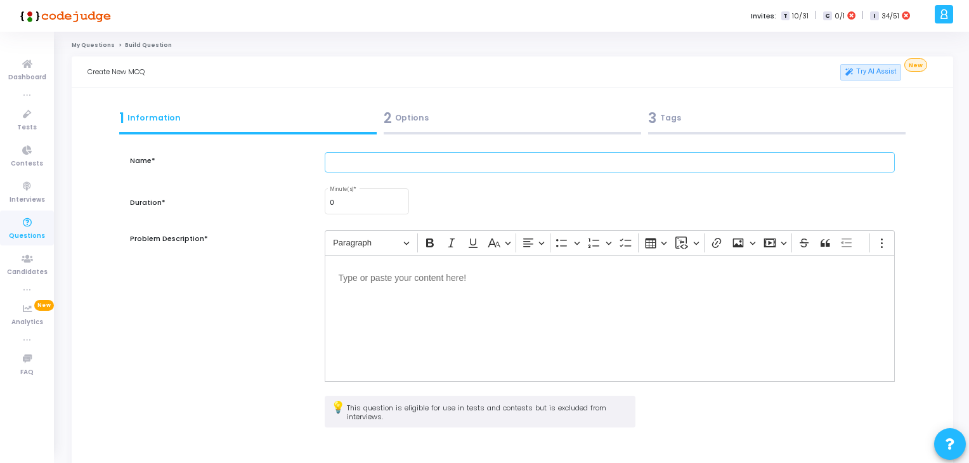
click at [358, 166] on input "text" at bounding box center [610, 162] width 571 height 21
paste input "Which of the following can AWS WAF inspect to filter web requests?"
type input "Which of the following can AWS WAF inspect to filter web requests?"
type input "1"
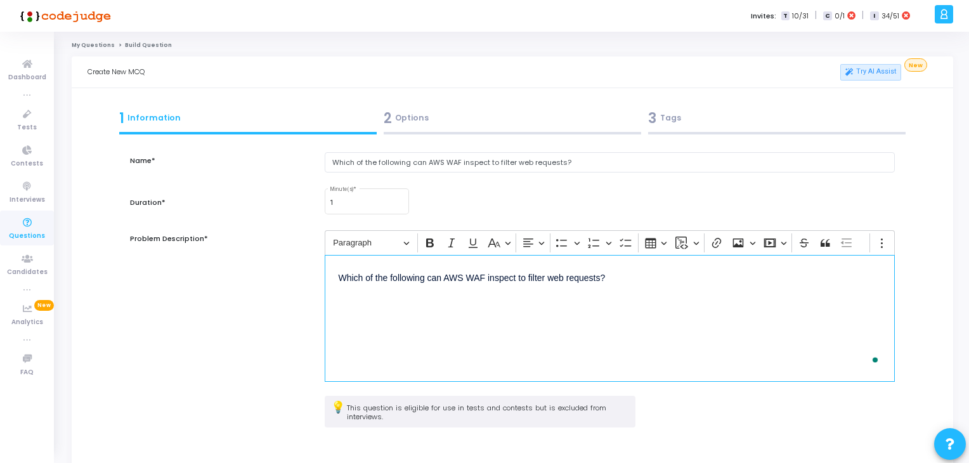
scroll to position [115, 0]
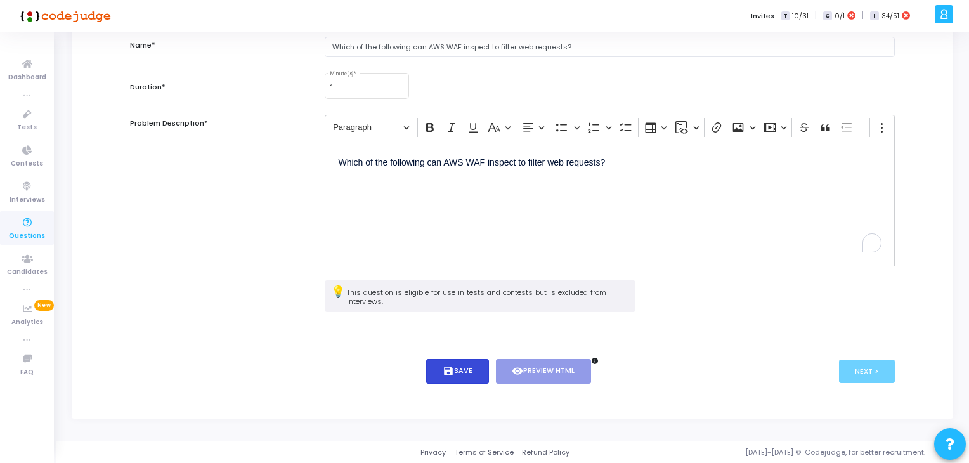
click at [461, 368] on button "save Save" at bounding box center [457, 371] width 63 height 25
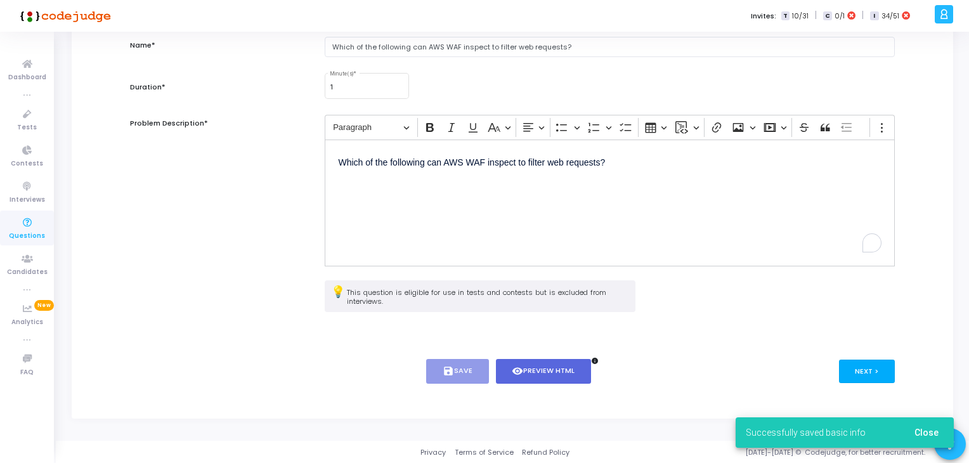
click at [851, 365] on button "Next >" at bounding box center [867, 371] width 56 height 23
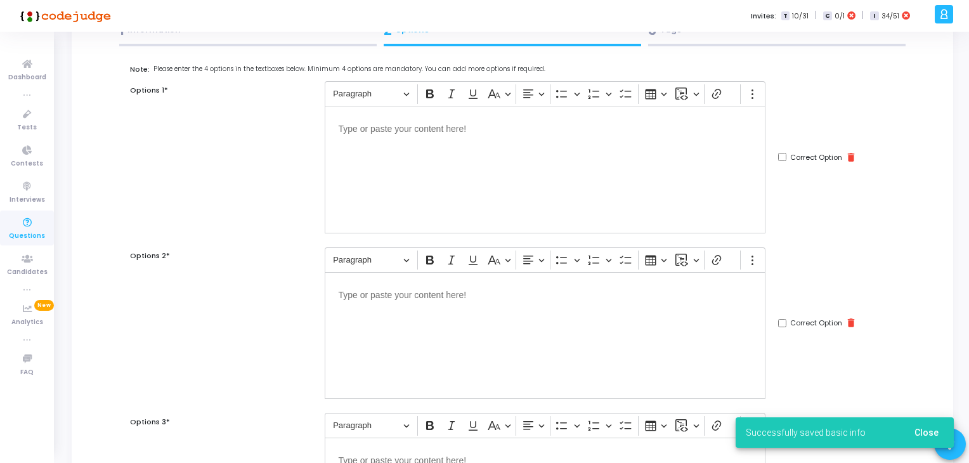
click at [475, 211] on div "Editor editing area: main" at bounding box center [545, 170] width 441 height 127
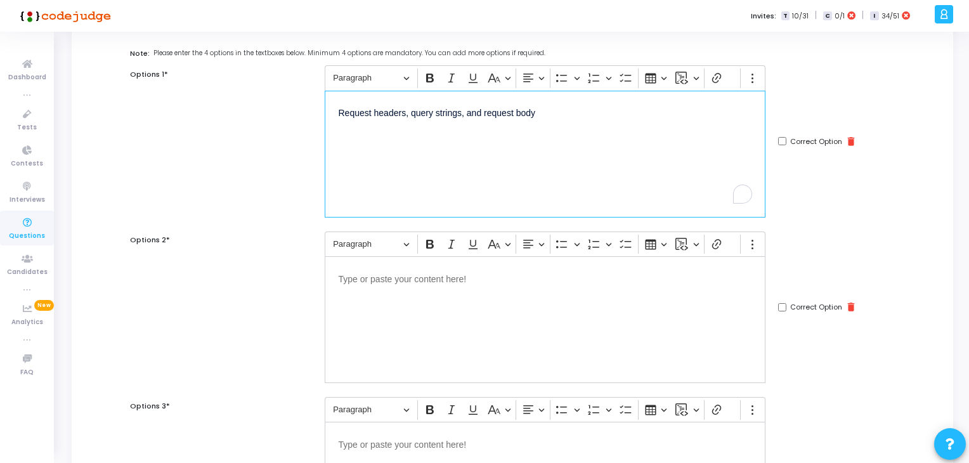
scroll to position [126, 0]
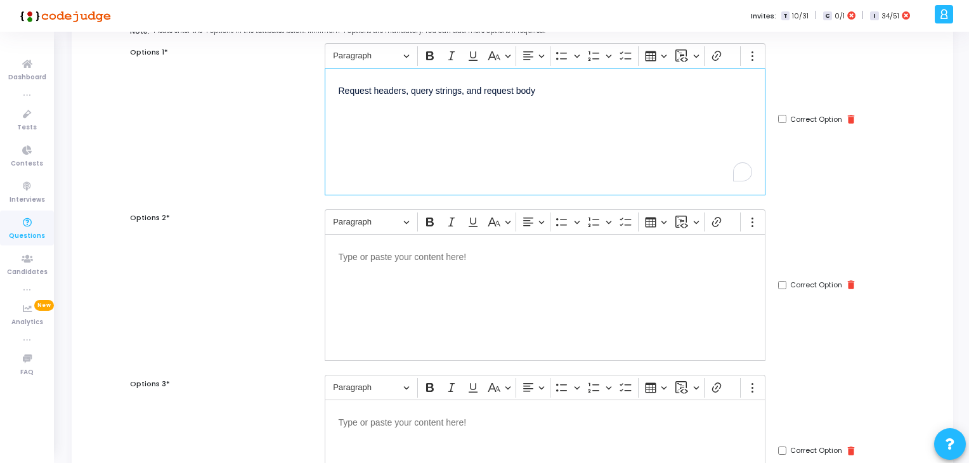
click at [389, 328] on div "Editor editing area: main" at bounding box center [545, 297] width 441 height 127
click at [783, 118] on input "Correct Option" at bounding box center [782, 119] width 8 height 8
checkbox input "true"
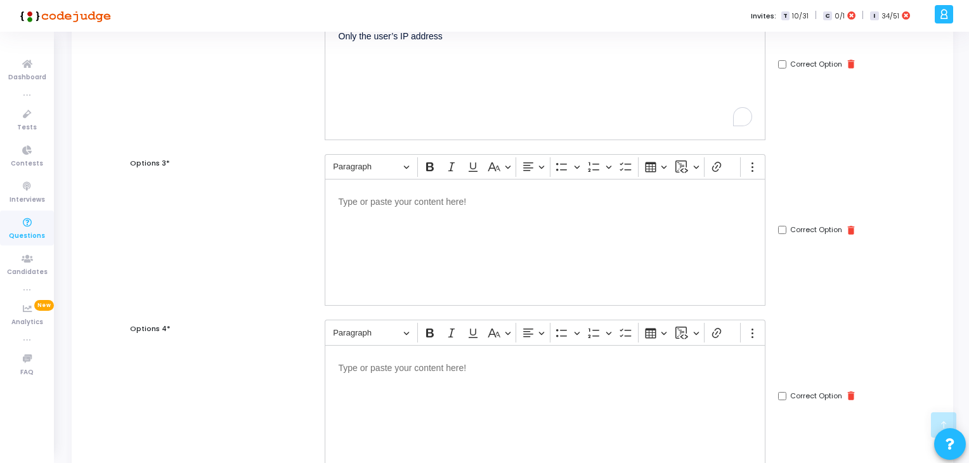
scroll to position [397, 0]
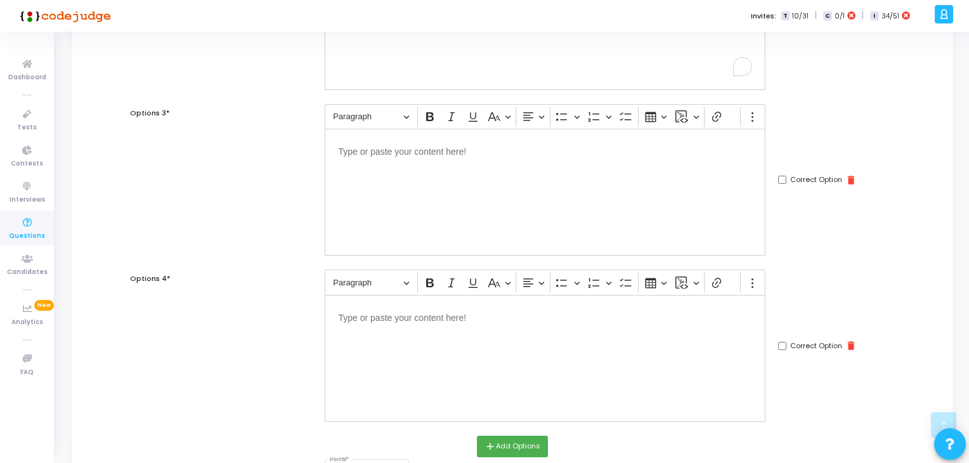
click at [577, 178] on div "Editor editing area: main" at bounding box center [545, 192] width 441 height 127
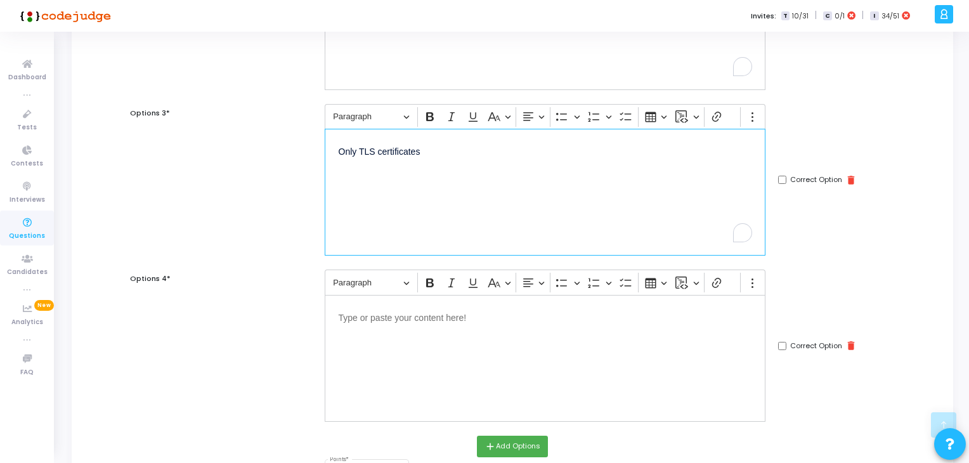
scroll to position [410, 0]
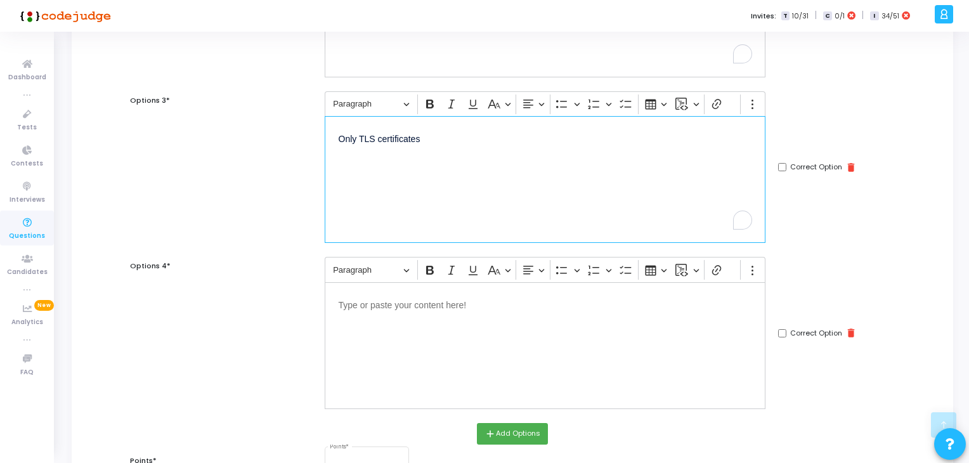
click at [420, 318] on div "Editor editing area: main" at bounding box center [545, 345] width 441 height 127
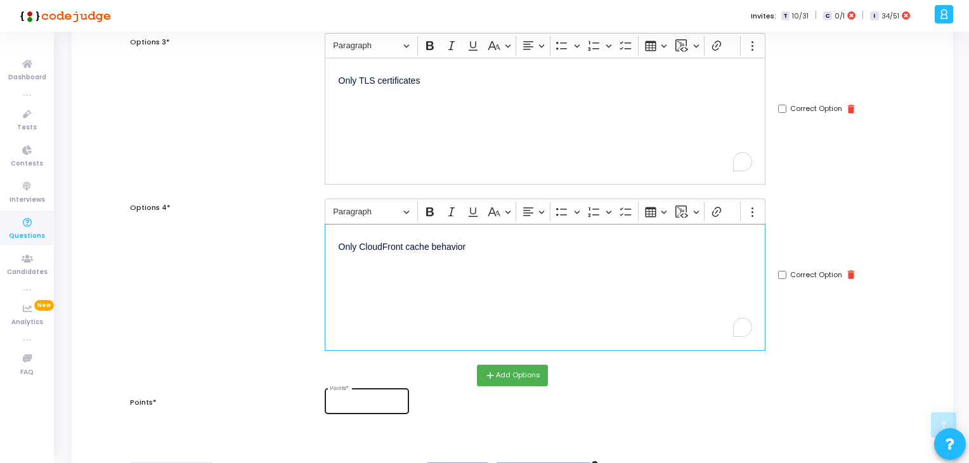
scroll to position [504, 0]
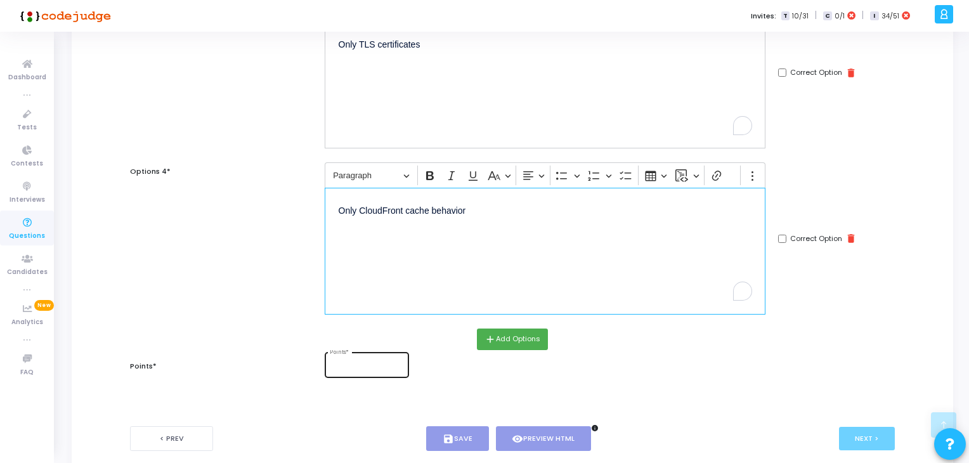
click at [360, 363] on input "Points *" at bounding box center [367, 367] width 74 height 8
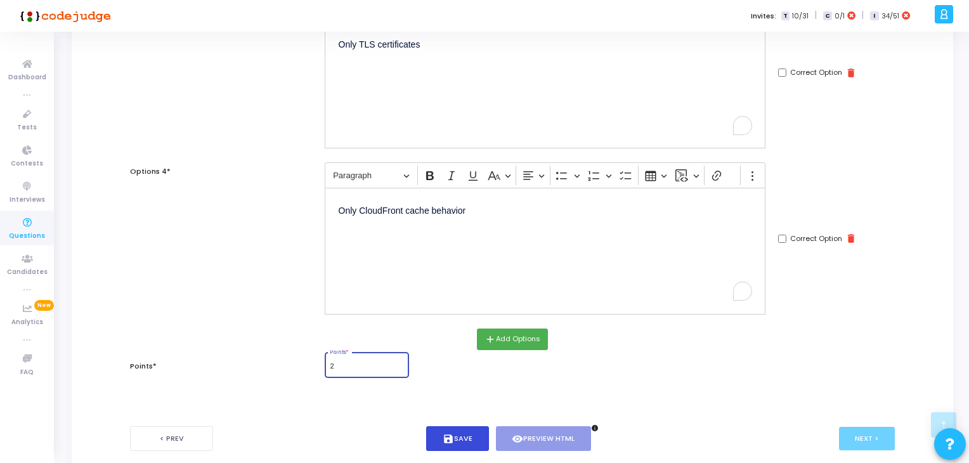
type input "2"
click at [479, 429] on button "save Save" at bounding box center [457, 438] width 63 height 25
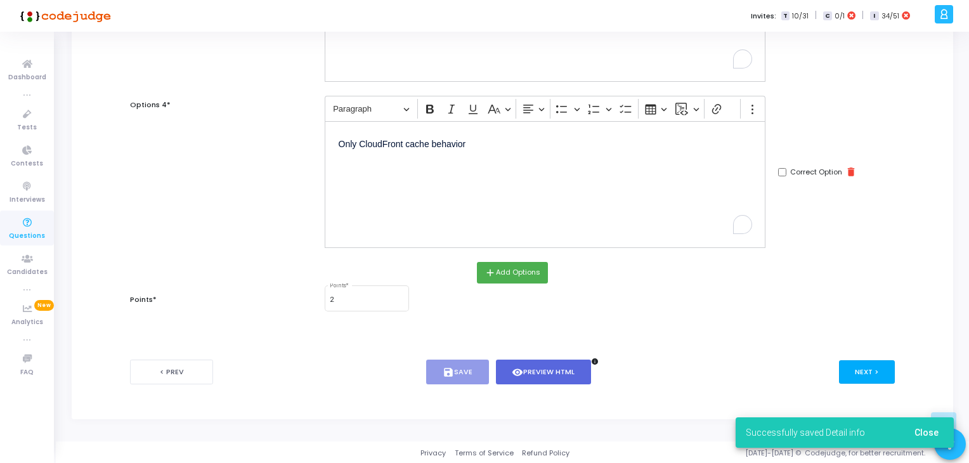
click at [863, 366] on button "Next >" at bounding box center [867, 371] width 56 height 23
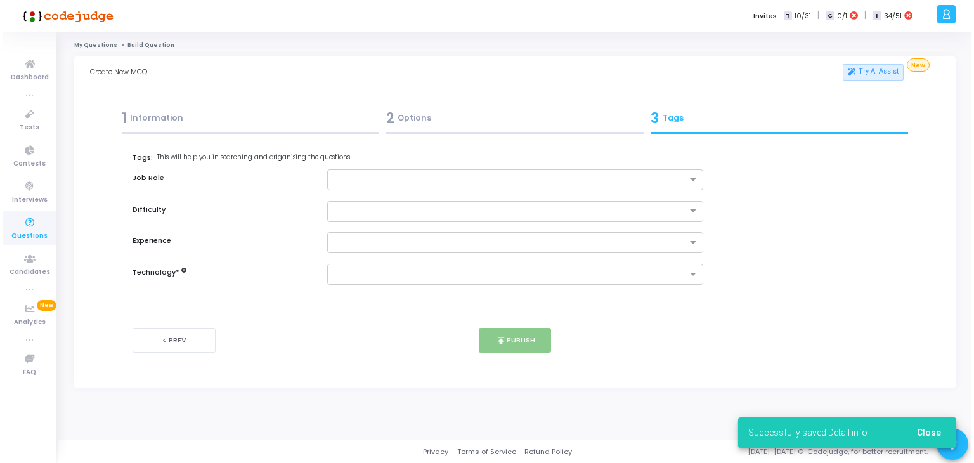
scroll to position [0, 0]
click at [429, 176] on input "text" at bounding box center [510, 180] width 355 height 11
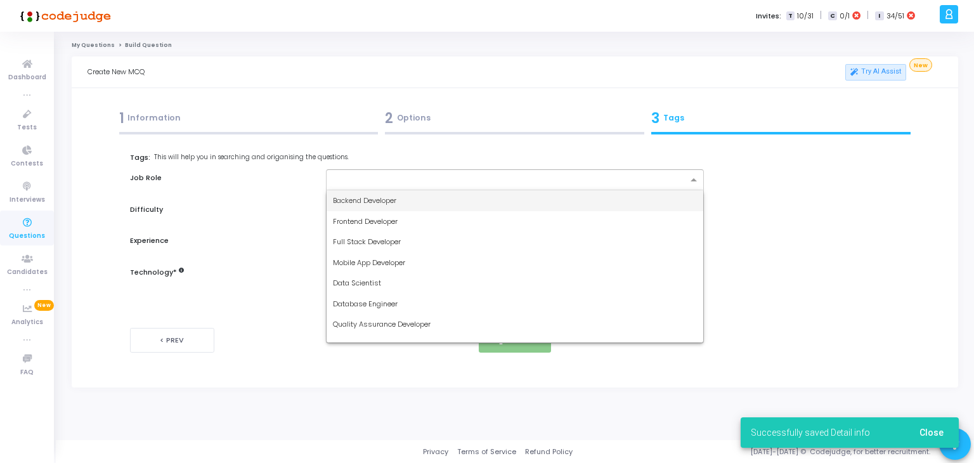
click at [554, 177] on input "text" at bounding box center [510, 180] width 355 height 11
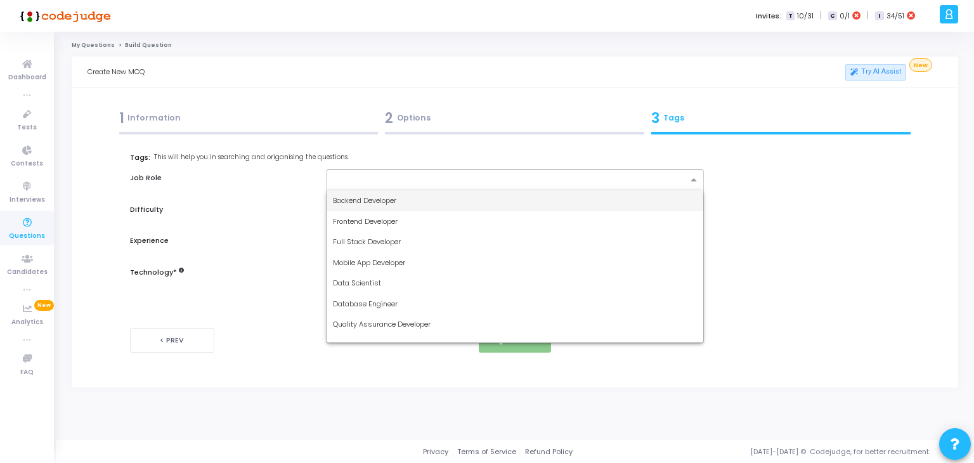
click at [399, 308] on div "Database Engineer" at bounding box center [515, 304] width 377 height 21
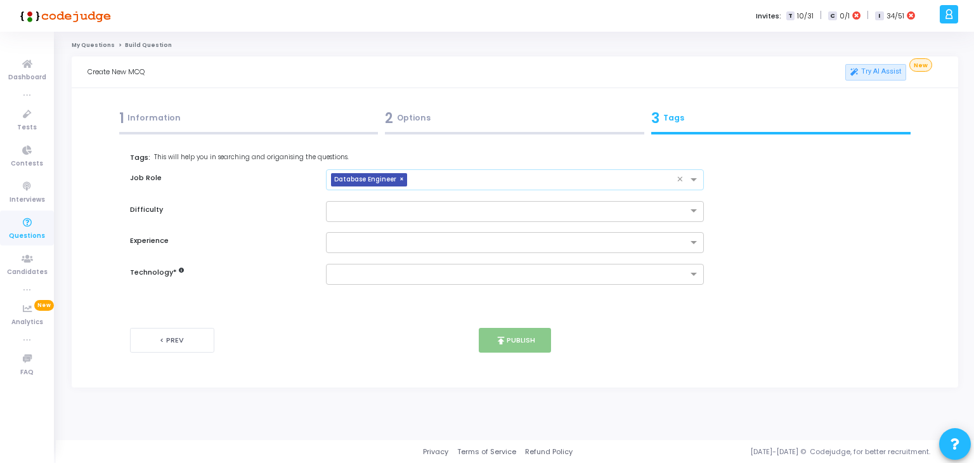
click at [552, 183] on input "text" at bounding box center [544, 180] width 265 height 11
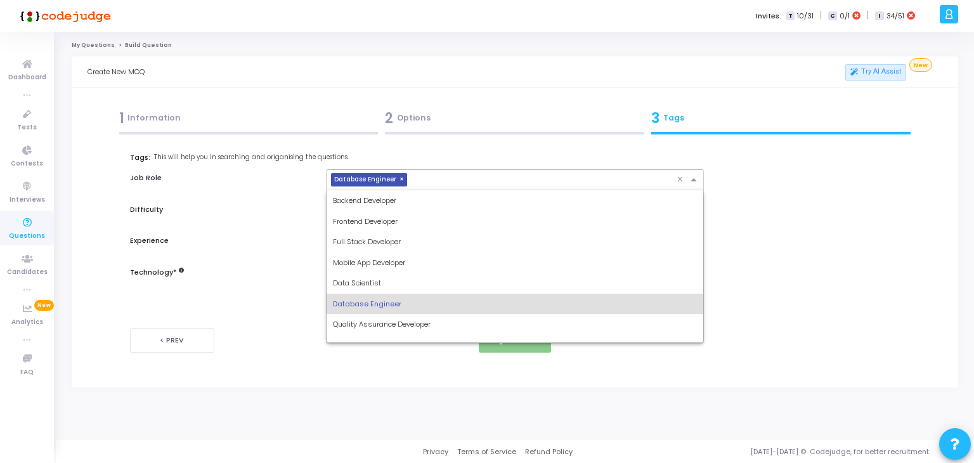
click at [483, 203] on div "Backend Developer" at bounding box center [515, 200] width 377 height 21
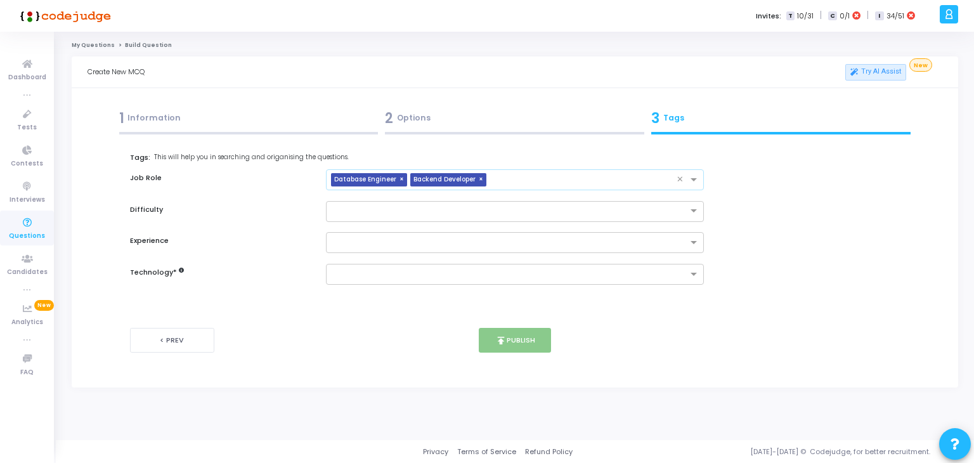
click at [538, 181] on input "text" at bounding box center [585, 180] width 186 height 11
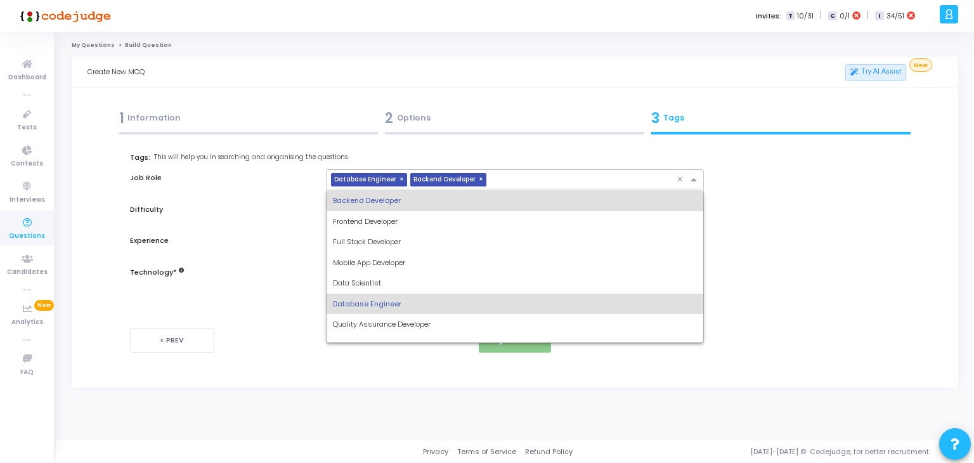
click at [415, 323] on span "Quality Assurance Developer" at bounding box center [382, 324] width 98 height 10
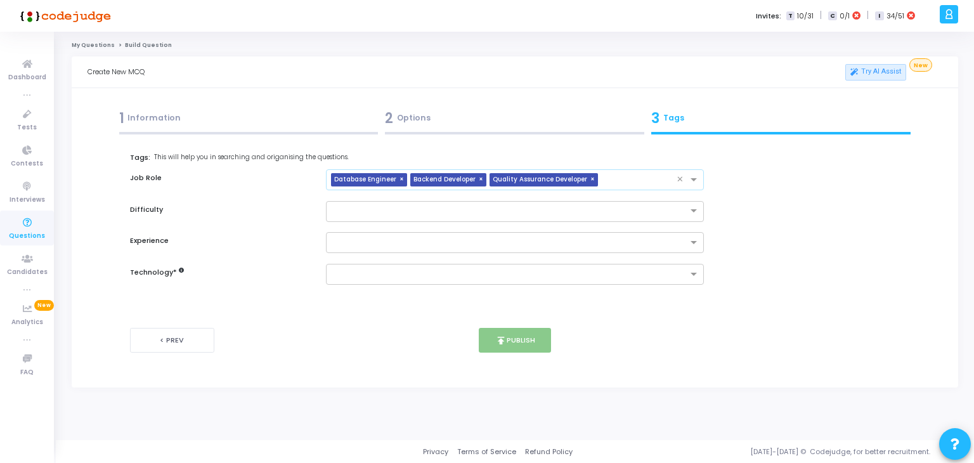
click at [610, 185] on input "text" at bounding box center [640, 180] width 74 height 11
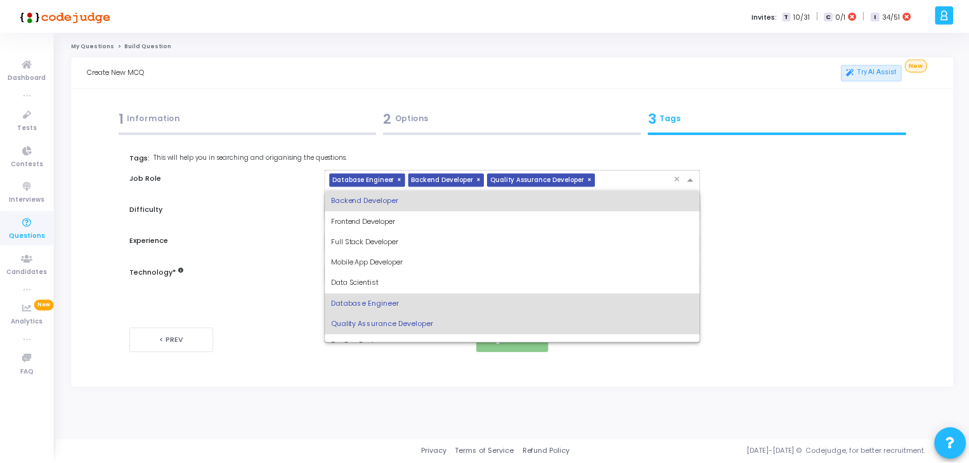
scroll to position [8, 0]
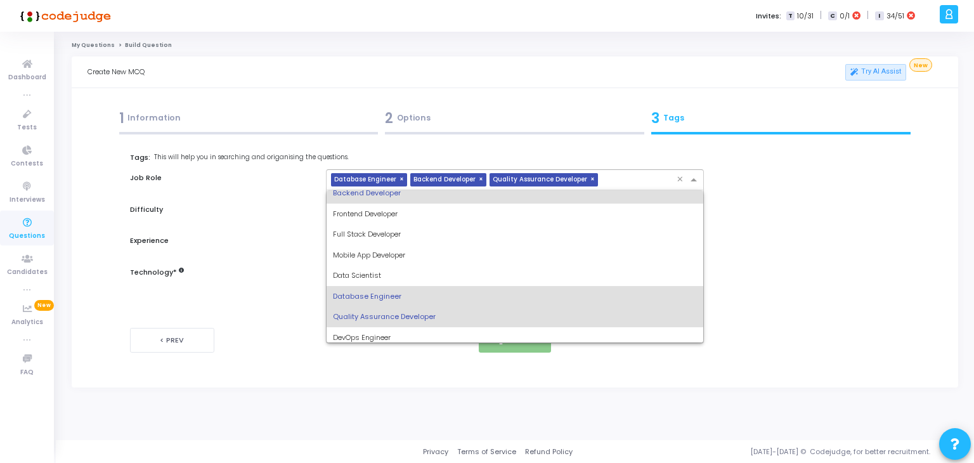
click at [396, 336] on div "DevOps Engineer" at bounding box center [515, 337] width 377 height 21
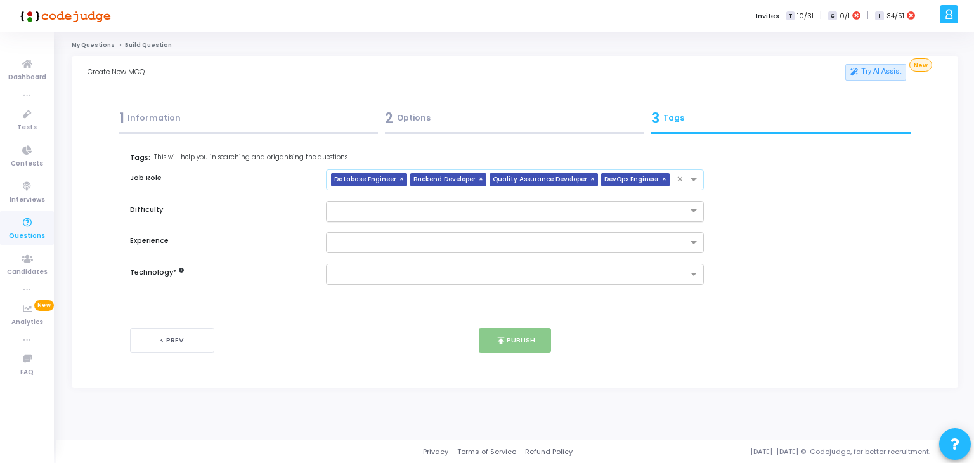
click at [513, 214] on input "text" at bounding box center [502, 210] width 339 height 11
click at [425, 253] on div "Medium" at bounding box center [515, 252] width 377 height 21
click at [426, 247] on input "text" at bounding box center [510, 243] width 355 height 11
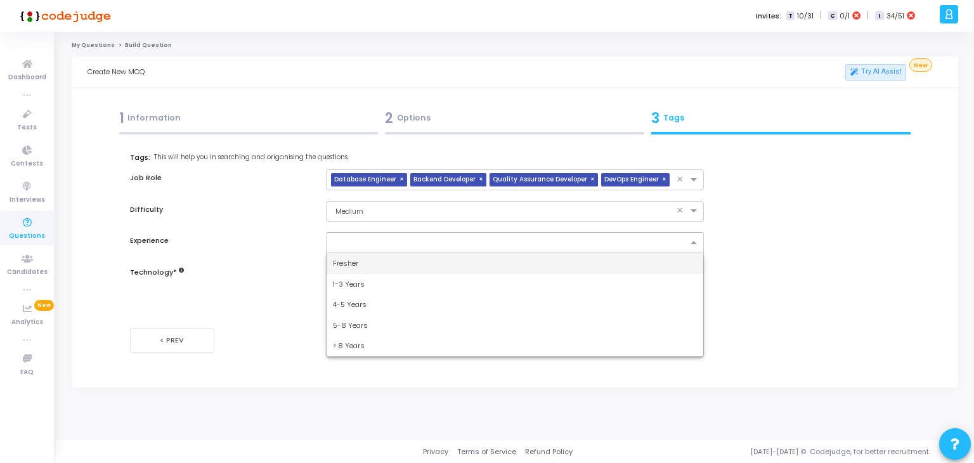
click at [384, 294] on div "4-5 Years" at bounding box center [515, 304] width 377 height 21
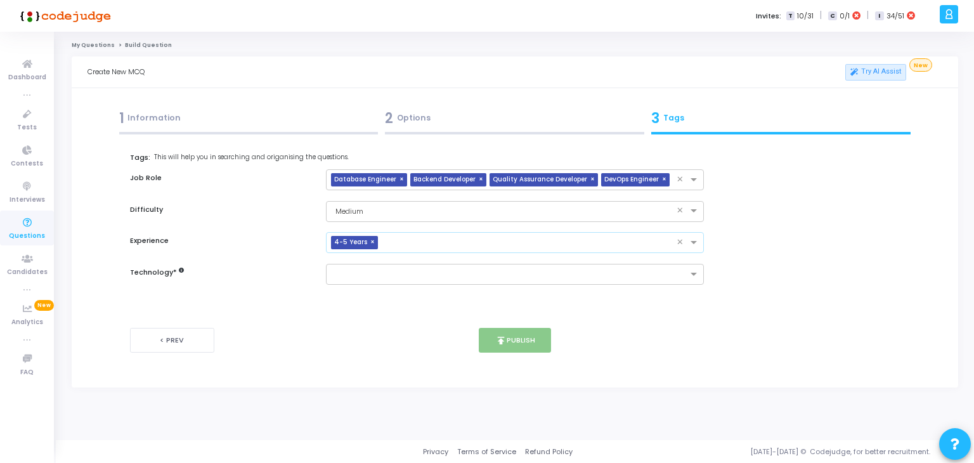
click at [471, 245] on input "text" at bounding box center [530, 243] width 294 height 11
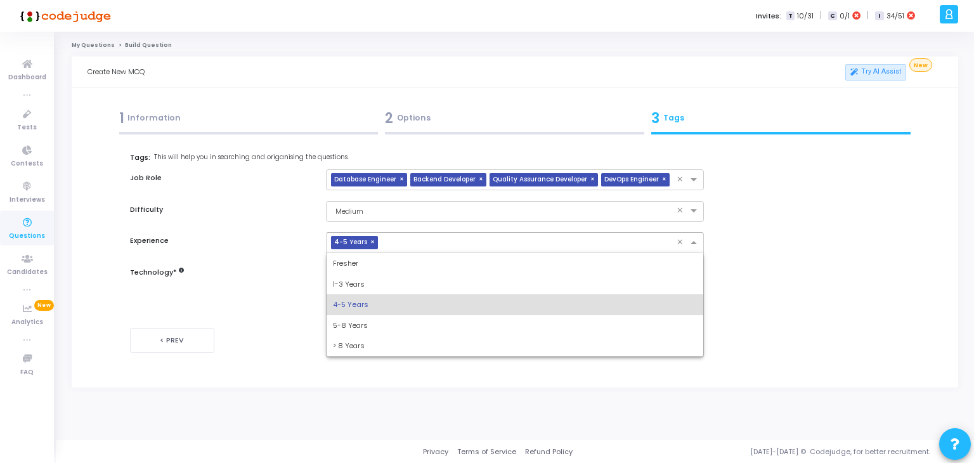
click at [399, 282] on div "1-3 Years" at bounding box center [515, 284] width 377 height 21
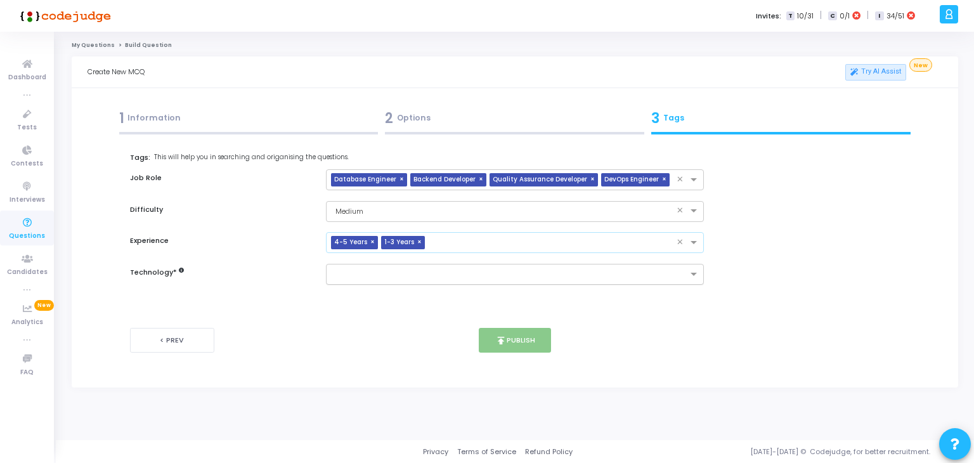
click at [421, 278] on input "text" at bounding box center [510, 275] width 355 height 11
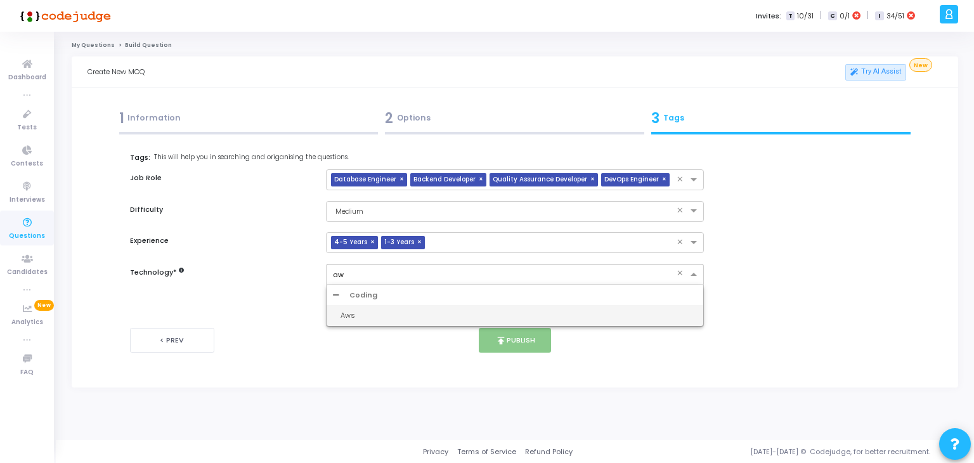
type input "aws"
click at [396, 325] on div "Aws" at bounding box center [515, 315] width 377 height 21
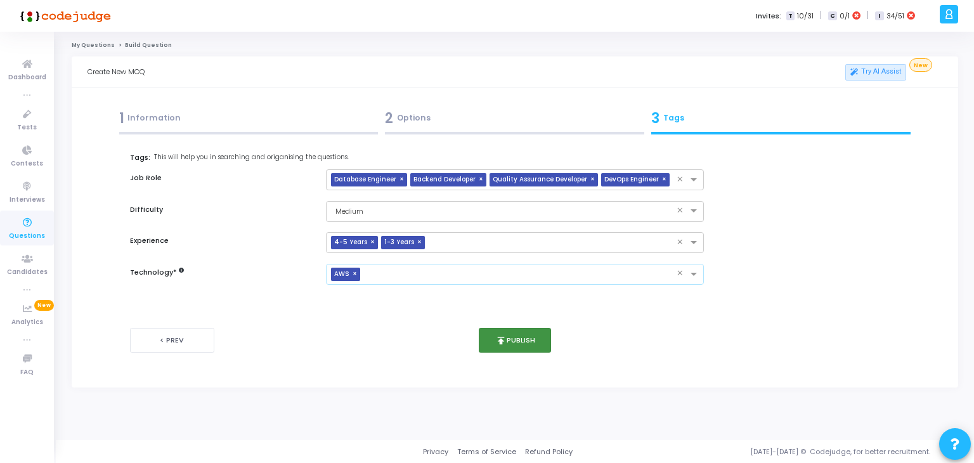
click at [521, 331] on button "publish Publish" at bounding box center [515, 340] width 73 height 25
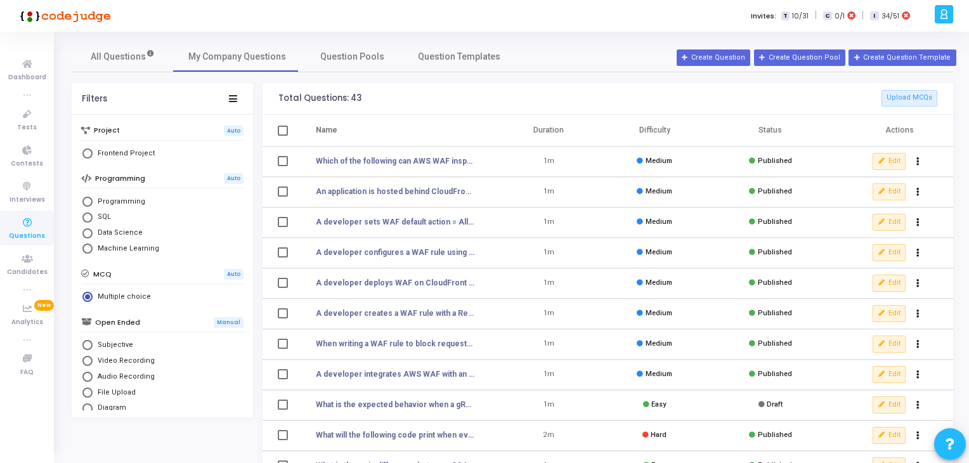
click at [705, 67] on div "All Questions My Company Questions Question Pools Question Templates" at bounding box center [513, 56] width 882 height 30
click at [728, 59] on button "Create Question" at bounding box center [714, 57] width 74 height 16
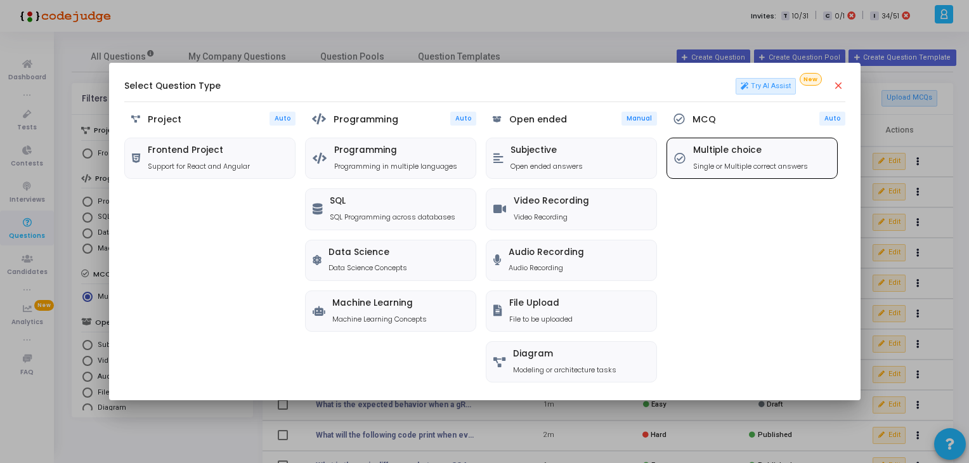
click at [728, 148] on h5 "Multiple choice" at bounding box center [750, 150] width 115 height 11
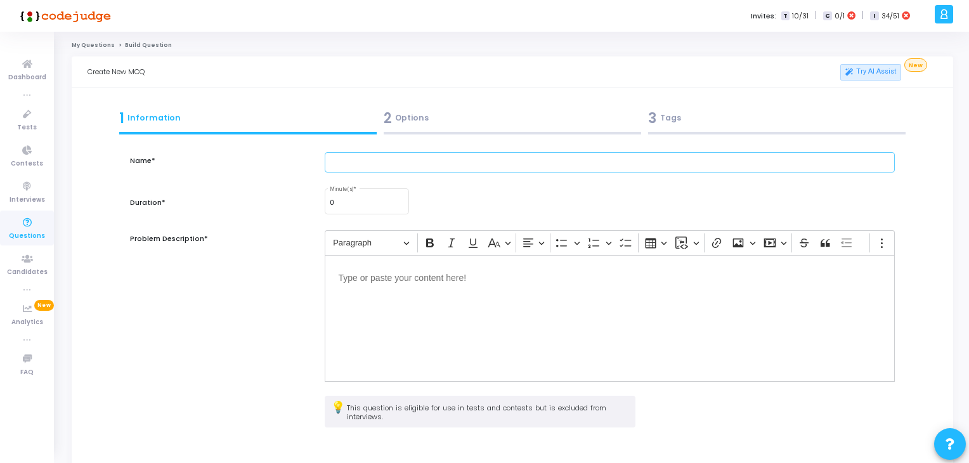
click at [348, 162] on input "text" at bounding box center [610, 162] width 571 height 21
paste input "Where can AWS WAF be deployed to protect traffic?"
type input "Where can AWS WAF be deployed to protect traffic?"
type input "1"
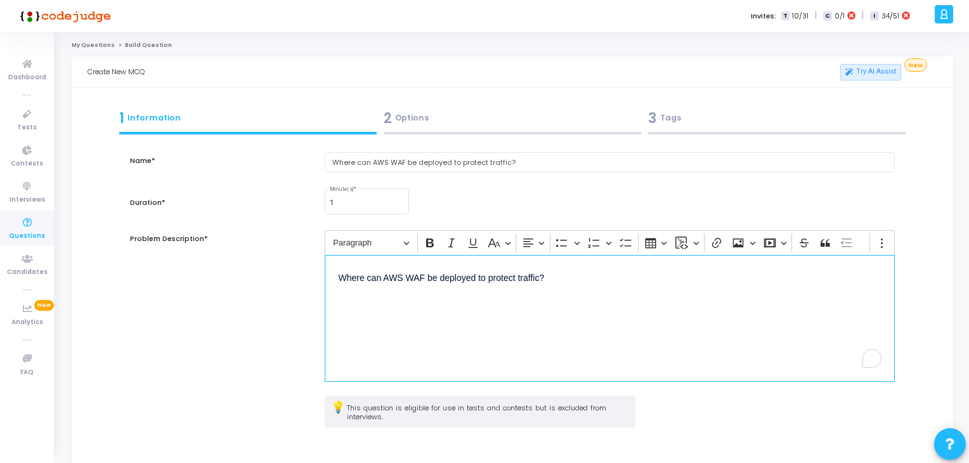
scroll to position [115, 0]
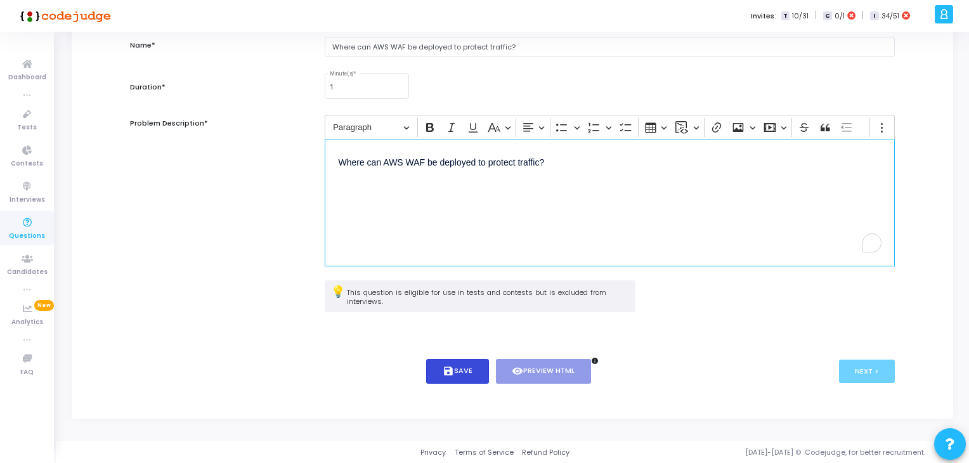
click at [462, 359] on button "save Save" at bounding box center [457, 371] width 63 height 25
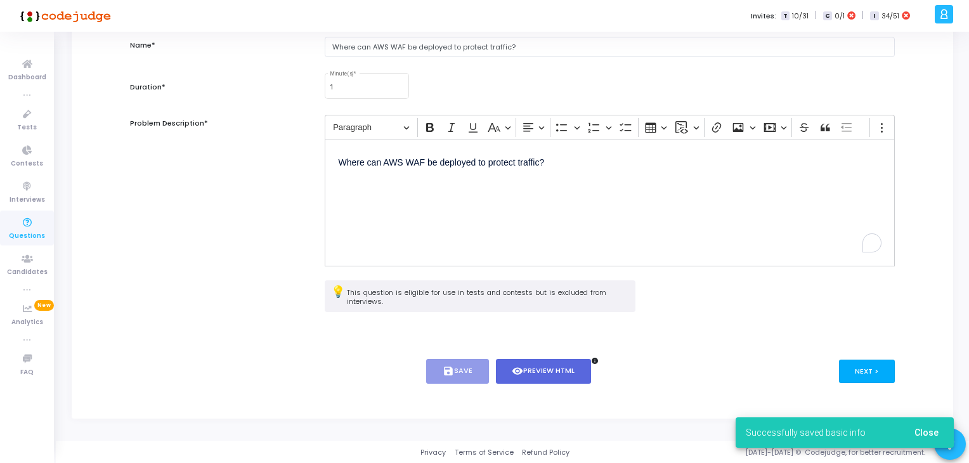
click at [857, 374] on button "Next >" at bounding box center [867, 371] width 56 height 23
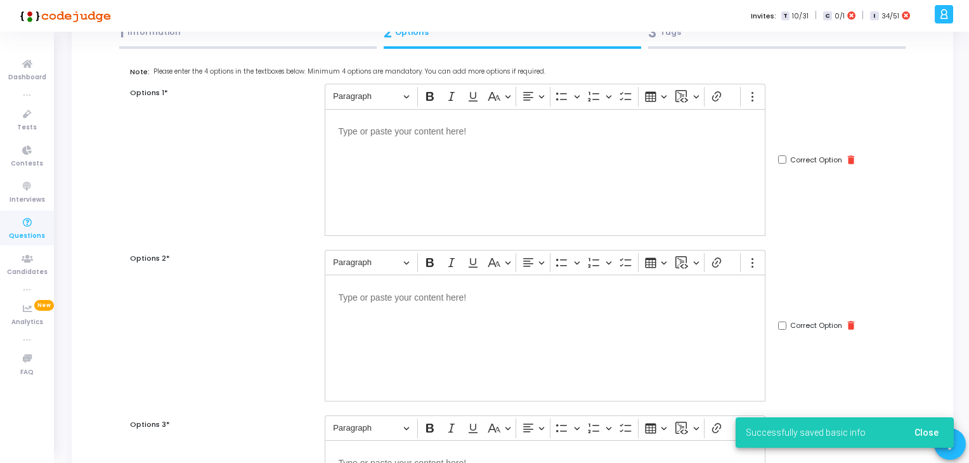
scroll to position [58, 0]
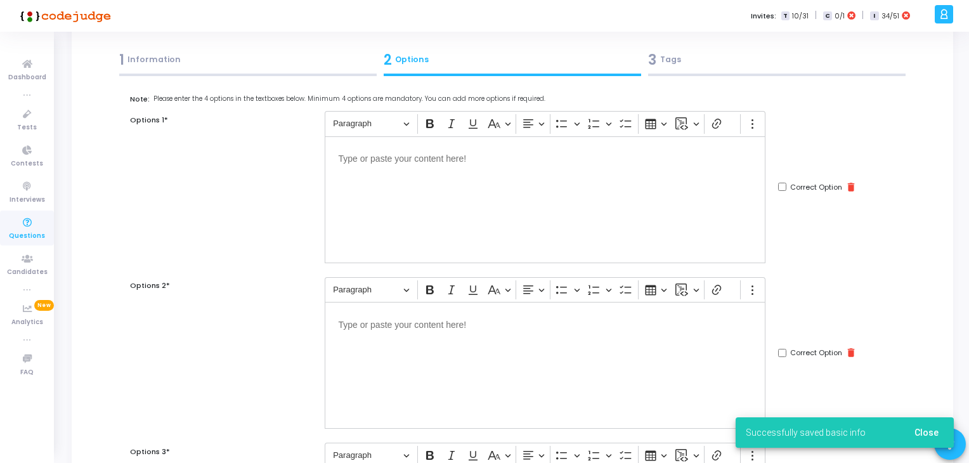
click at [398, 242] on div "Editor editing area: main" at bounding box center [545, 199] width 441 height 127
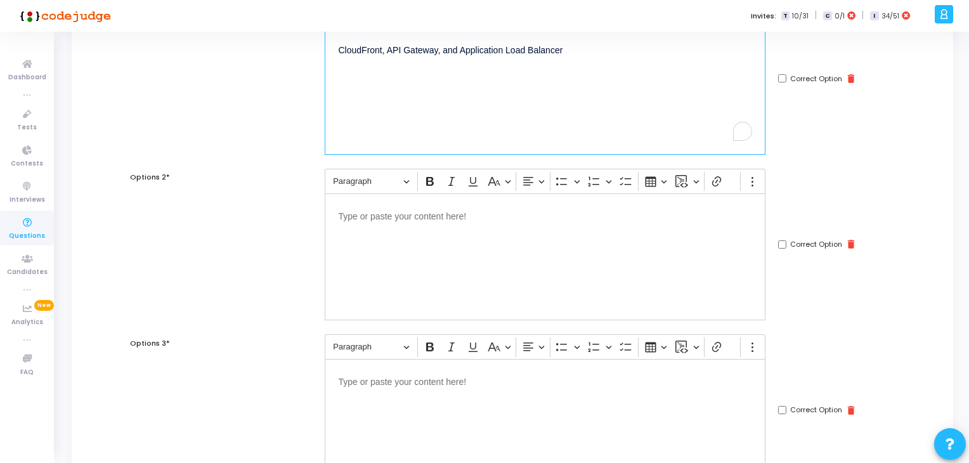
scroll to position [169, 0]
click at [406, 321] on div "Note: Please enter the 4 options in the textboxes below. Minimum 4 options are …" at bounding box center [512, 335] width 765 height 702
click at [360, 270] on div "Editor editing area: main" at bounding box center [545, 255] width 441 height 127
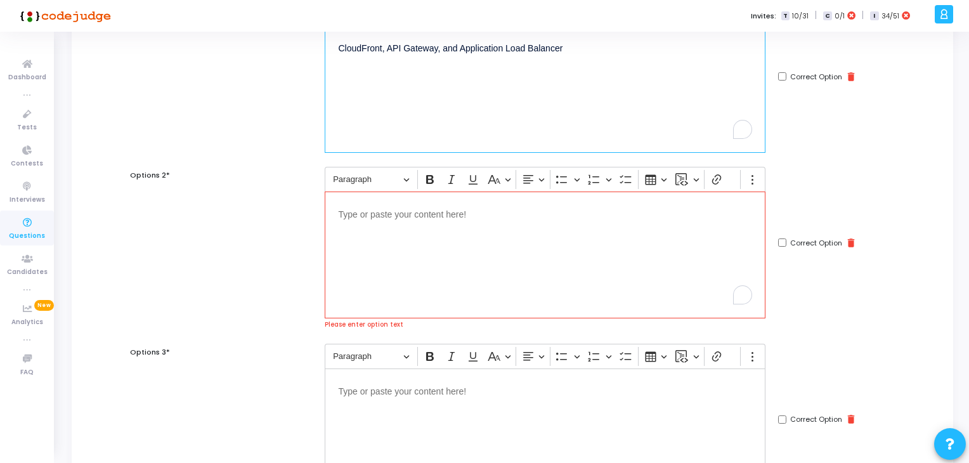
click at [529, 126] on div "CloudFront, API Gateway, and Application Load Balancer" at bounding box center [545, 89] width 441 height 127
copy p "CloudFront, API Gateway, and Application Load Balancer"
click at [486, 278] on div "Editor editing area: main" at bounding box center [545, 255] width 441 height 127
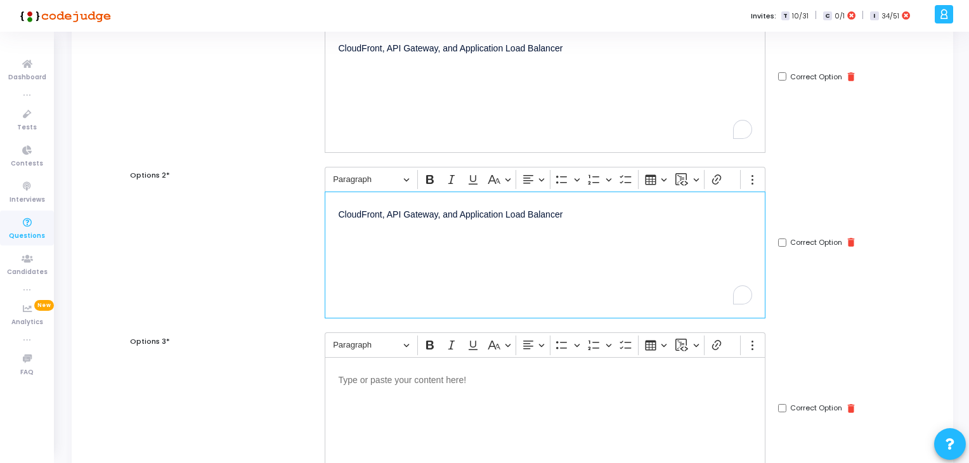
click at [416, 116] on div "CloudFront, API Gateway, and Application Load Balancer" at bounding box center [545, 89] width 441 height 127
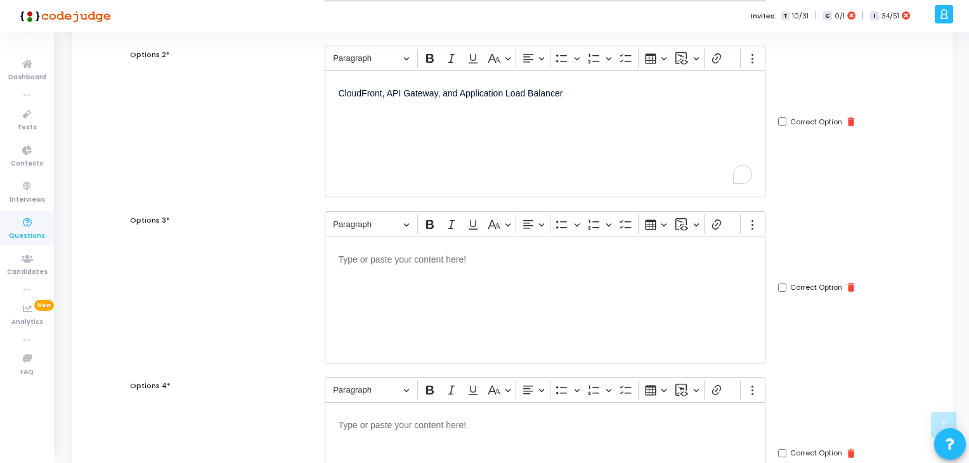
scroll to position [290, 0]
click at [779, 123] on input "Correct Option" at bounding box center [782, 120] width 8 height 8
checkbox input "true"
click at [554, 312] on div "Editor editing area: main" at bounding box center [545, 298] width 441 height 127
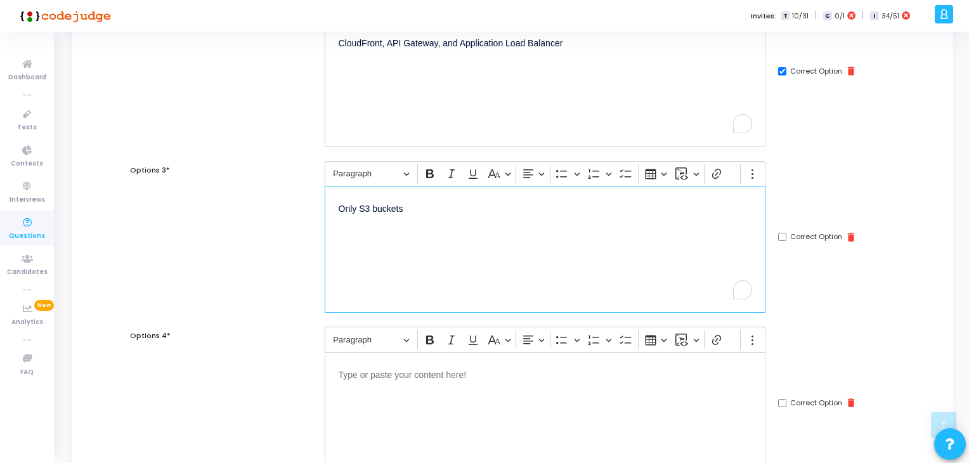
scroll to position [341, 0]
click at [419, 384] on div "Editor editing area: main" at bounding box center [545, 414] width 441 height 127
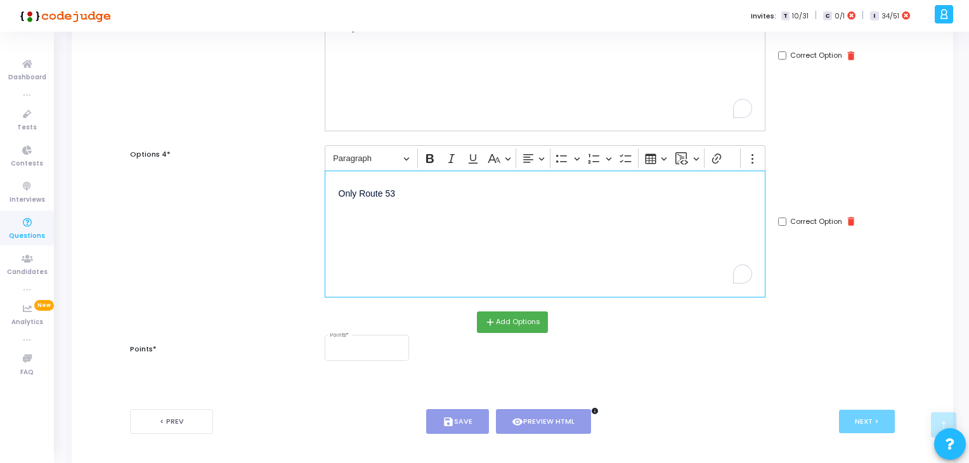
scroll to position [528, 0]
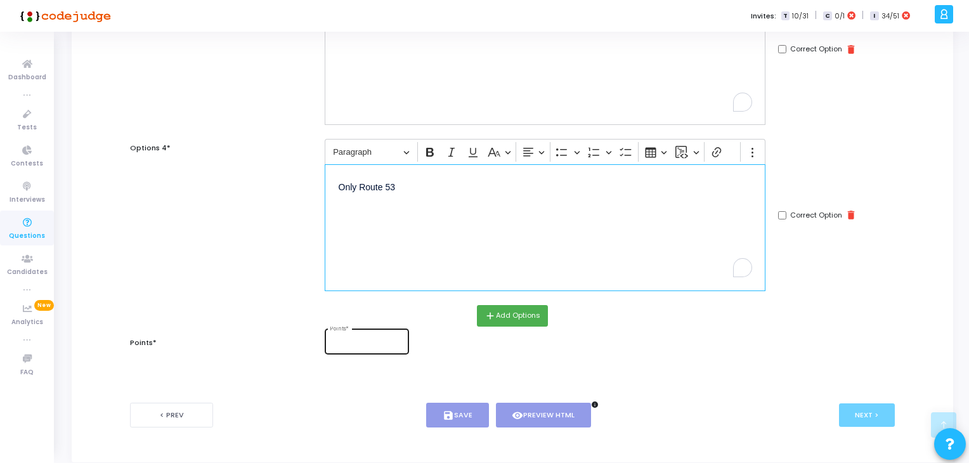
click at [347, 339] on input "Points *" at bounding box center [367, 343] width 74 height 8
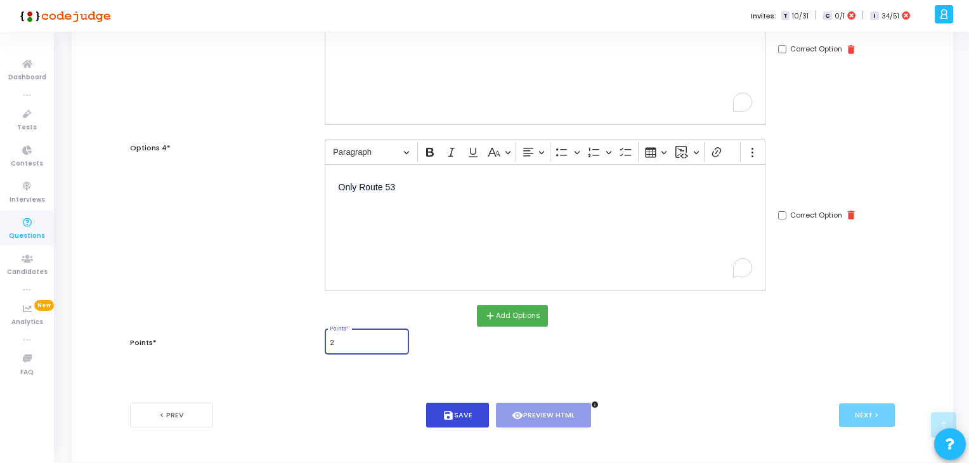
type input "2"
click at [474, 410] on button "save Save" at bounding box center [457, 415] width 63 height 25
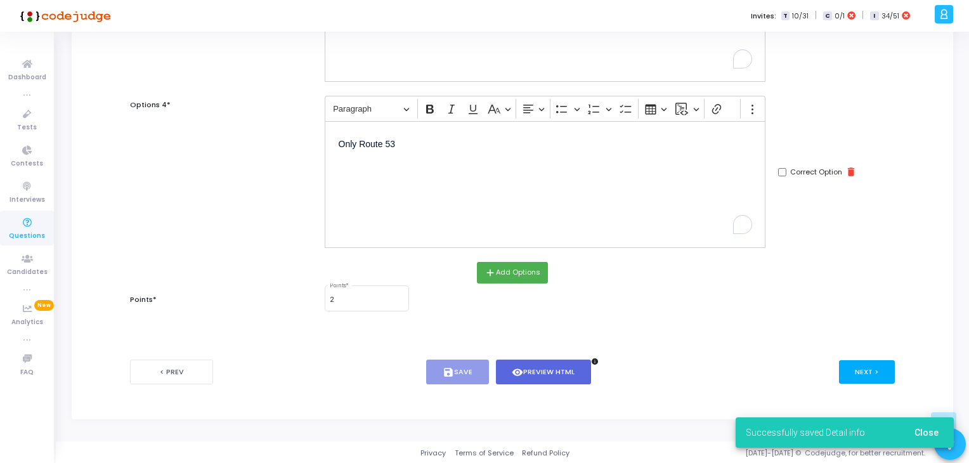
click at [867, 366] on button "Next >" at bounding box center [867, 371] width 56 height 23
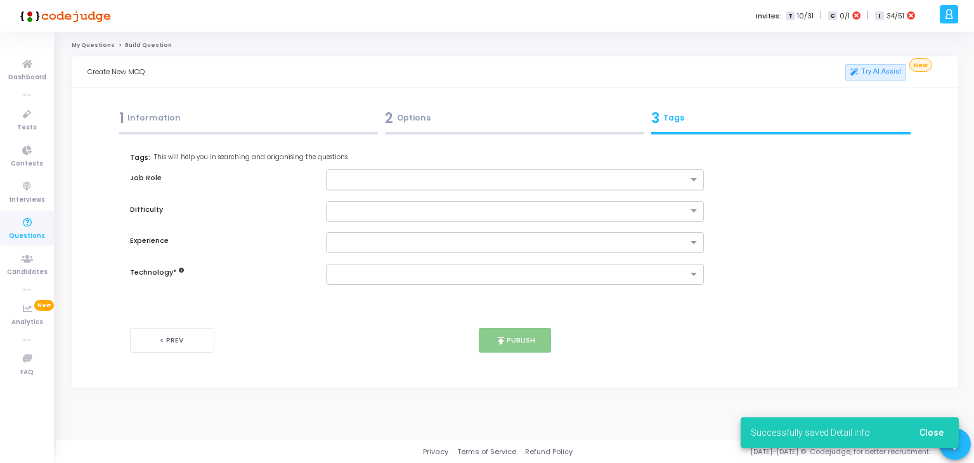
click at [407, 171] on div at bounding box center [515, 179] width 379 height 21
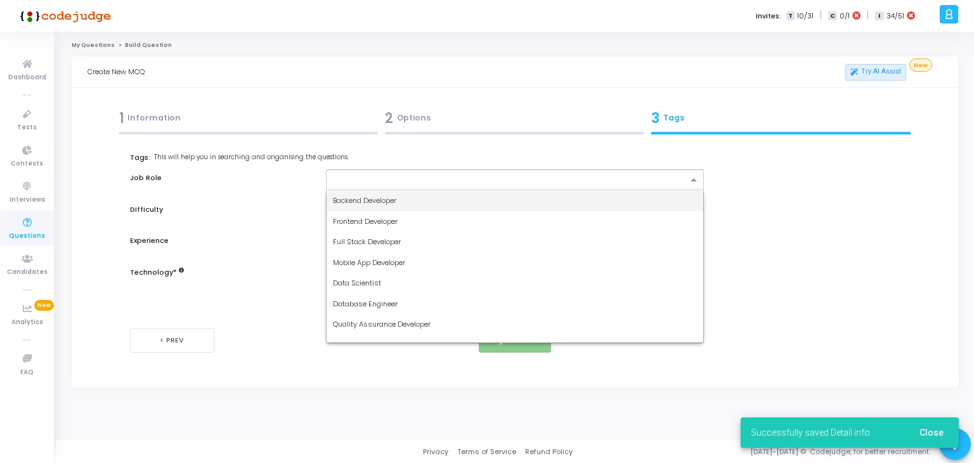
click at [404, 200] on div "Backend Developer" at bounding box center [515, 200] width 377 height 21
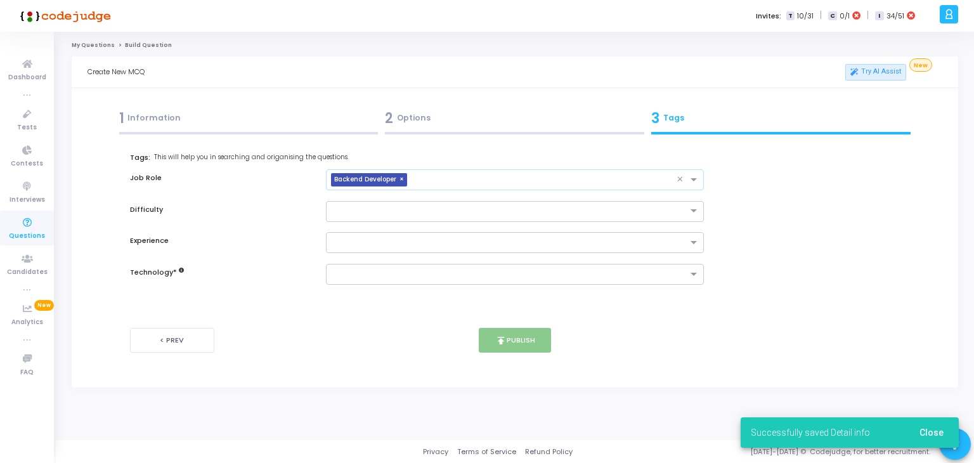
click at [509, 176] on input "text" at bounding box center [544, 180] width 265 height 11
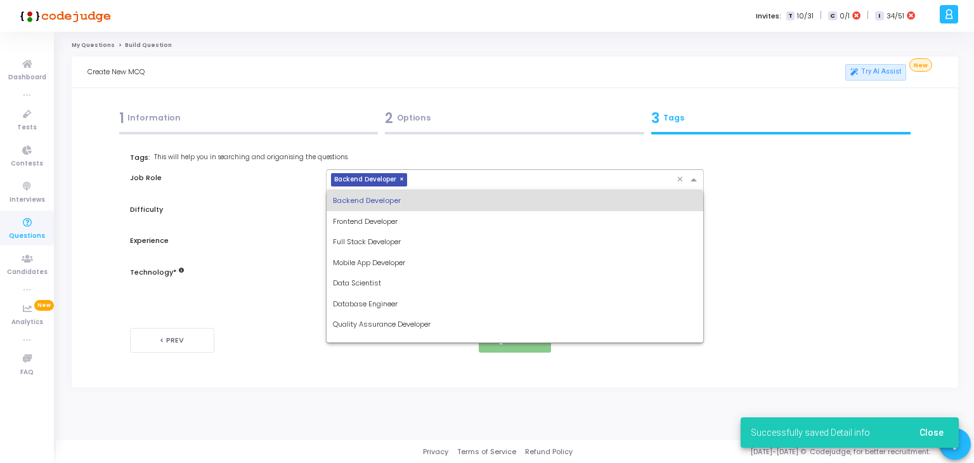
click at [393, 306] on span "Database Engineer" at bounding box center [365, 304] width 65 height 10
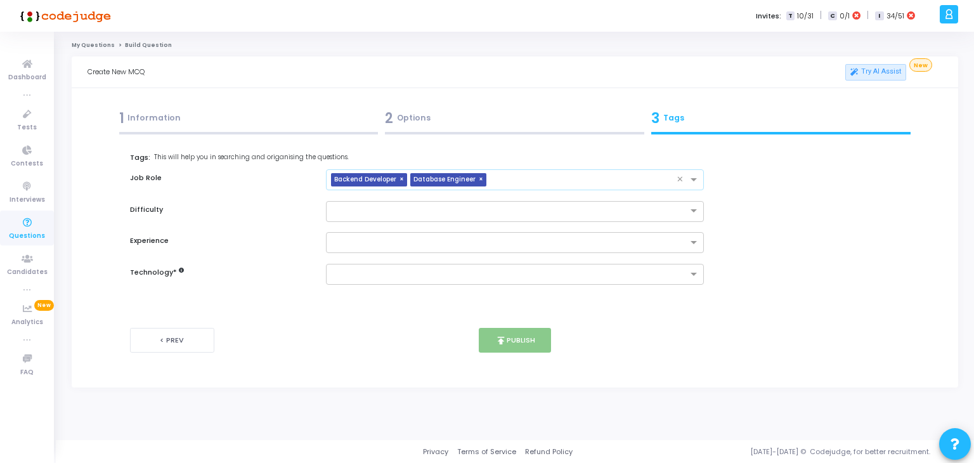
click at [568, 178] on input "text" at bounding box center [585, 180] width 186 height 11
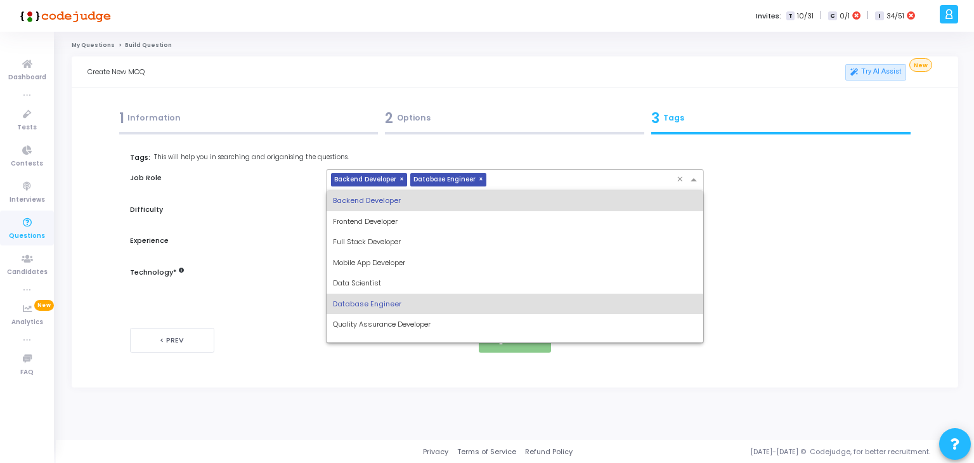
click at [396, 331] on div "Quality Assurance Developer" at bounding box center [515, 324] width 377 height 21
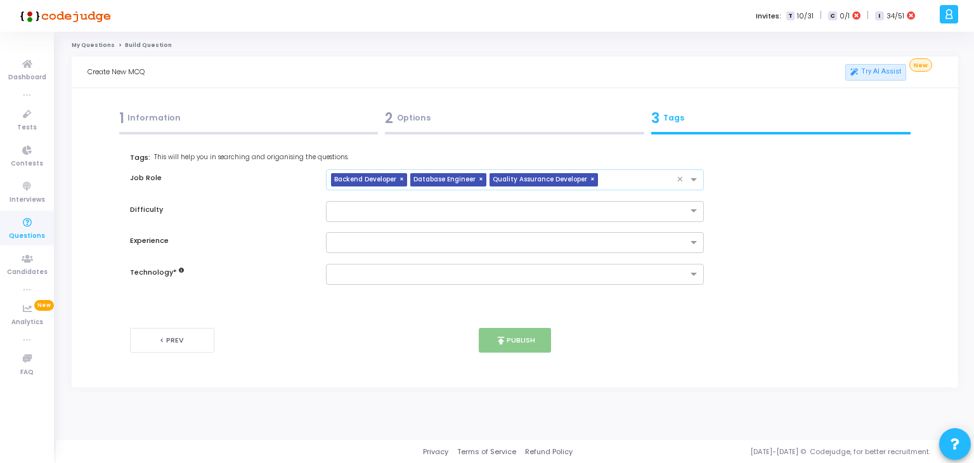
click at [622, 181] on input "text" at bounding box center [640, 180] width 74 height 11
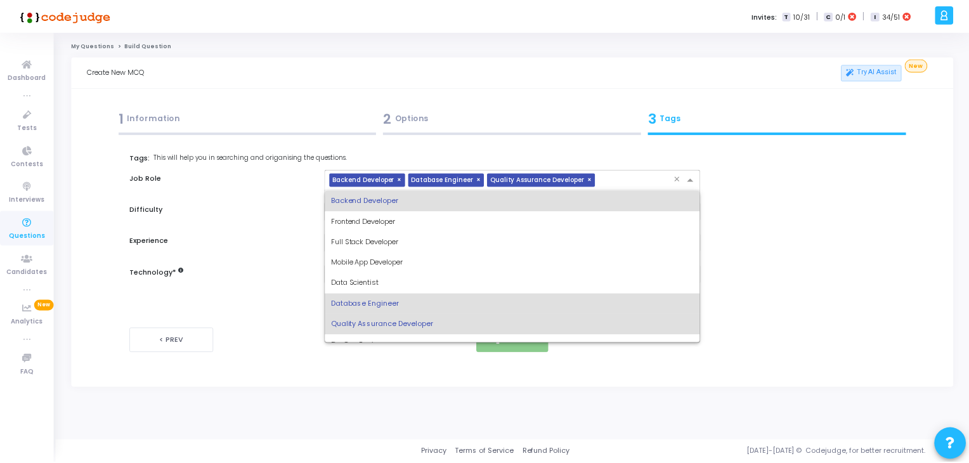
scroll to position [22, 0]
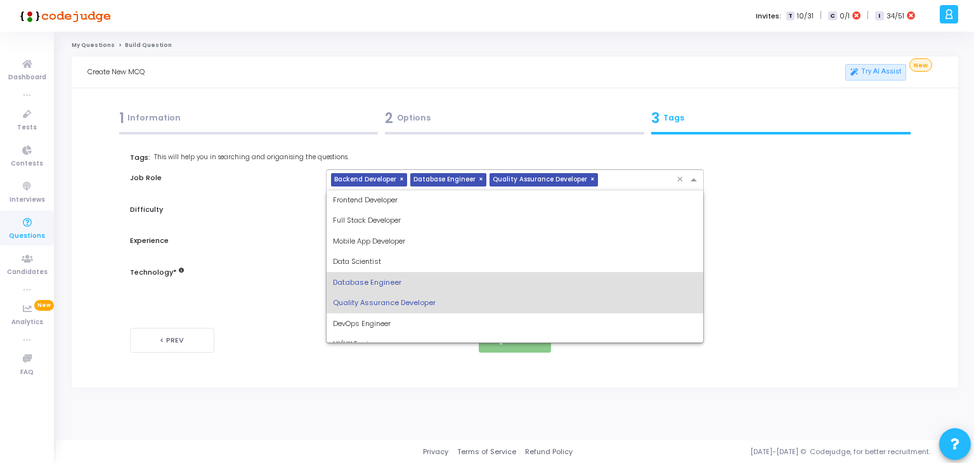
click at [363, 327] on span "DevOps Engineer" at bounding box center [362, 323] width 58 height 10
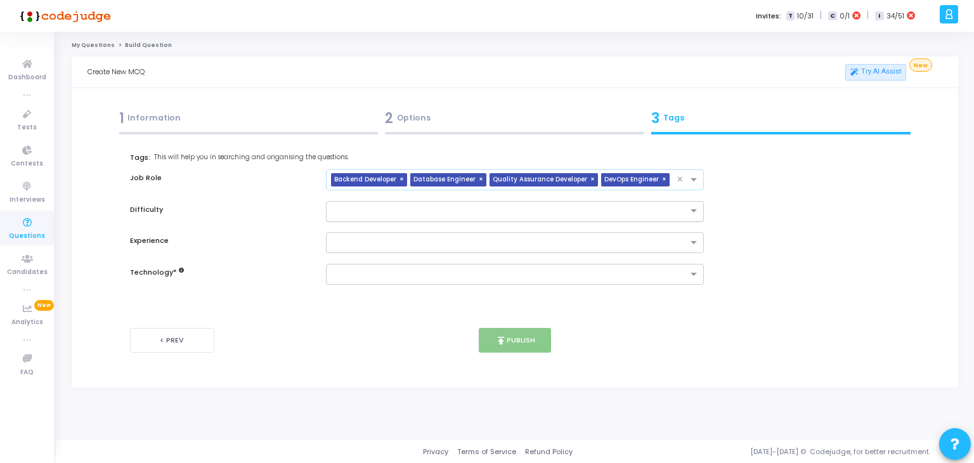
click at [429, 211] on input "text" at bounding box center [502, 210] width 339 height 11
click at [393, 256] on div "Medium" at bounding box center [515, 252] width 377 height 21
click at [389, 246] on input "text" at bounding box center [510, 243] width 355 height 11
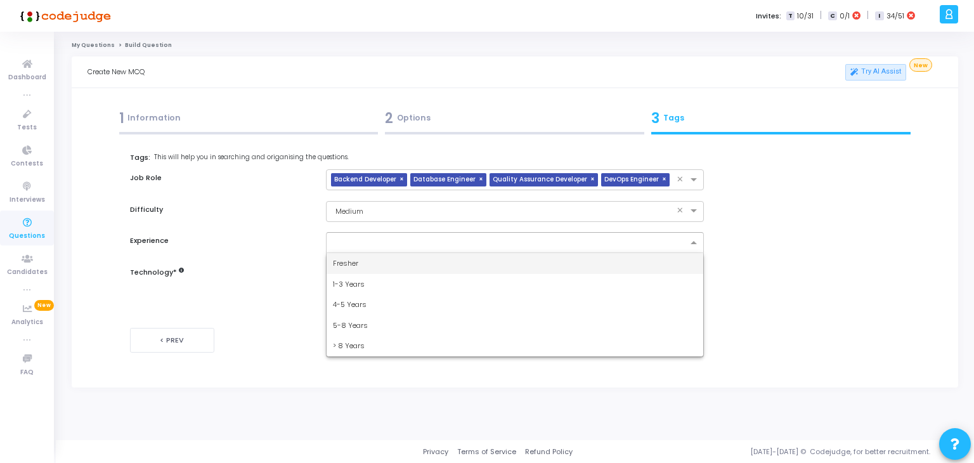
click at [370, 294] on div "1-3 Years" at bounding box center [515, 284] width 377 height 21
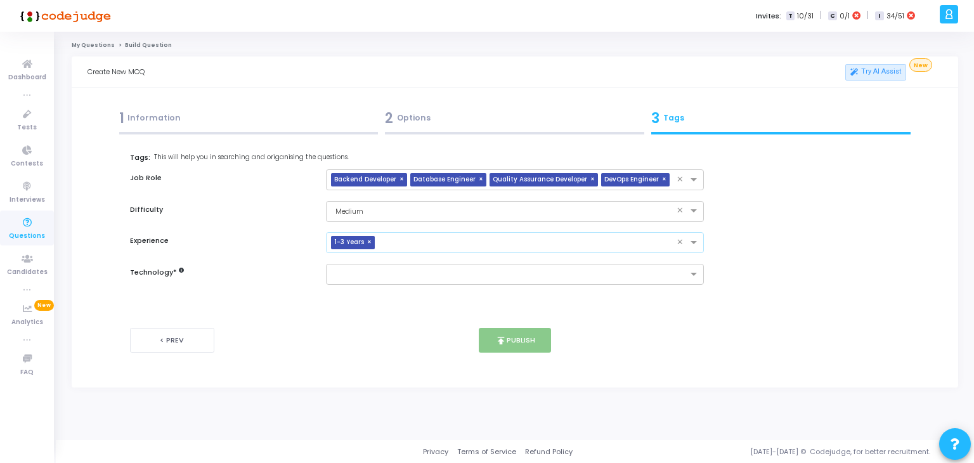
click at [446, 241] on input "text" at bounding box center [528, 243] width 297 height 11
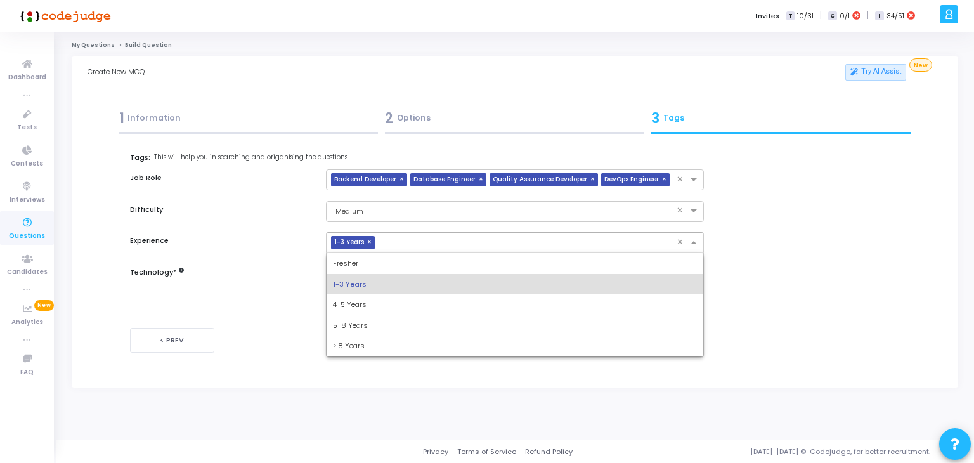
click at [385, 303] on div "4-5 Years" at bounding box center [515, 304] width 377 height 21
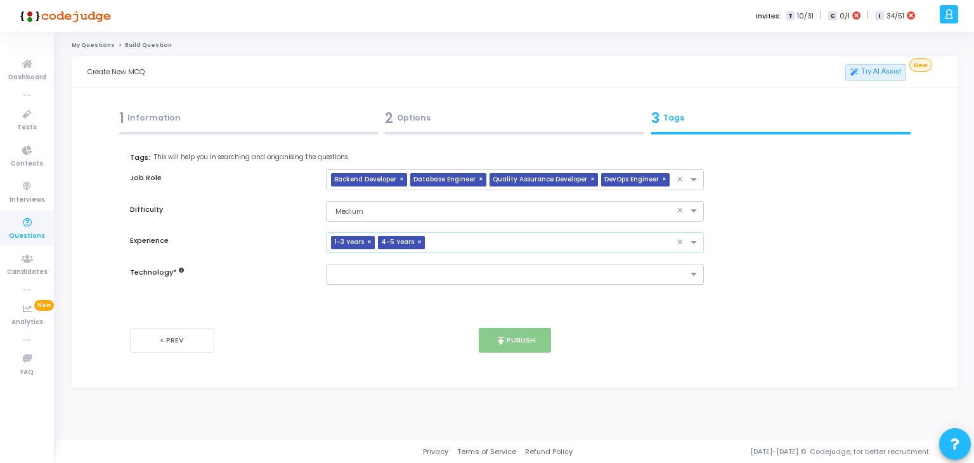
click at [411, 272] on input "text" at bounding box center [510, 275] width 355 height 11
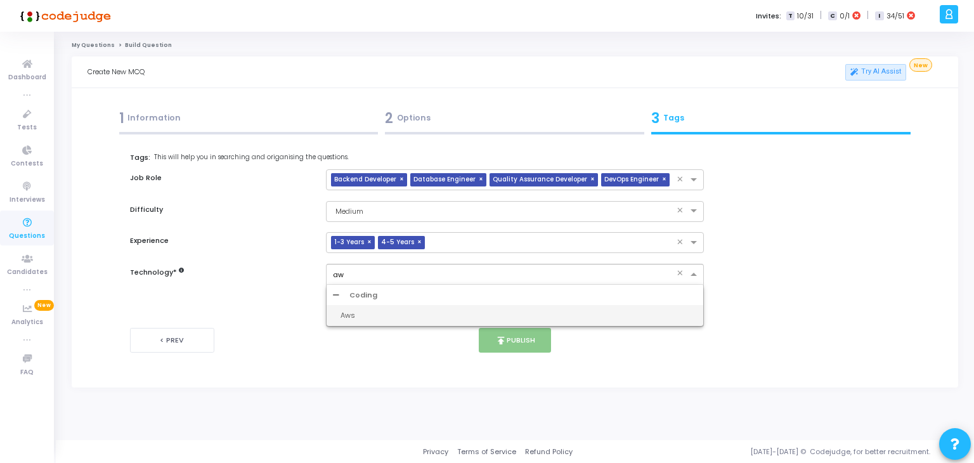
type input "aws"
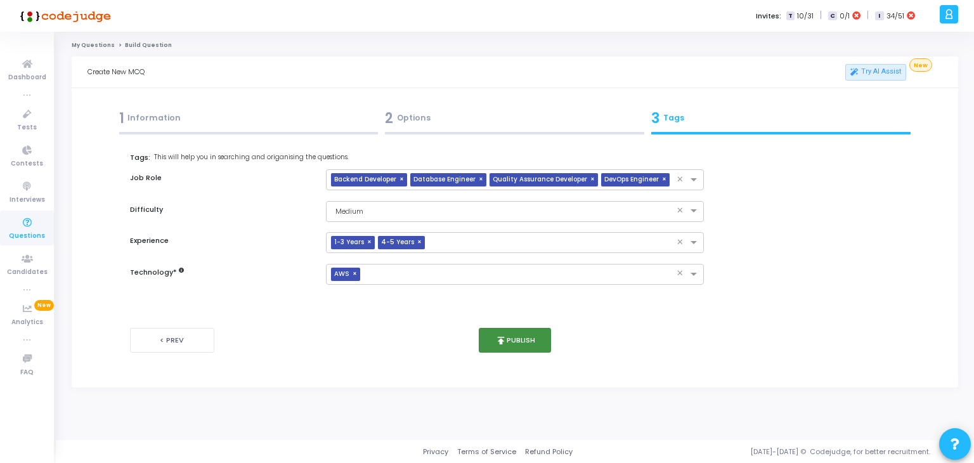
click at [519, 347] on button "publish Publish" at bounding box center [515, 340] width 73 height 25
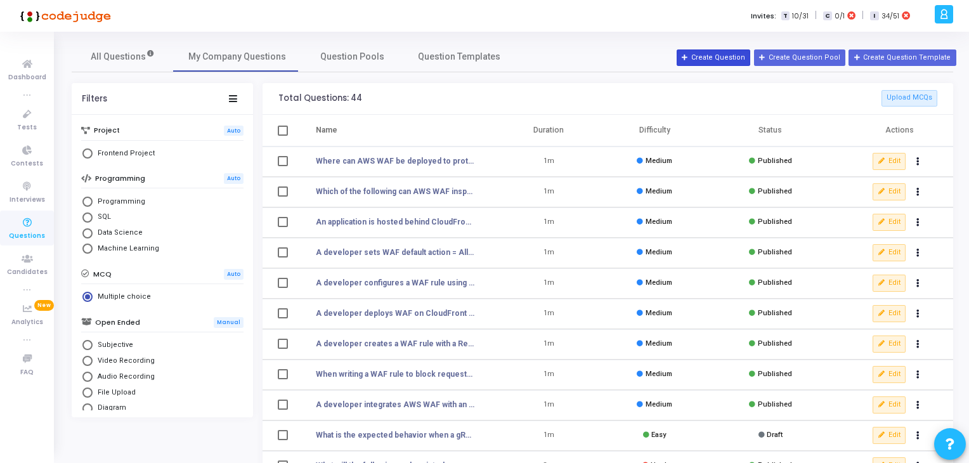
click at [715, 58] on button "Create Question" at bounding box center [714, 57] width 74 height 16
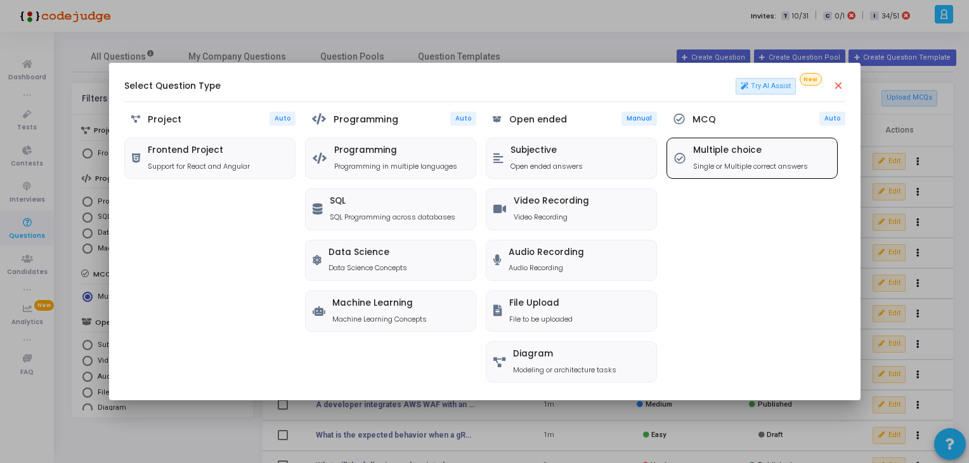
click at [746, 145] on h5 "Multiple choice" at bounding box center [750, 150] width 115 height 11
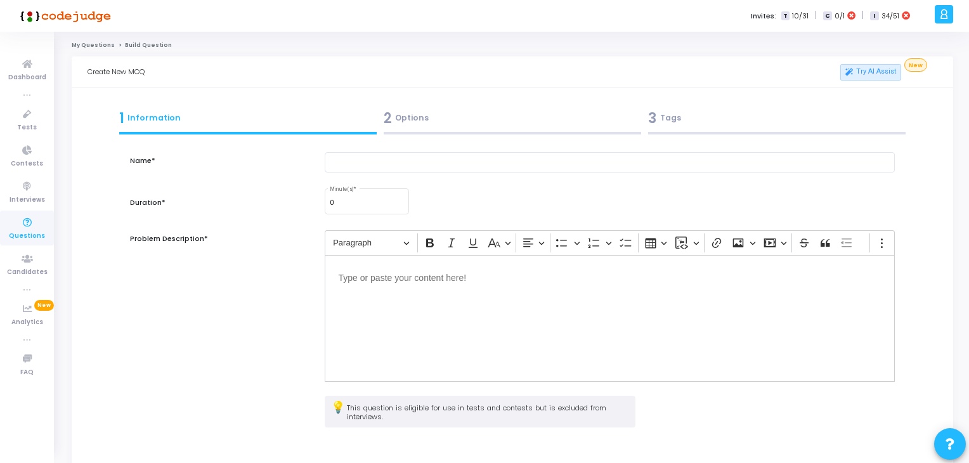
click at [354, 145] on div "Name* Duration* 0 Minute(s) * Problem Description* Rich Text Editor Paragraph B…" at bounding box center [512, 328] width 765 height 380
click at [381, 171] on input "text" at bounding box center [610, 162] width 571 height 21
paste input "Which managed rule group in AWS WAF would help block common vulnerabilities lik…"
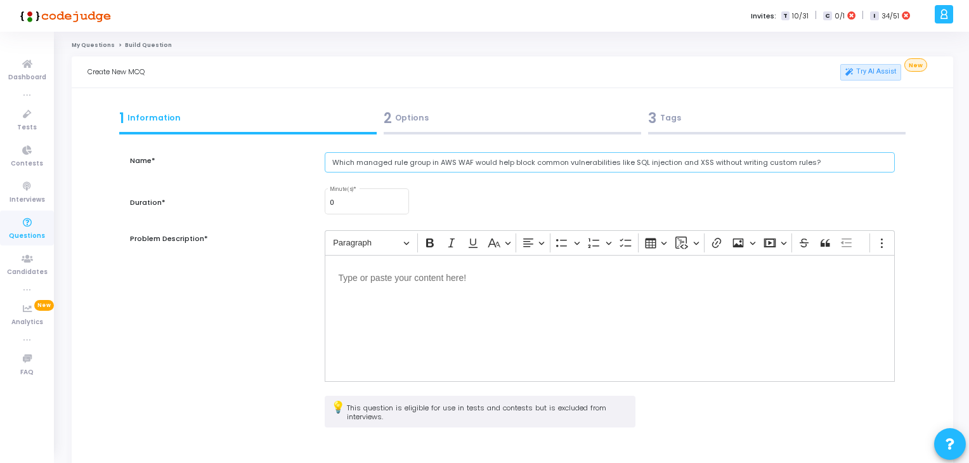
type input "Which managed rule group in AWS WAF would help block common vulnerabilities lik…"
type input "1"
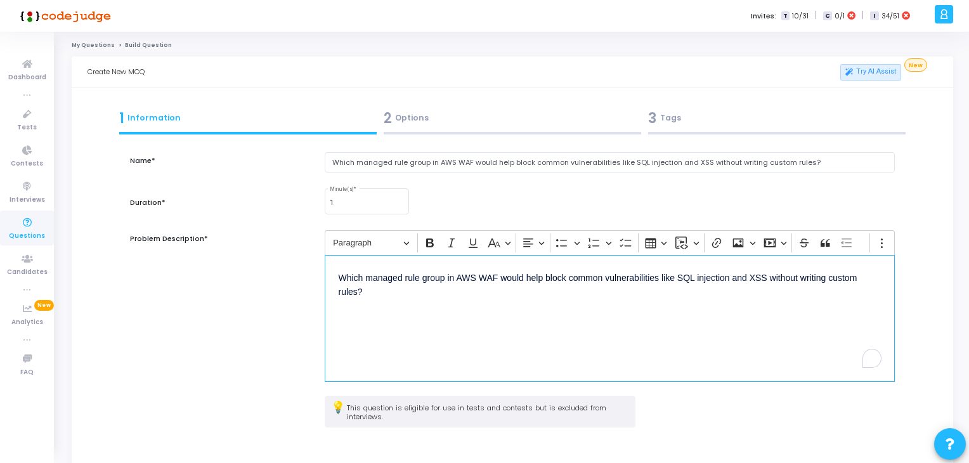
scroll to position [115, 0]
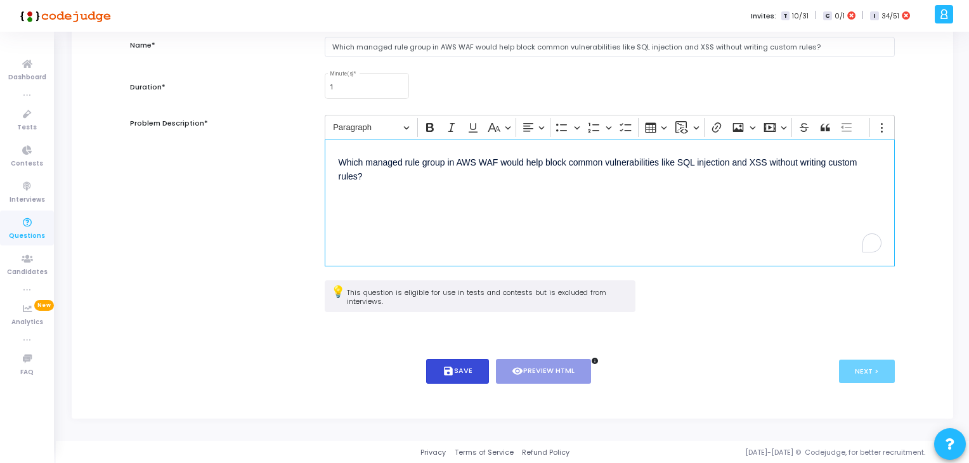
click at [466, 368] on button "save Save" at bounding box center [457, 371] width 63 height 25
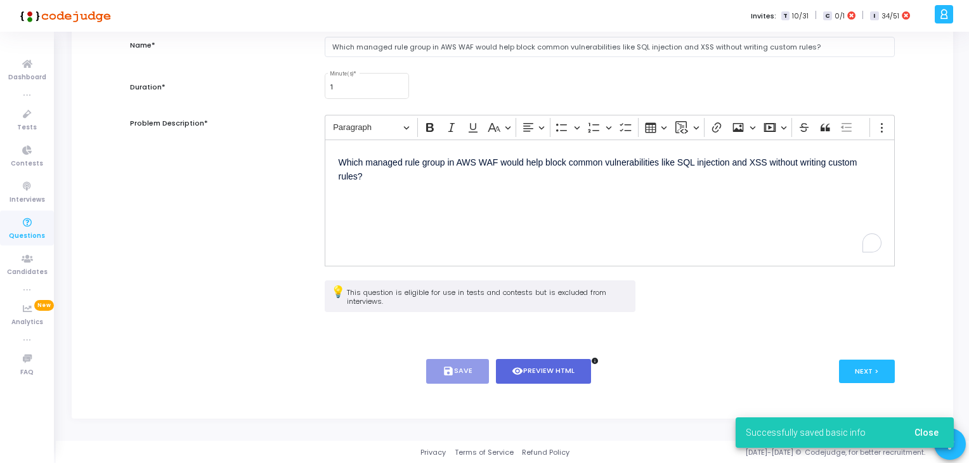
click at [845, 351] on div "< Prev save Save visibility Preview HTML info Next >" at bounding box center [512, 371] width 765 height 63
click at [873, 362] on button "Next >" at bounding box center [867, 371] width 56 height 23
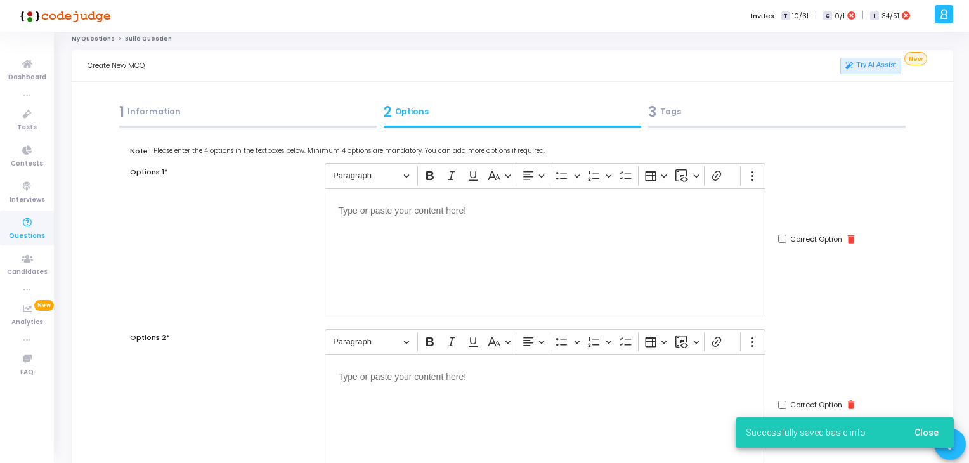
scroll to position [0, 0]
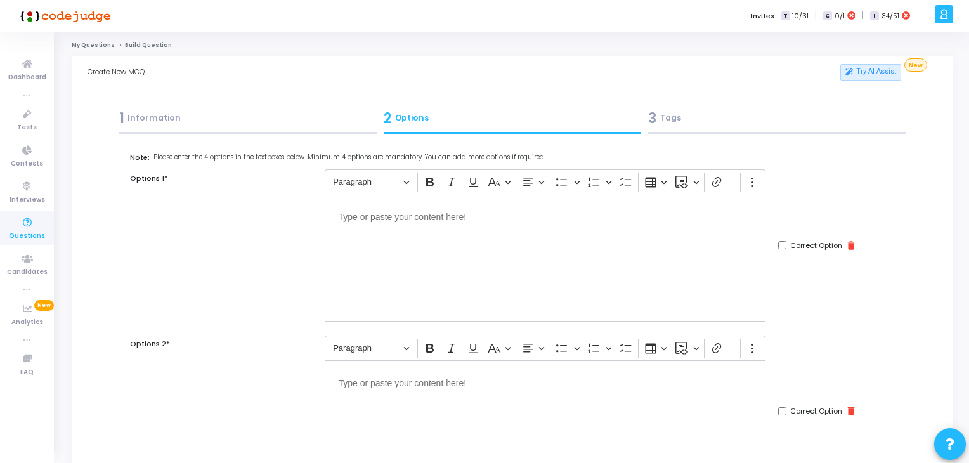
click at [516, 263] on div "Editor editing area: main" at bounding box center [545, 258] width 441 height 127
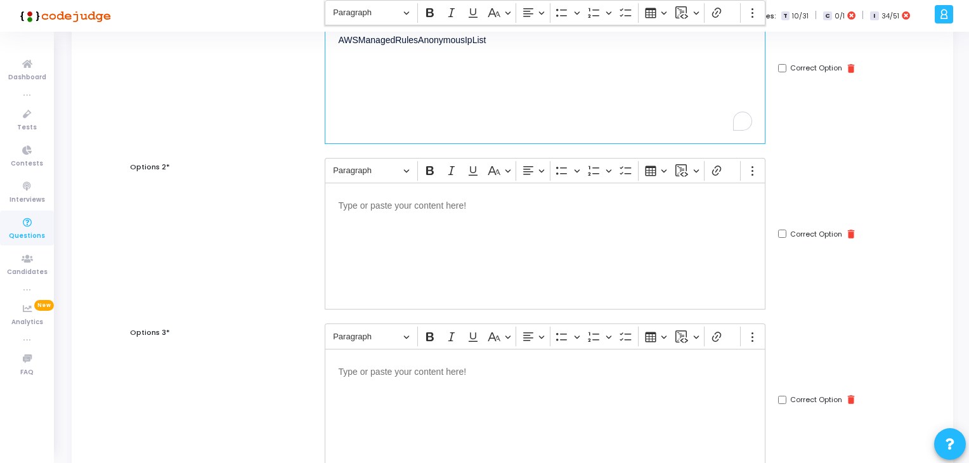
scroll to position [178, 0]
click at [464, 407] on div "Editor editing area: main" at bounding box center [545, 411] width 441 height 127
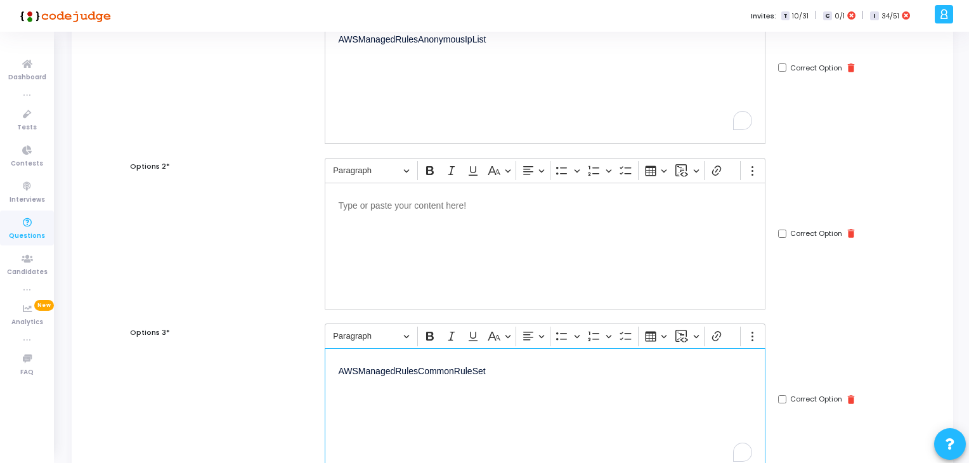
click at [468, 267] on div "Editor editing area: main" at bounding box center [545, 246] width 441 height 127
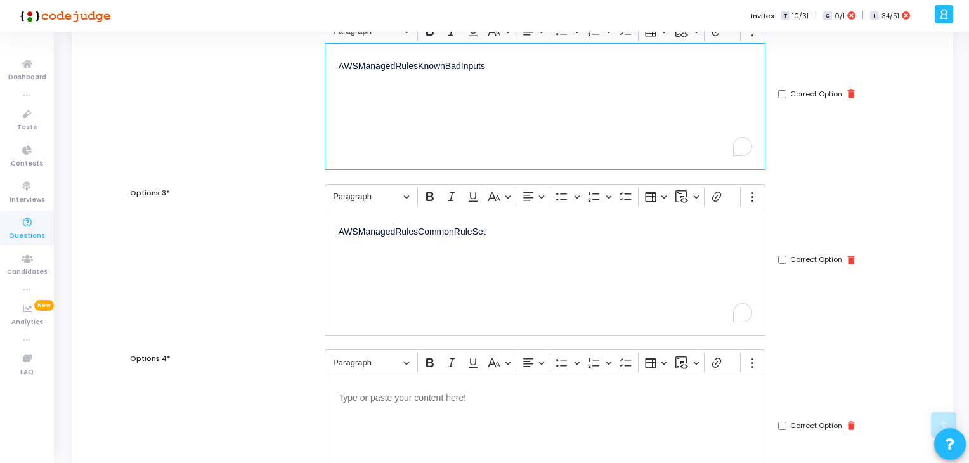
scroll to position [327, 0]
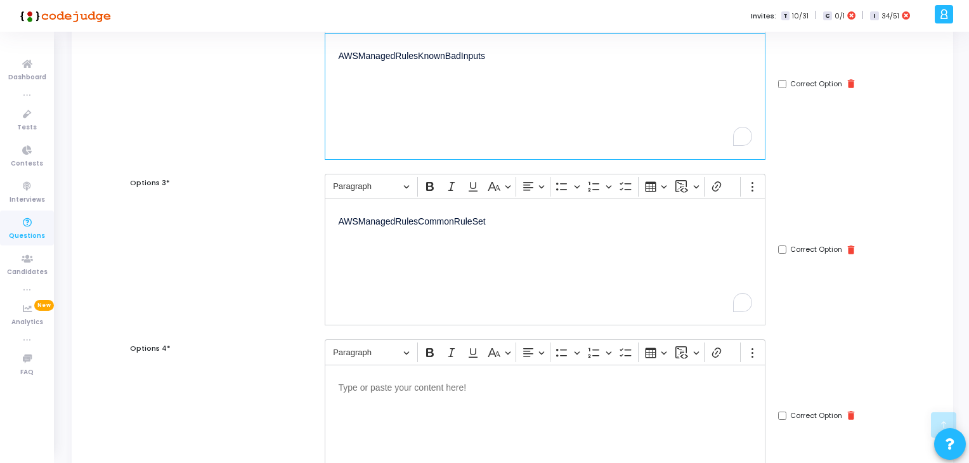
click at [406, 412] on div "Editor editing area: main" at bounding box center [545, 428] width 441 height 127
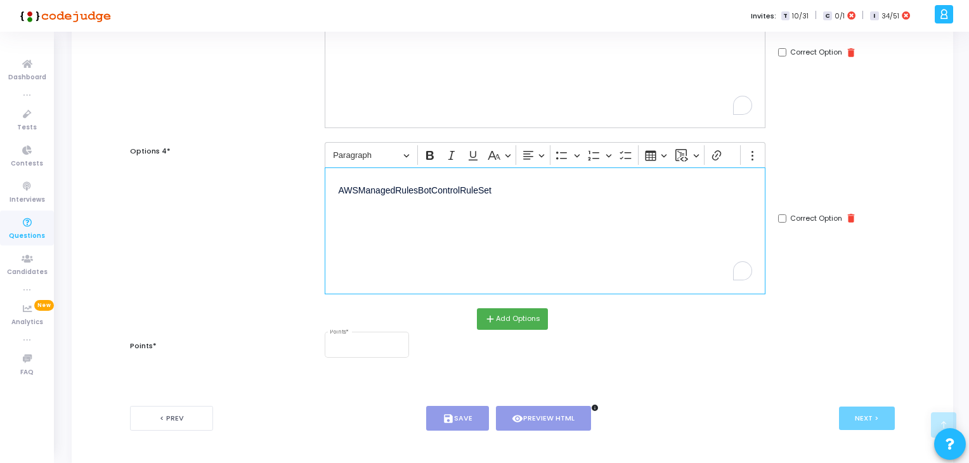
scroll to position [527, 0]
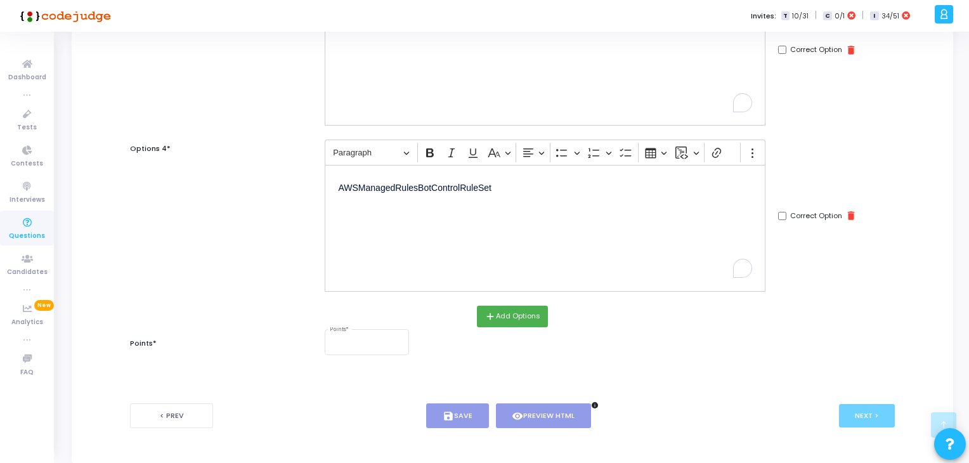
click at [389, 389] on div "< Prev save Save visibility Preview HTML info Next >" at bounding box center [512, 415] width 765 height 63
click at [363, 337] on div "Points *" at bounding box center [367, 340] width 74 height 27
click at [779, 213] on input "Correct Option" at bounding box center [782, 216] width 8 height 8
checkbox input "true"
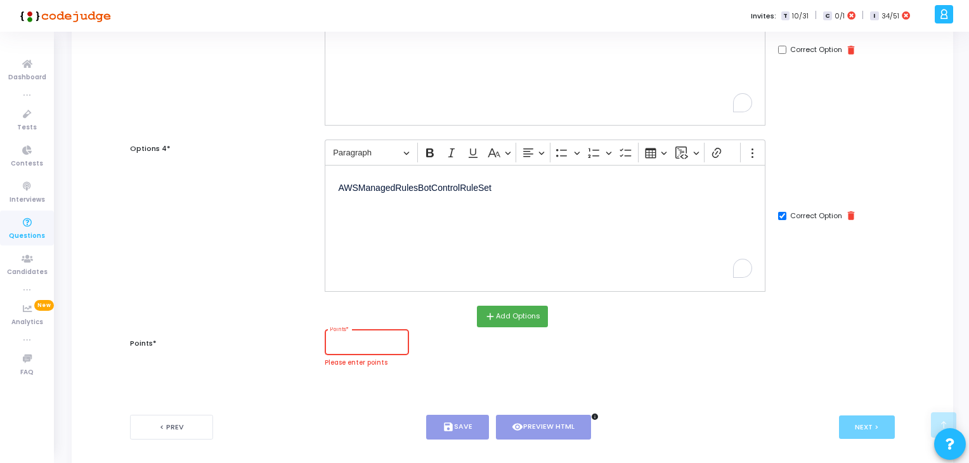
click at [359, 343] on input "Points *" at bounding box center [367, 344] width 74 height 8
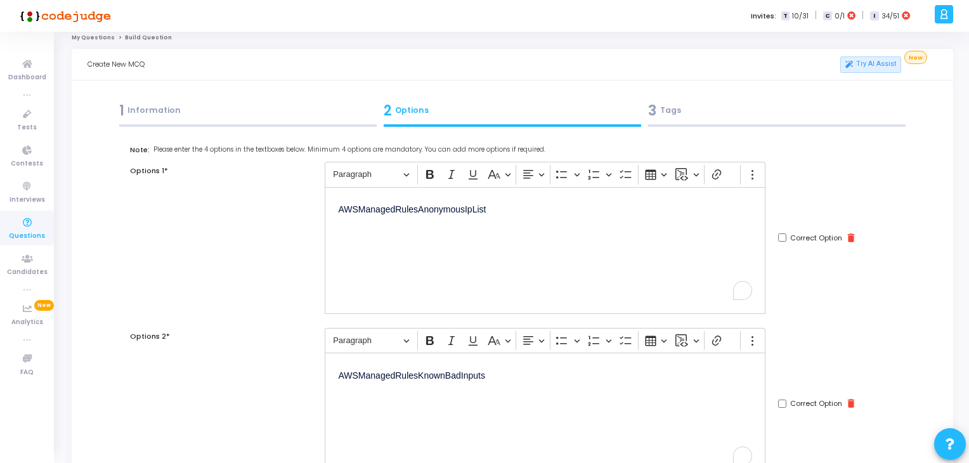
scroll to position [571, 0]
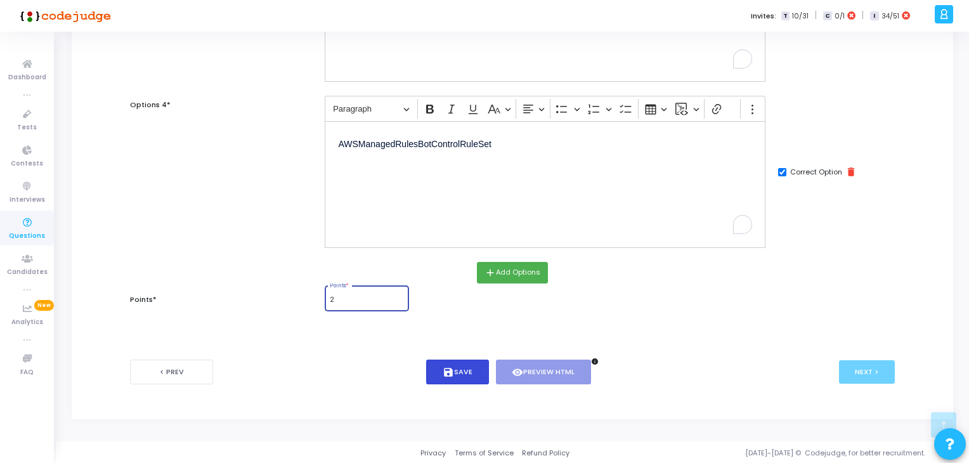
type input "2"
click at [459, 381] on button "save Save" at bounding box center [457, 372] width 63 height 25
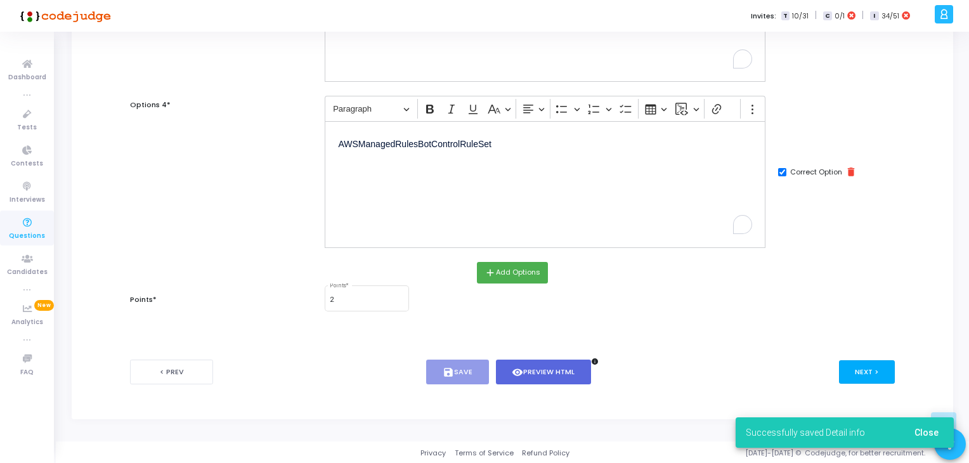
click at [856, 376] on button "Next >" at bounding box center [867, 371] width 56 height 23
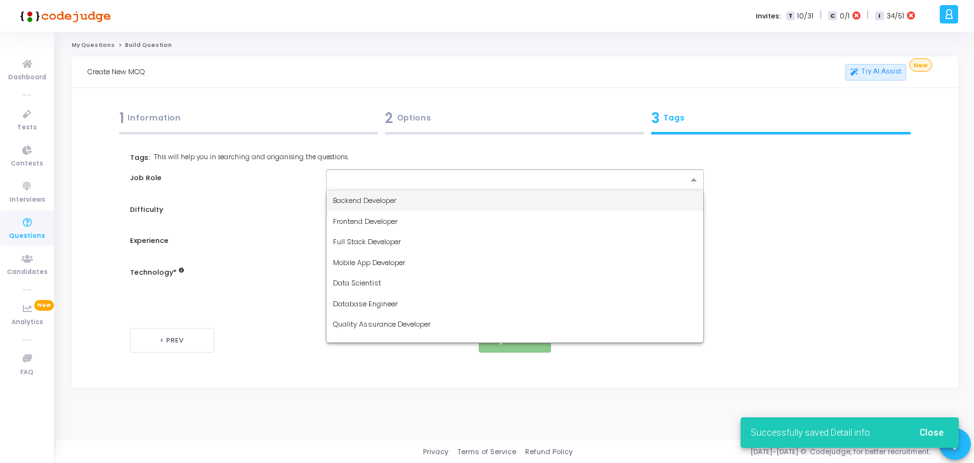
click at [370, 186] on div at bounding box center [509, 181] width 357 height 13
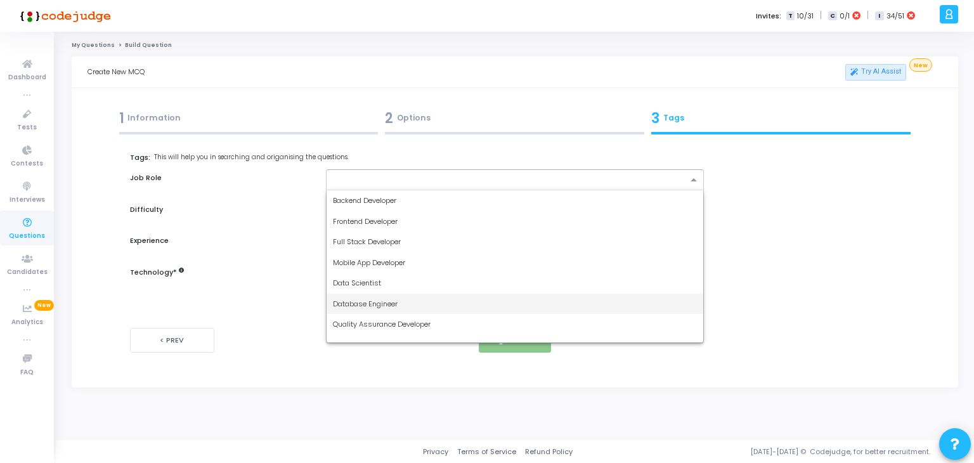
click at [421, 143] on div "Name* Which managed rule group in AWS WAF would help block common vulnerabiliti…" at bounding box center [514, 254] width 769 height 233
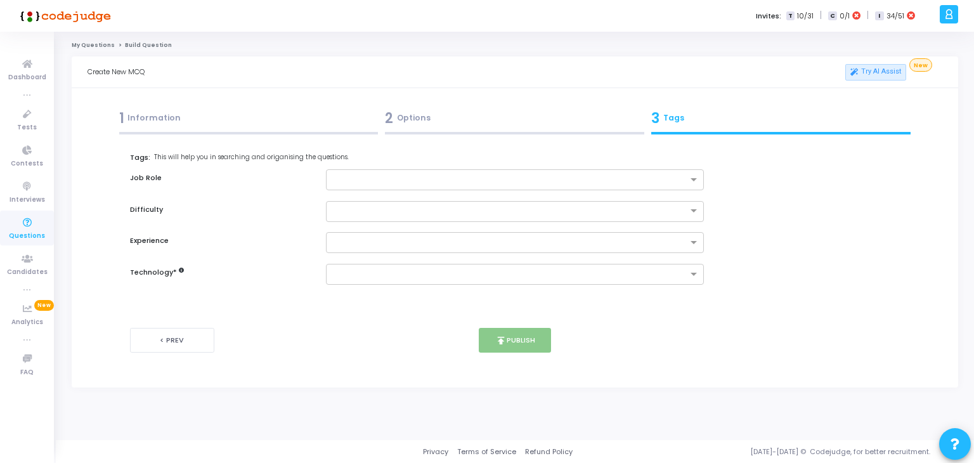
click at [398, 124] on div "2 Options" at bounding box center [514, 118] width 259 height 21
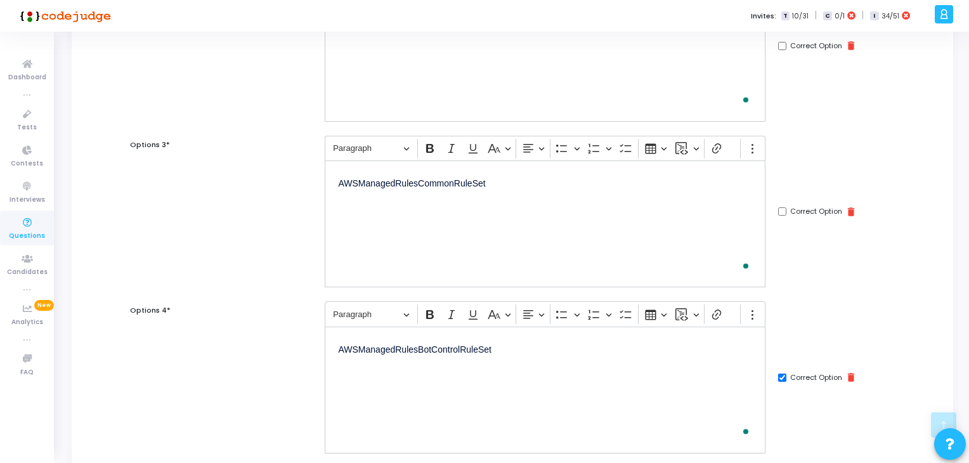
scroll to position [367, 0]
click at [781, 376] on input "Correct Option" at bounding box center [782, 376] width 8 height 8
checkbox input "false"
click at [783, 207] on input "Correct Option" at bounding box center [782, 210] width 8 height 8
checkbox input "true"
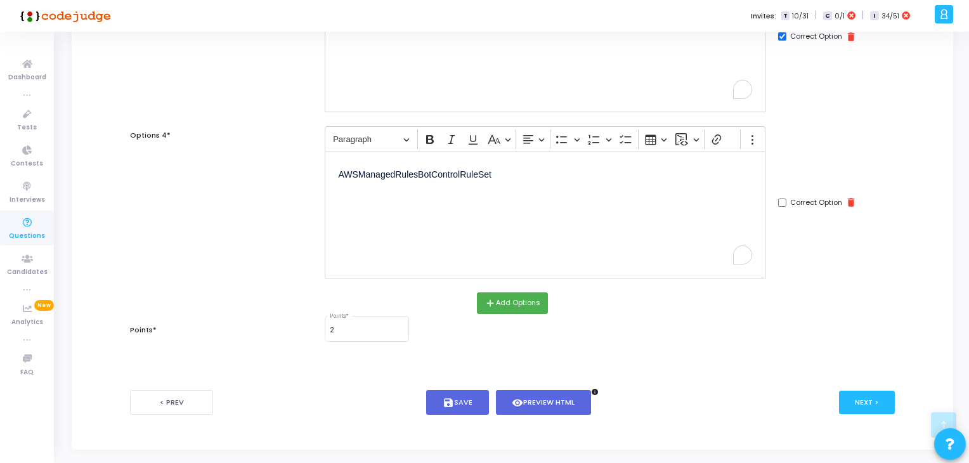
scroll to position [571, 0]
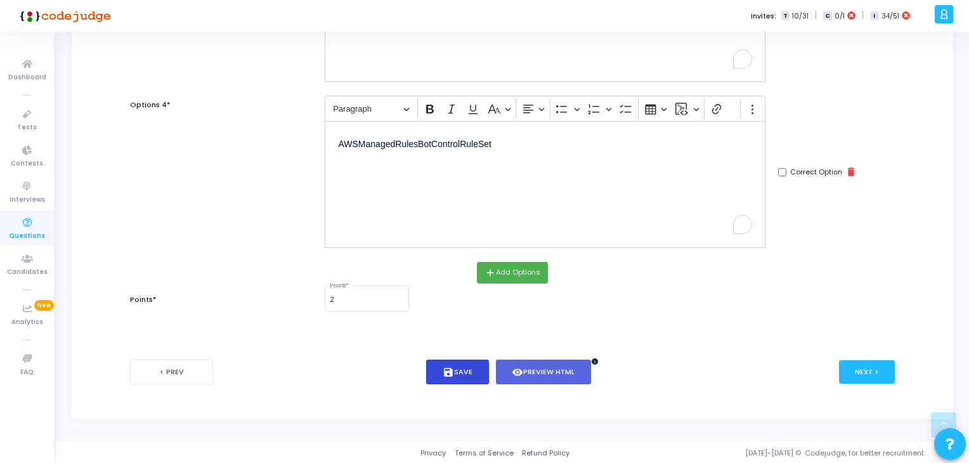
click at [449, 371] on icon "save" at bounding box center [448, 372] width 11 height 11
click at [862, 374] on button "Next >" at bounding box center [867, 371] width 56 height 23
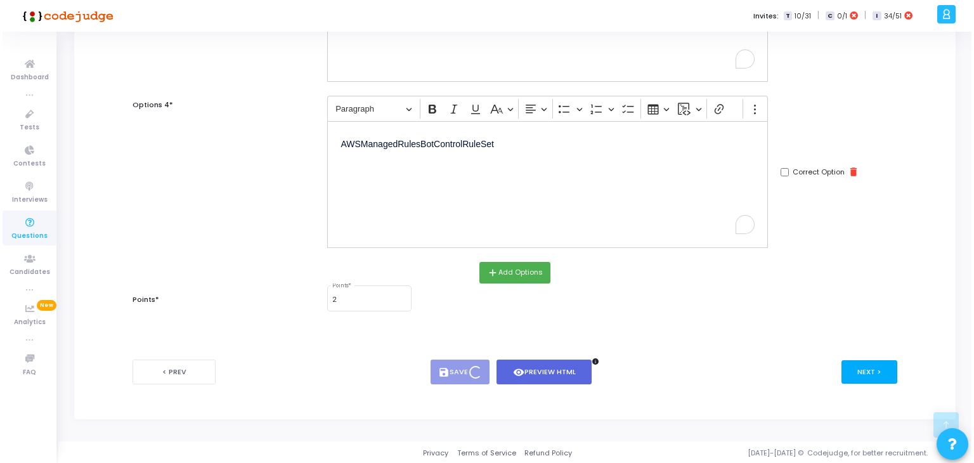
scroll to position [0, 0]
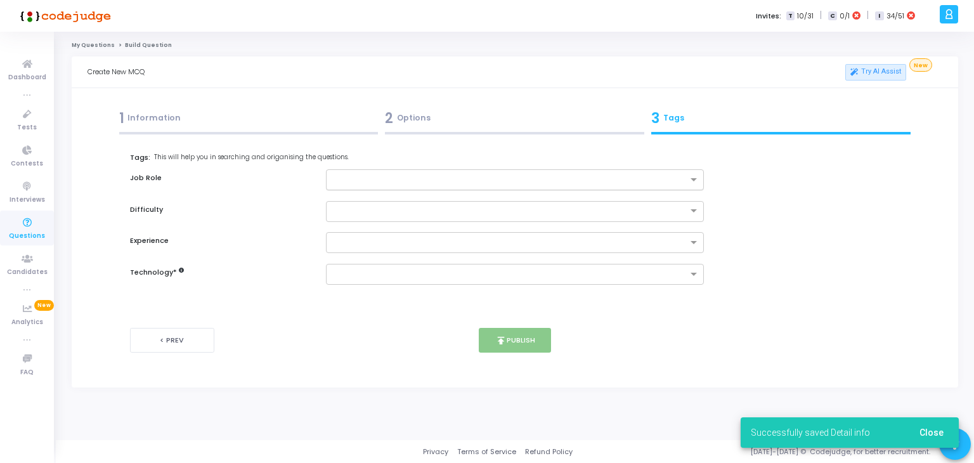
click at [460, 176] on input "text" at bounding box center [510, 180] width 355 height 11
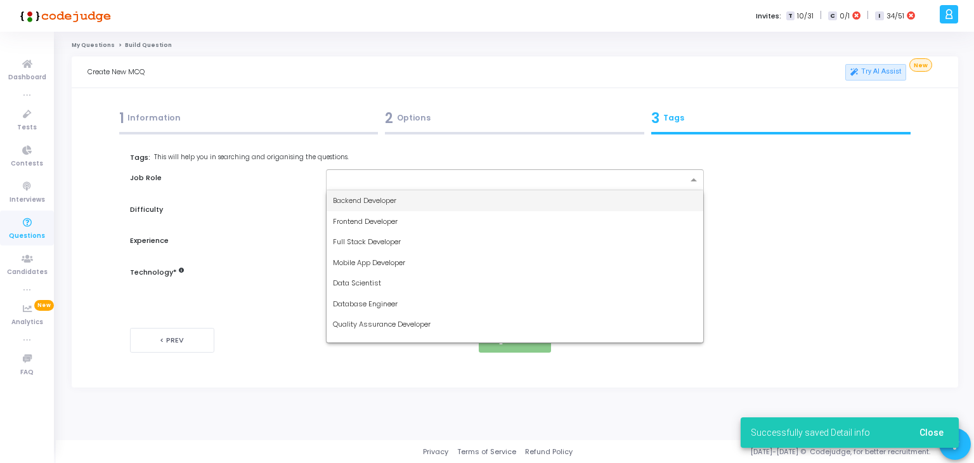
click at [495, 199] on div "Backend Developer" at bounding box center [515, 200] width 377 height 21
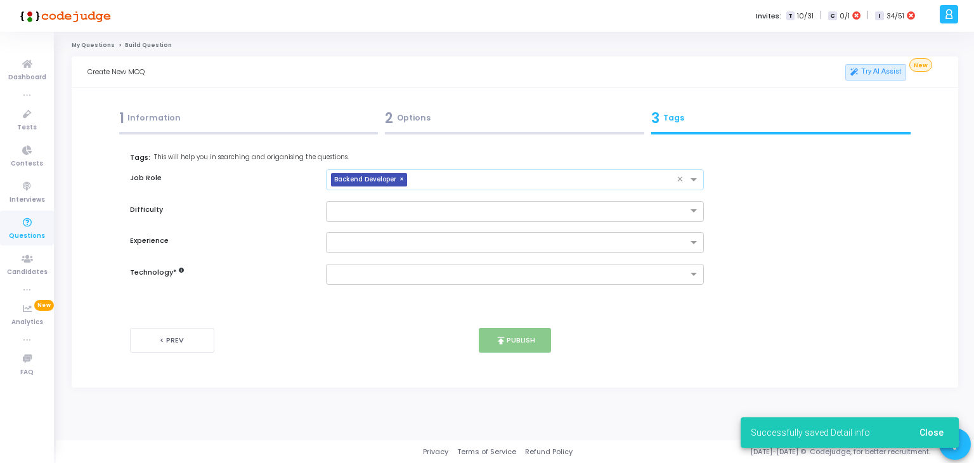
click at [530, 183] on input "text" at bounding box center [544, 180] width 265 height 11
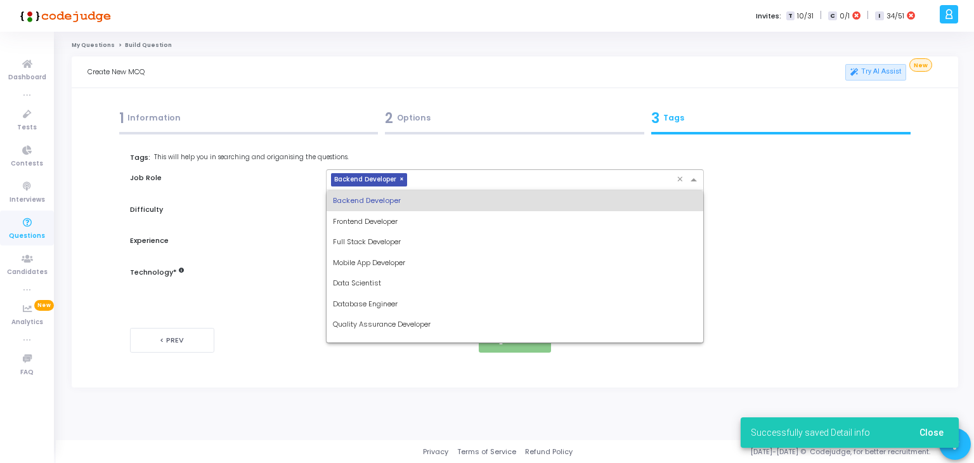
click at [411, 299] on div "Database Engineer" at bounding box center [515, 304] width 377 height 21
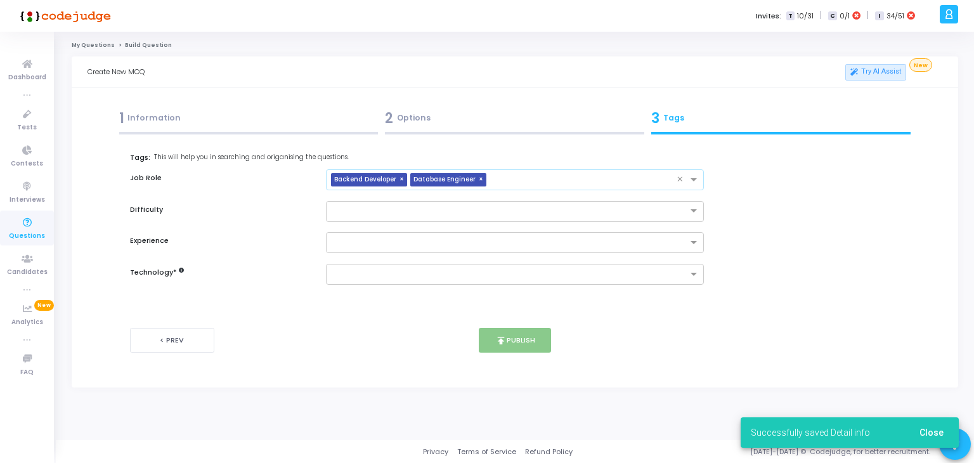
click at [597, 184] on input "text" at bounding box center [585, 180] width 186 height 11
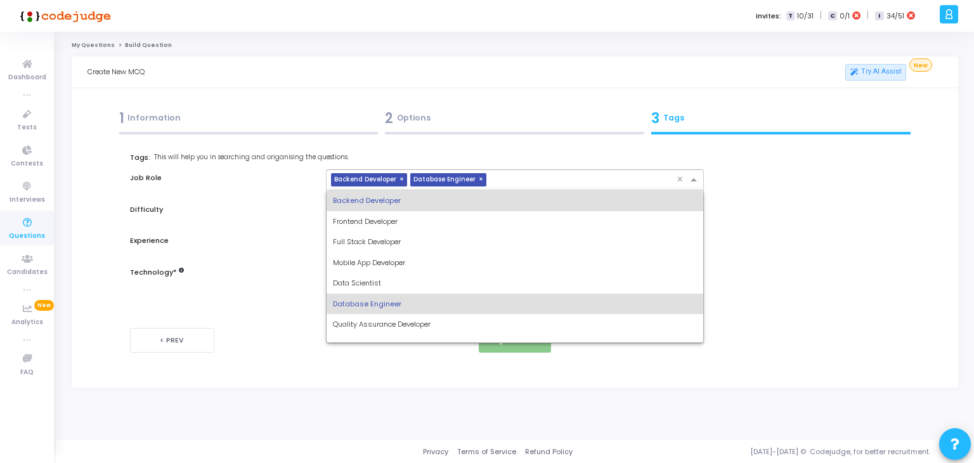
click at [419, 323] on span "Quality Assurance Developer" at bounding box center [382, 324] width 98 height 10
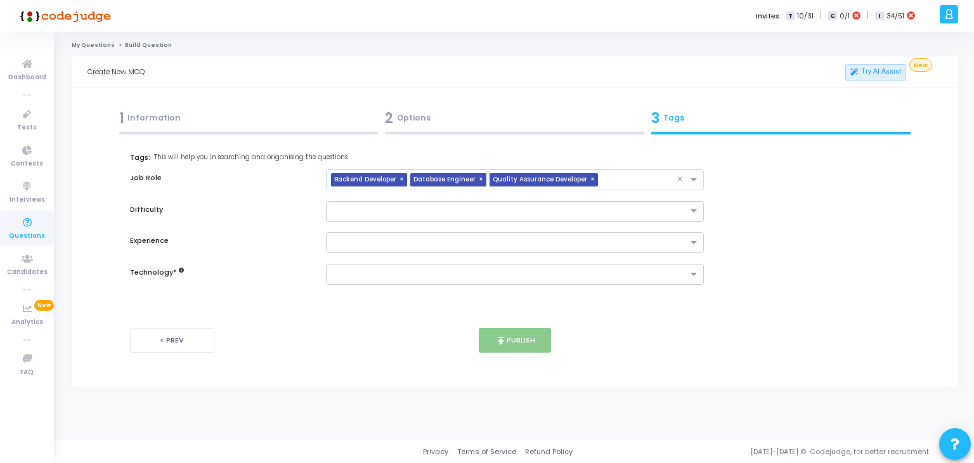
click at [611, 179] on input "text" at bounding box center [640, 180] width 74 height 11
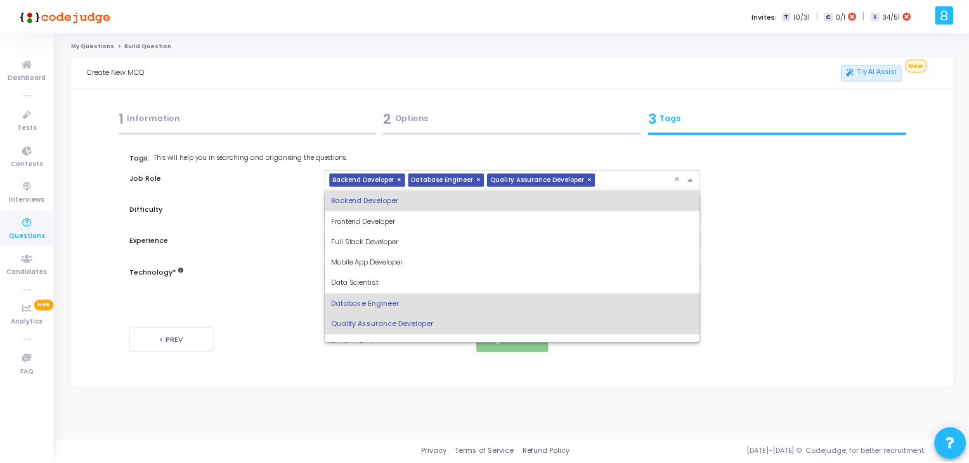
scroll to position [10, 0]
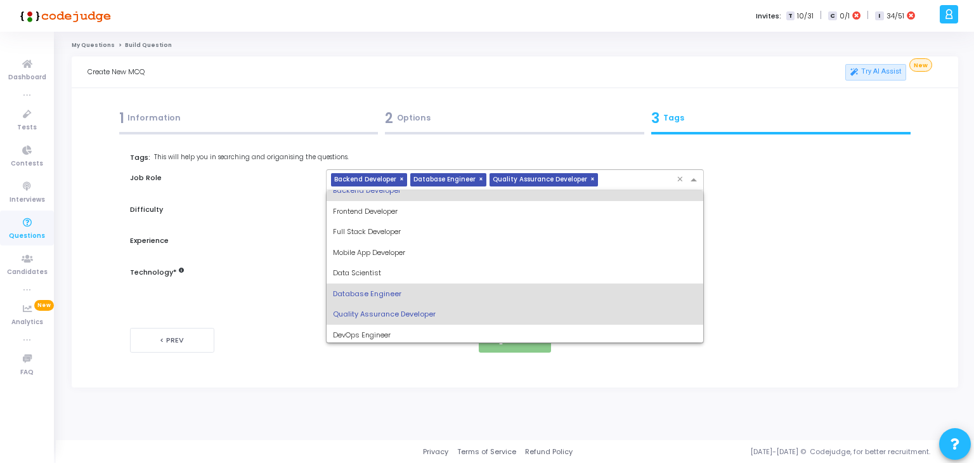
click at [398, 339] on div "DevOps Engineer" at bounding box center [515, 335] width 377 height 21
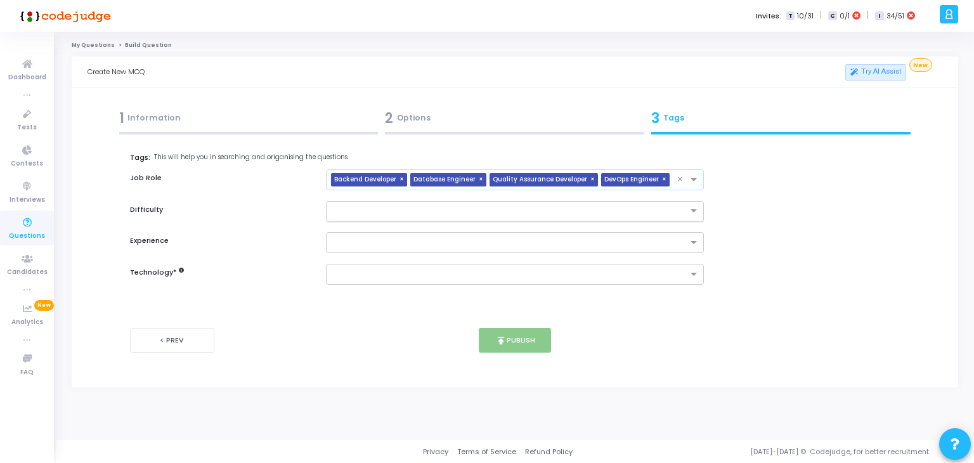
click at [515, 208] on input "text" at bounding box center [502, 210] width 339 height 11
click at [443, 249] on div "Medium" at bounding box center [515, 252] width 377 height 21
click at [474, 238] on input "text" at bounding box center [510, 243] width 355 height 11
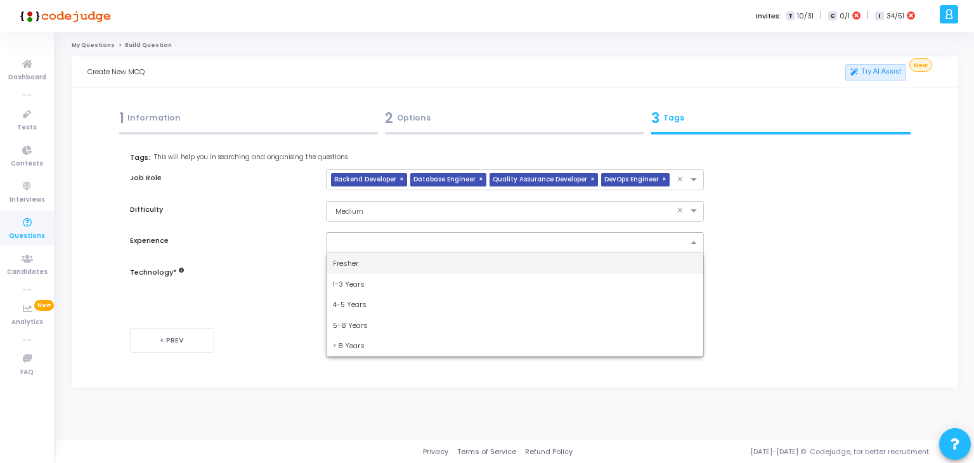
click at [431, 287] on div "1-3 Years" at bounding box center [515, 284] width 377 height 21
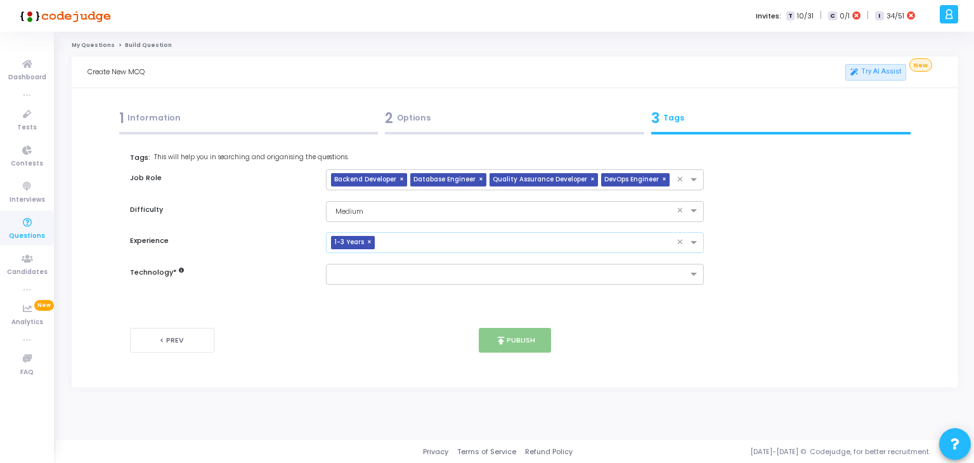
click at [513, 240] on input "text" at bounding box center [528, 243] width 297 height 11
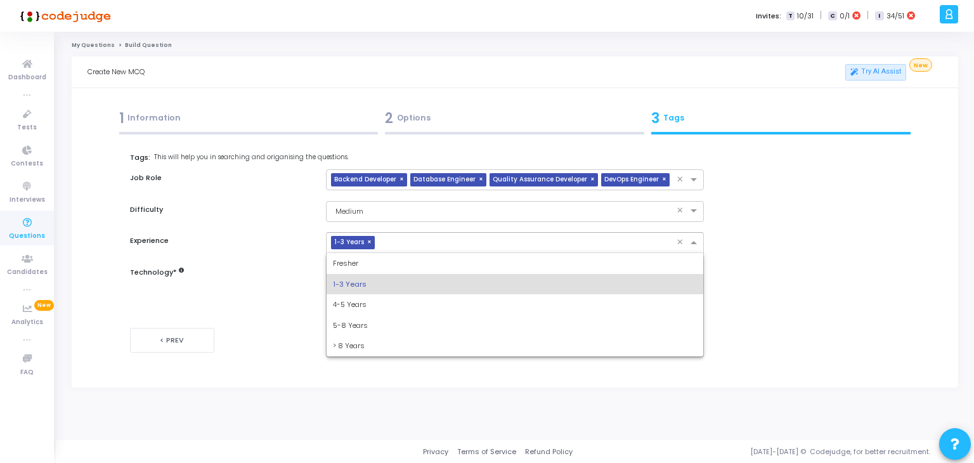
click at [423, 308] on div "4-5 Years" at bounding box center [515, 304] width 377 height 21
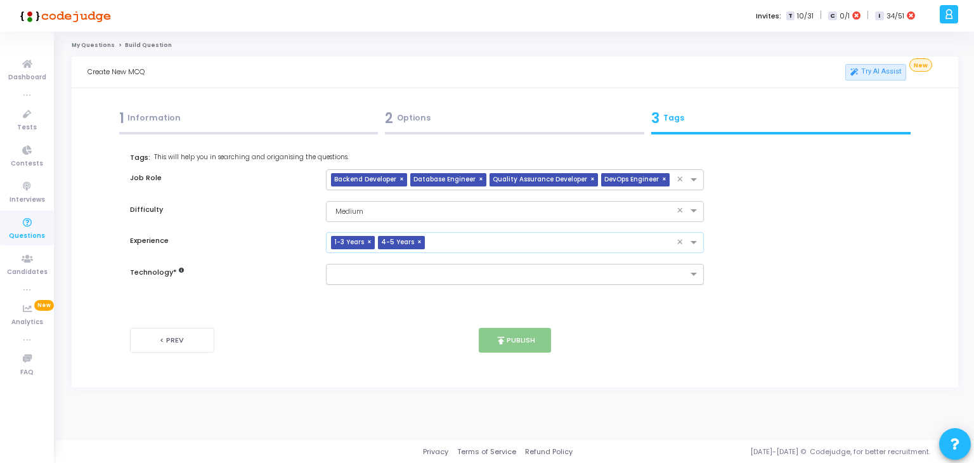
click at [469, 270] on input "text" at bounding box center [510, 275] width 355 height 11
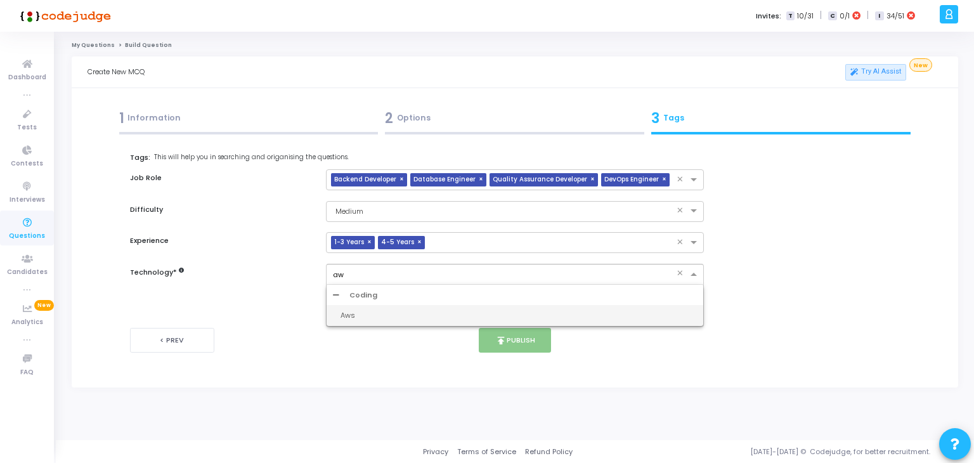
type input "aws"
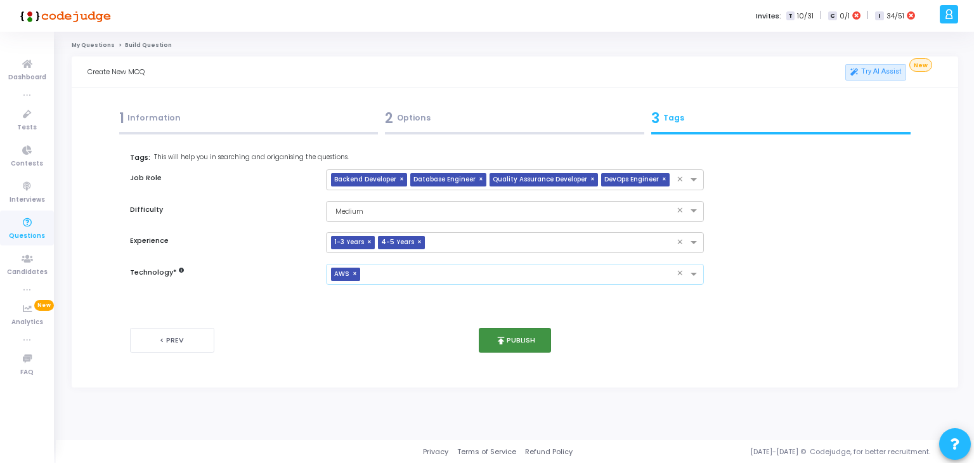
click at [535, 329] on button "publish Publish" at bounding box center [515, 340] width 73 height 25
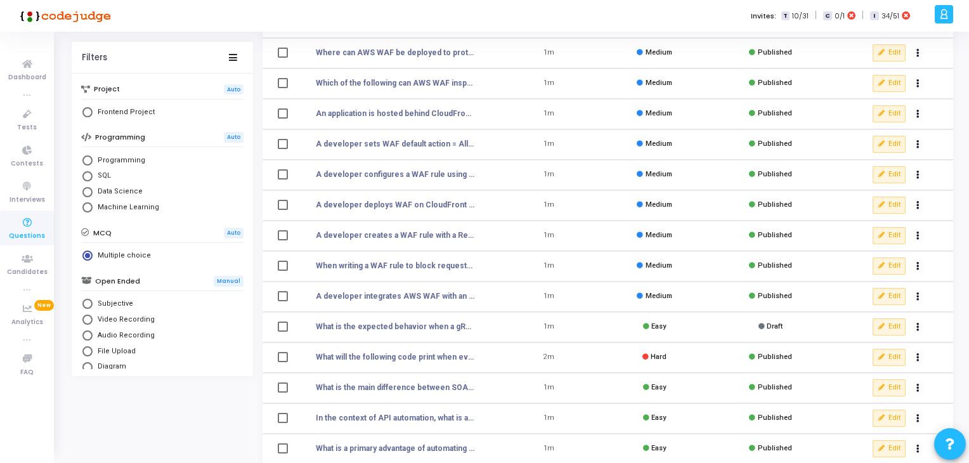
scroll to position [140, 0]
click at [891, 292] on button "Edit" at bounding box center [889, 295] width 33 height 16
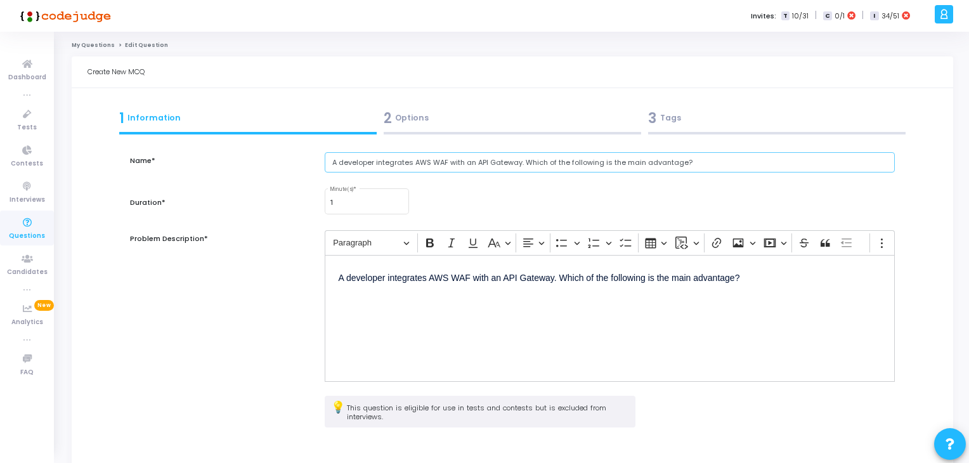
click at [401, 161] on input "A developer integrates AWS WAF with an API Gateway. Which of the following is t…" at bounding box center [610, 162] width 571 height 21
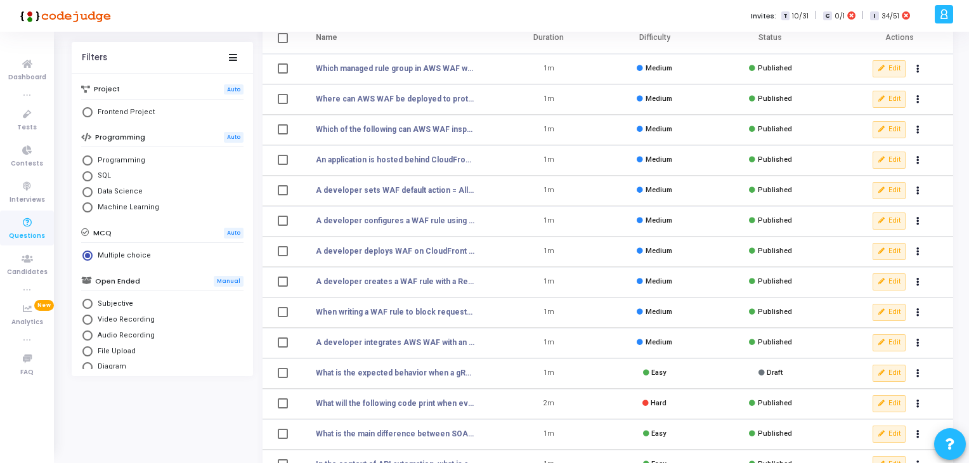
scroll to position [93, 0]
click at [885, 313] on icon at bounding box center [881, 311] width 7 height 7
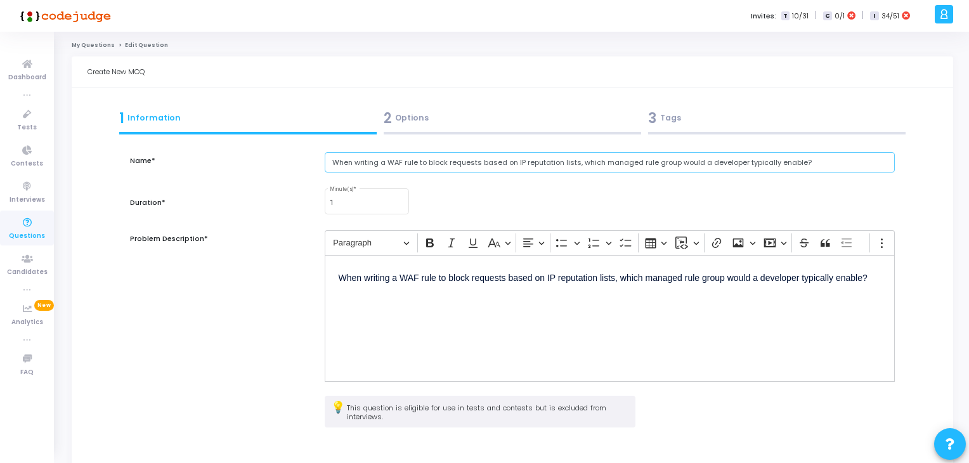
click at [389, 160] on input "When writing a WAF rule to block requests based on IP reputation lists, which m…" at bounding box center [610, 162] width 571 height 21
